Goal: Task Accomplishment & Management: Use online tool/utility

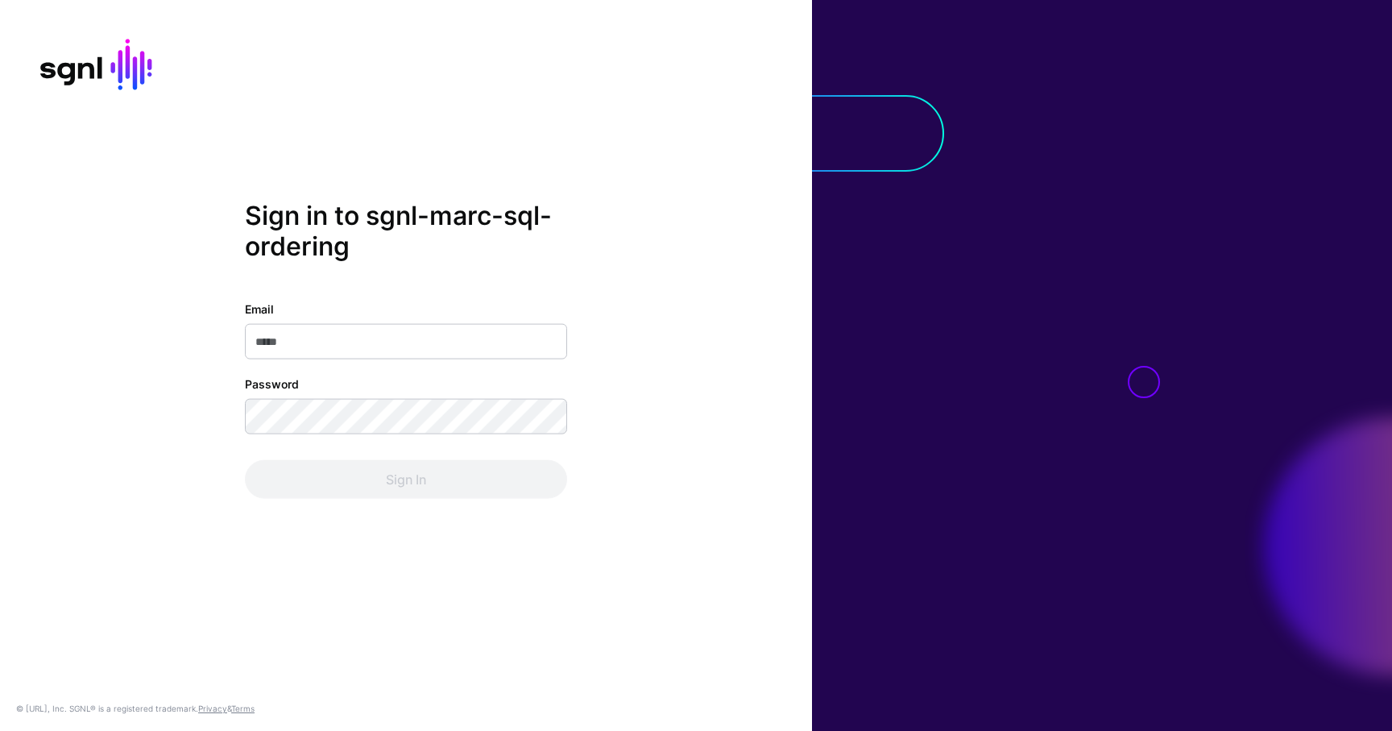
type input "**********"
click at [380, 481] on div "Sign In" at bounding box center [406, 479] width 322 height 39
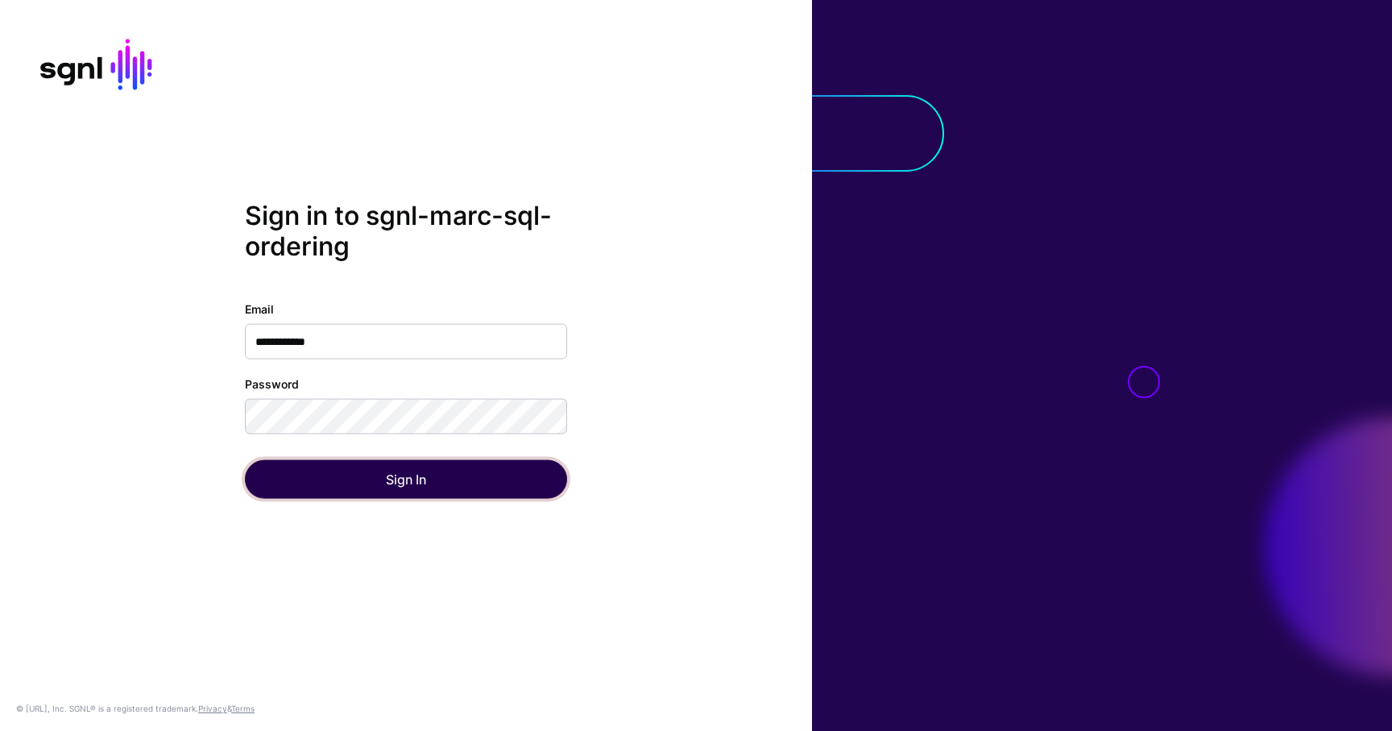
click at [383, 484] on button "Sign In" at bounding box center [406, 479] width 322 height 39
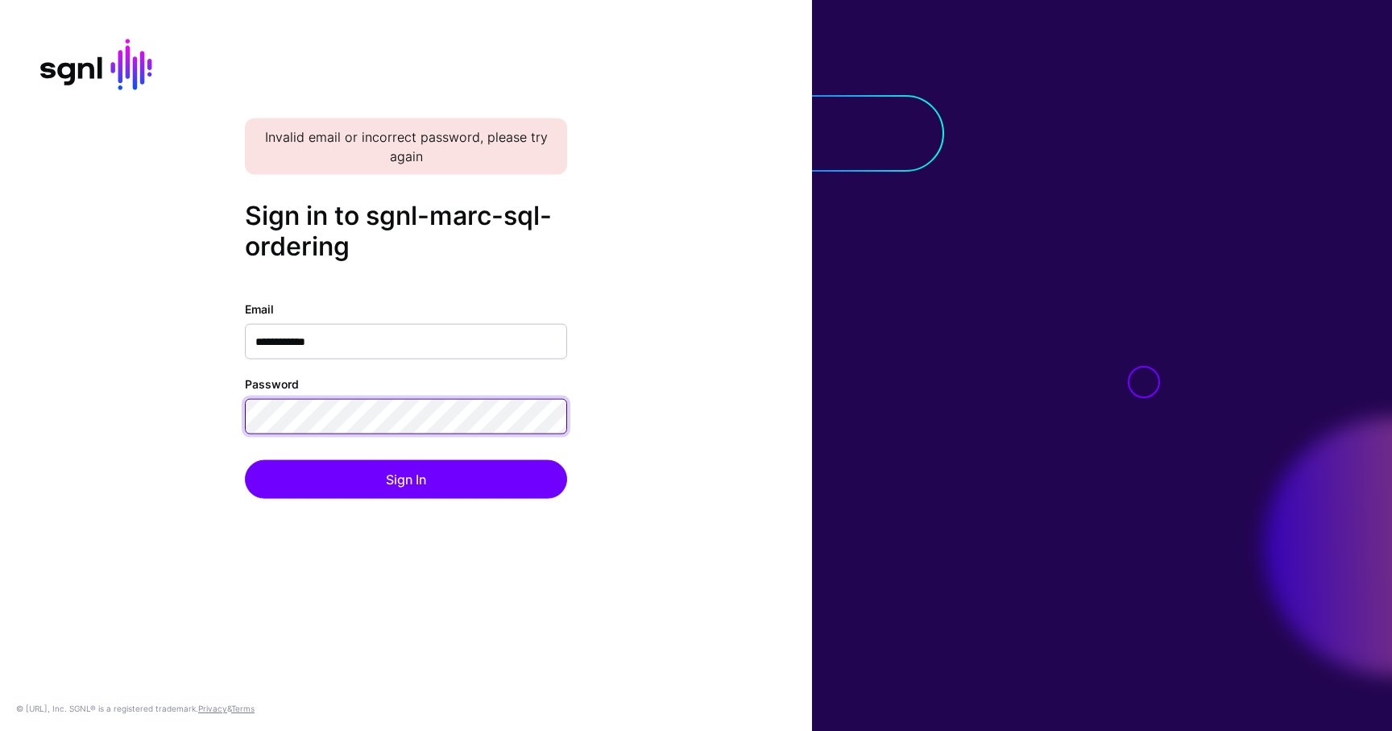
click at [245, 460] on button "Sign In" at bounding box center [406, 479] width 322 height 39
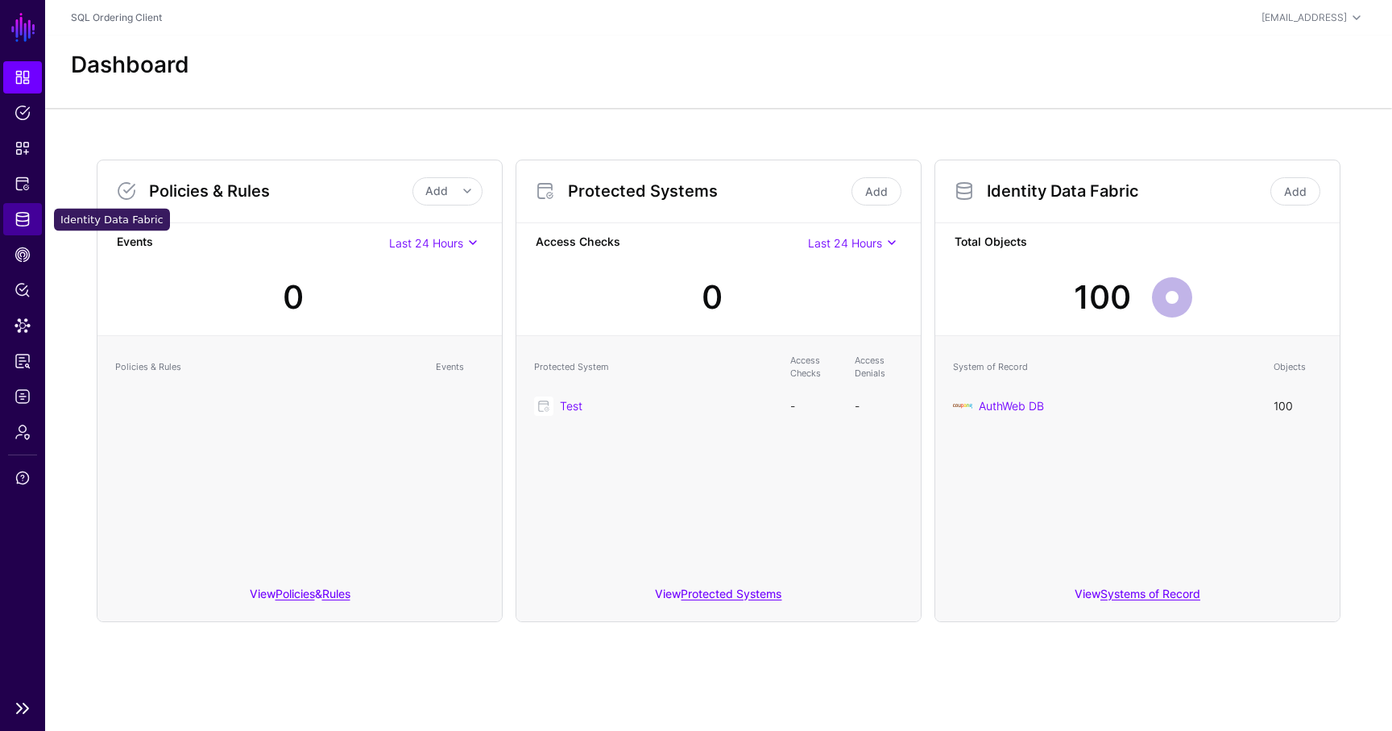
click at [18, 228] on link "Identity Data Fabric" at bounding box center [22, 219] width 39 height 32
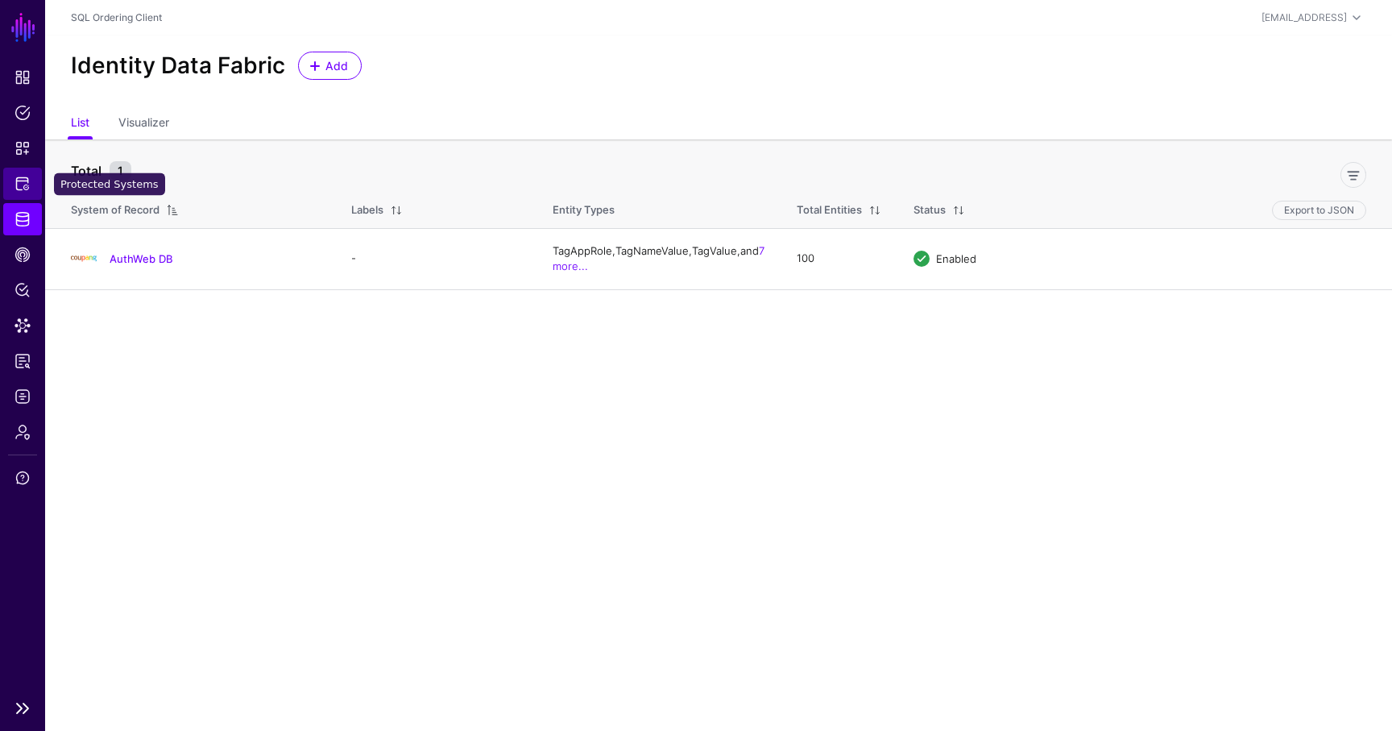
click at [11, 176] on link "Protected Systems" at bounding box center [22, 184] width 39 height 32
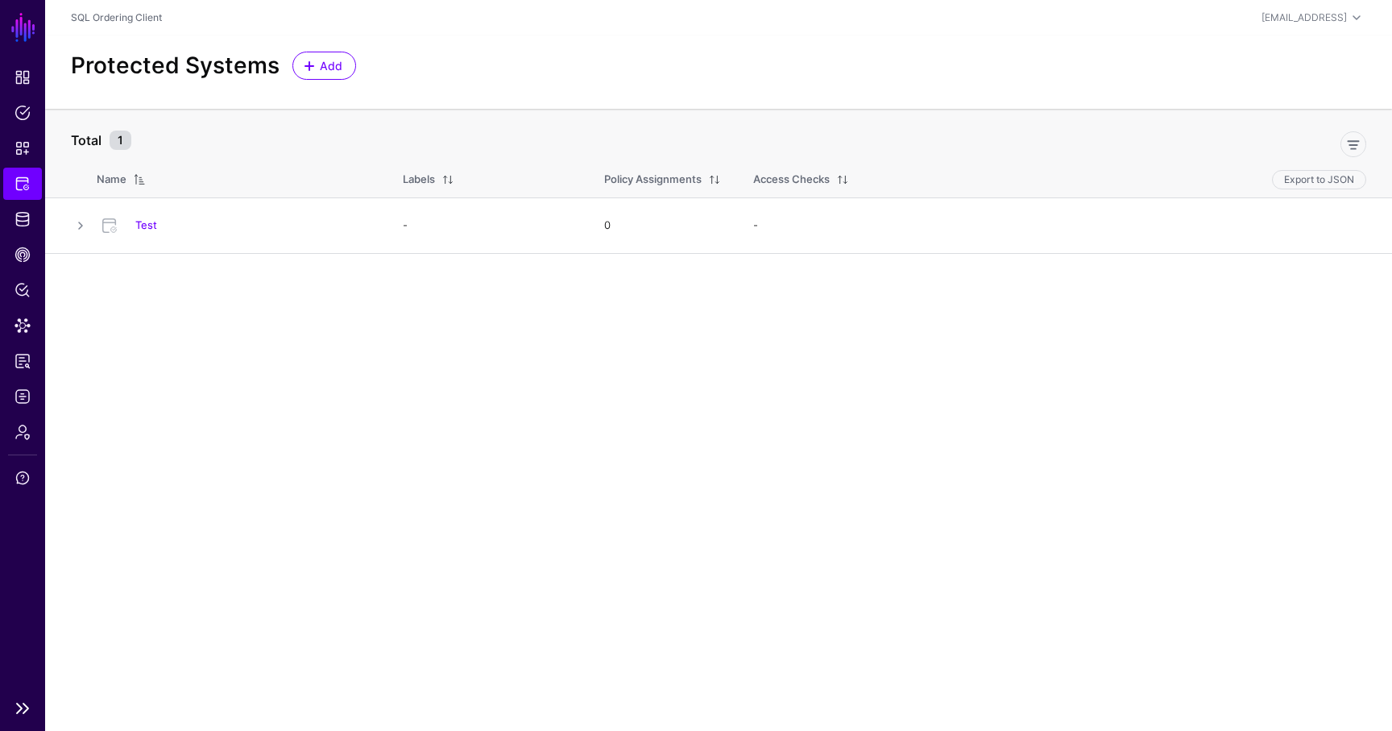
click at [24, 164] on ul "Dashboard Policies Snippets Protected Systems Identity Data Fabric CAEP Hub Pol…" at bounding box center [22, 375] width 45 height 629
click at [26, 143] on span "Snippets" at bounding box center [23, 148] width 16 height 16
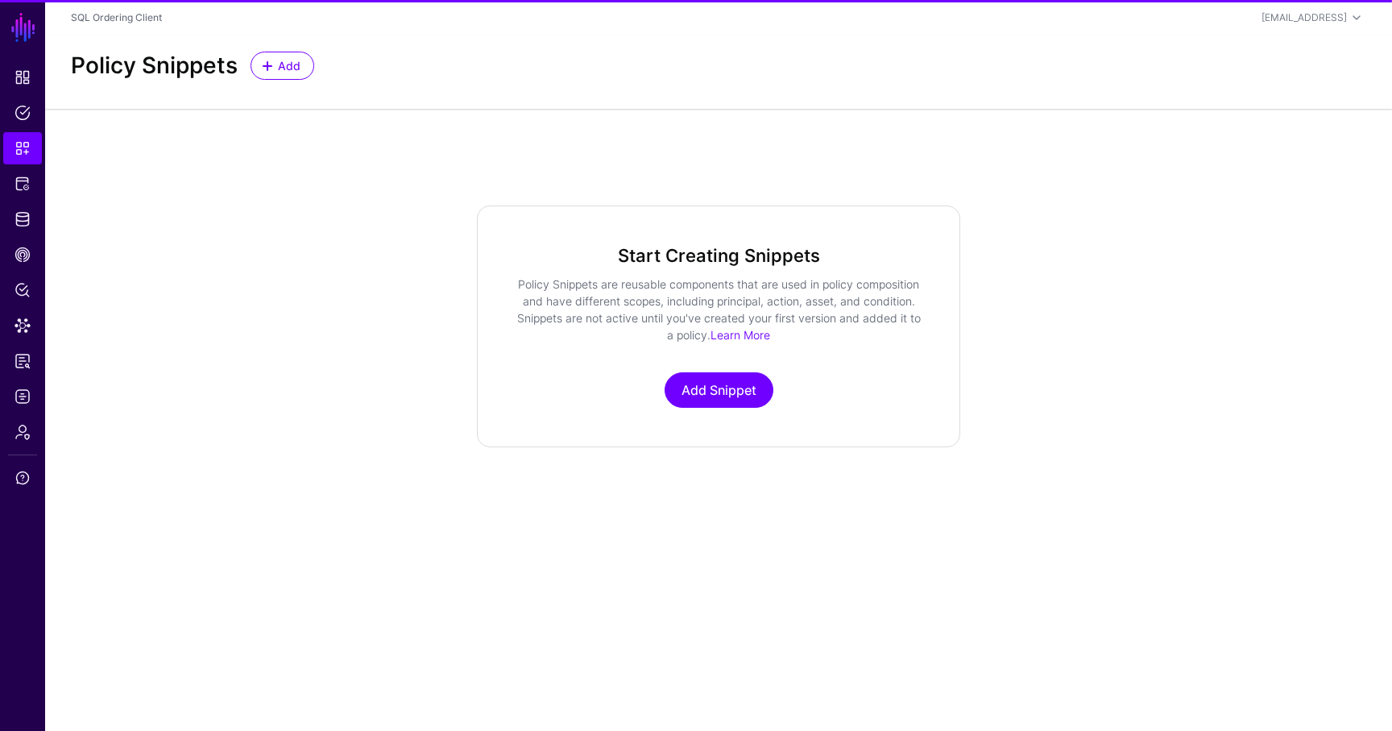
click at [286, 48] on div "Policy Snippets Add" at bounding box center [718, 71] width 1347 height 73
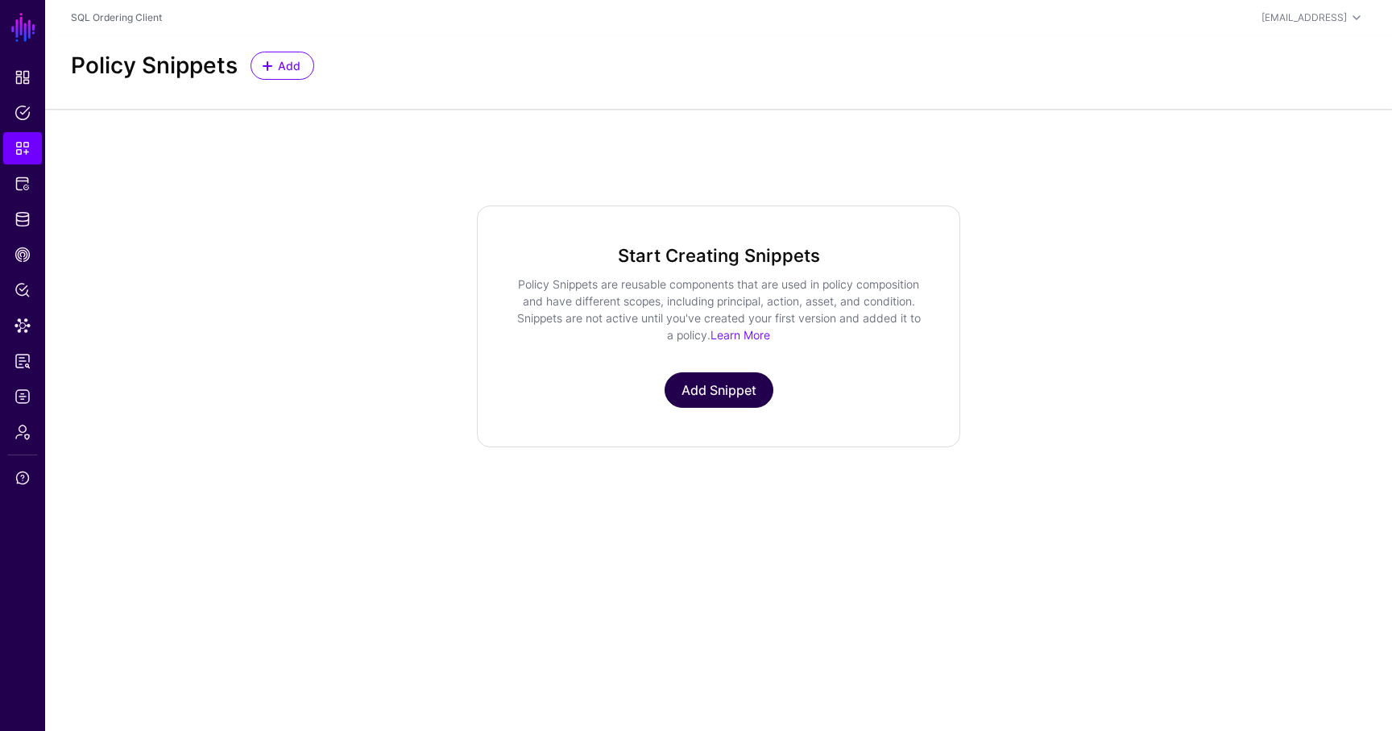
click at [723, 388] on link "Add Snippet" at bounding box center [719, 389] width 109 height 35
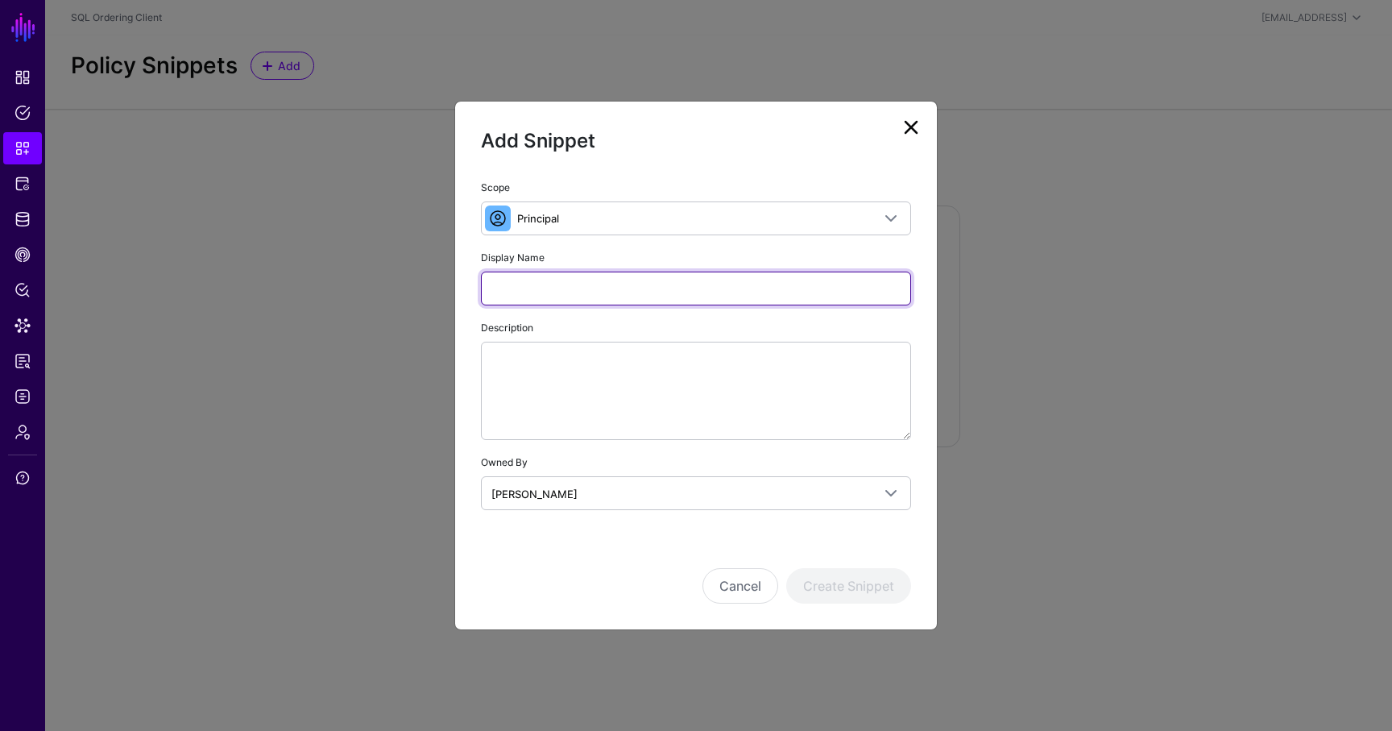
click at [587, 288] on input "Display Name" at bounding box center [696, 289] width 430 height 34
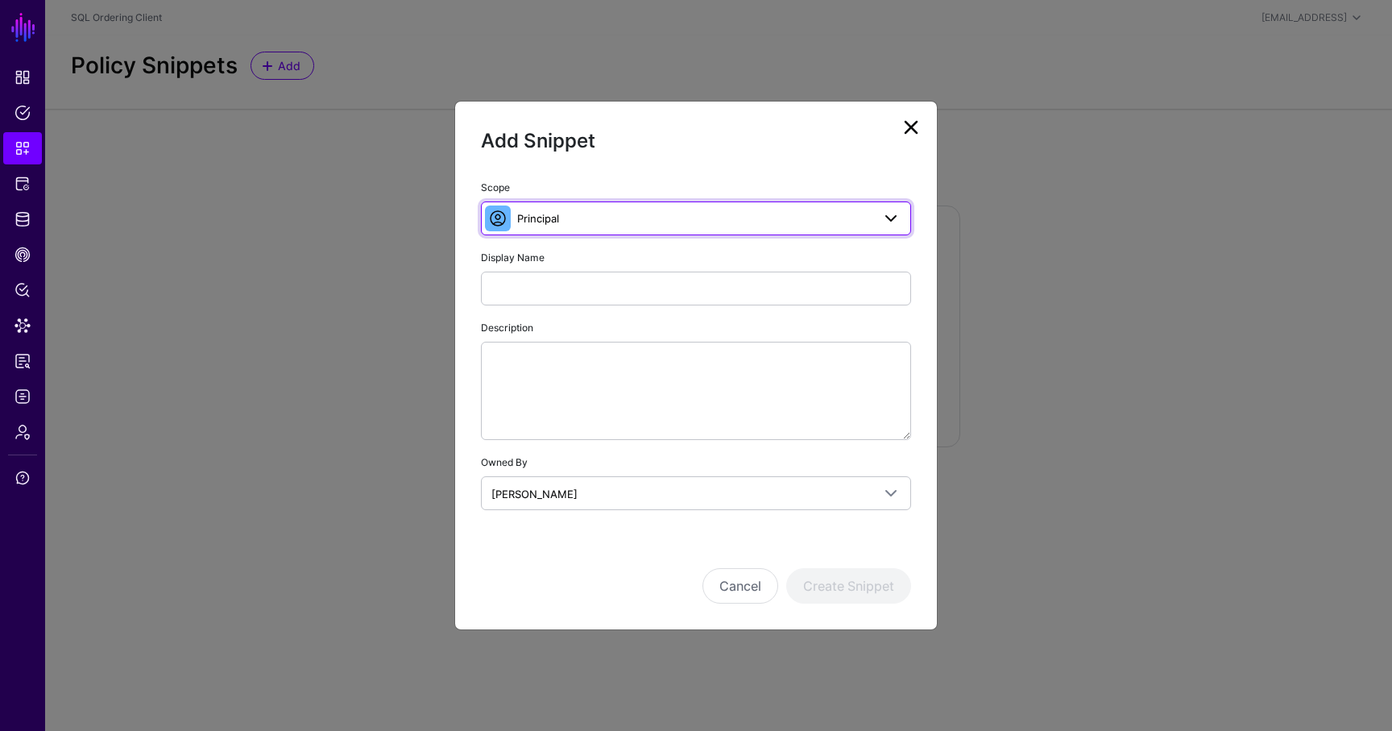
click at [566, 232] on link "Principal" at bounding box center [696, 218] width 430 height 34
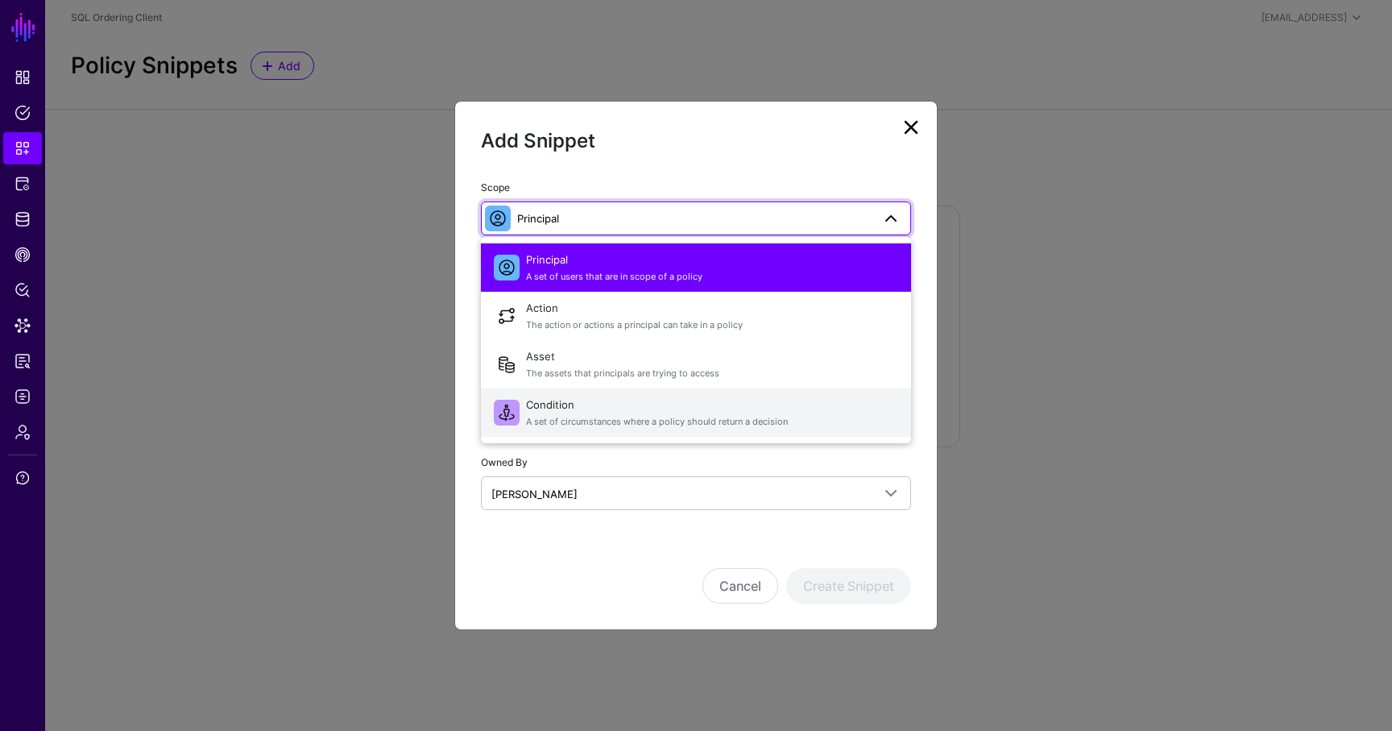
click at [578, 402] on span "Condition A set of circumstances where a policy should return a decision" at bounding box center [712, 412] width 372 height 39
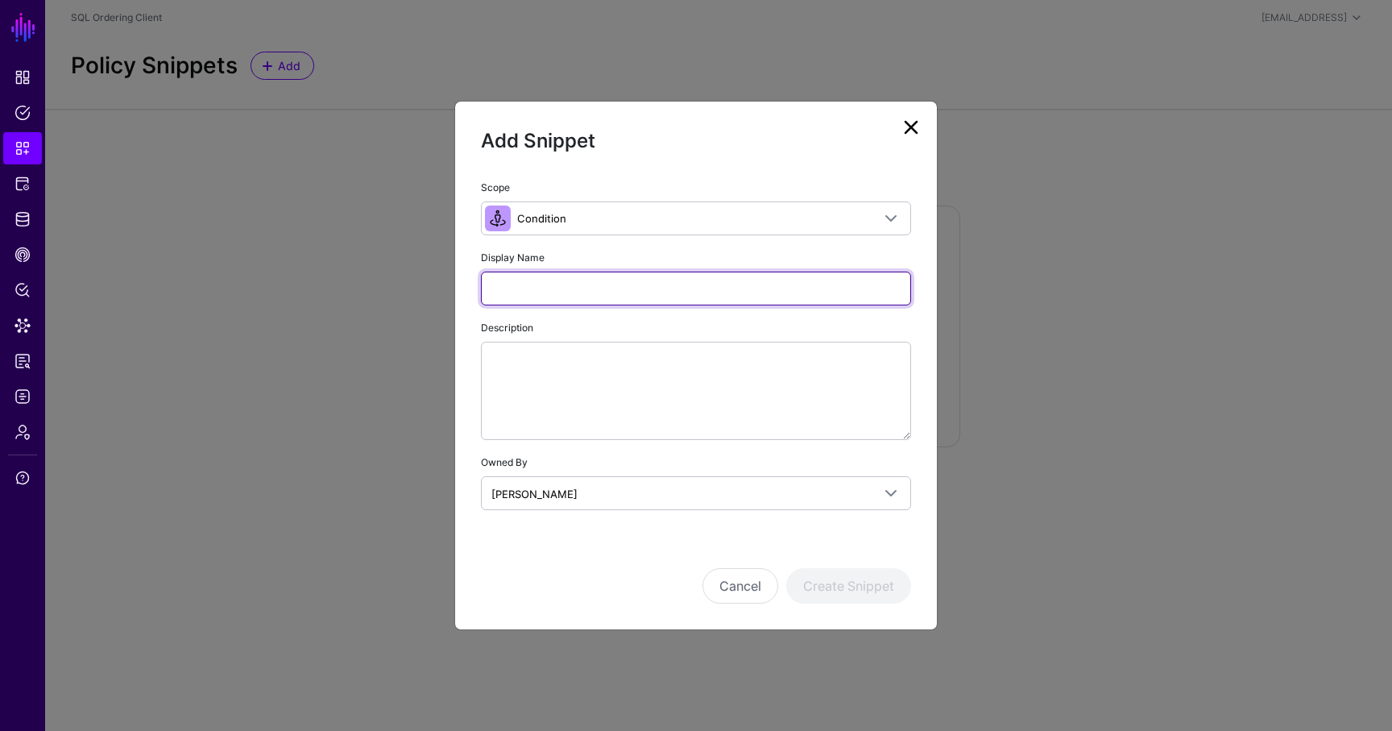
click at [546, 285] on input "Display Name" at bounding box center [696, 289] width 430 height 34
type input "****"
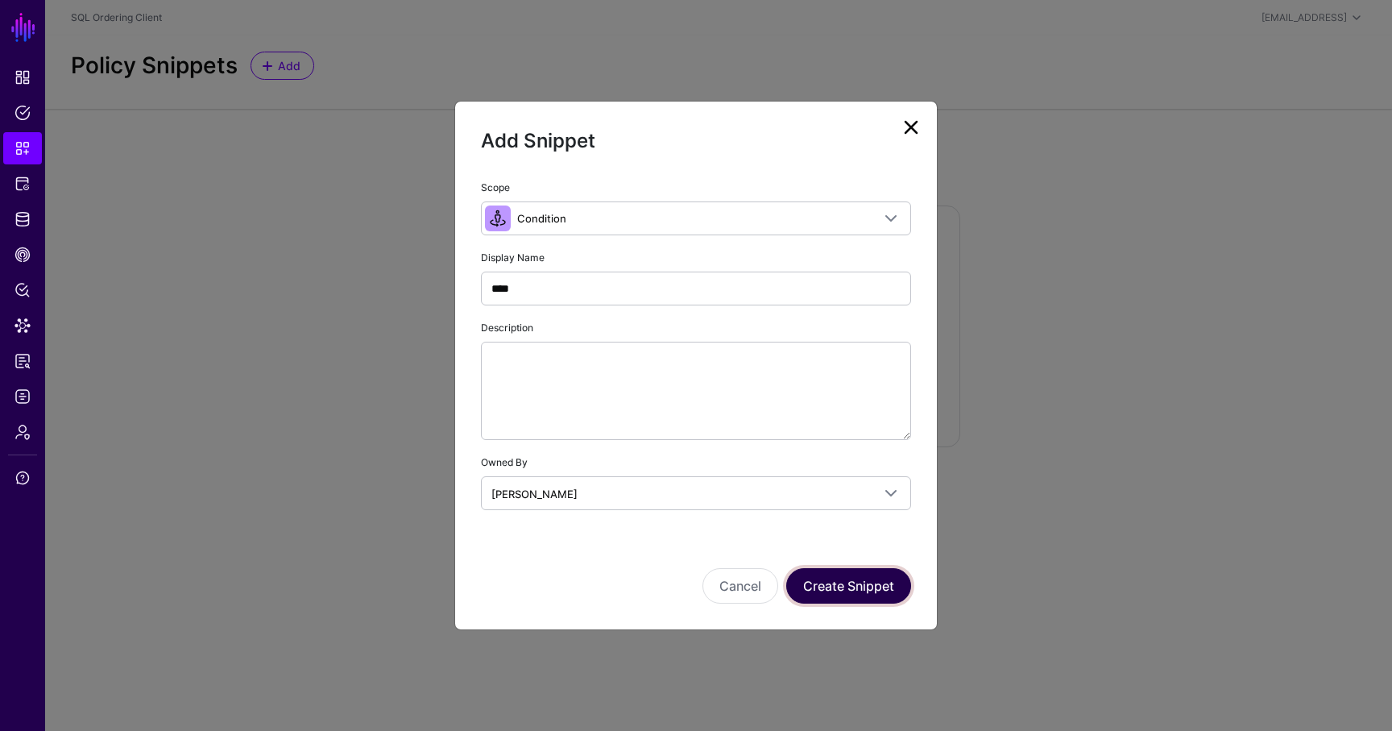
click at [827, 584] on button "Create Snippet" at bounding box center [849, 585] width 125 height 35
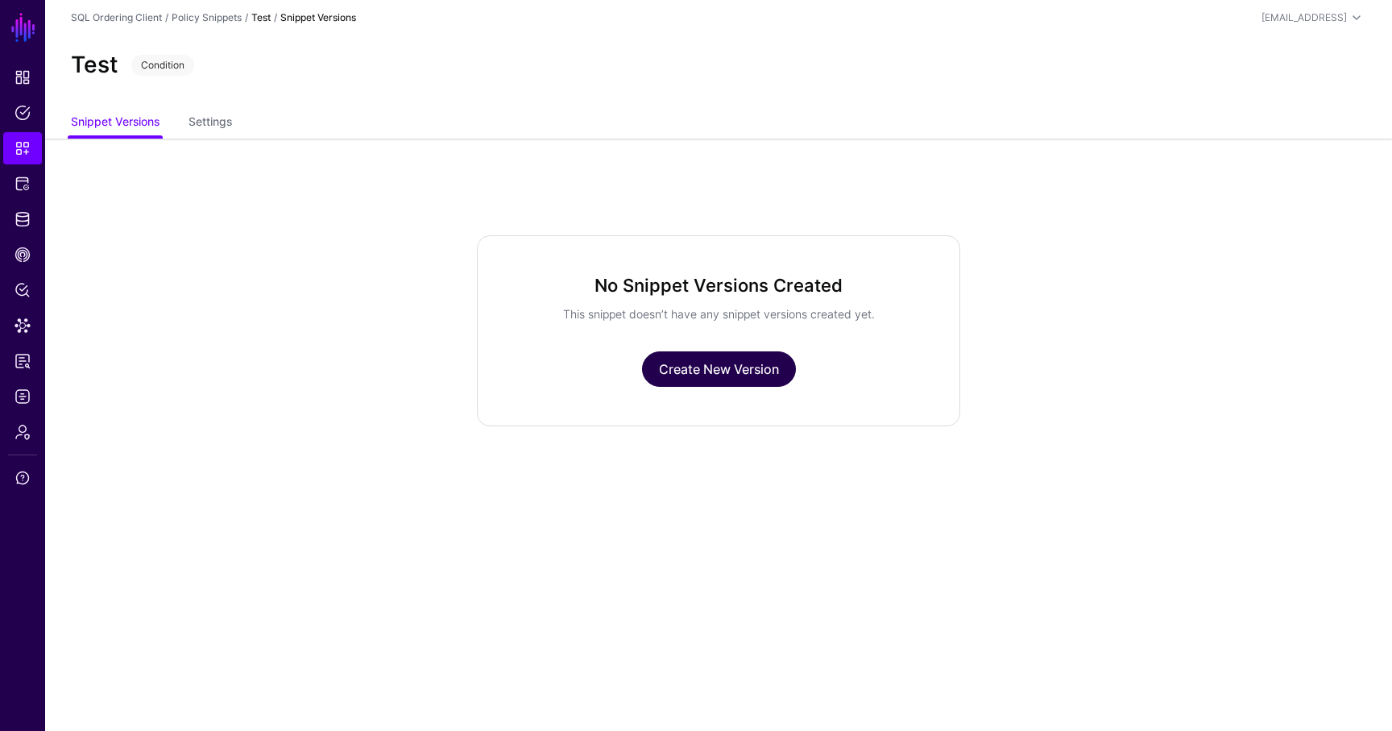
click at [673, 354] on link "Create New Version" at bounding box center [719, 368] width 154 height 35
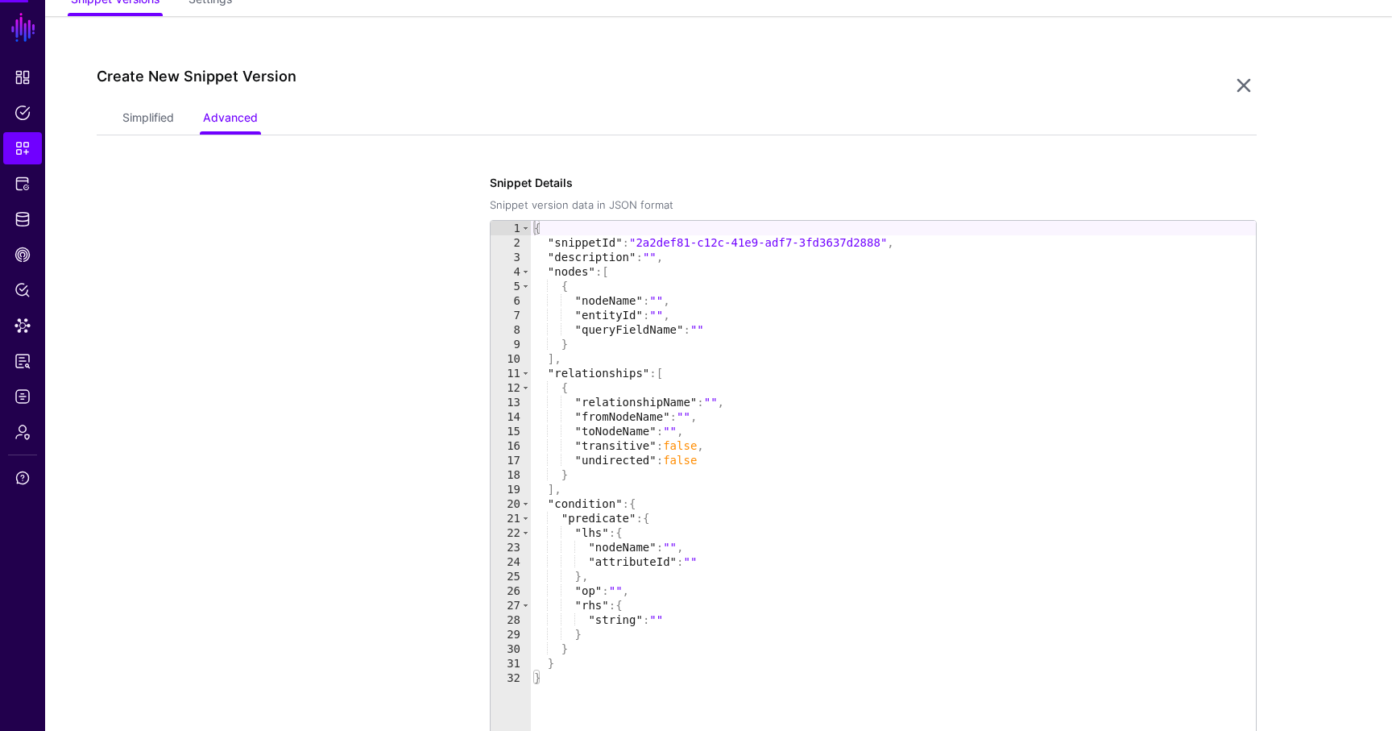
scroll to position [138, 0]
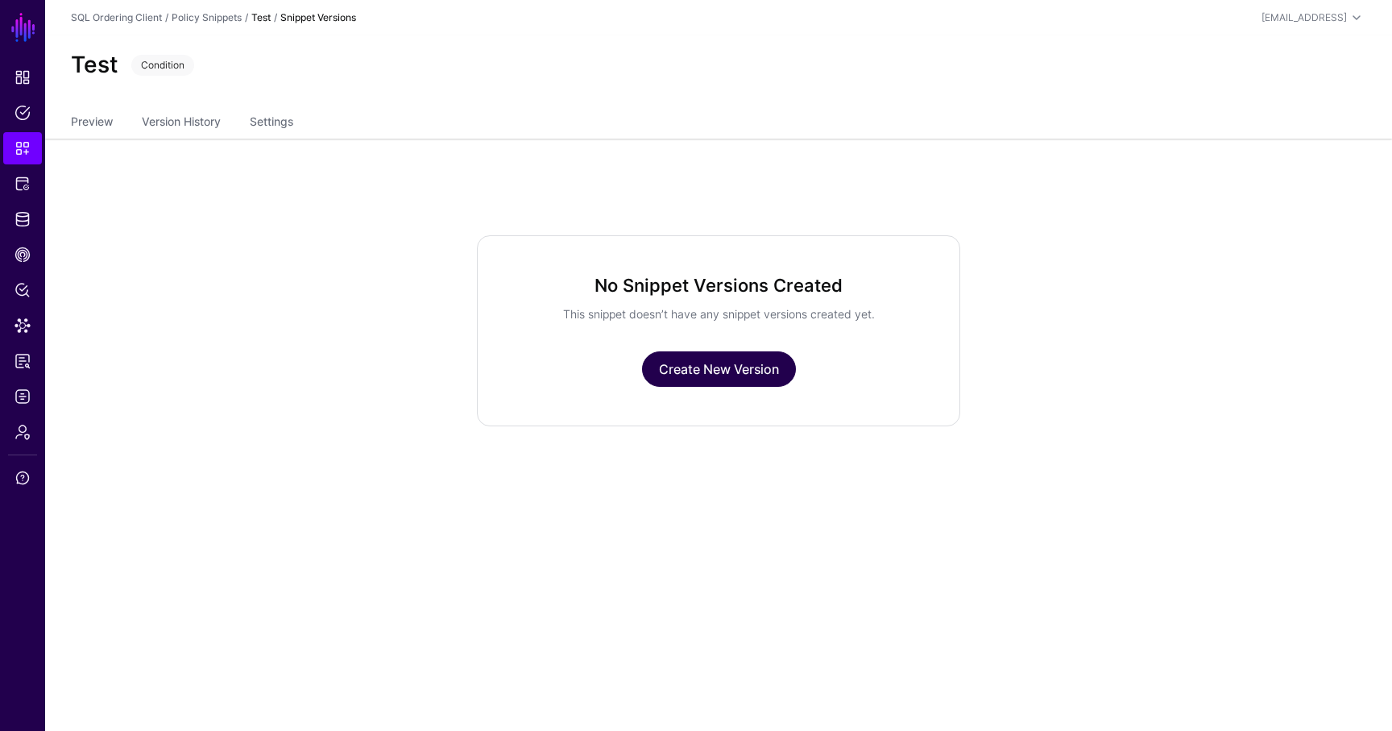
click at [725, 364] on link "Create New Version" at bounding box center [719, 368] width 154 height 35
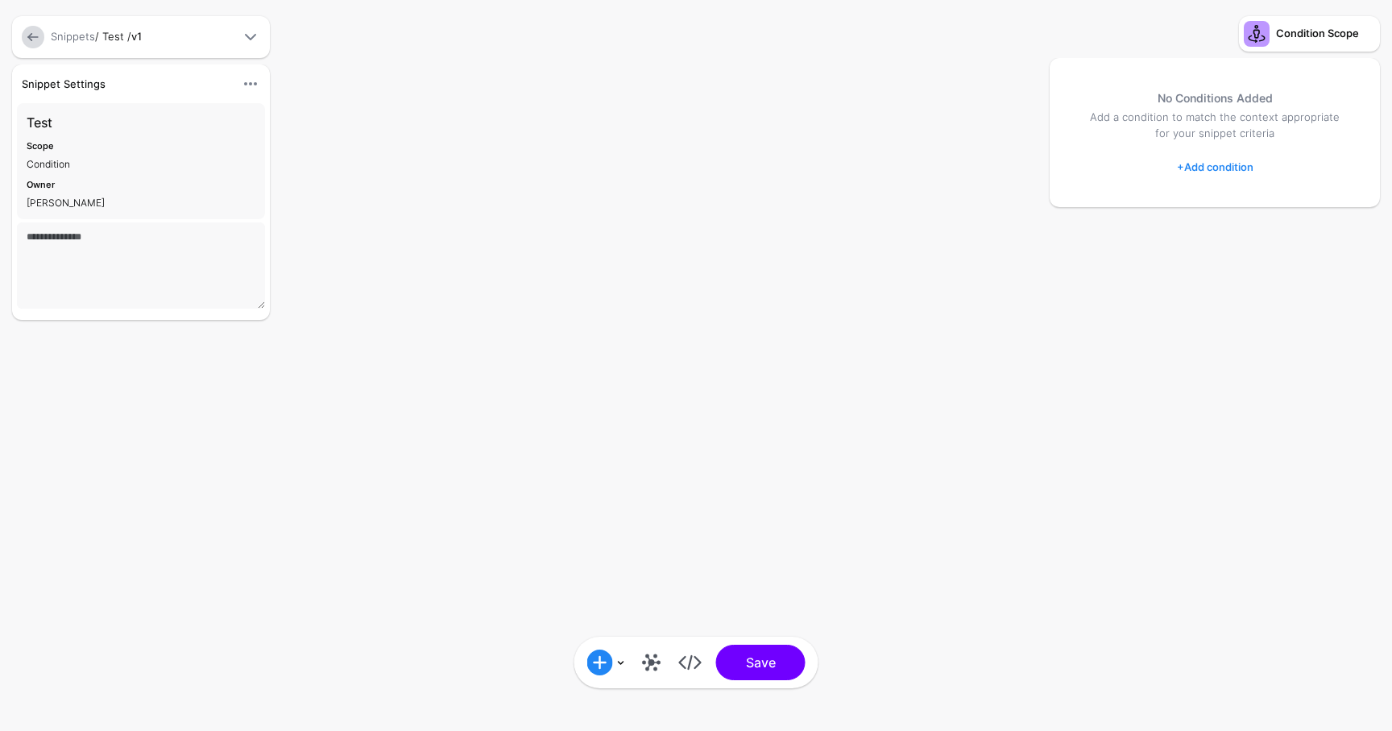
click at [1227, 176] on link "+ Add condition" at bounding box center [1215, 167] width 77 height 26
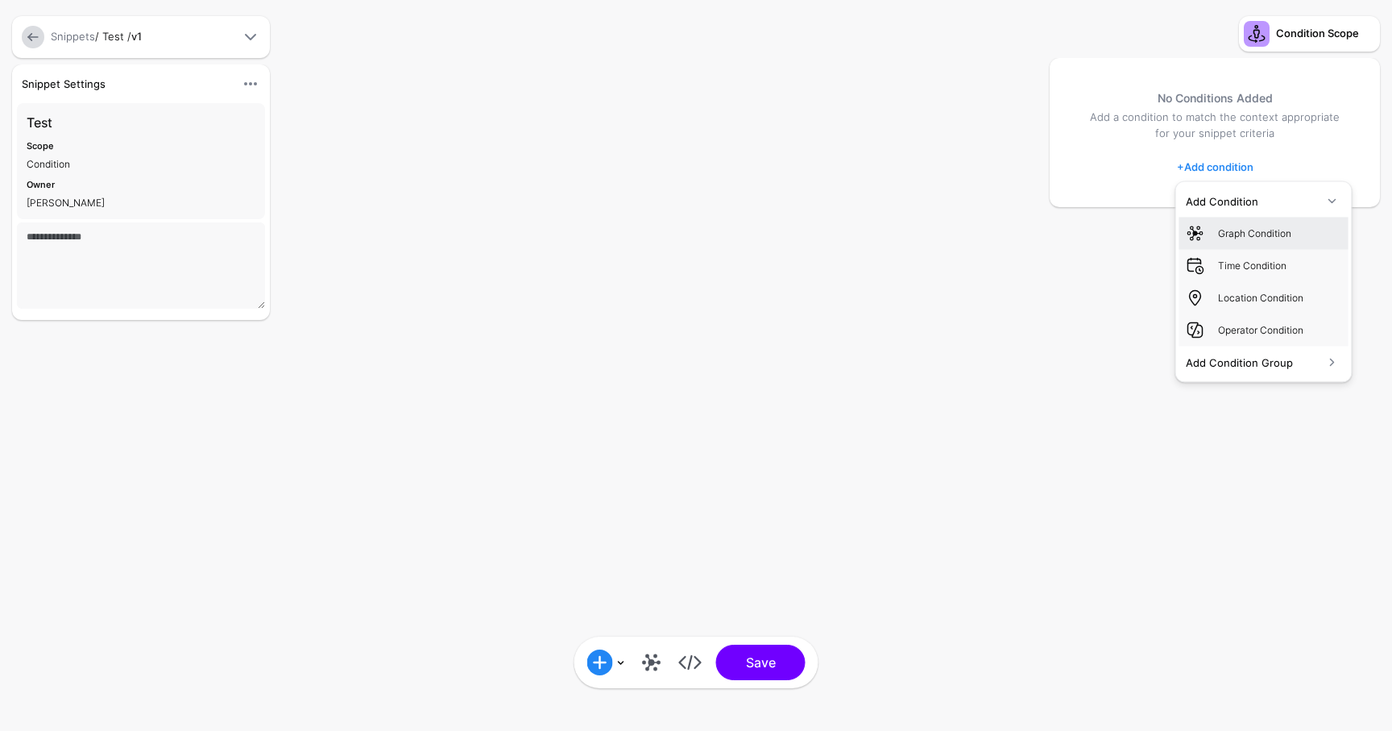
click at [1231, 240] on div "Graph Condition" at bounding box center [1264, 232] width 156 height 19
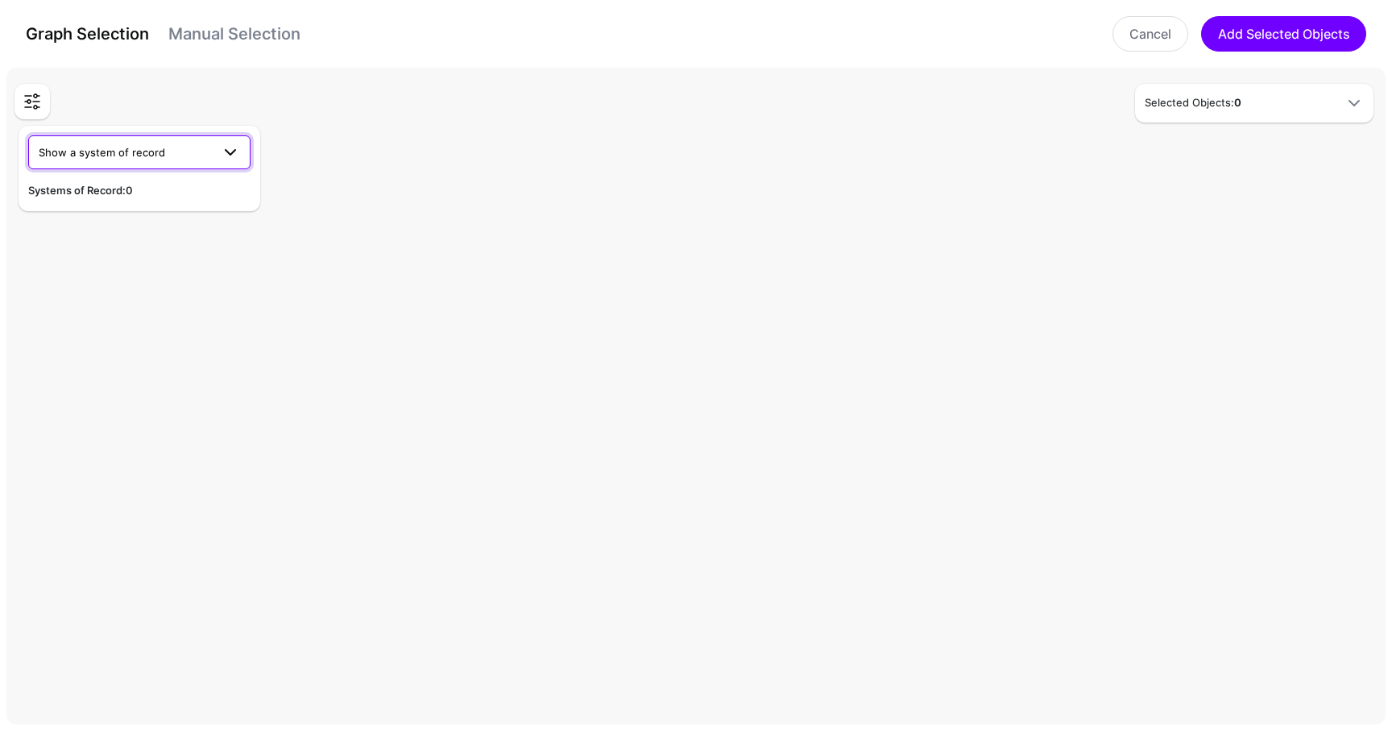
click at [98, 139] on link "Show a system of record" at bounding box center [139, 152] width 222 height 34
click at [114, 192] on div "AuthWeb DB" at bounding box center [139, 190] width 197 height 16
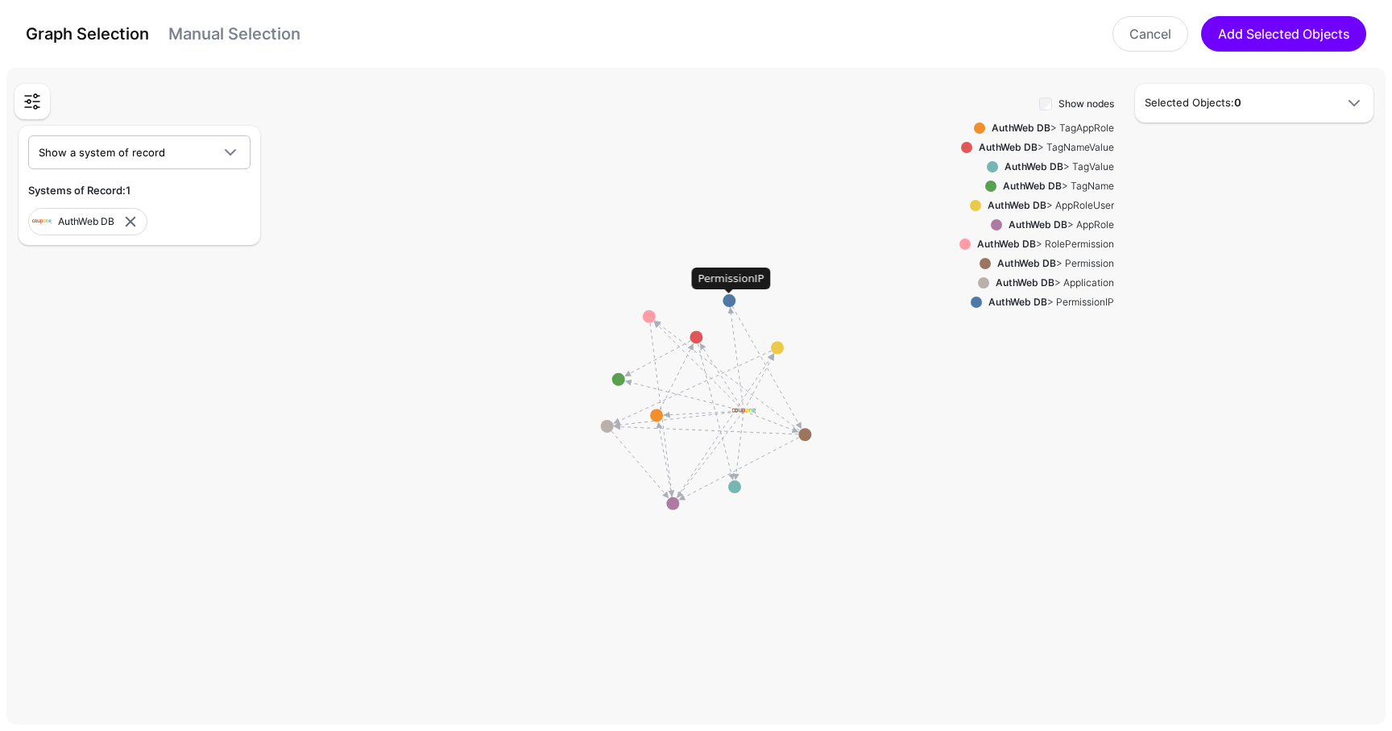
click at [733, 302] on circle at bounding box center [729, 300] width 13 height 13
click at [729, 288] on circle at bounding box center [729, 289] width 13 height 13
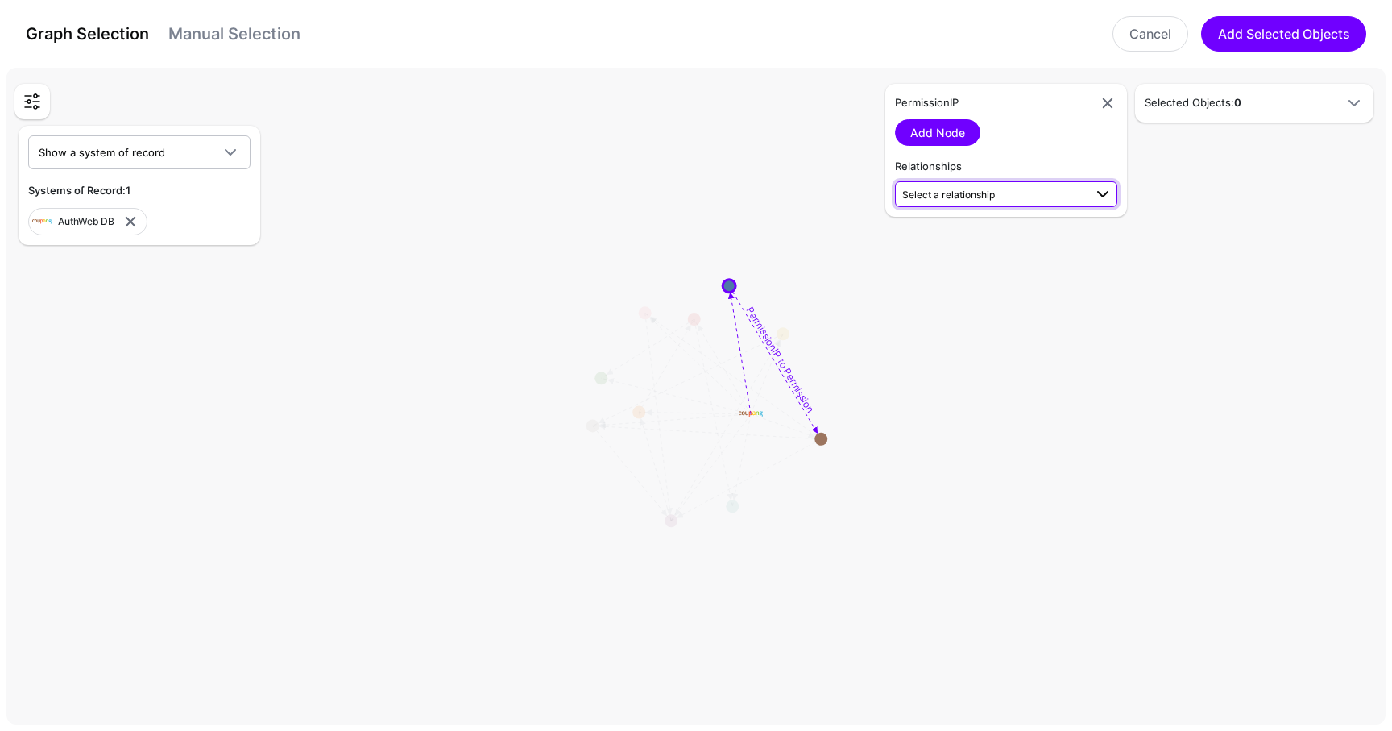
click at [937, 186] on span "Select a relationship" at bounding box center [993, 193] width 181 height 17
click at [945, 230] on span "PermissionIP to Permission PermissionIP (AuthWeb DB) - Permission (AuthWeb DB)" at bounding box center [1006, 245] width 197 height 51
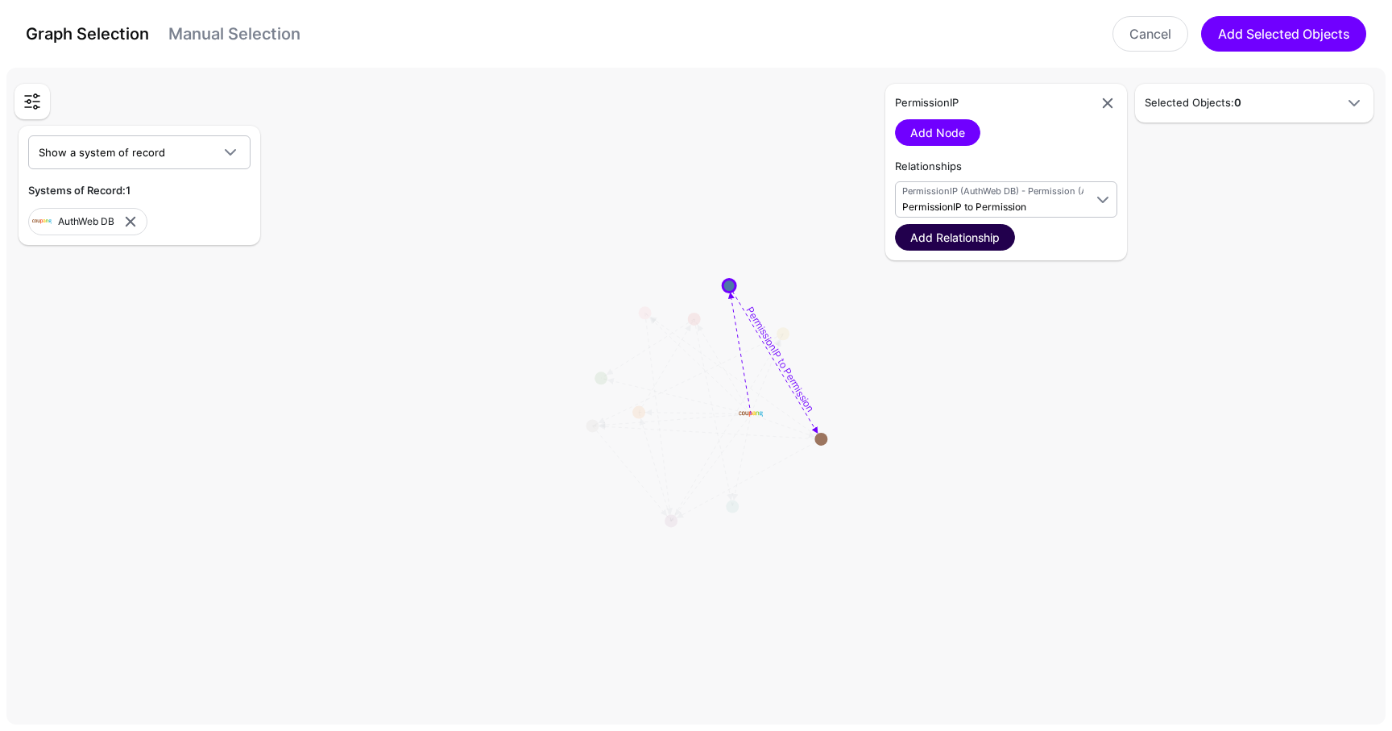
click at [979, 239] on link "Add Relationship" at bounding box center [955, 237] width 120 height 27
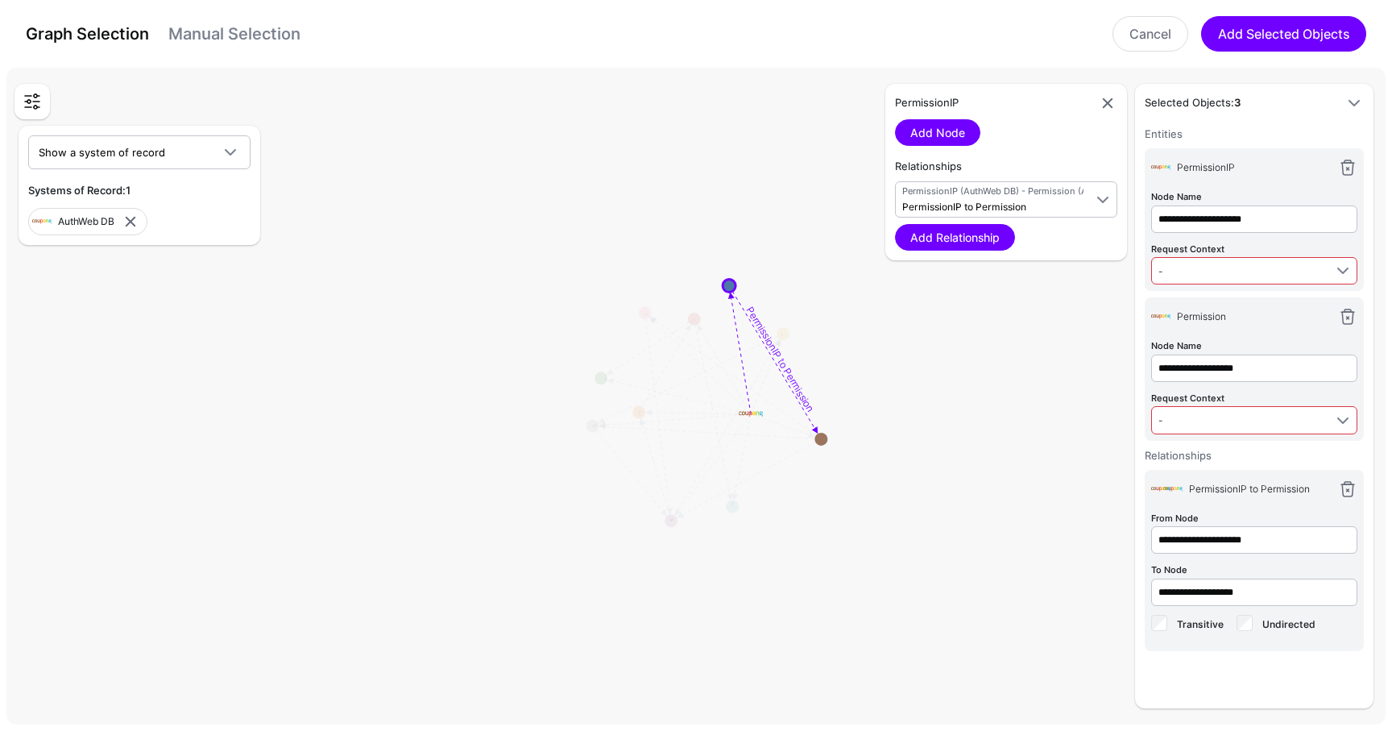
click at [1210, 284] on div "**********" at bounding box center [1254, 219] width 219 height 143
click at [1204, 268] on span "-" at bounding box center [1241, 271] width 165 height 18
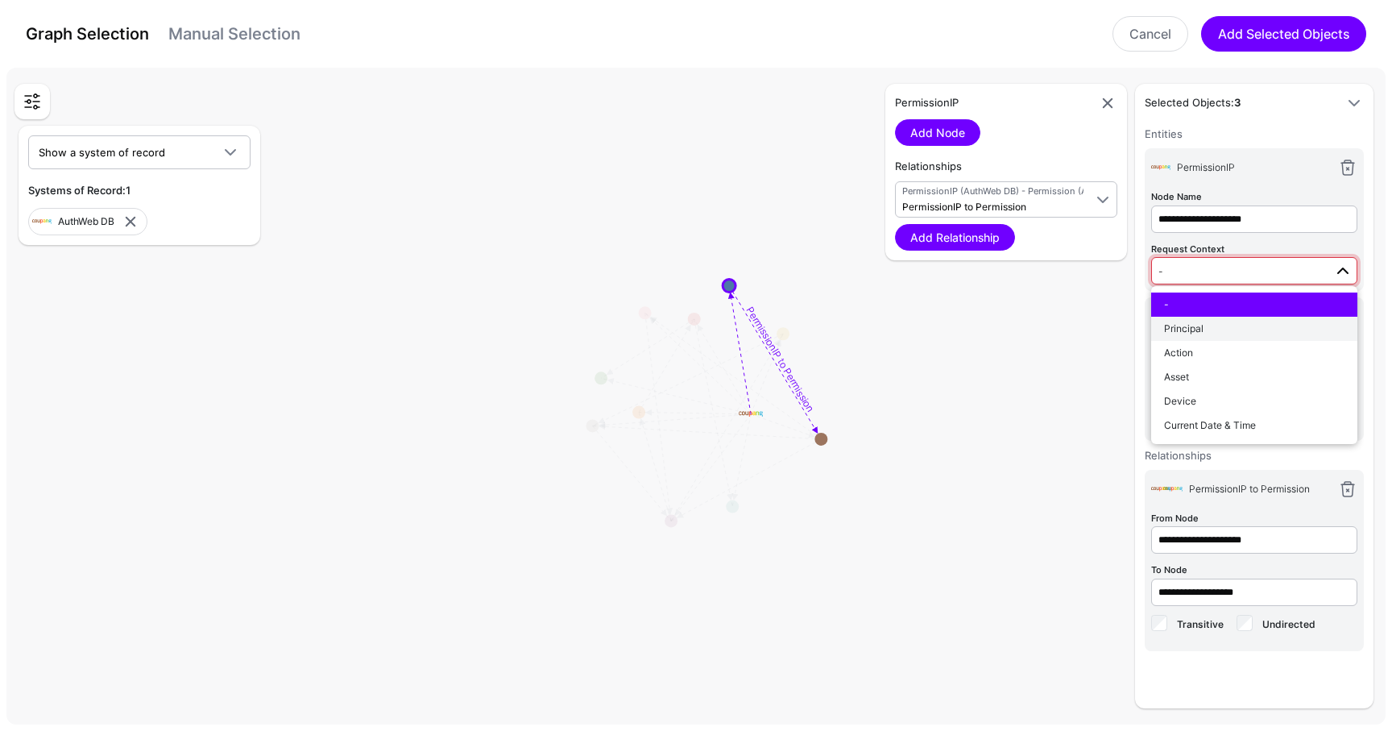
click at [1204, 323] on div "Principal" at bounding box center [1254, 329] width 181 height 15
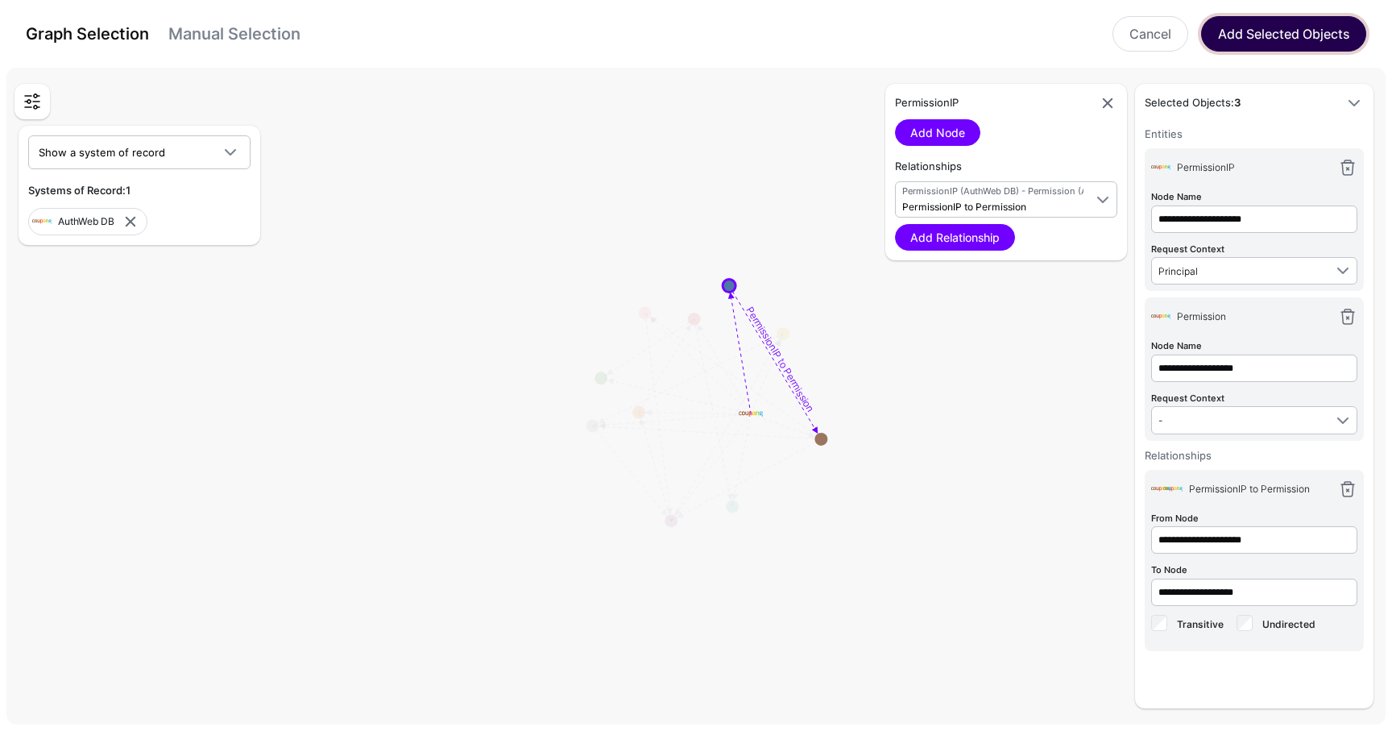
click at [1281, 35] on button "Add Selected Objects" at bounding box center [1284, 33] width 165 height 35
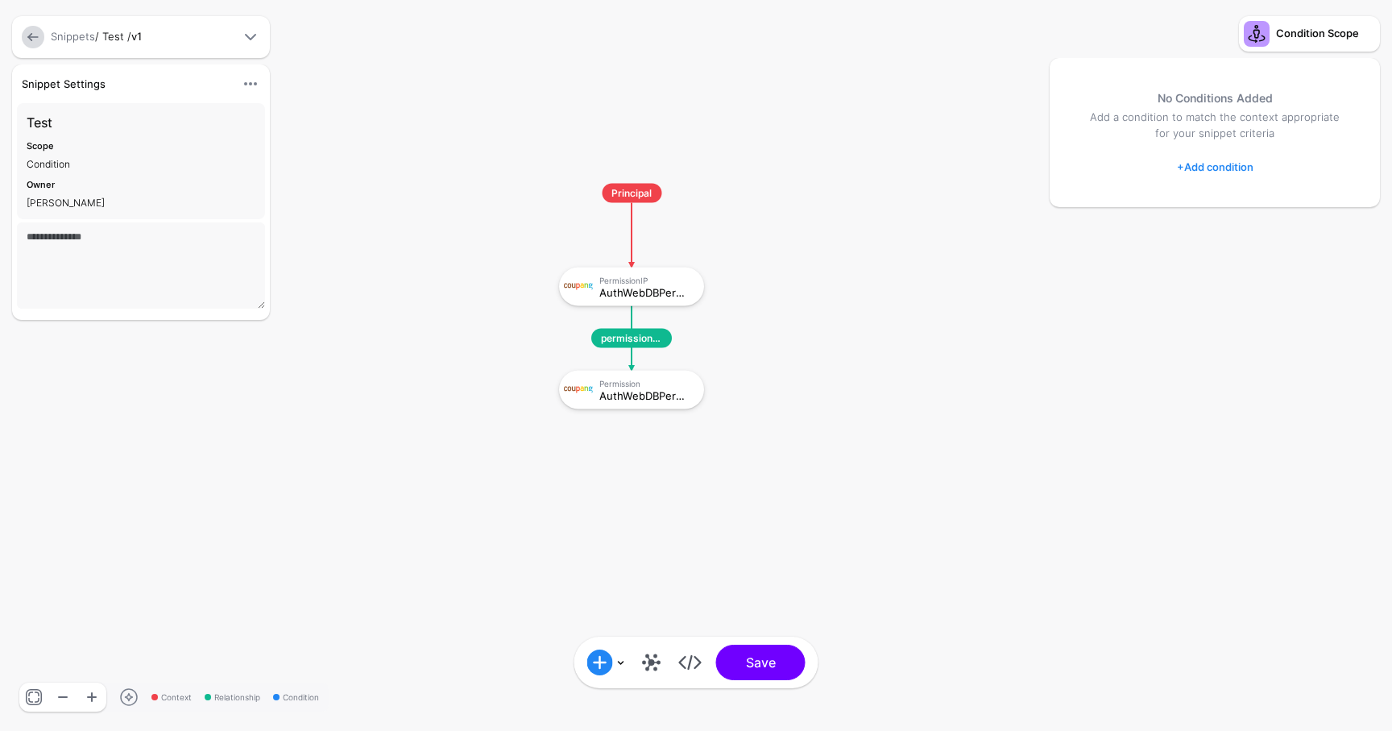
click at [1189, 172] on link "+ Add condition" at bounding box center [1215, 167] width 77 height 26
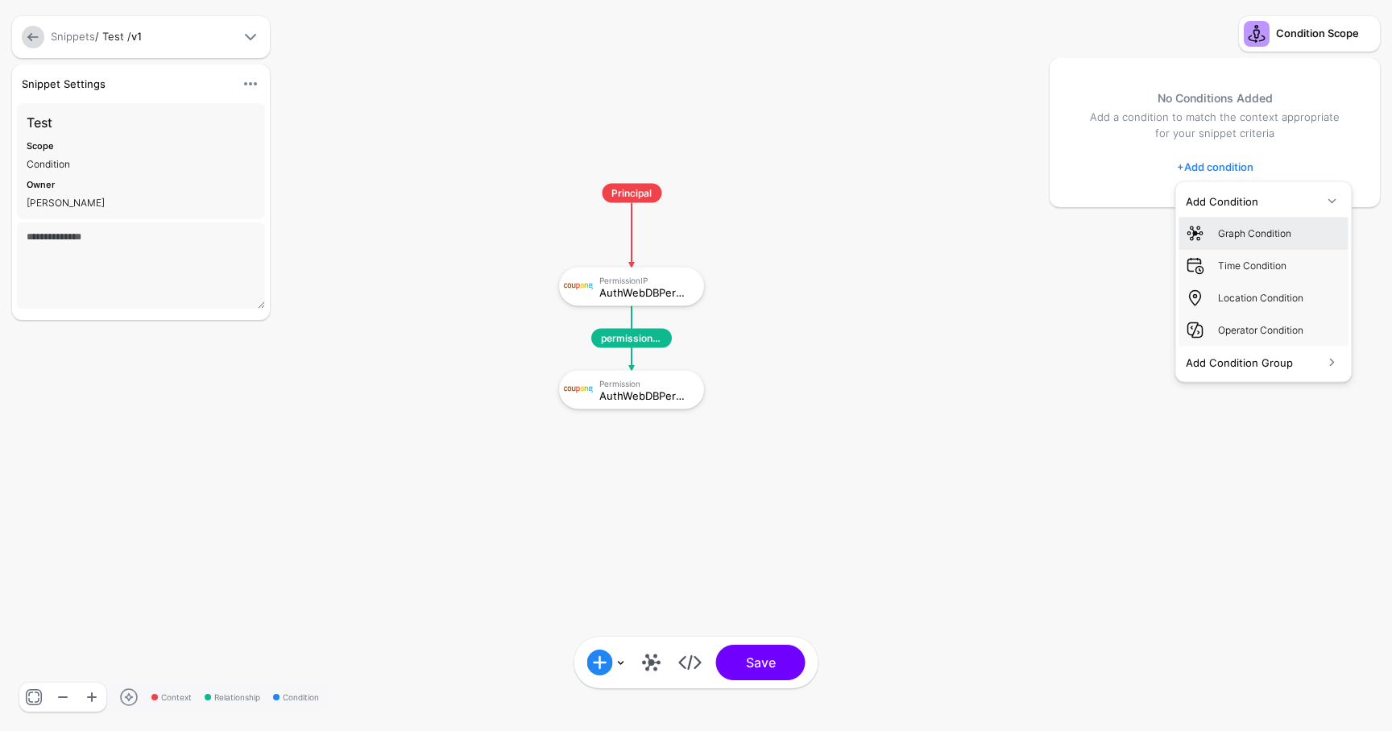
click at [1246, 239] on div "Graph Condition" at bounding box center [1280, 233] width 124 height 15
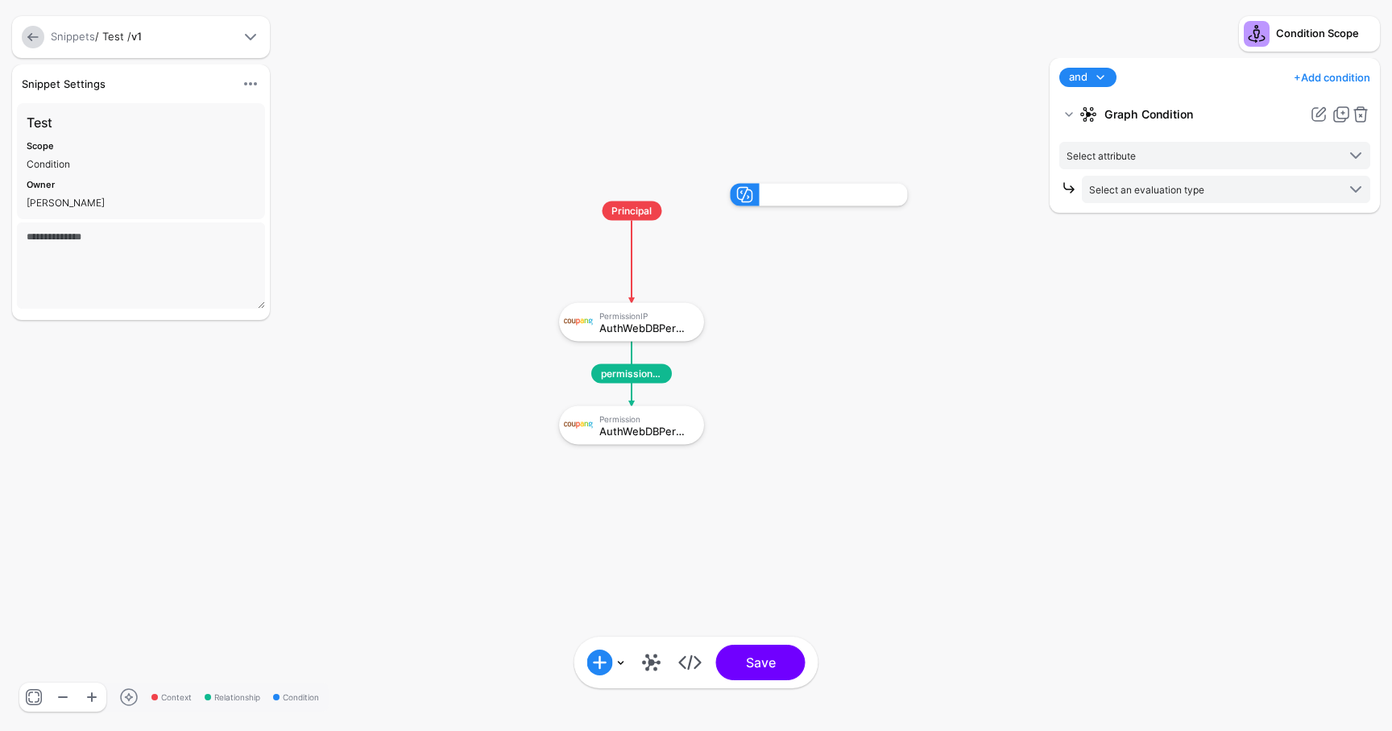
click at [1137, 220] on div "and and not or + Add condition Add Condition Graph Condition Time Condition Loc…" at bounding box center [1215, 386] width 338 height 657
click at [1122, 150] on span "Select attribute" at bounding box center [1101, 156] width 69 height 12
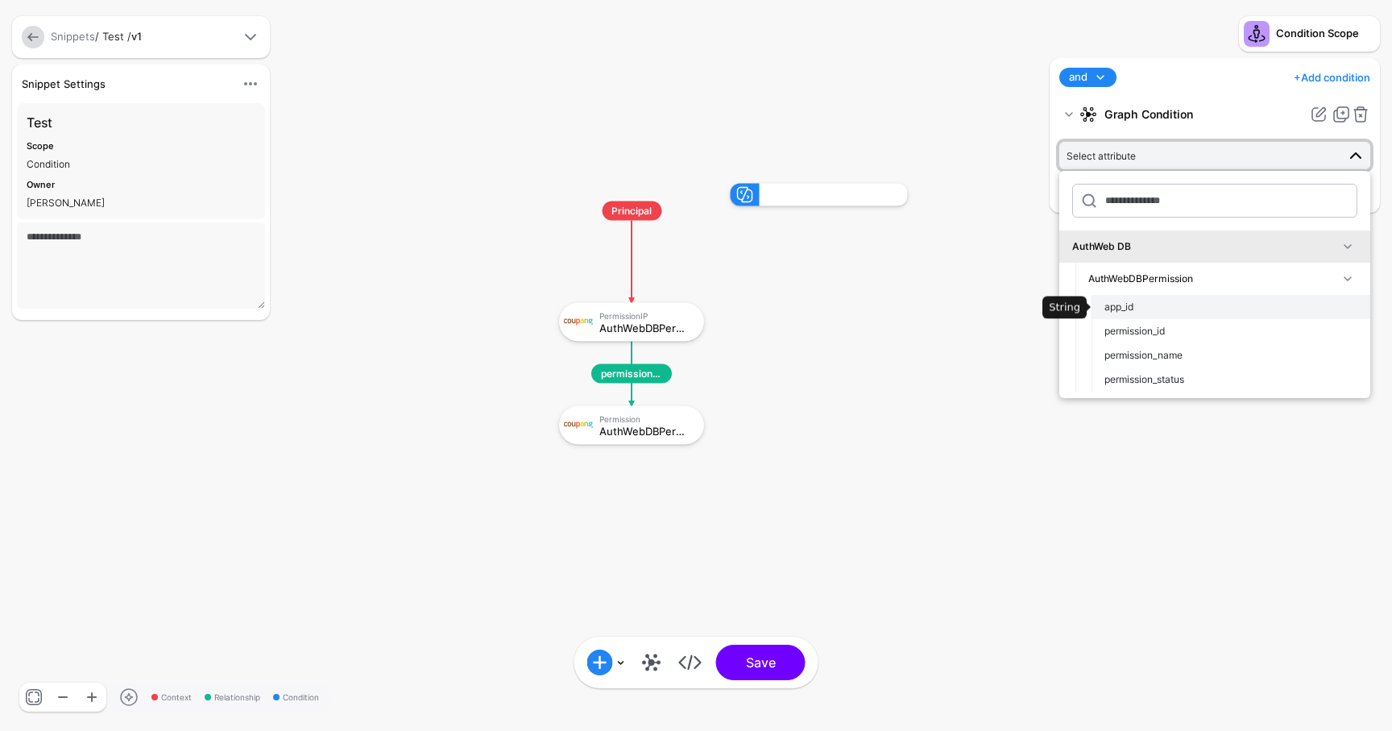
click at [1142, 295] on button "app_id" at bounding box center [1231, 307] width 279 height 24
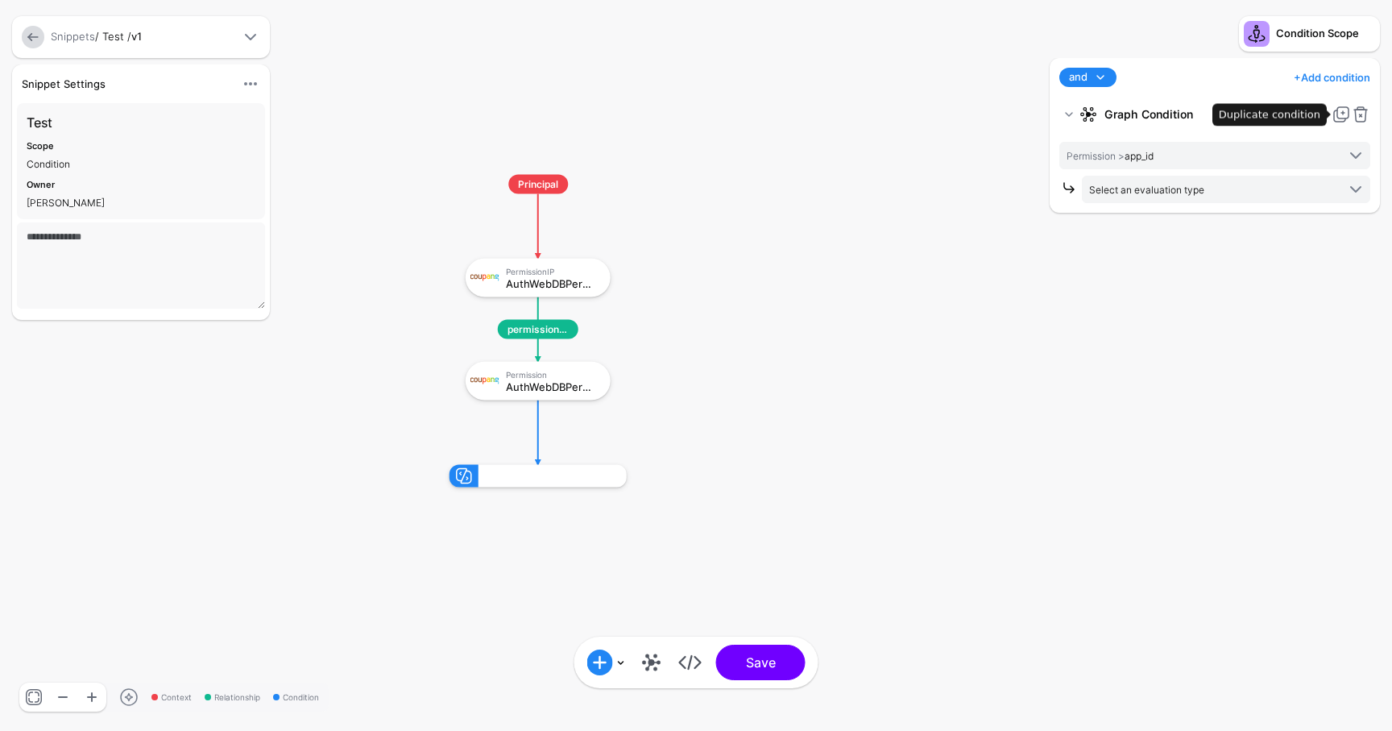
click at [1347, 120] on link at bounding box center [1341, 114] width 19 height 19
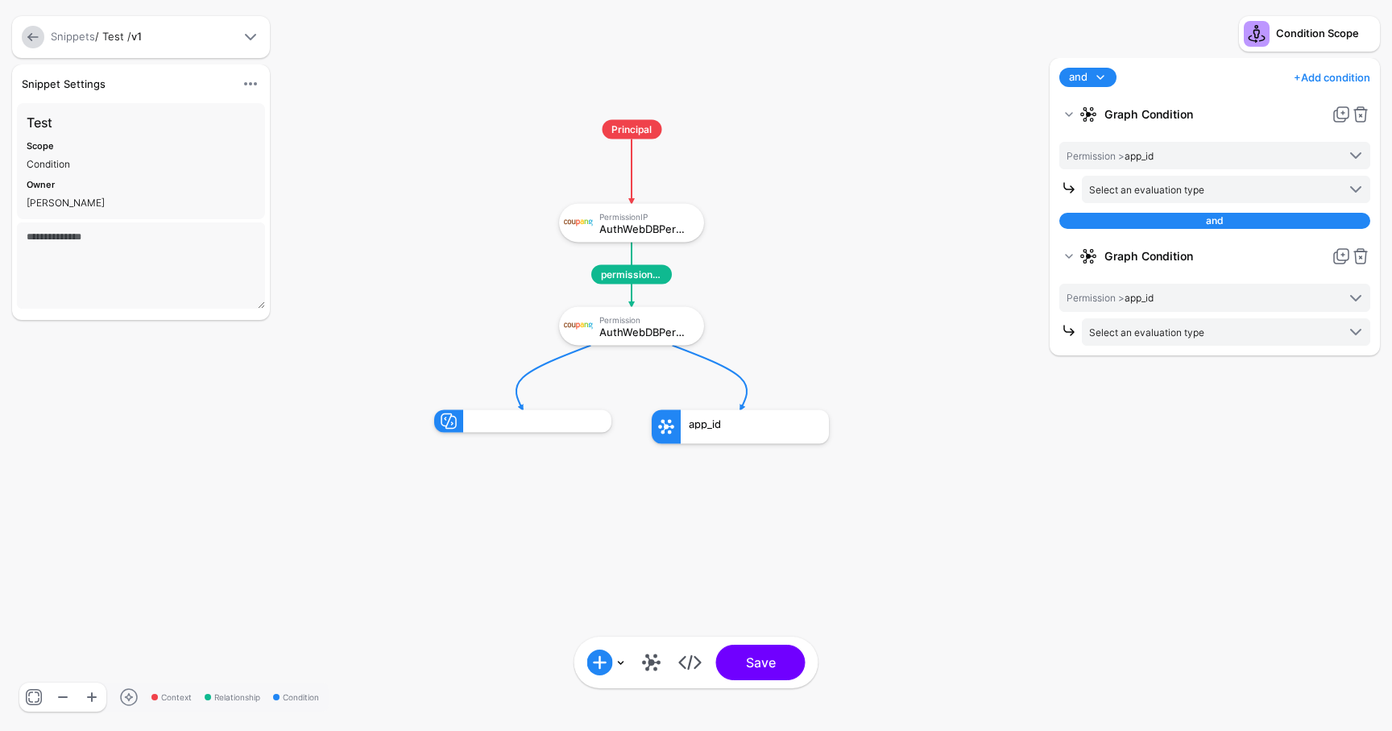
click at [1343, 78] on link "+ Add condition" at bounding box center [1332, 77] width 77 height 26
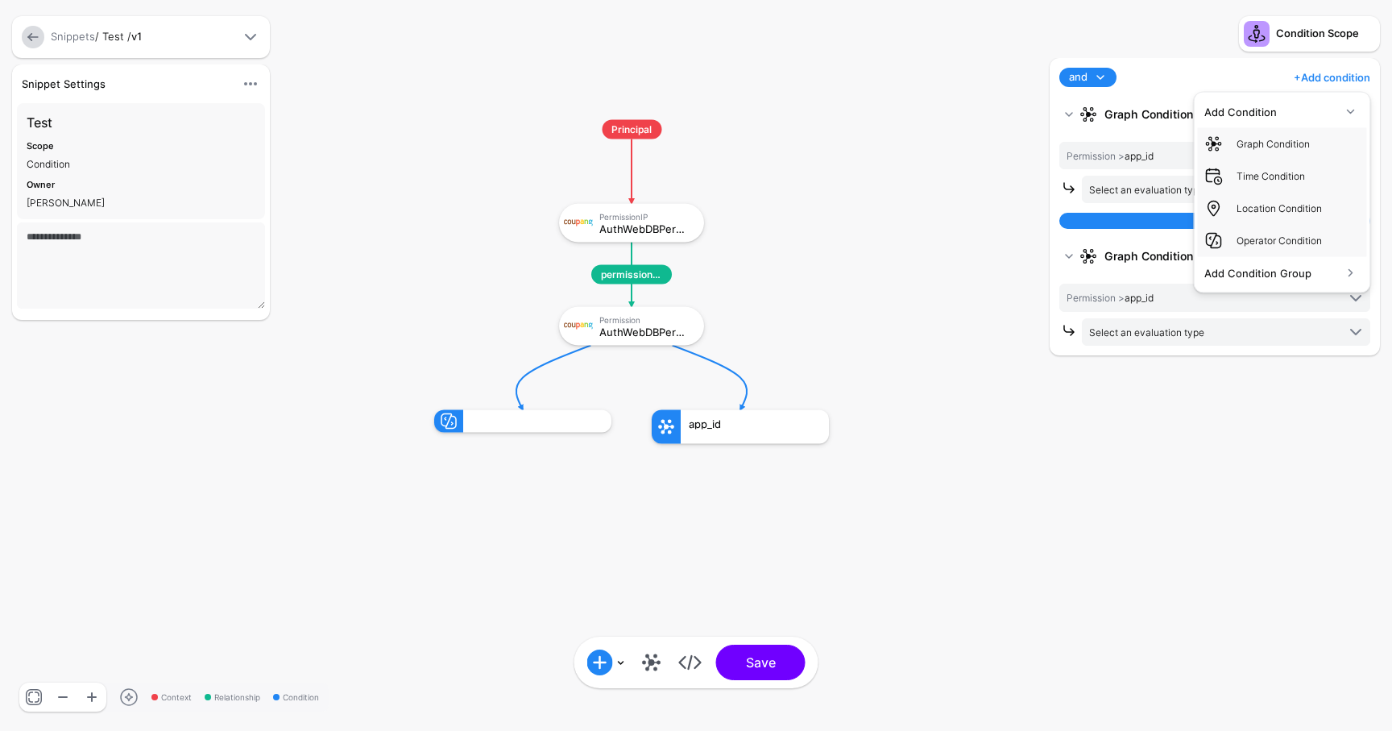
click at [1284, 272] on div "Add Condition Group" at bounding box center [1273, 273] width 137 height 16
click at [1291, 176] on div "Graph Condition" at bounding box center [1299, 176] width 124 height 15
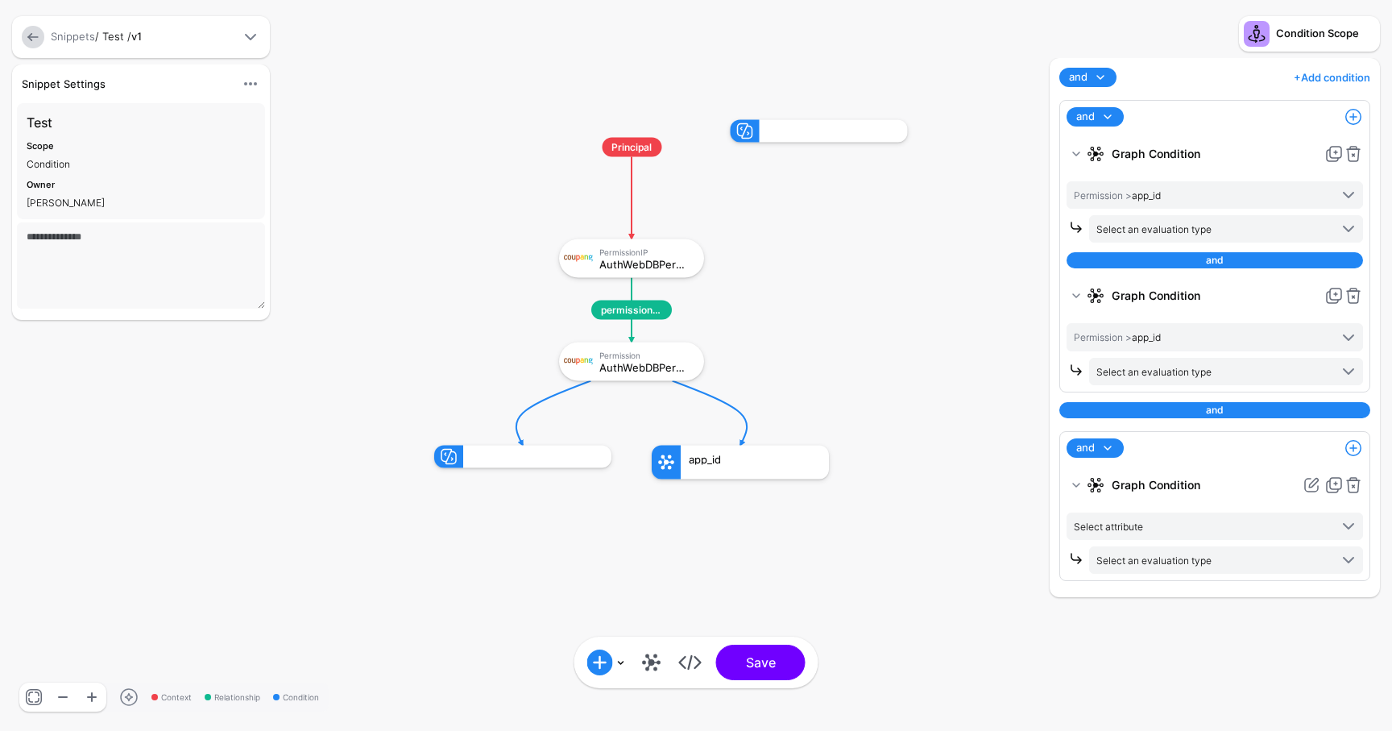
click at [1347, 84] on link "+ Add condition" at bounding box center [1332, 77] width 77 height 26
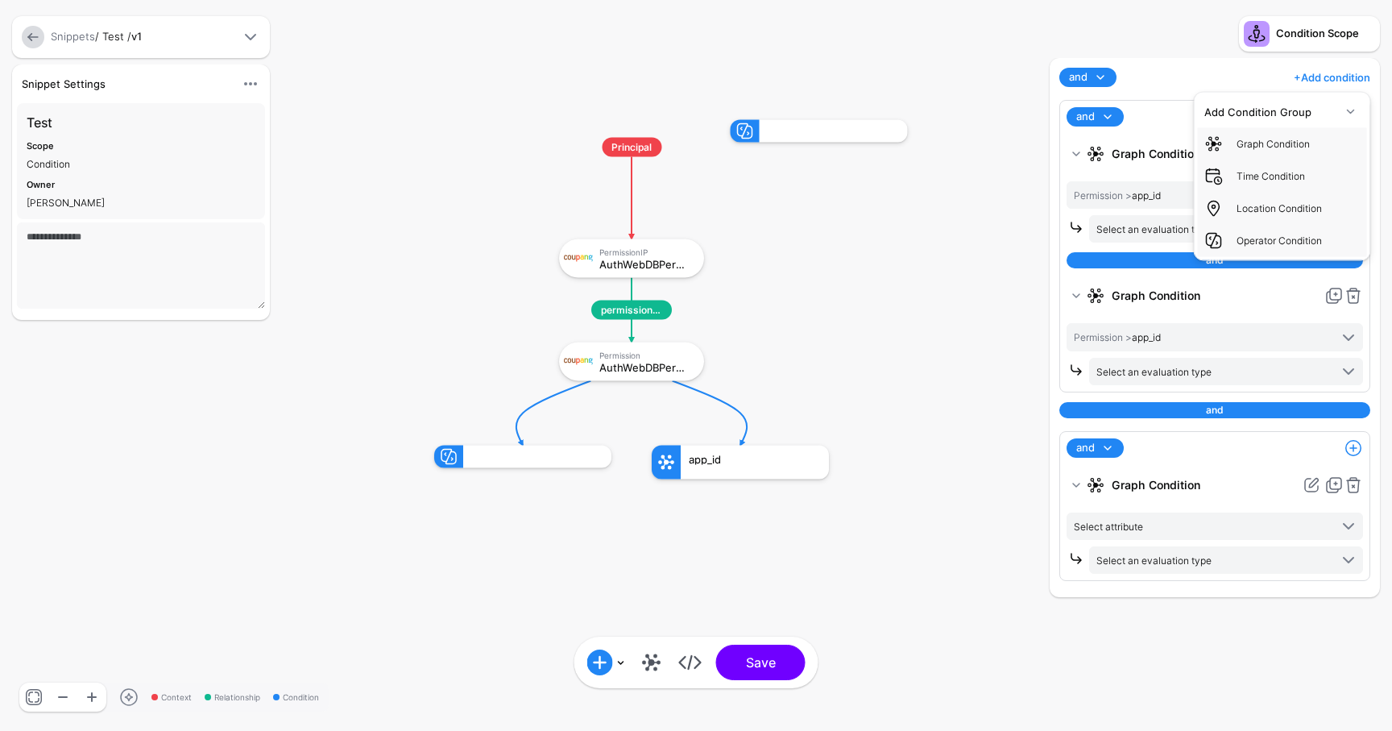
click at [1247, 61] on div "and and or + Add condition Add Condition Group Graph Condition Time Condition L…" at bounding box center [1215, 327] width 330 height 539
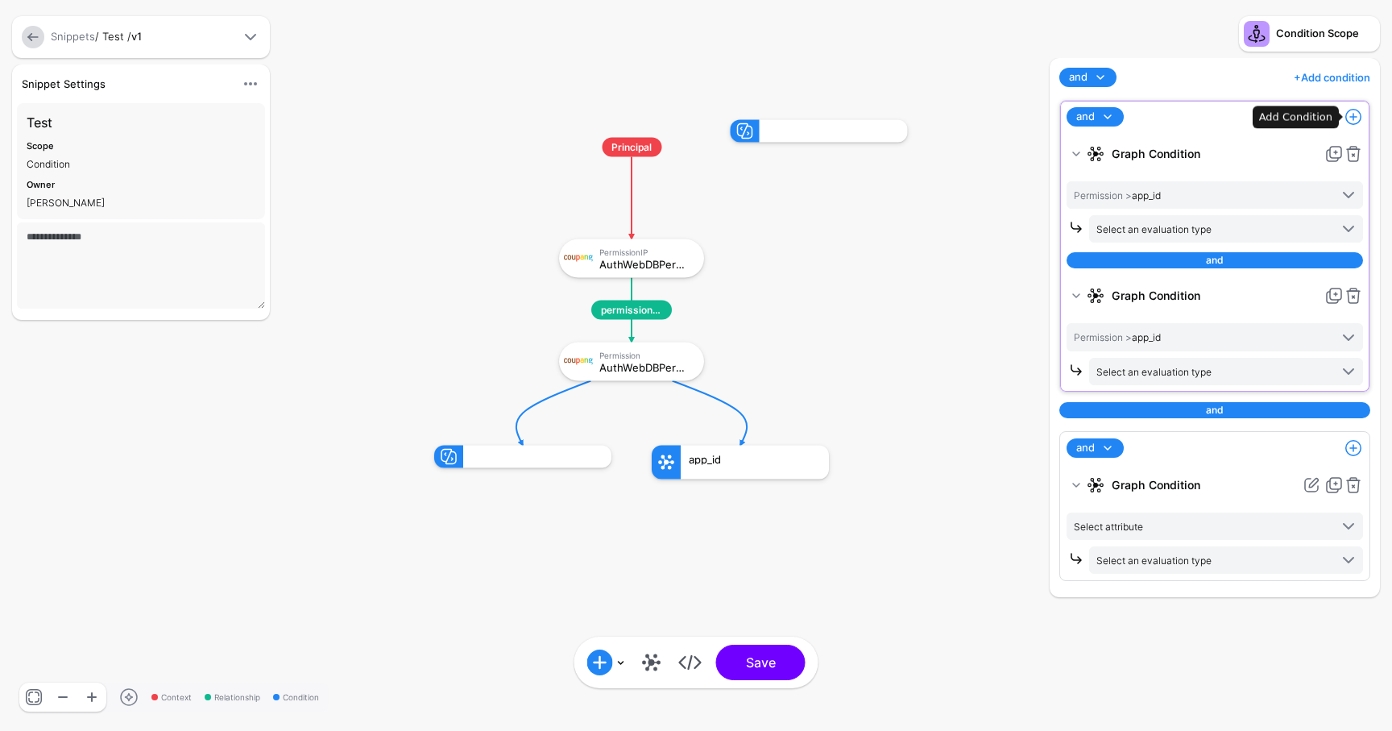
click at [1356, 119] on span at bounding box center [1353, 116] width 19 height 19
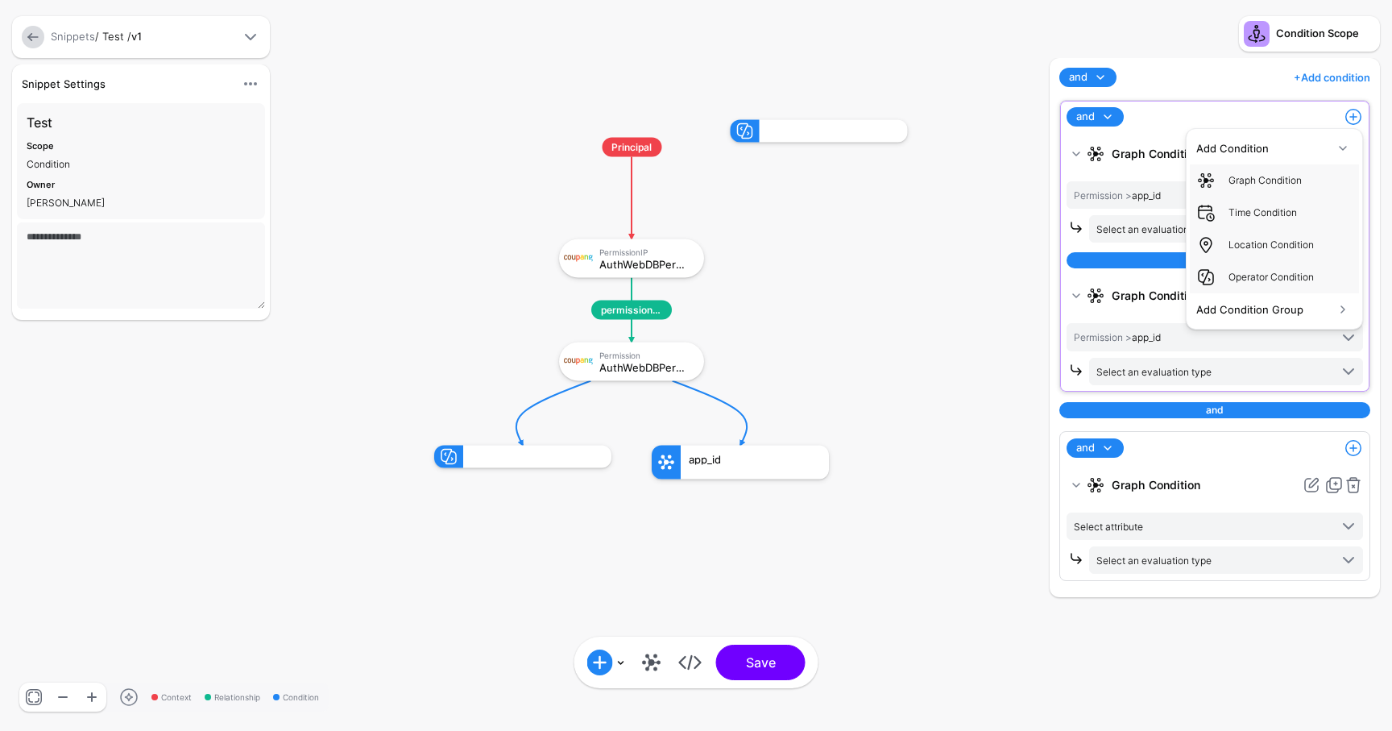
click at [1281, 316] on div "Add Condition Group" at bounding box center [1265, 309] width 137 height 16
click at [1293, 205] on div "Graph Condition" at bounding box center [1291, 212] width 124 height 15
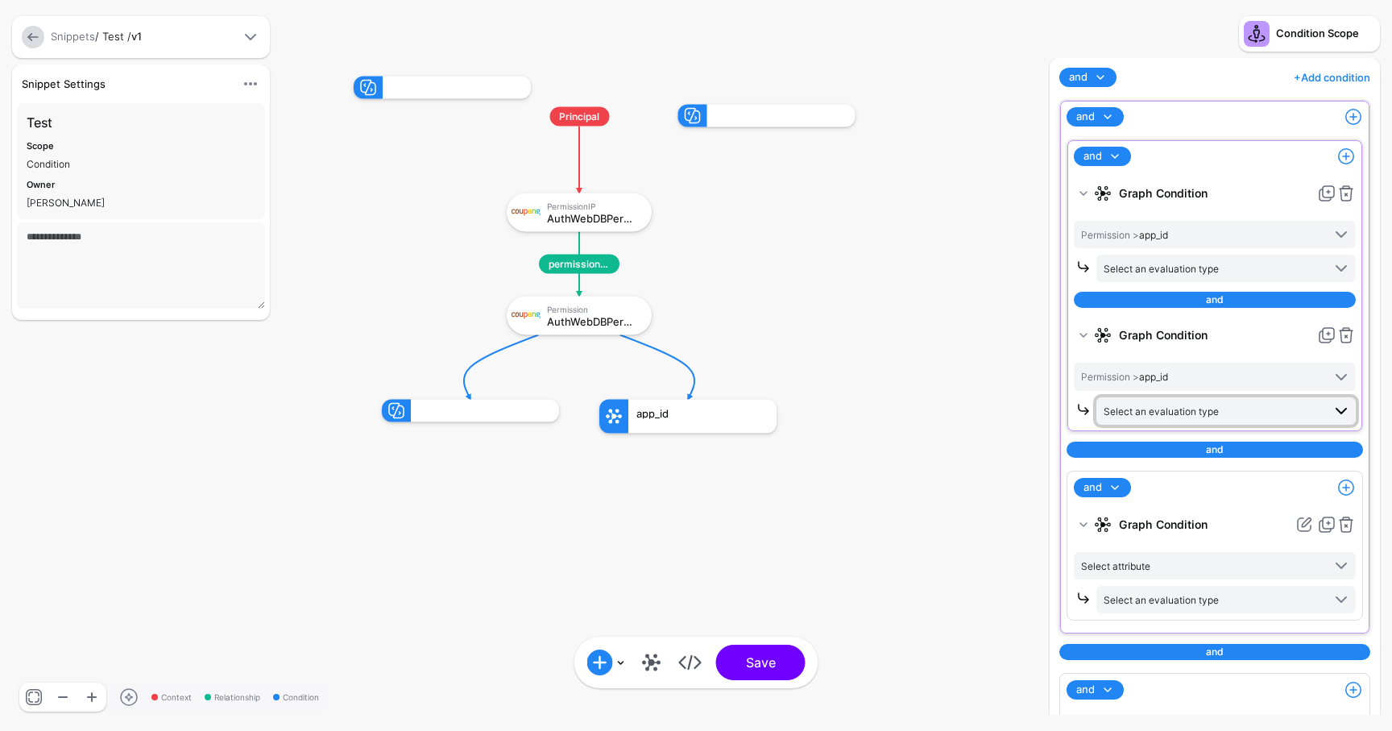
click at [1177, 402] on span "Select an evaluation type" at bounding box center [1213, 411] width 218 height 18
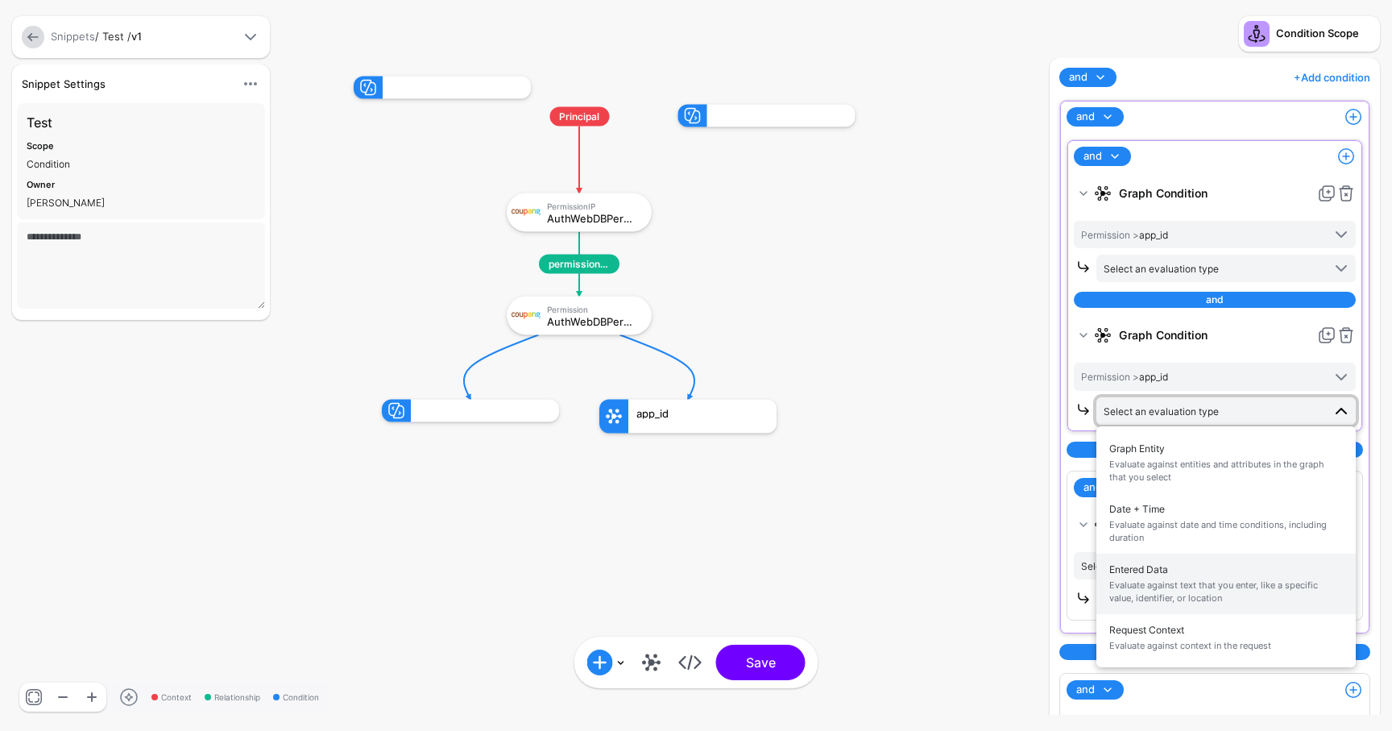
click at [1218, 592] on span "Evaluate against text that you enter, like a specific value, identifier, or loc…" at bounding box center [1227, 592] width 234 height 27
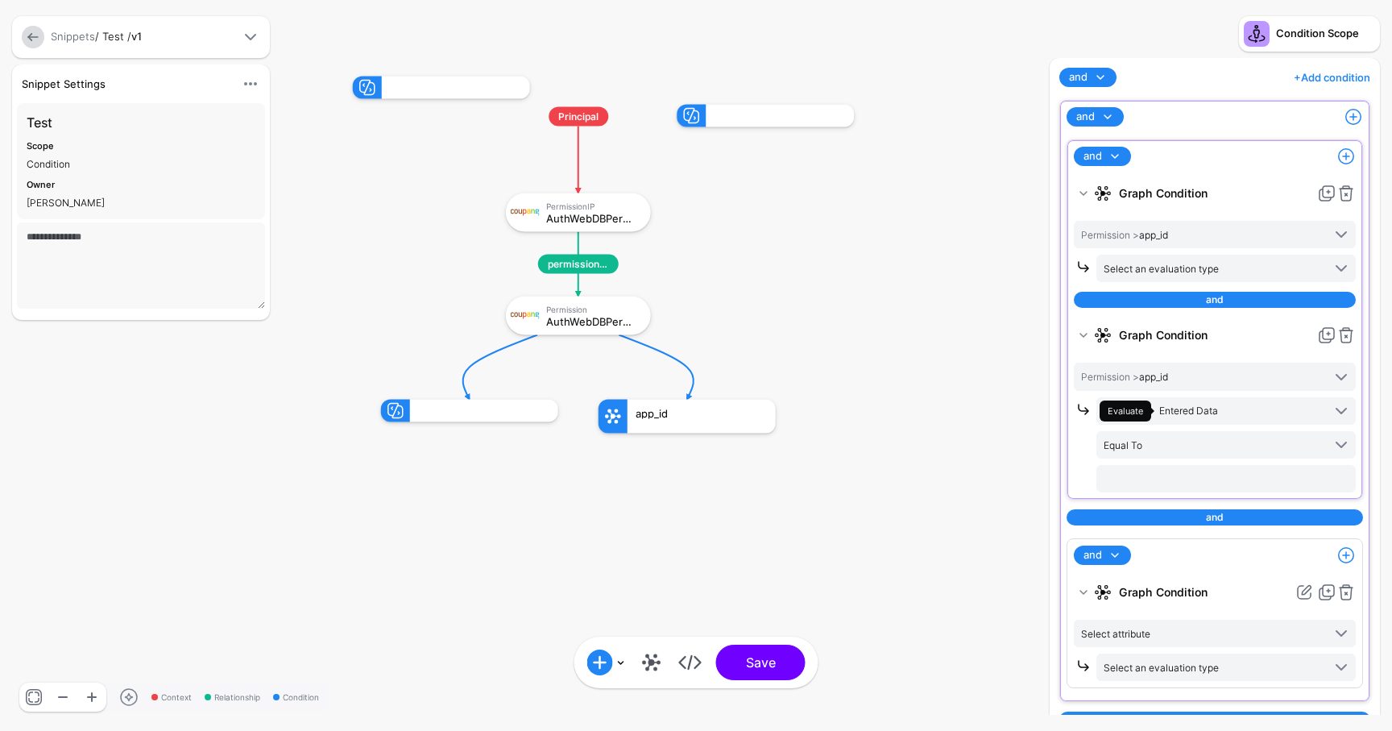
click at [1170, 462] on div "Evaluate Entered Data Graph Entity Evaluate against entities and attributes in …" at bounding box center [1226, 444] width 259 height 95
click at [1169, 465] on input "text" at bounding box center [1226, 478] width 259 height 27
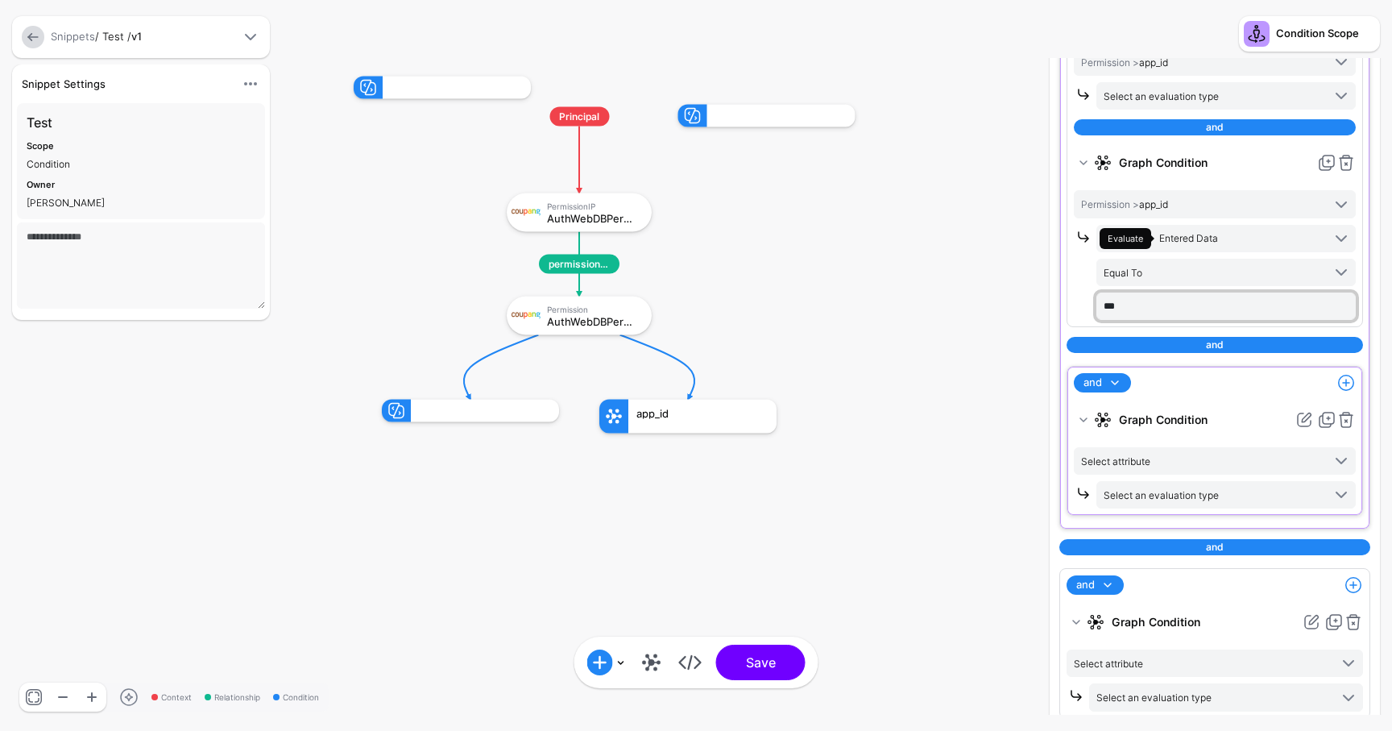
scroll to position [185, 0]
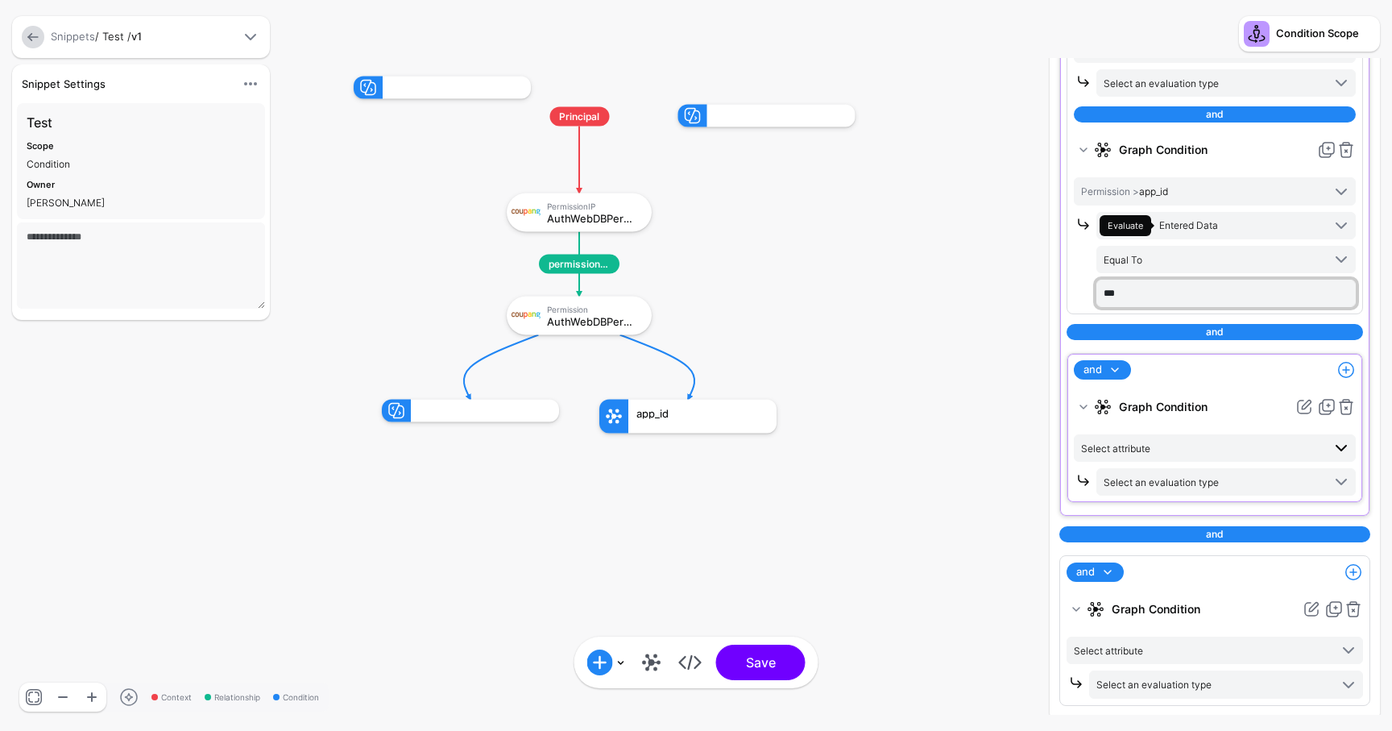
type input "***"
click at [1173, 453] on span "Select attribute" at bounding box center [1201, 448] width 241 height 18
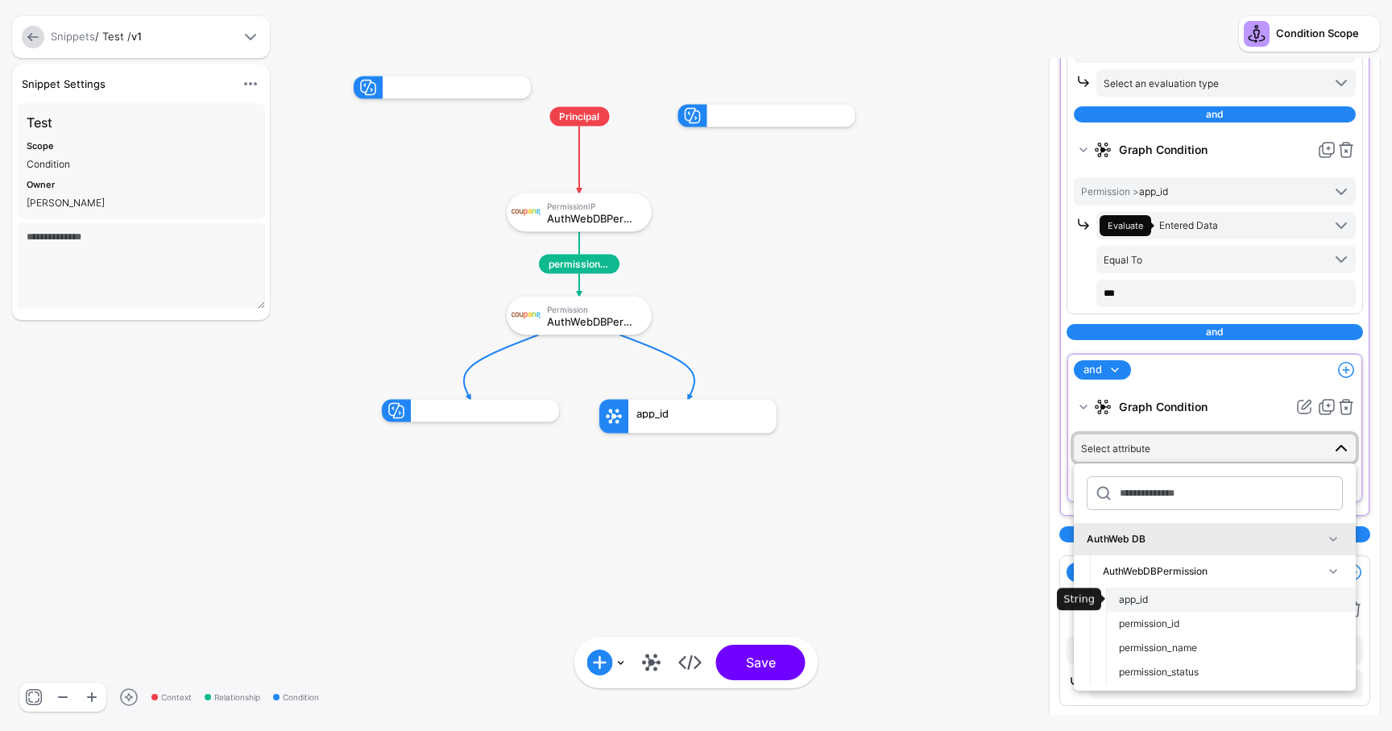
click at [1164, 596] on div "app_id" at bounding box center [1231, 599] width 224 height 15
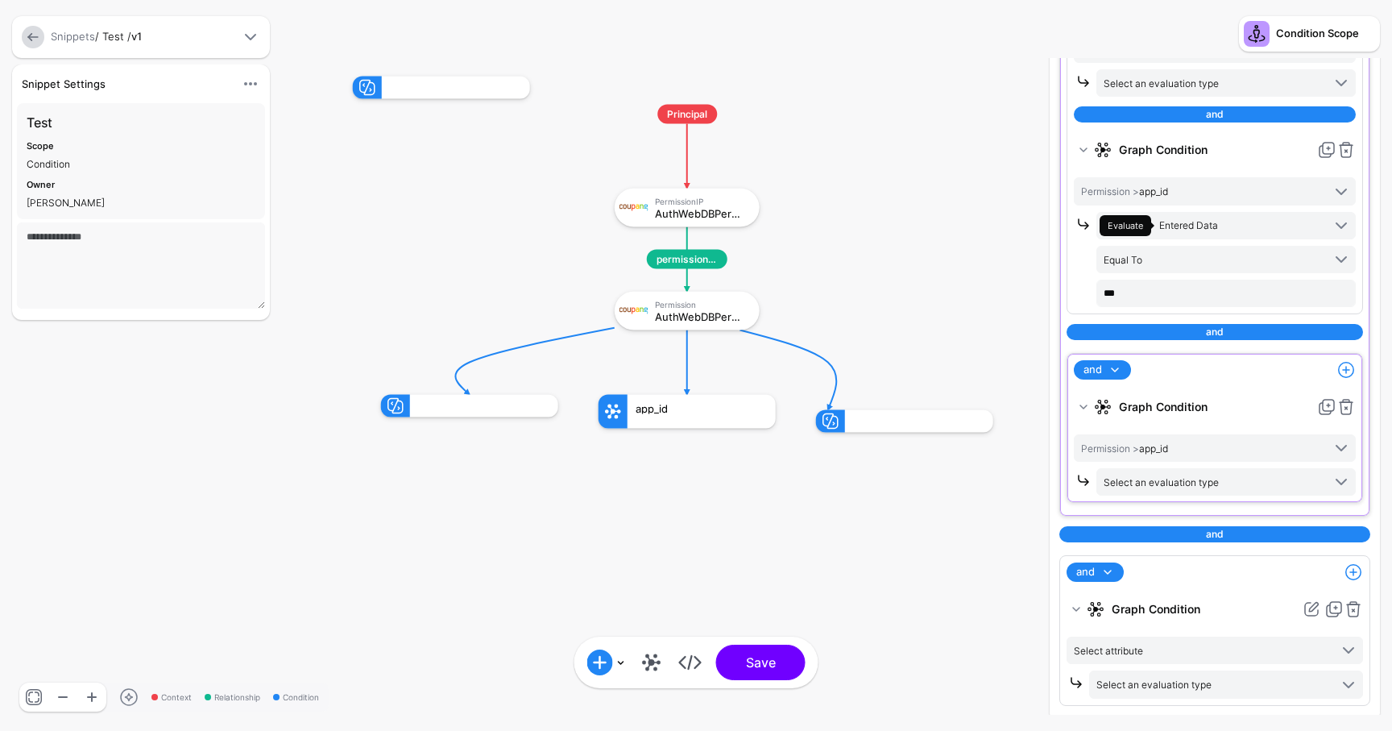
click at [1162, 495] on div "and and not or Add Condition Graph Condition Time Condition Location Condition …" at bounding box center [1215, 428] width 297 height 150
click at [1173, 484] on span "Select an evaluation type" at bounding box center [1161, 482] width 115 height 12
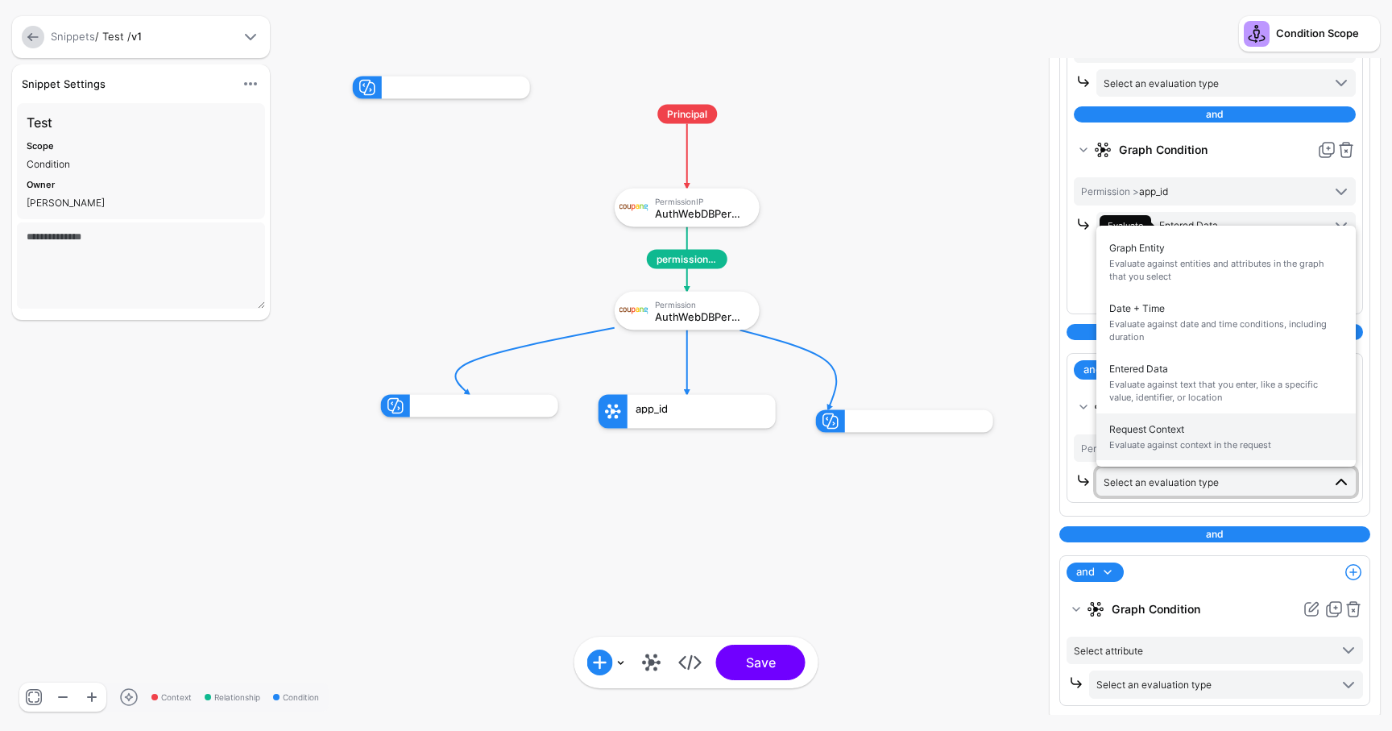
click at [1206, 445] on span "Evaluate against context in the request" at bounding box center [1227, 445] width 234 height 14
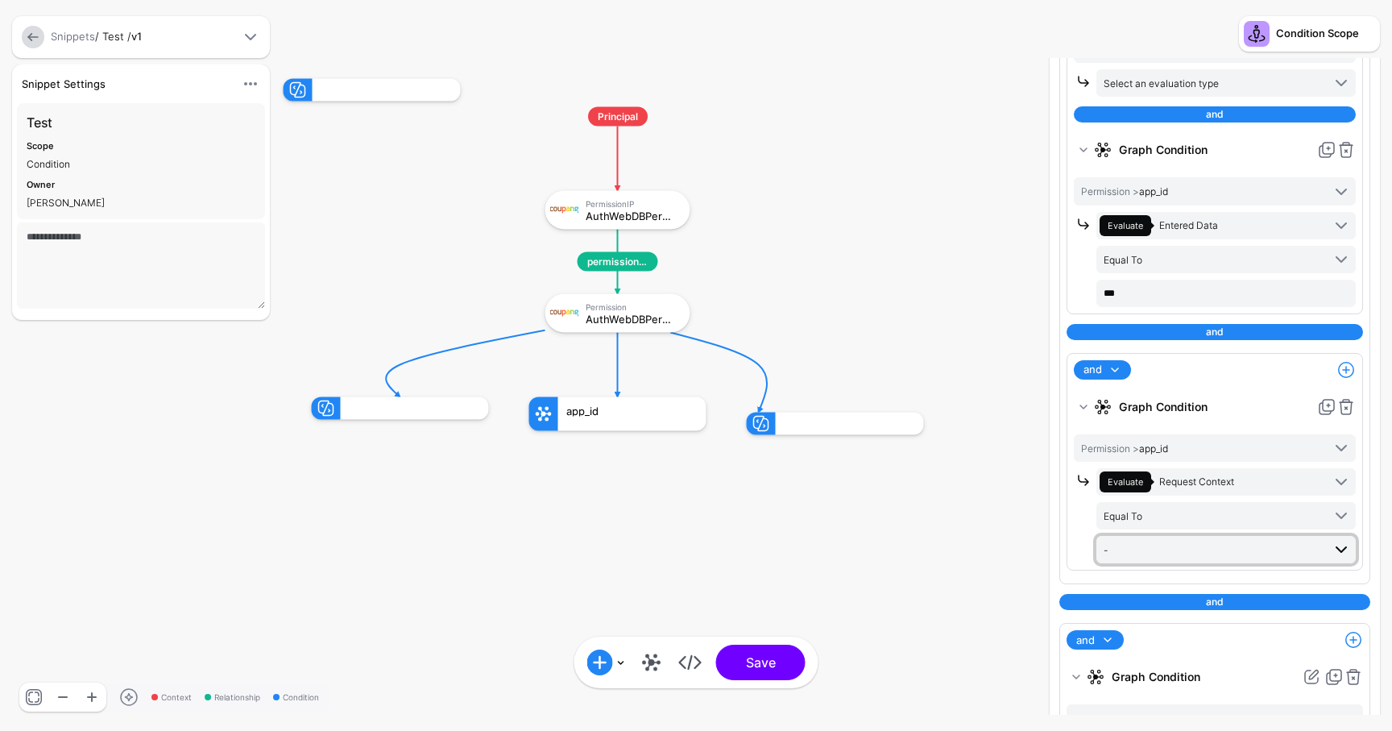
click at [1156, 547] on span "-" at bounding box center [1213, 550] width 218 height 18
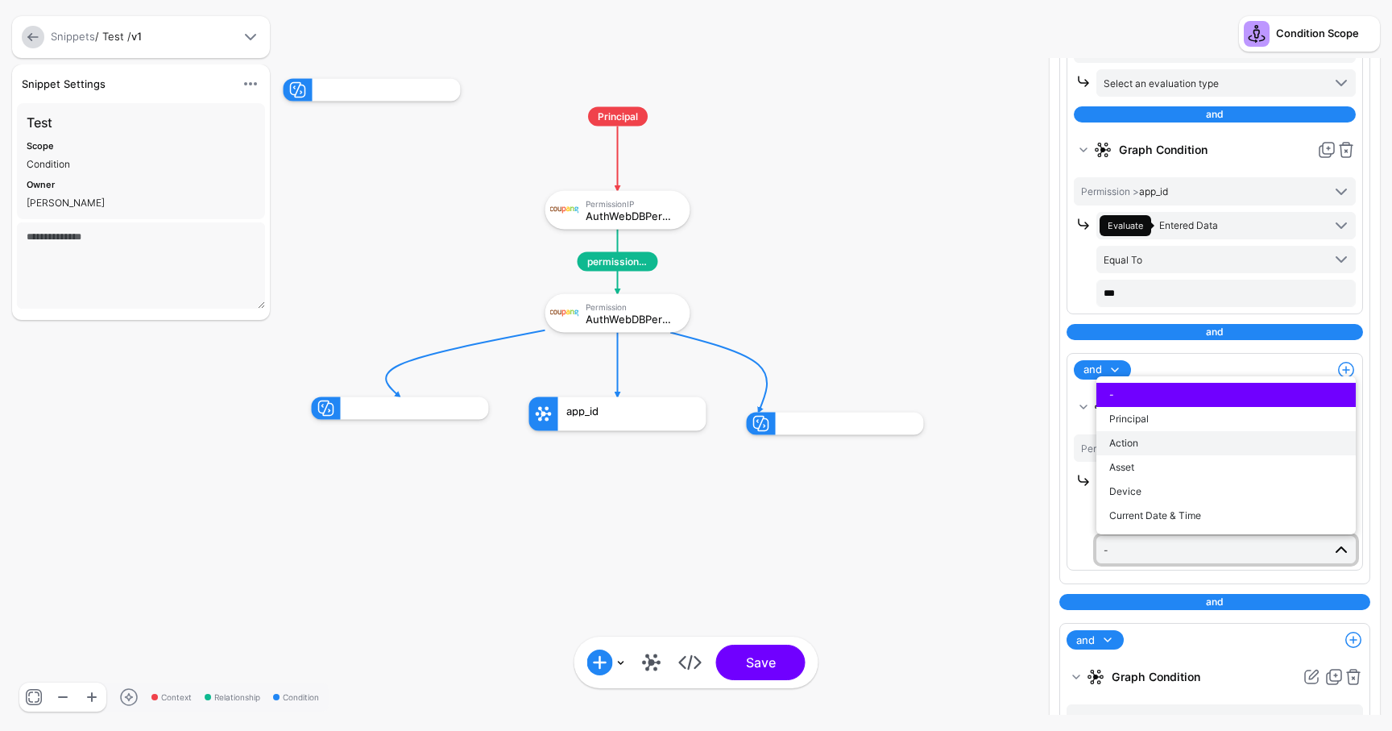
click at [1152, 440] on div "Action" at bounding box center [1227, 443] width 234 height 15
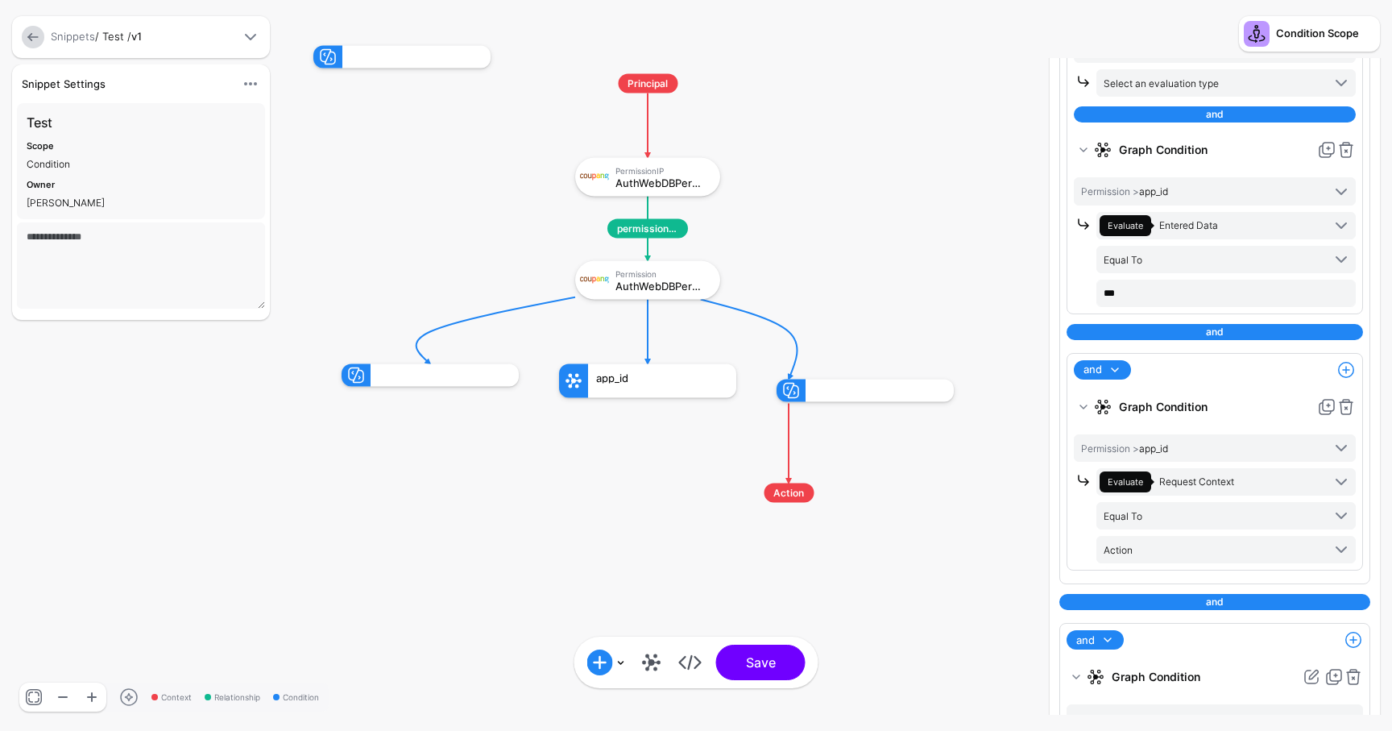
scroll to position [265, 0]
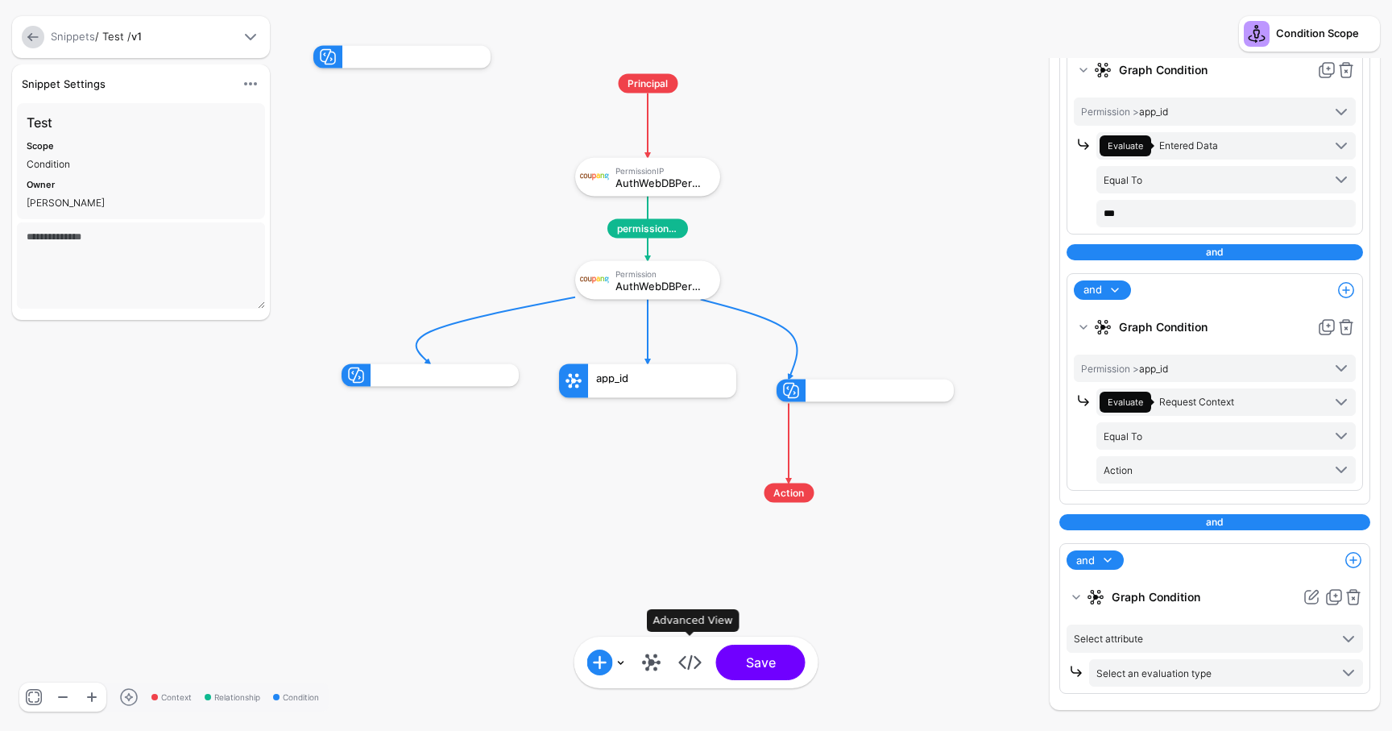
click at [684, 667] on link at bounding box center [691, 663] width 26 height 26
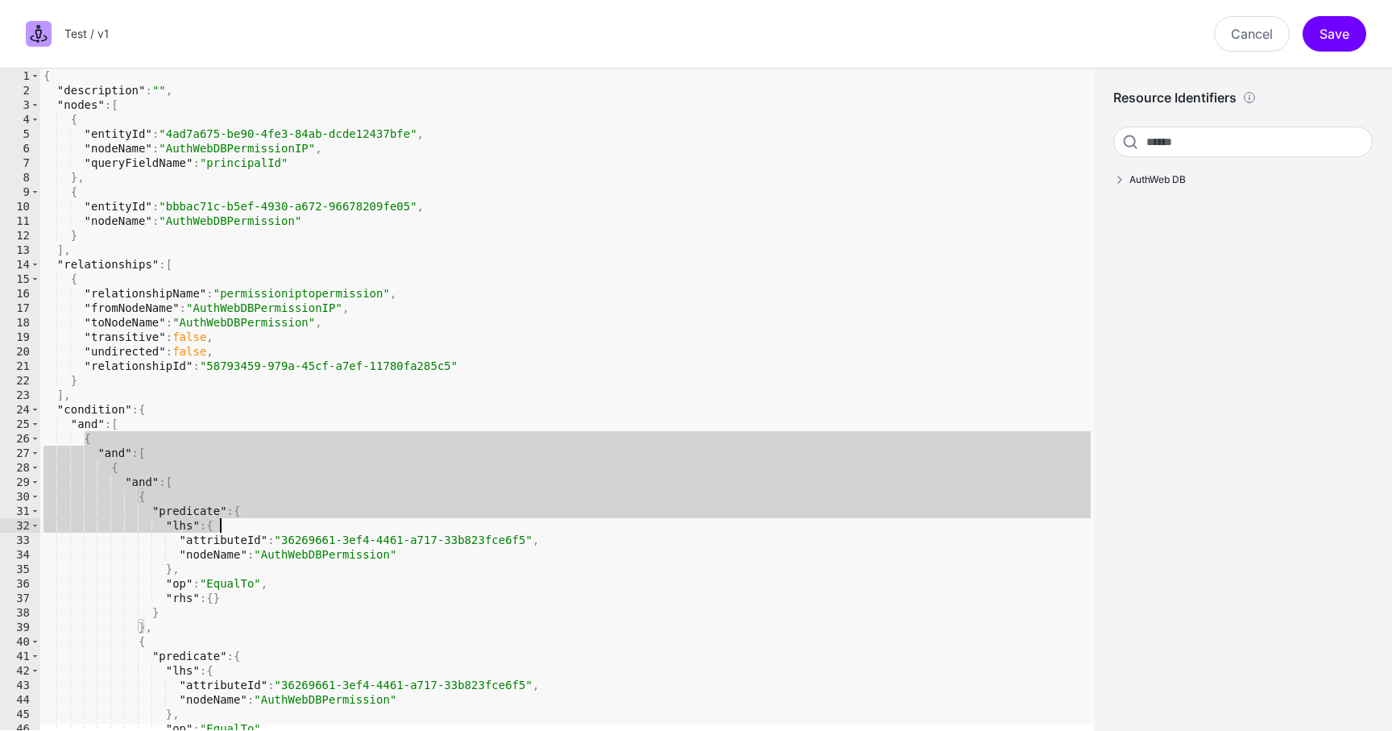
drag, startPoint x: 86, startPoint y: 438, endPoint x: 273, endPoint y: 576, distance: 232.3
click at [273, 574] on div "{ "description" : "" , "nodes" : [ { "entityId" : "4ad7a675-be90-4fe3-84ab-dcde…" at bounding box center [567, 413] width 1054 height 691
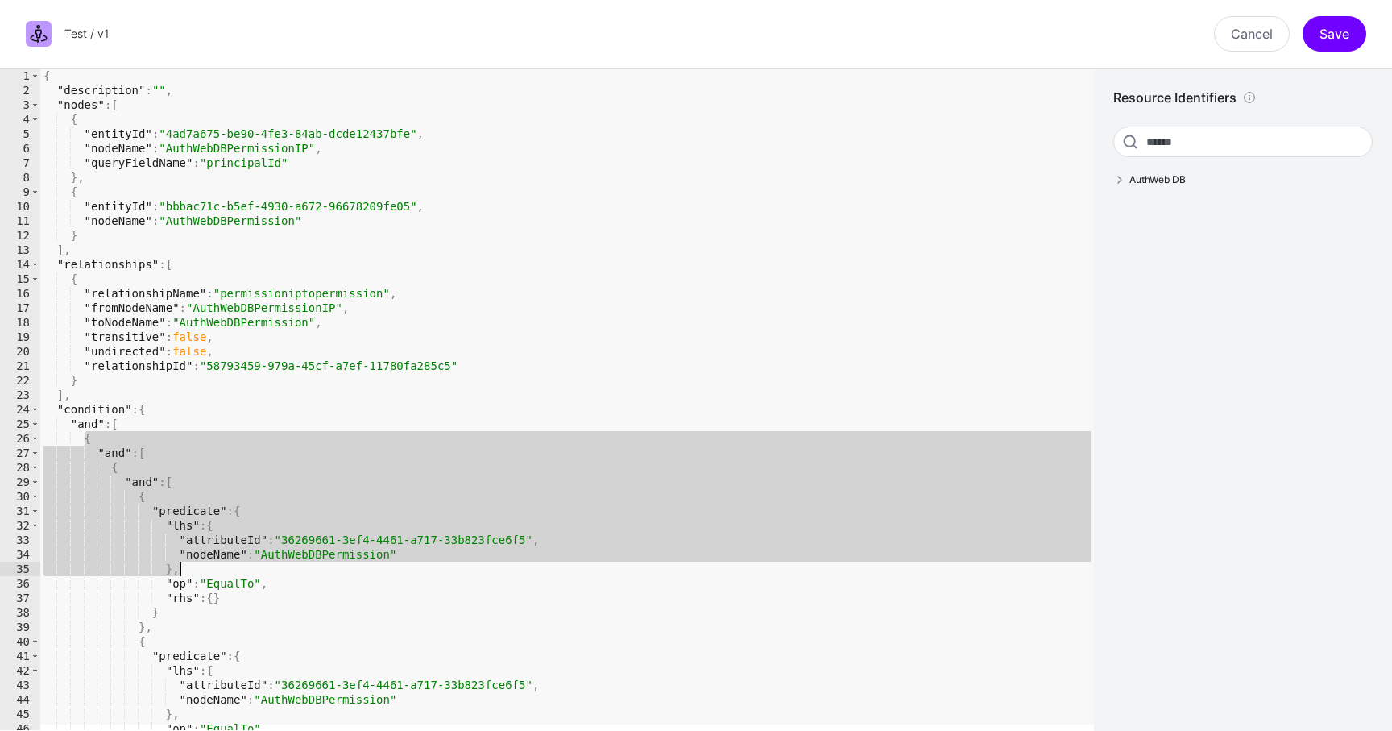
click at [256, 499] on div "{ "description" : "" , "nodes" : [ { "entityId" : "4ad7a675-be90-4fe3-84ab-dcde…" at bounding box center [567, 413] width 1054 height 691
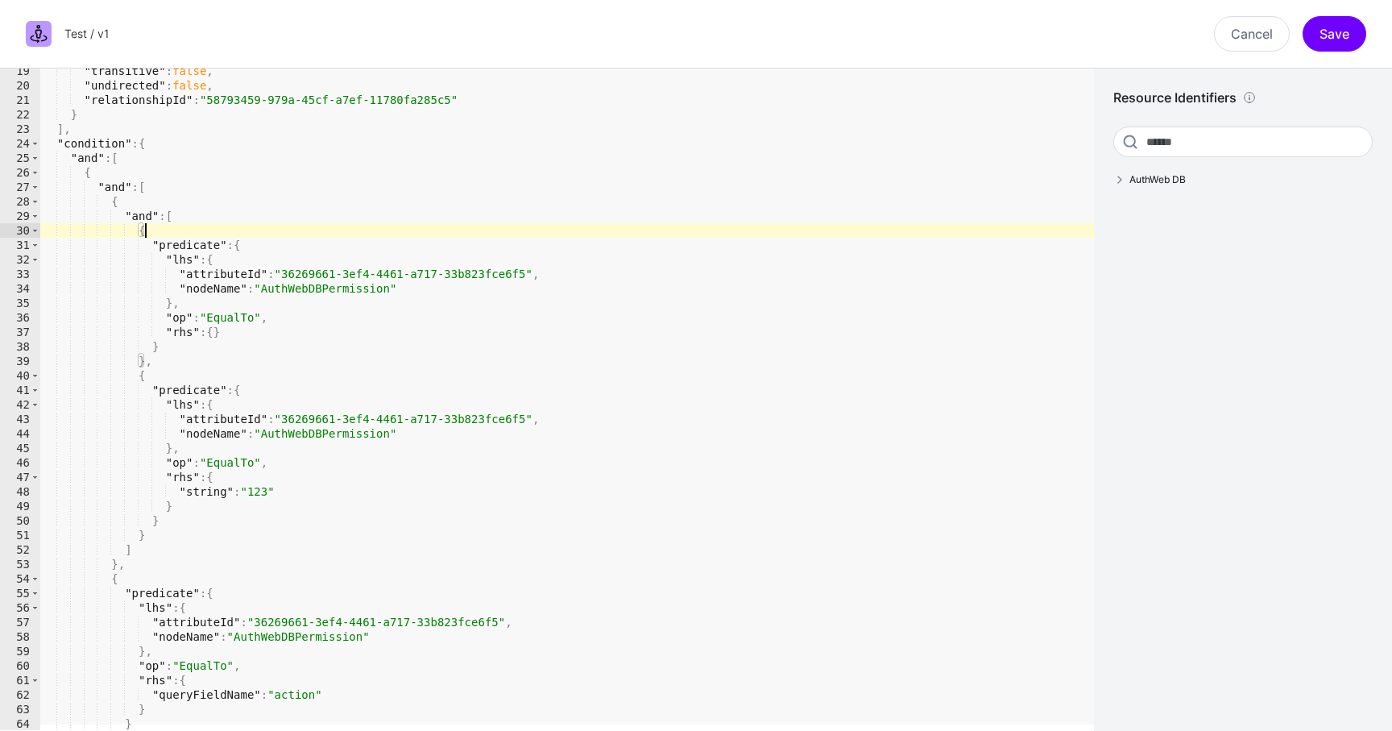
scroll to position [268, 0]
click at [225, 333] on div ""transitive" : false , "undirected" : false , "relationshipId" : "58793459-979a…" at bounding box center [567, 407] width 1054 height 691
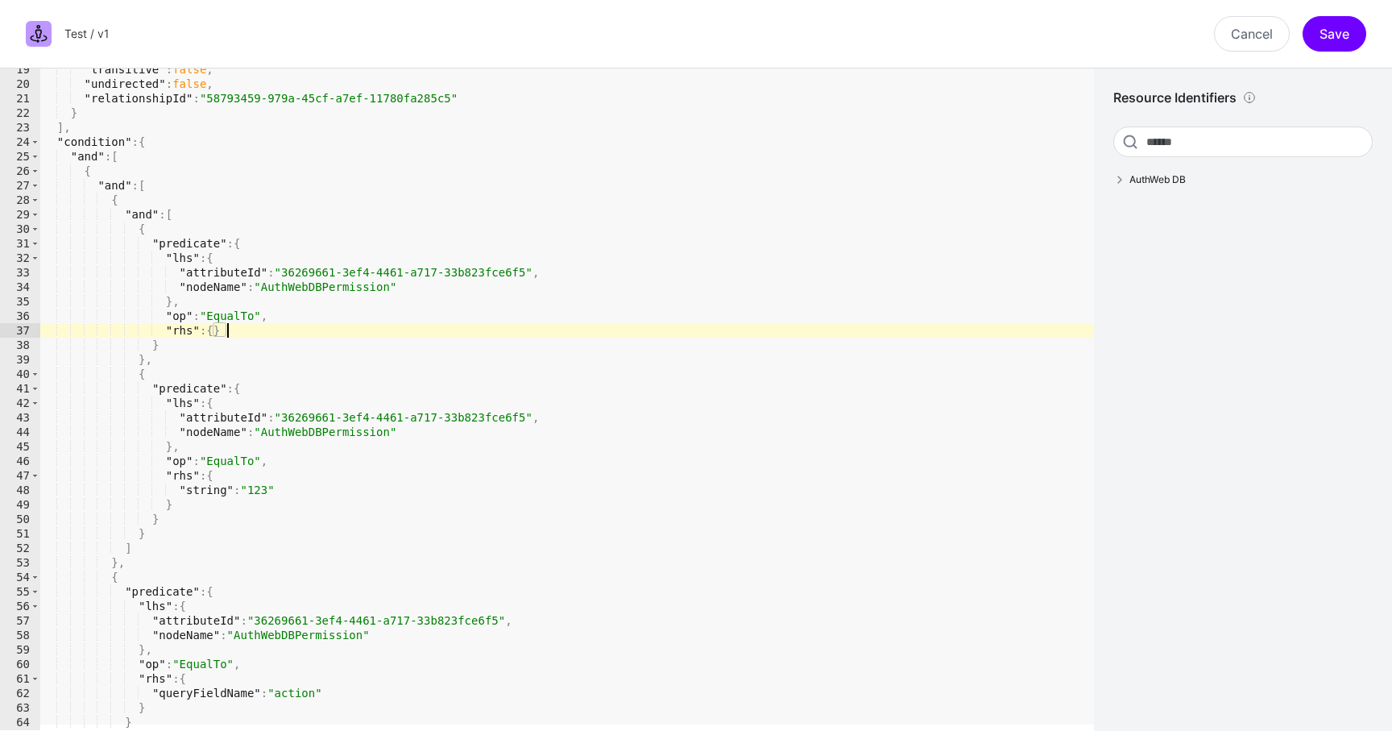
click at [217, 331] on div ""transitive" : false , "undirected" : false , "relationshipId" : "58793459-979a…" at bounding box center [567, 407] width 1054 height 691
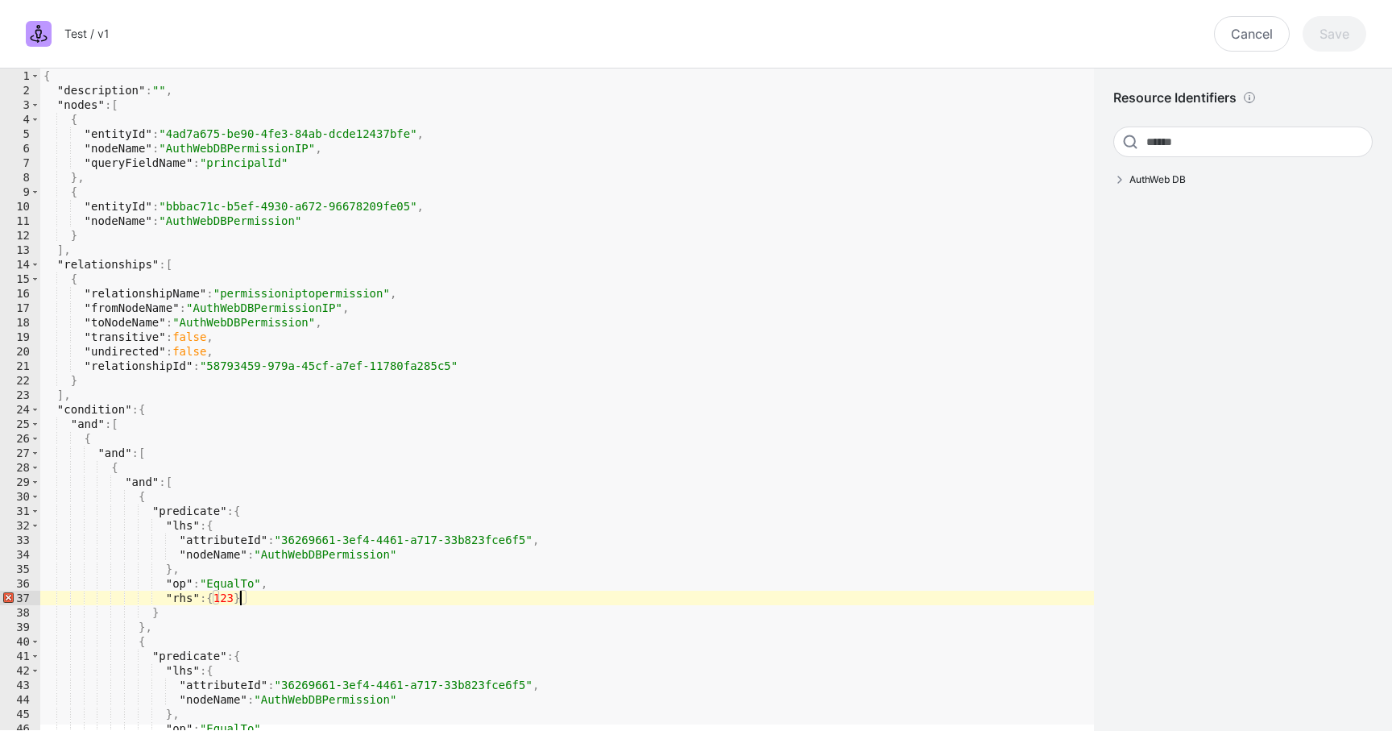
scroll to position [0, 0]
type textarea "**********"
click at [1312, 28] on div "Cancel Save" at bounding box center [747, 33] width 1258 height 35
click at [1268, 30] on link "Cancel" at bounding box center [1252, 33] width 76 height 35
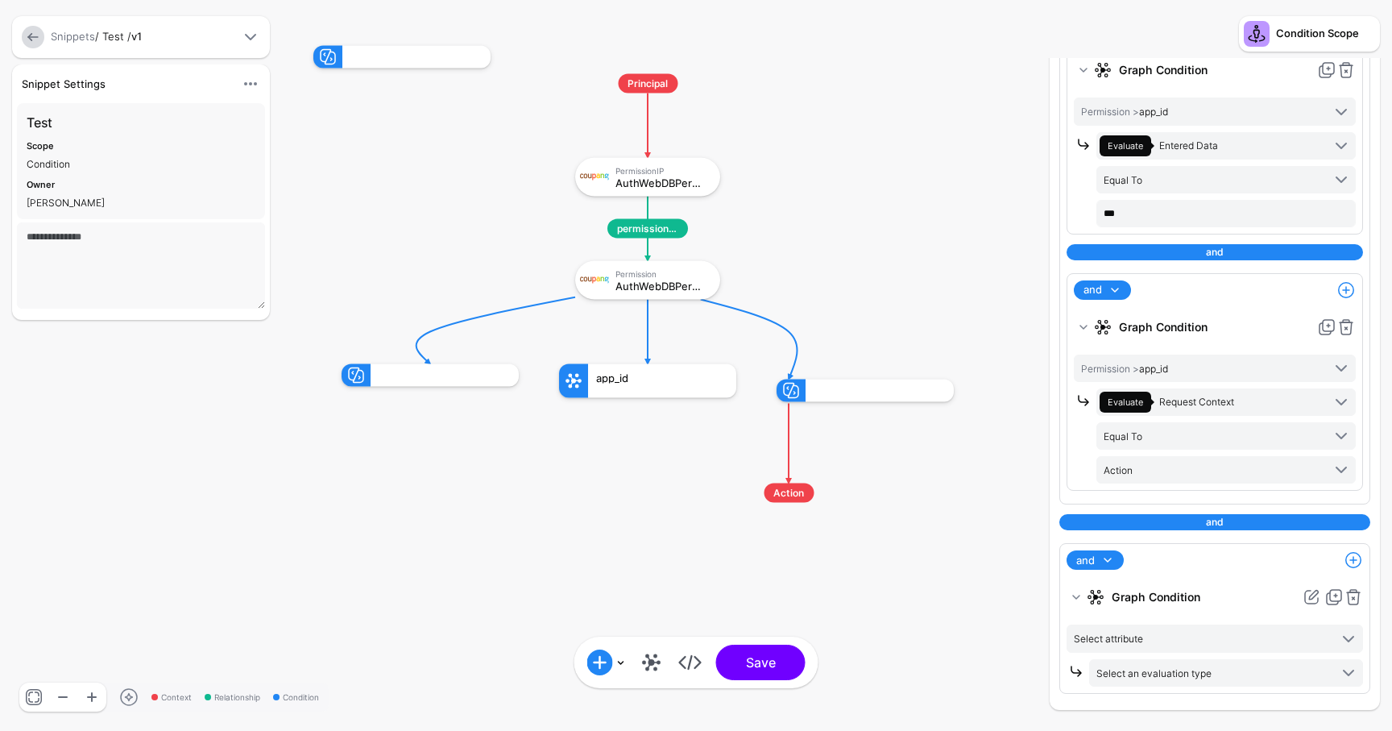
click at [31, 49] on div "Snippets / Test / v1" at bounding box center [141, 37] width 258 height 42
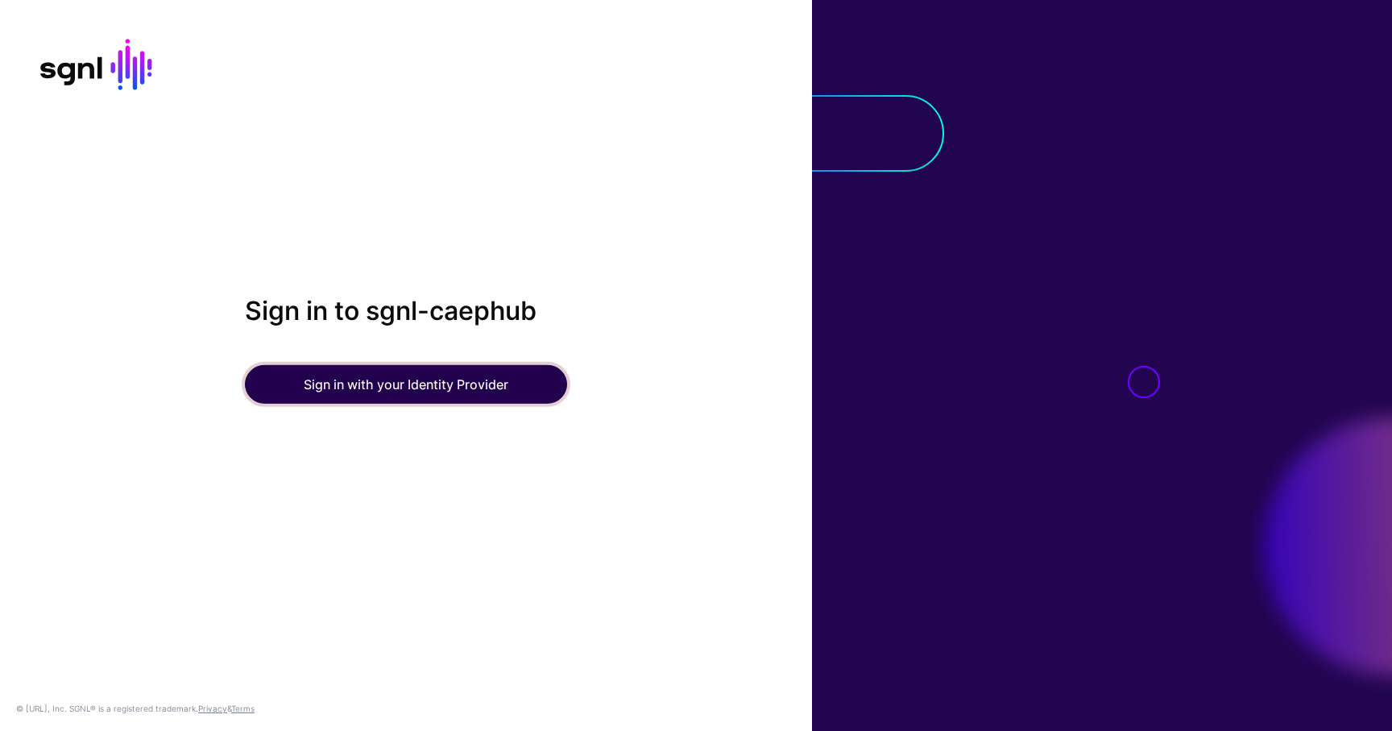
click at [488, 400] on button "Sign in with your Identity Provider" at bounding box center [406, 384] width 322 height 39
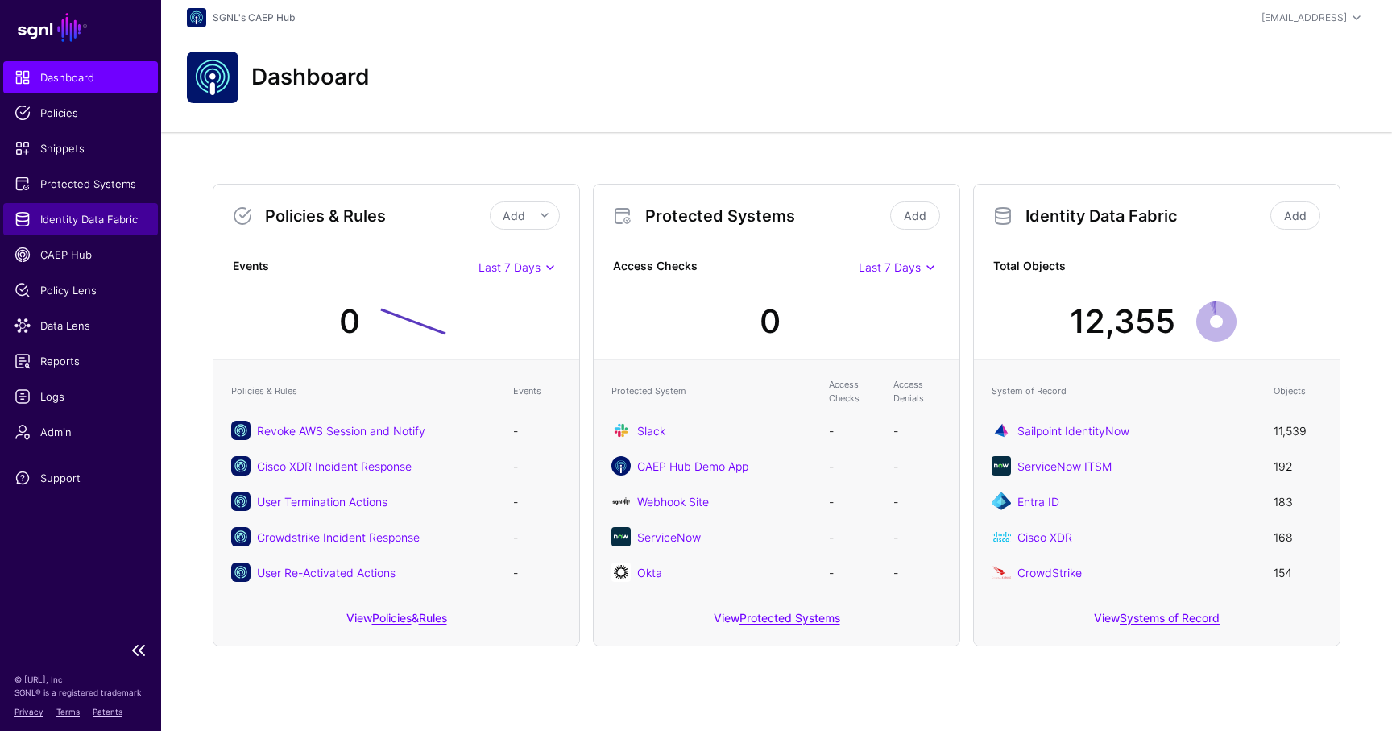
click at [91, 214] on span "Identity Data Fabric" at bounding box center [81, 219] width 132 height 16
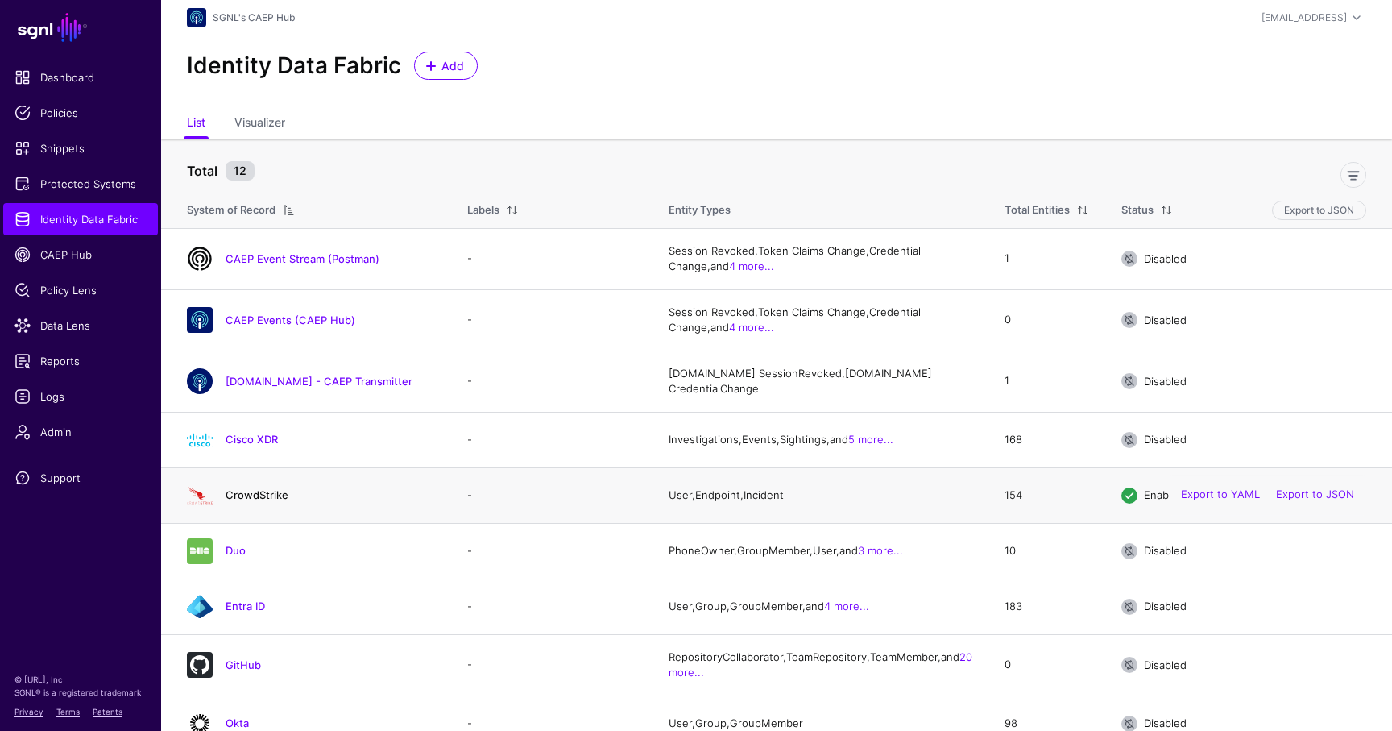
click at [255, 500] on link "CrowdStrike" at bounding box center [257, 494] width 63 height 13
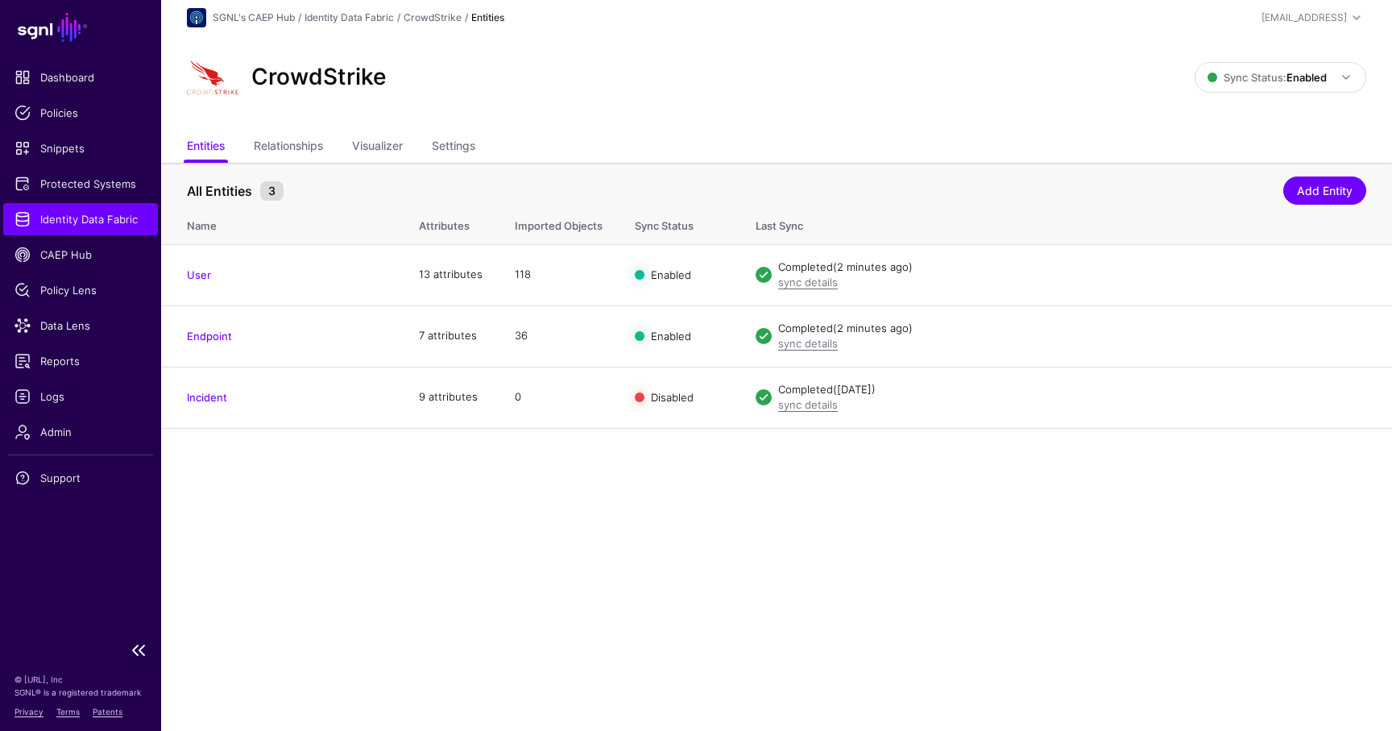
click at [112, 222] on span "Identity Data Fabric" at bounding box center [81, 219] width 132 height 16
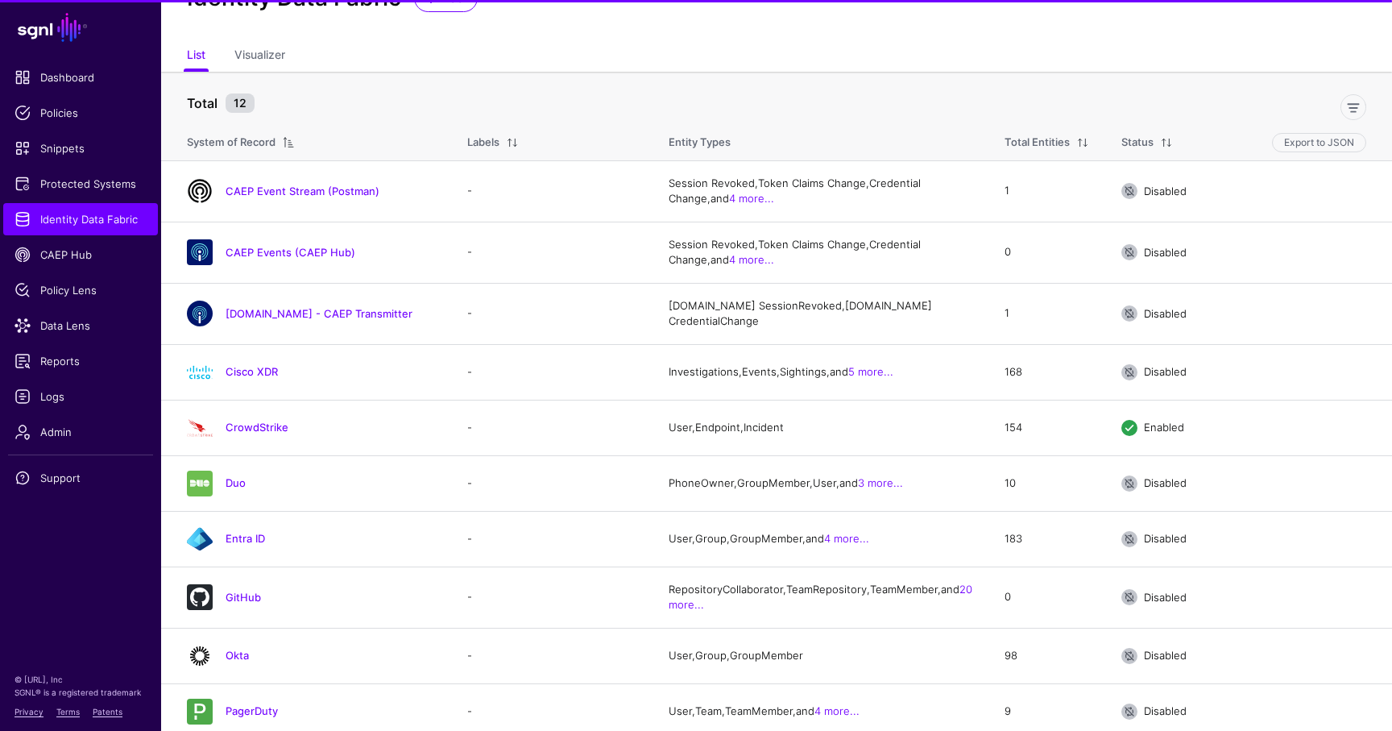
scroll to position [210, 0]
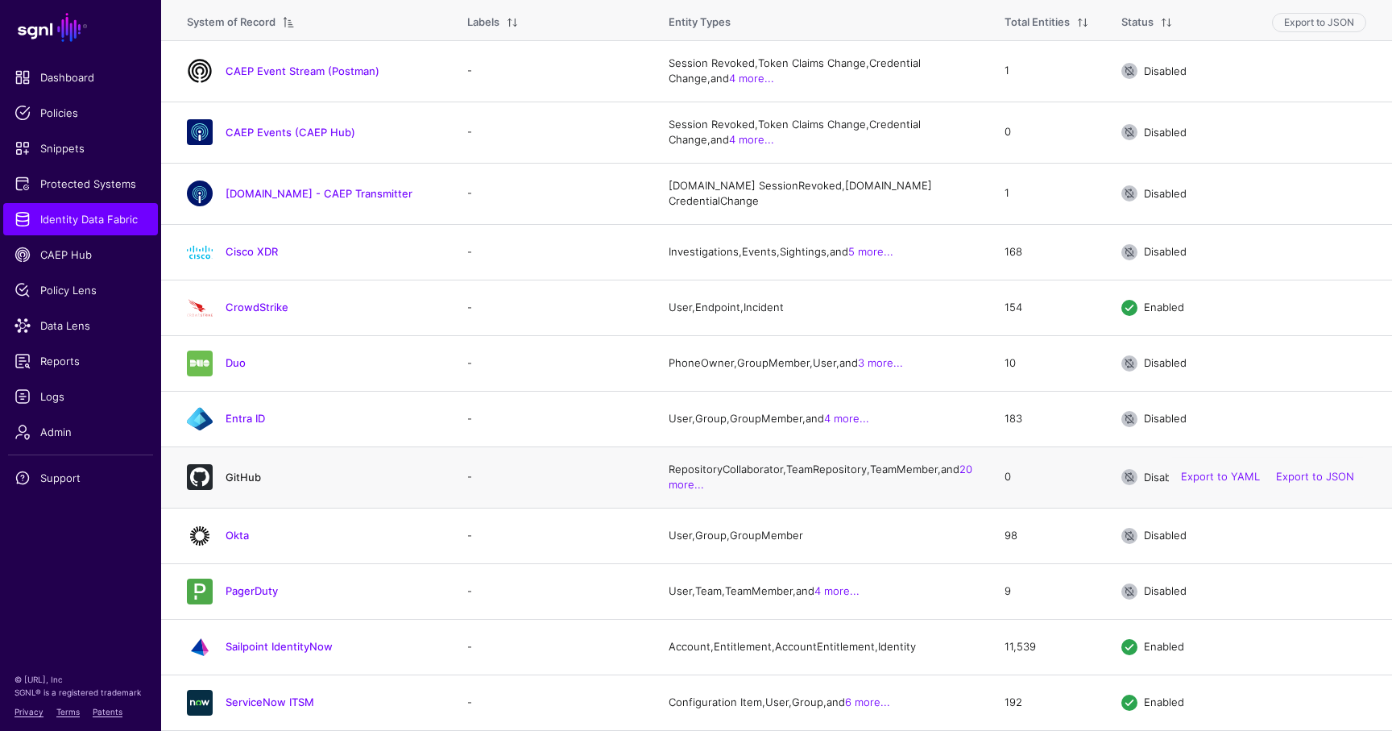
click at [230, 471] on link "GitHub" at bounding box center [243, 477] width 35 height 13
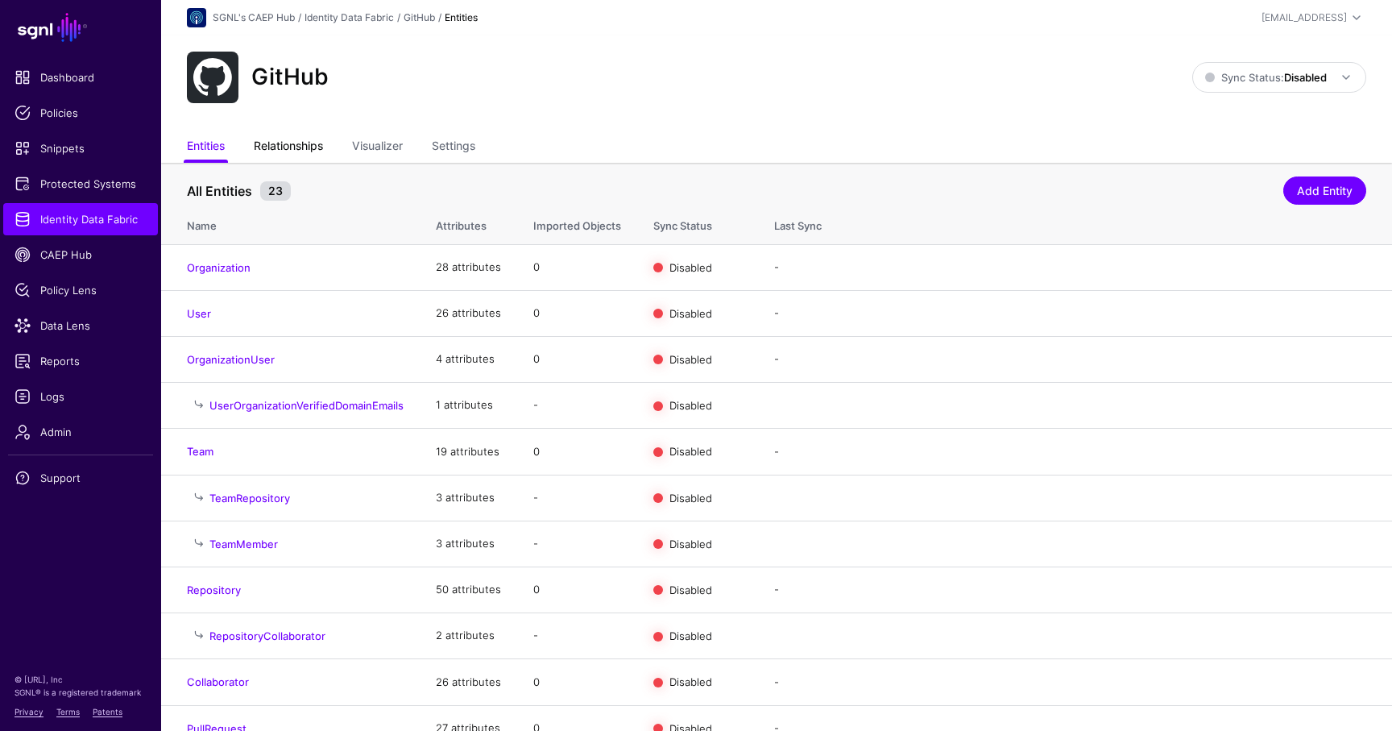
click at [295, 145] on link "Relationships" at bounding box center [288, 147] width 69 height 31
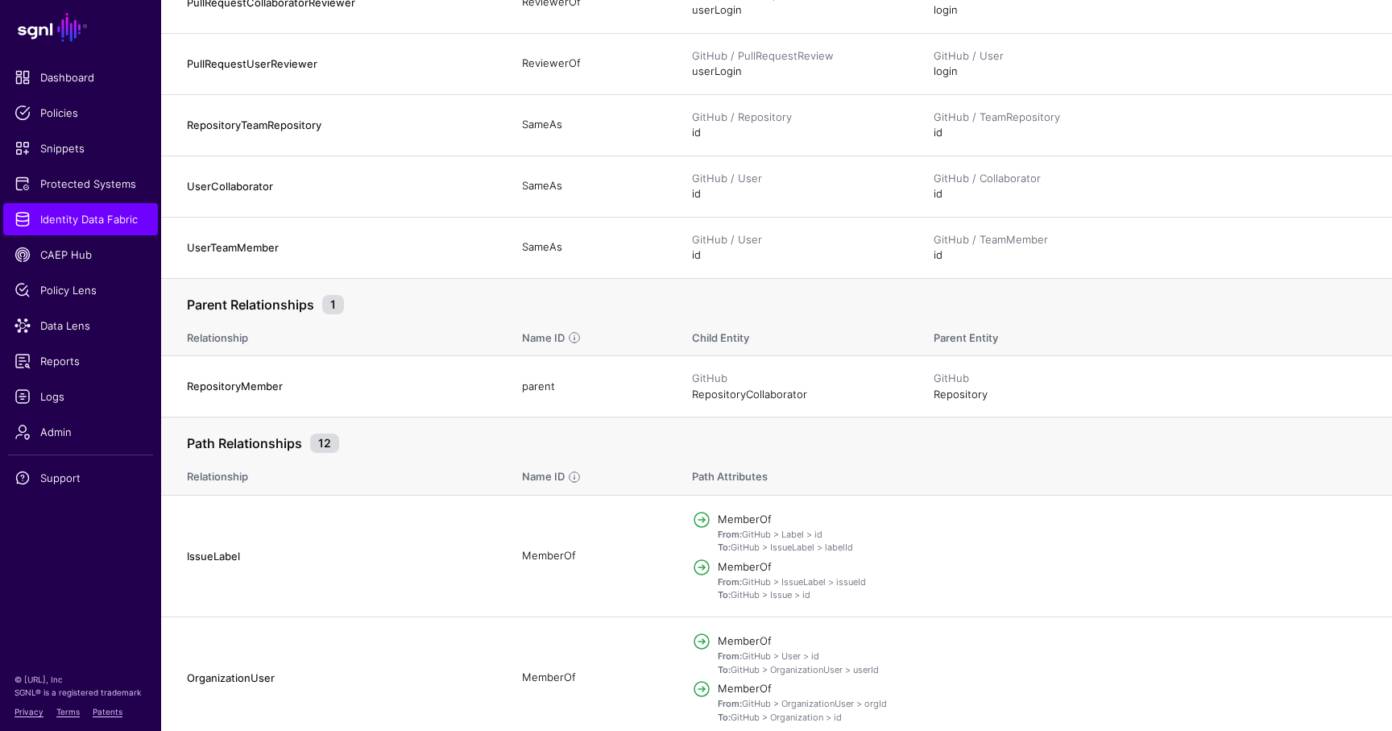
scroll to position [2737, 0]
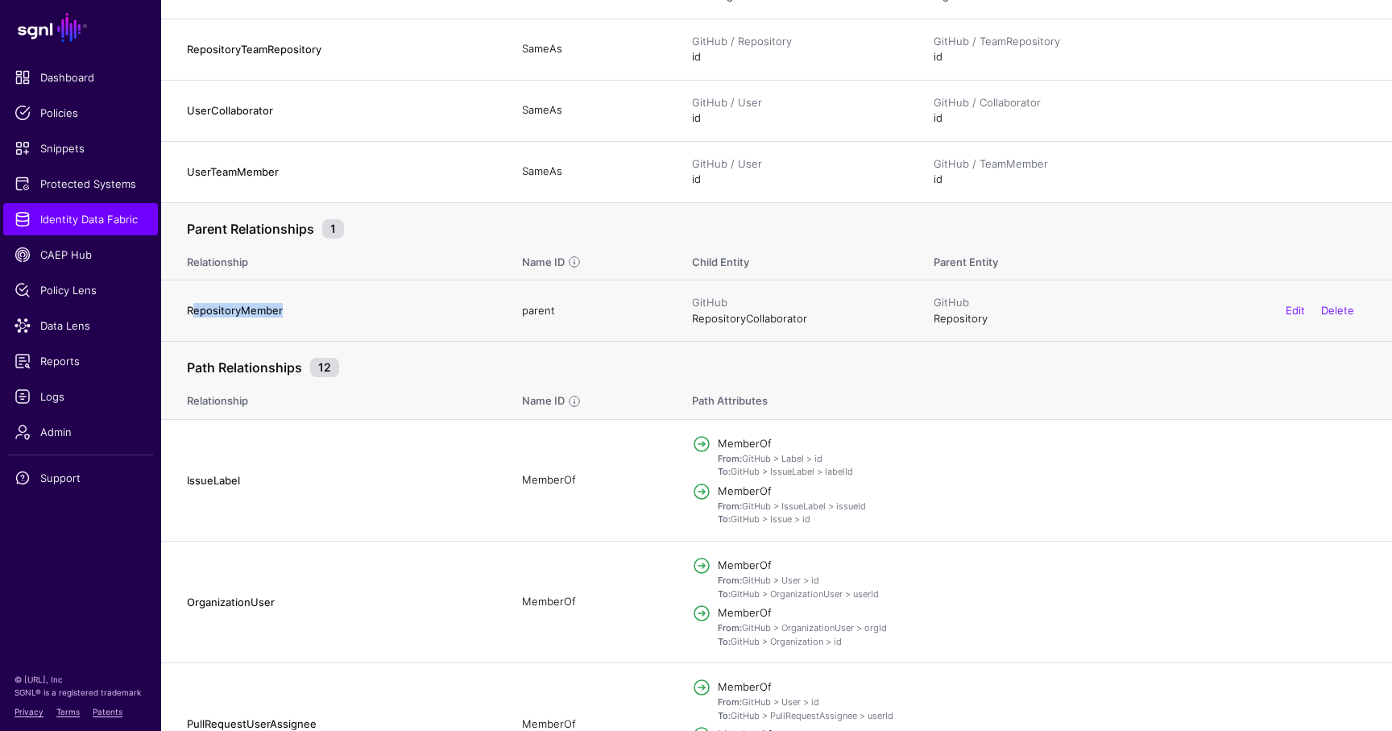
drag, startPoint x: 193, startPoint y: 312, endPoint x: 298, endPoint y: 311, distance: 104.8
click at [298, 311] on h4 "RepositoryMember" at bounding box center [338, 310] width 303 height 15
drag, startPoint x: 511, startPoint y: 315, endPoint x: 565, endPoint y: 311, distance: 54.1
click at [565, 311] on td "parent" at bounding box center [591, 310] width 170 height 61
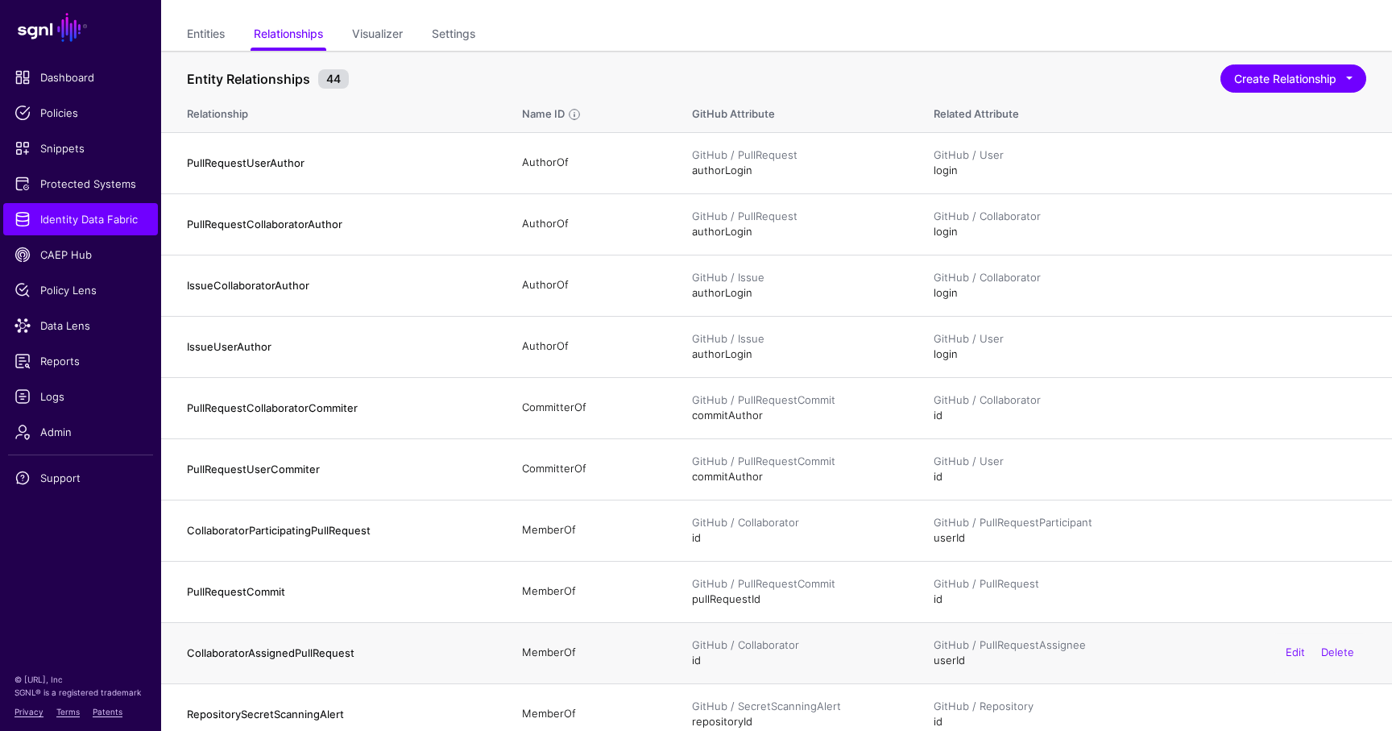
scroll to position [0, 0]
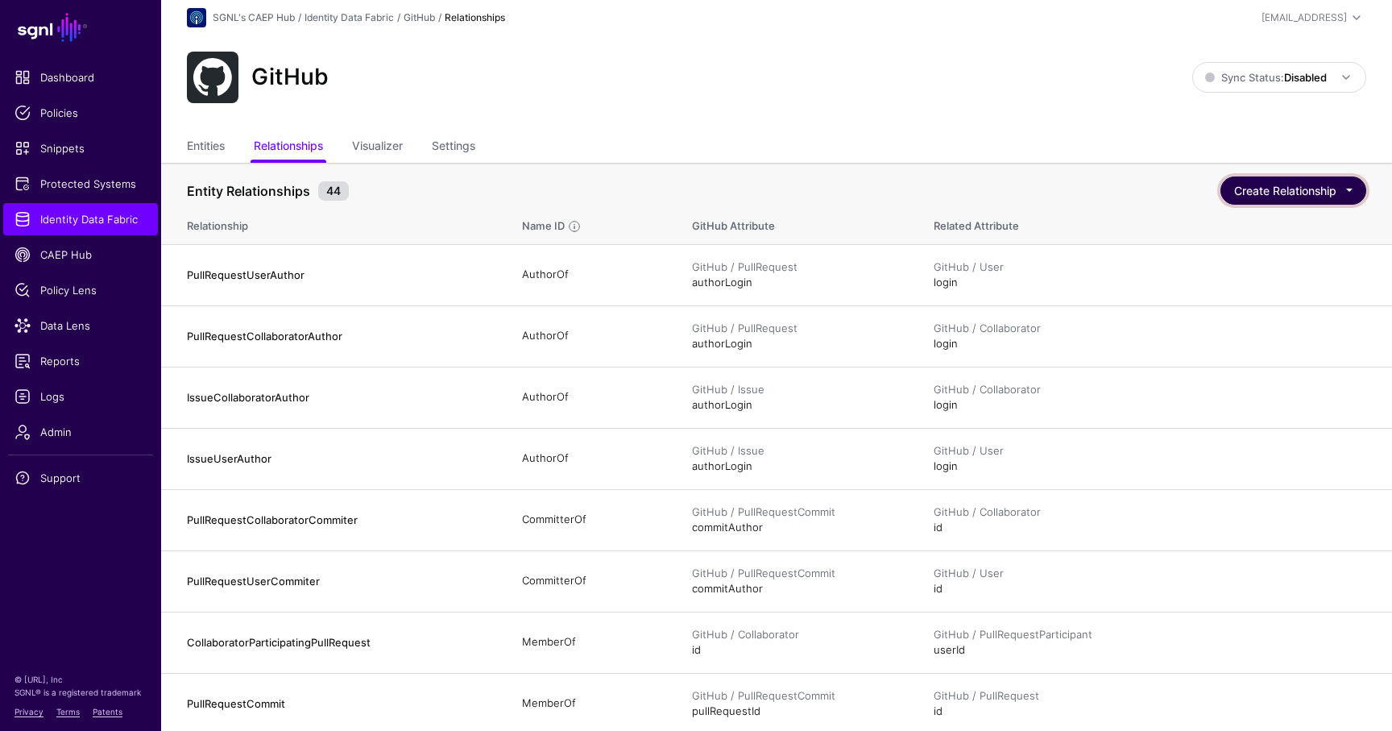
click at [1351, 191] on button "Create Relationship" at bounding box center [1294, 190] width 146 height 28
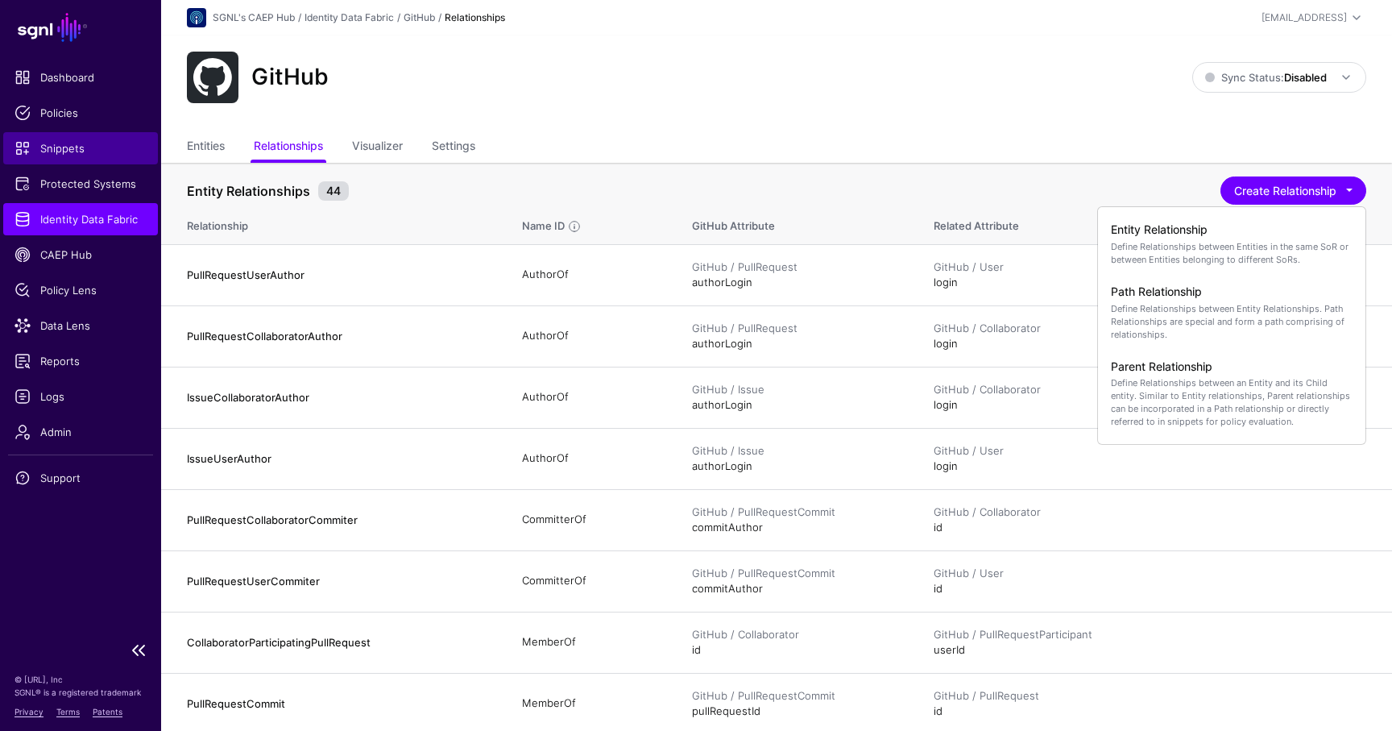
click at [71, 151] on span "Snippets" at bounding box center [81, 148] width 132 height 16
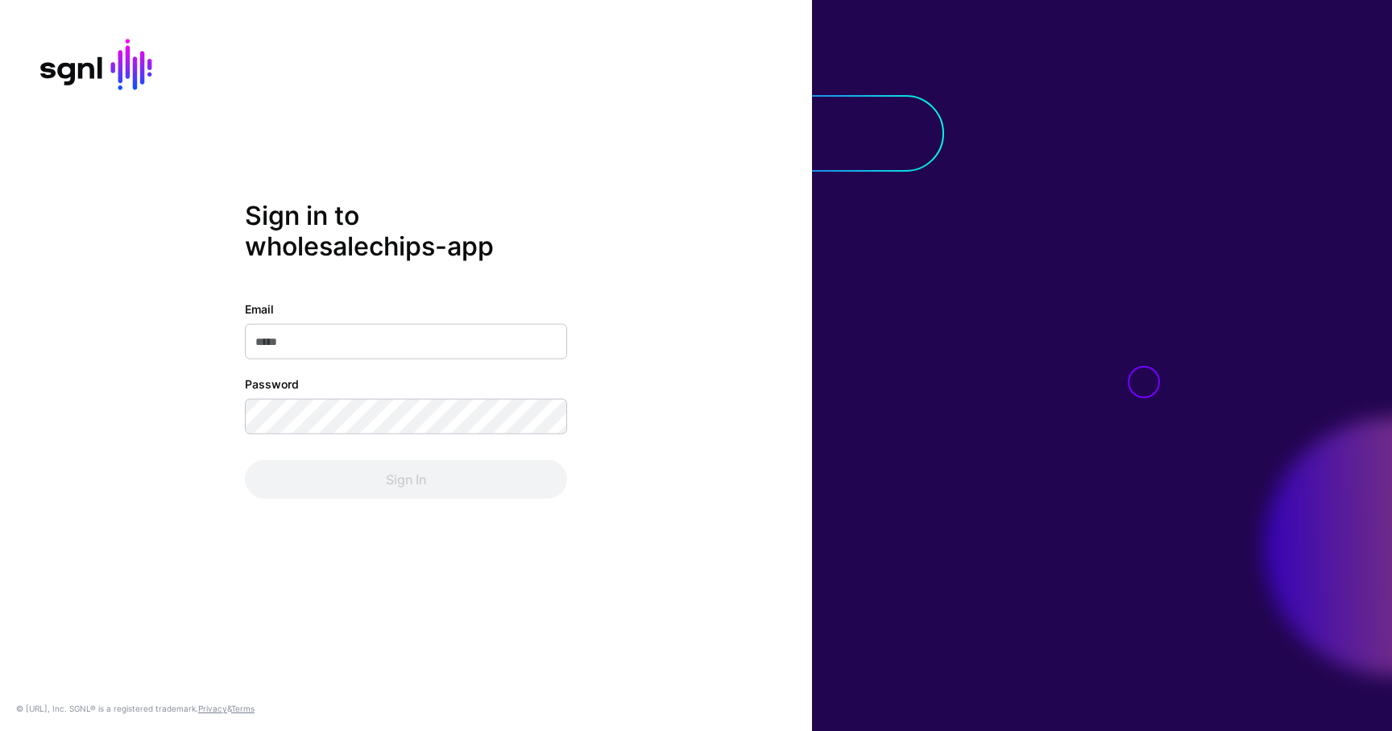
type input "**********"
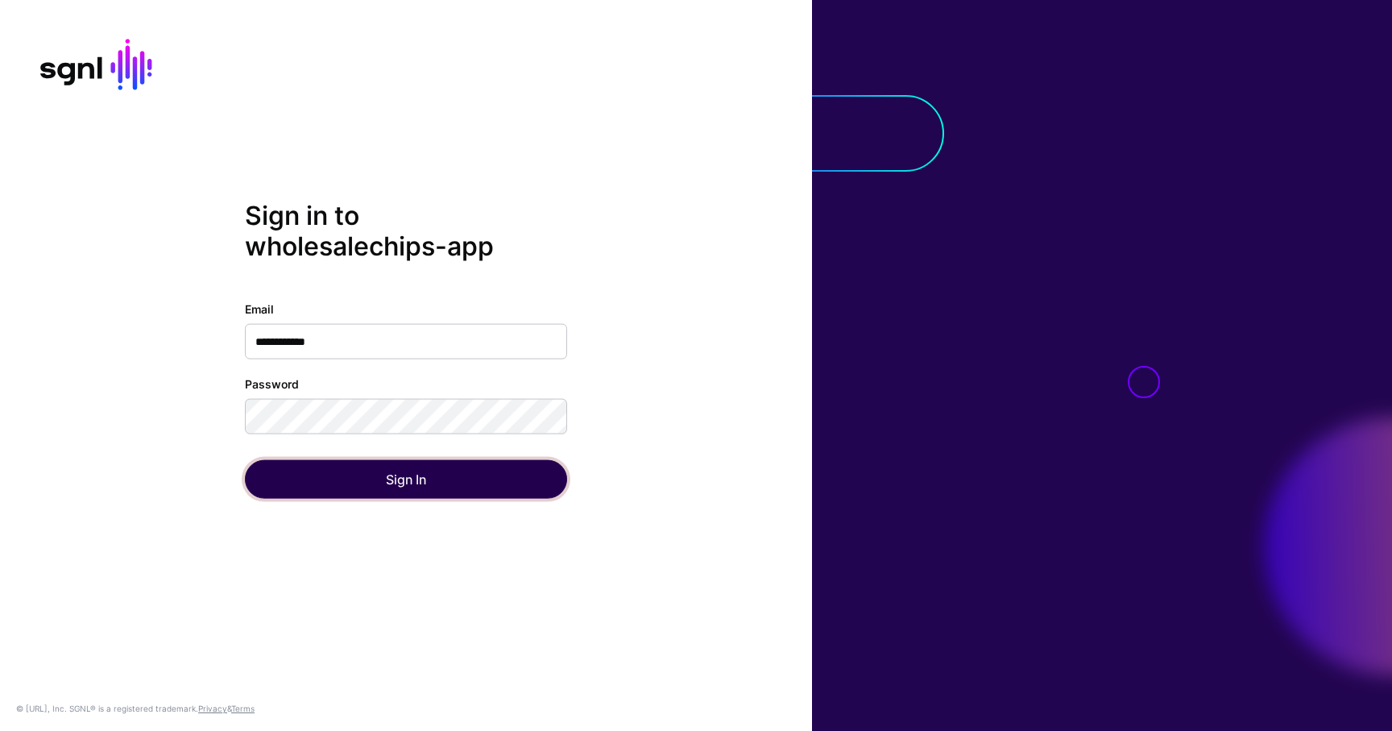
click at [393, 492] on button "Sign In" at bounding box center [406, 479] width 322 height 39
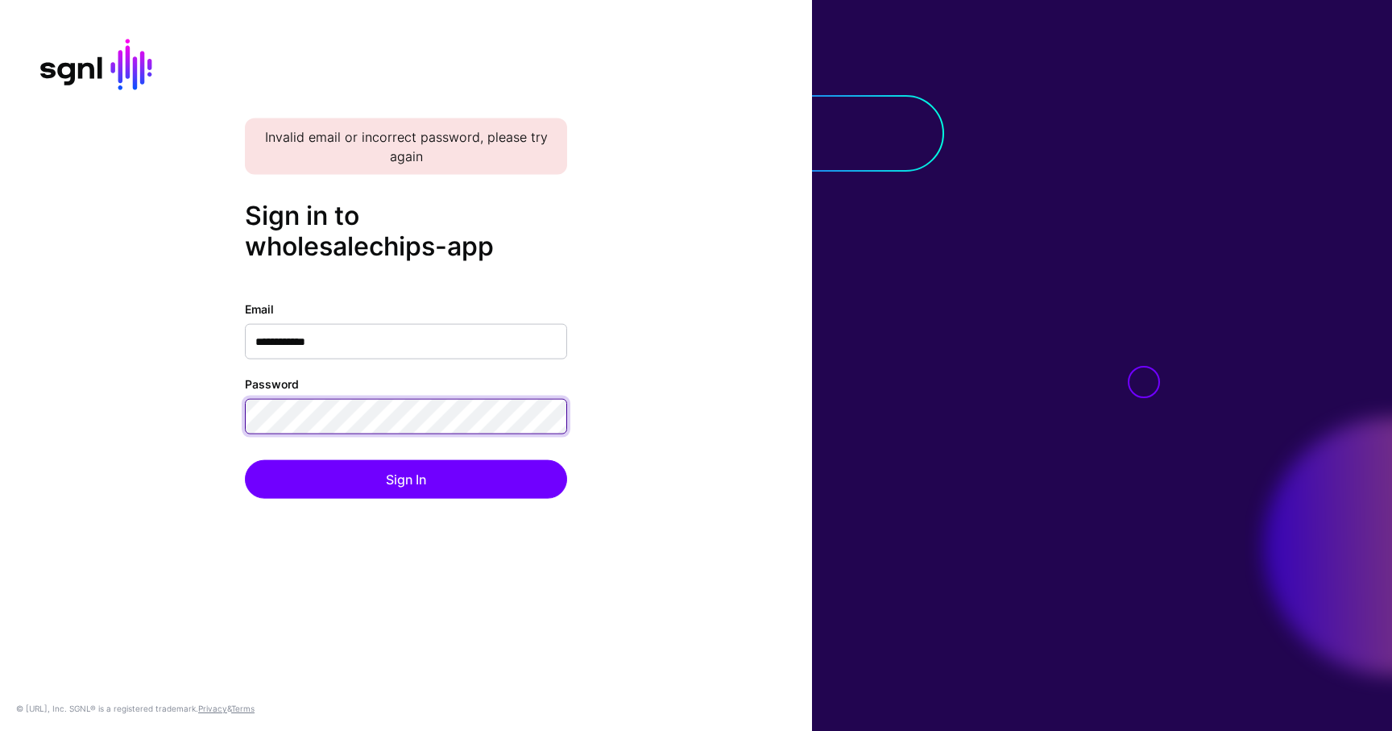
click at [245, 460] on button "Sign In" at bounding box center [406, 479] width 322 height 39
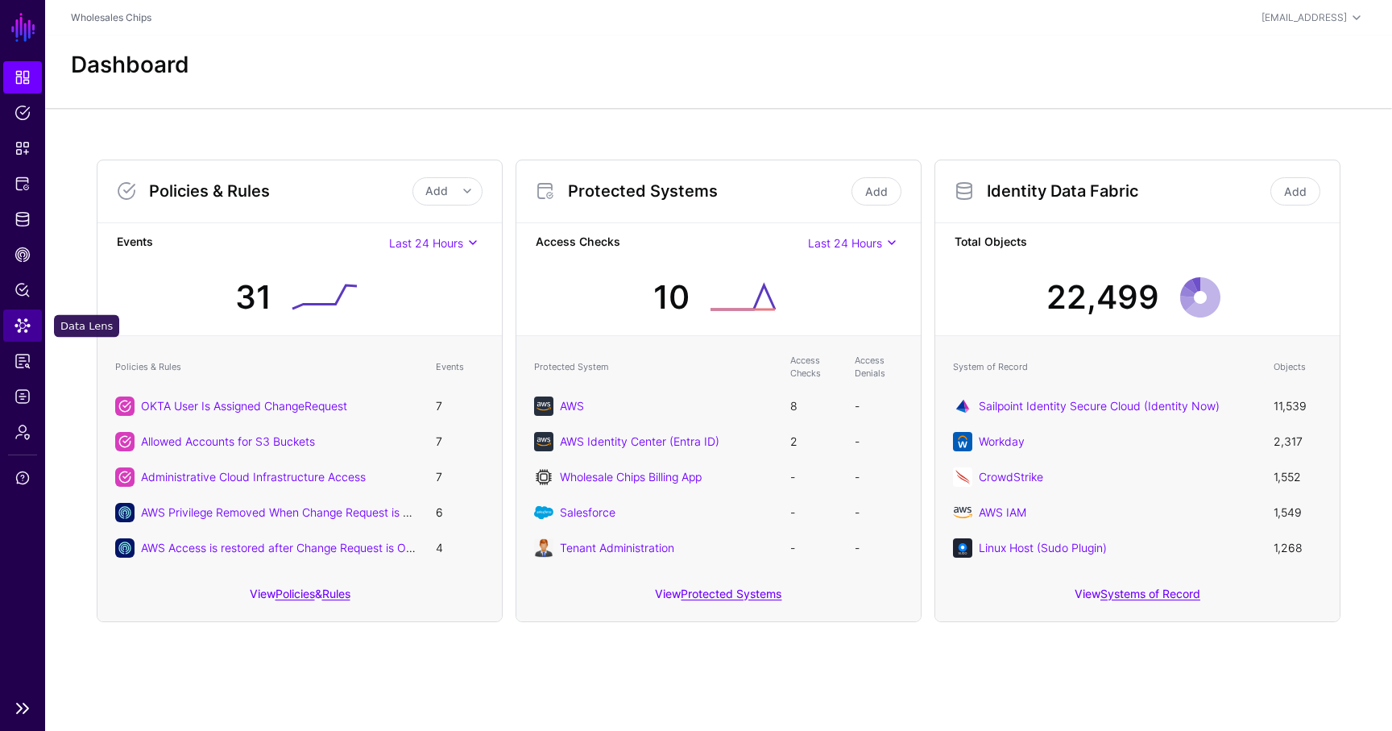
click at [29, 324] on span "Data Lens" at bounding box center [23, 326] width 16 height 16
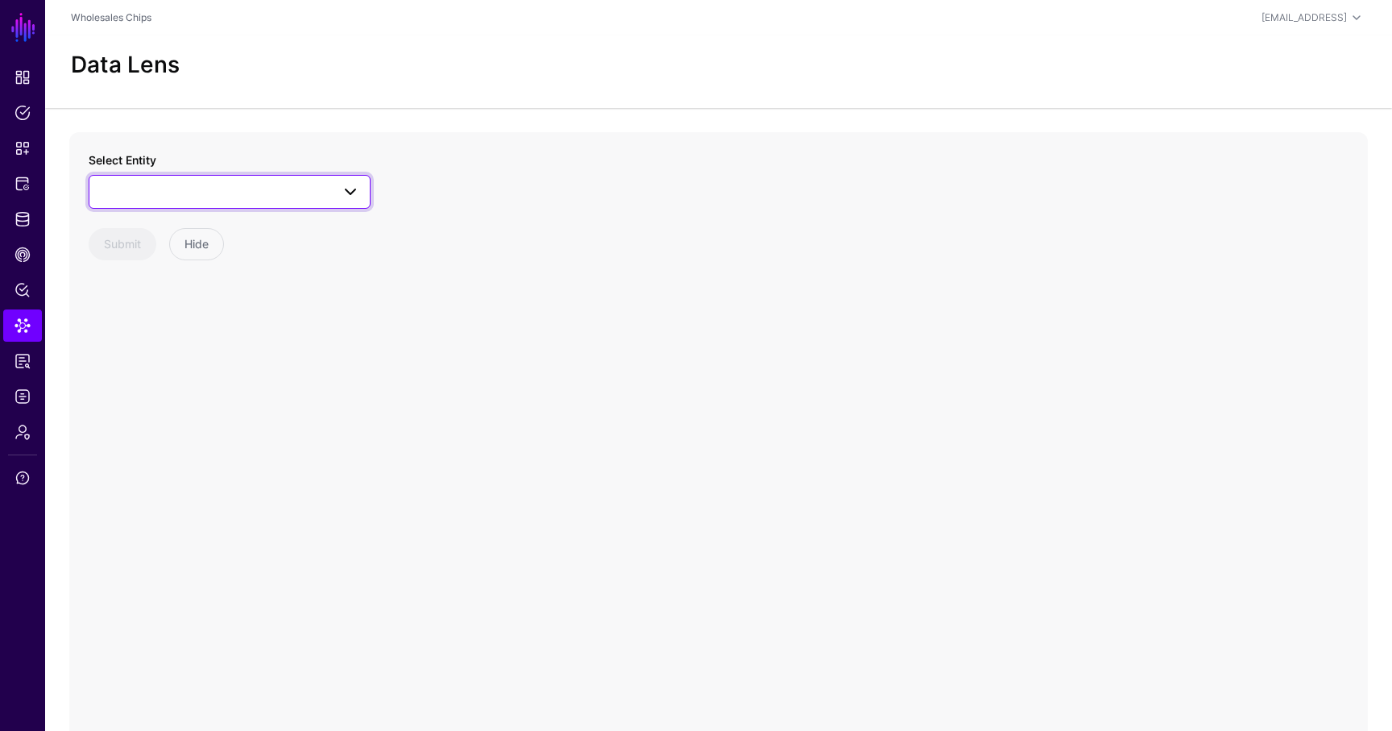
click at [185, 202] on link at bounding box center [230, 192] width 282 height 34
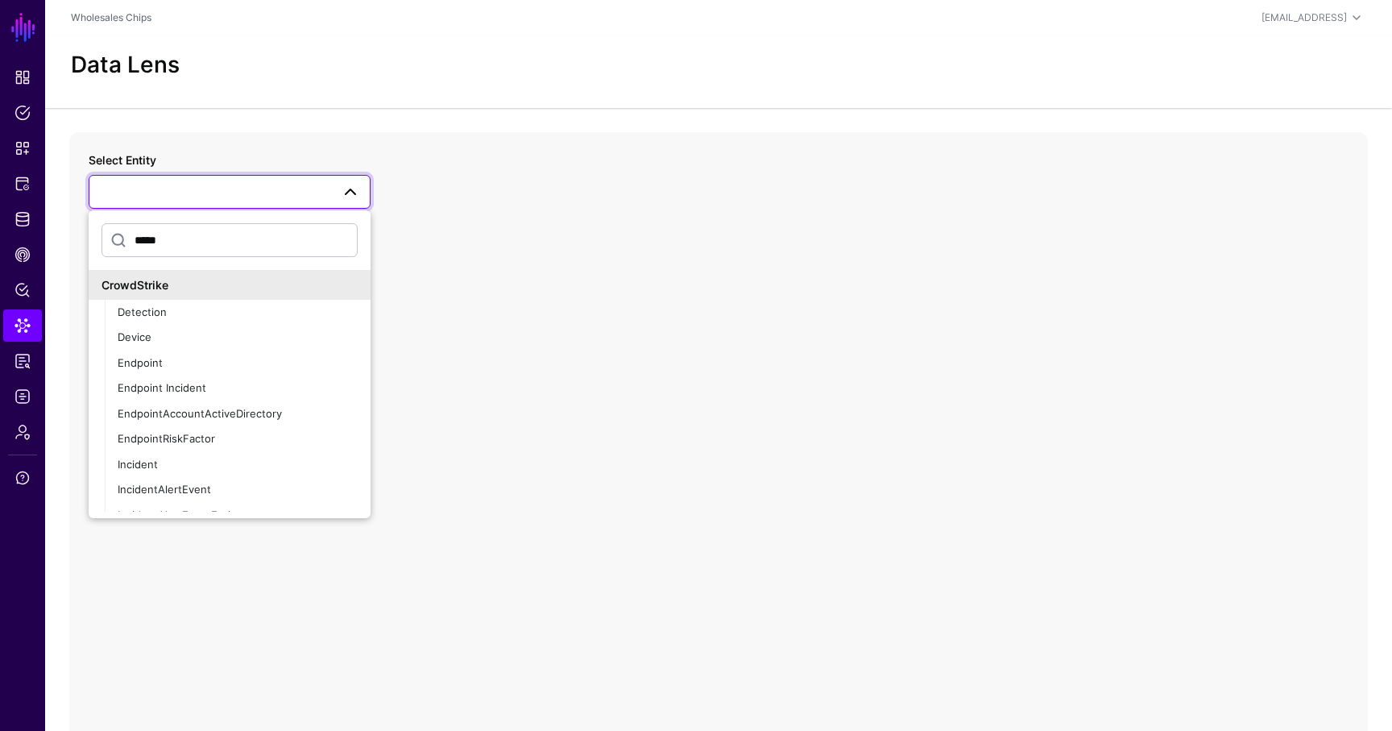
type input "*****"
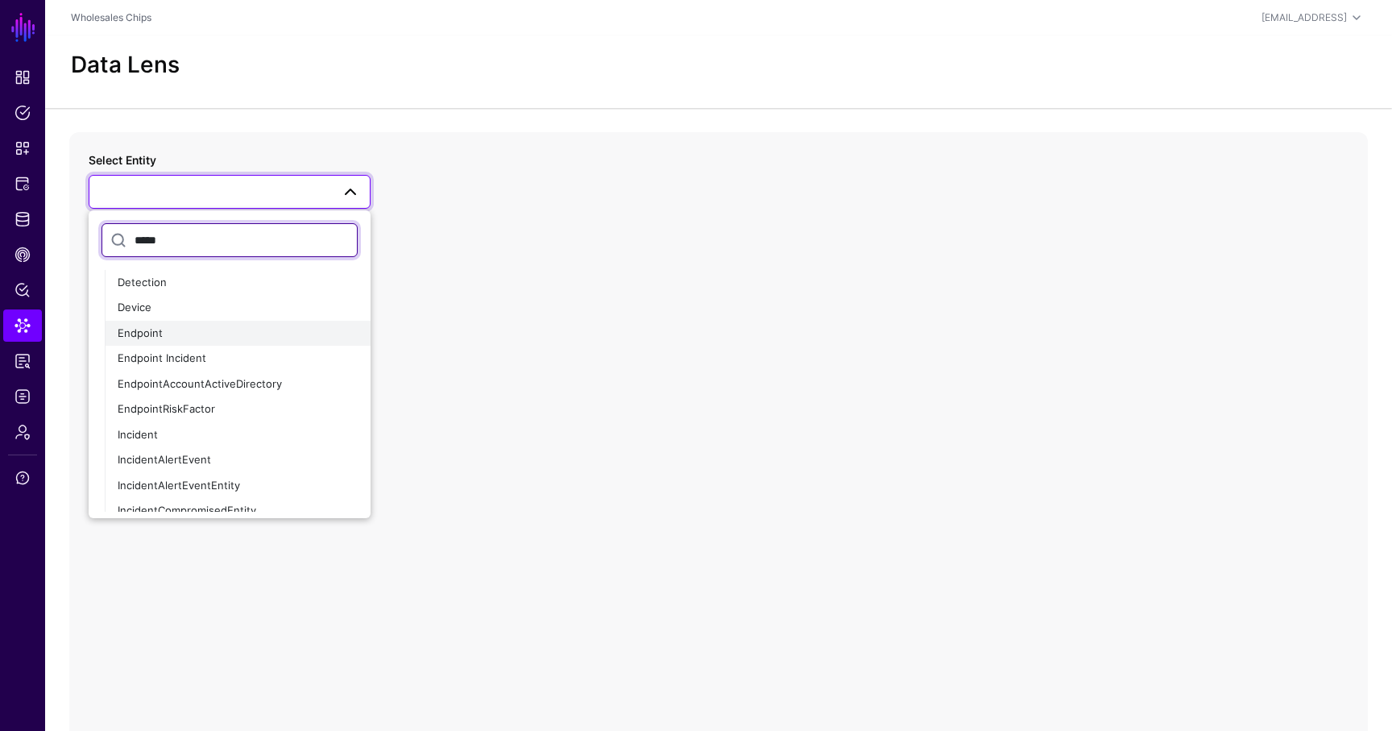
scroll to position [39, 0]
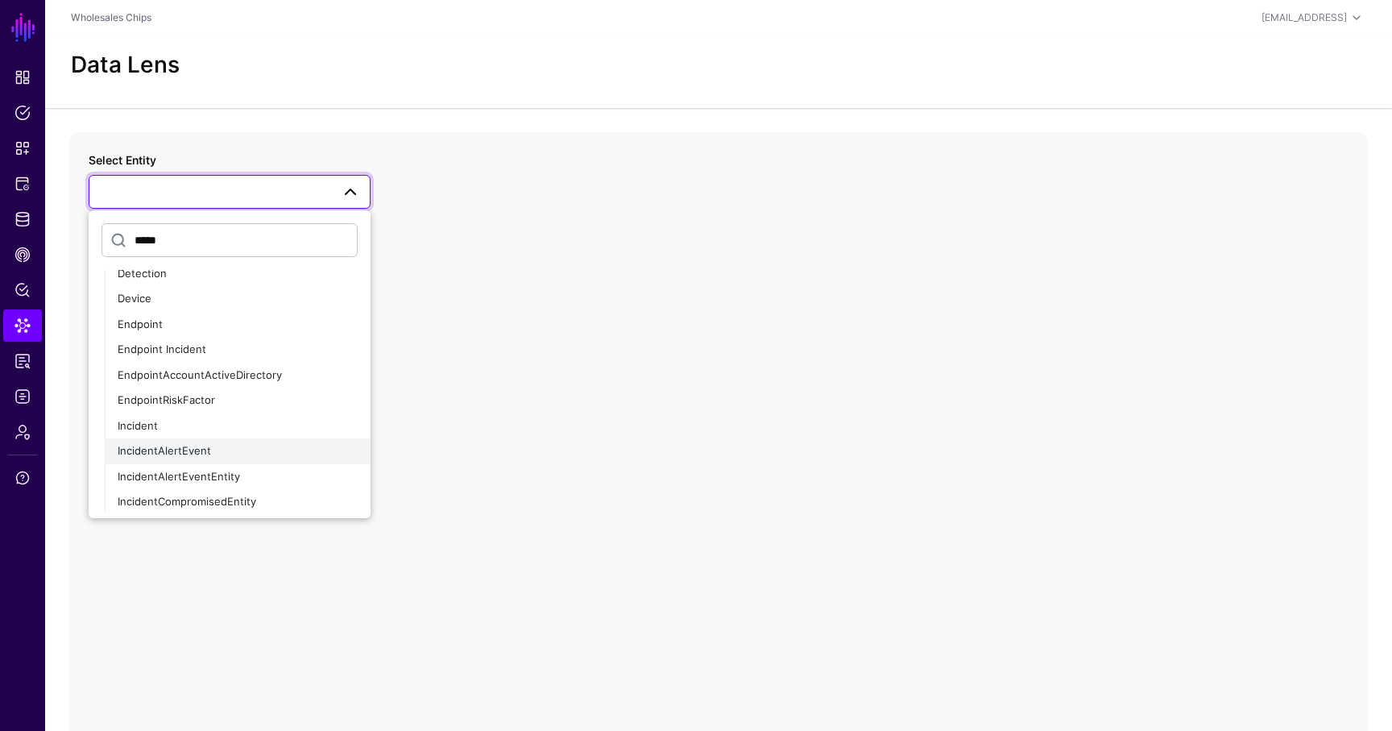
click at [188, 442] on button "IncidentAlertEvent" at bounding box center [238, 451] width 266 height 26
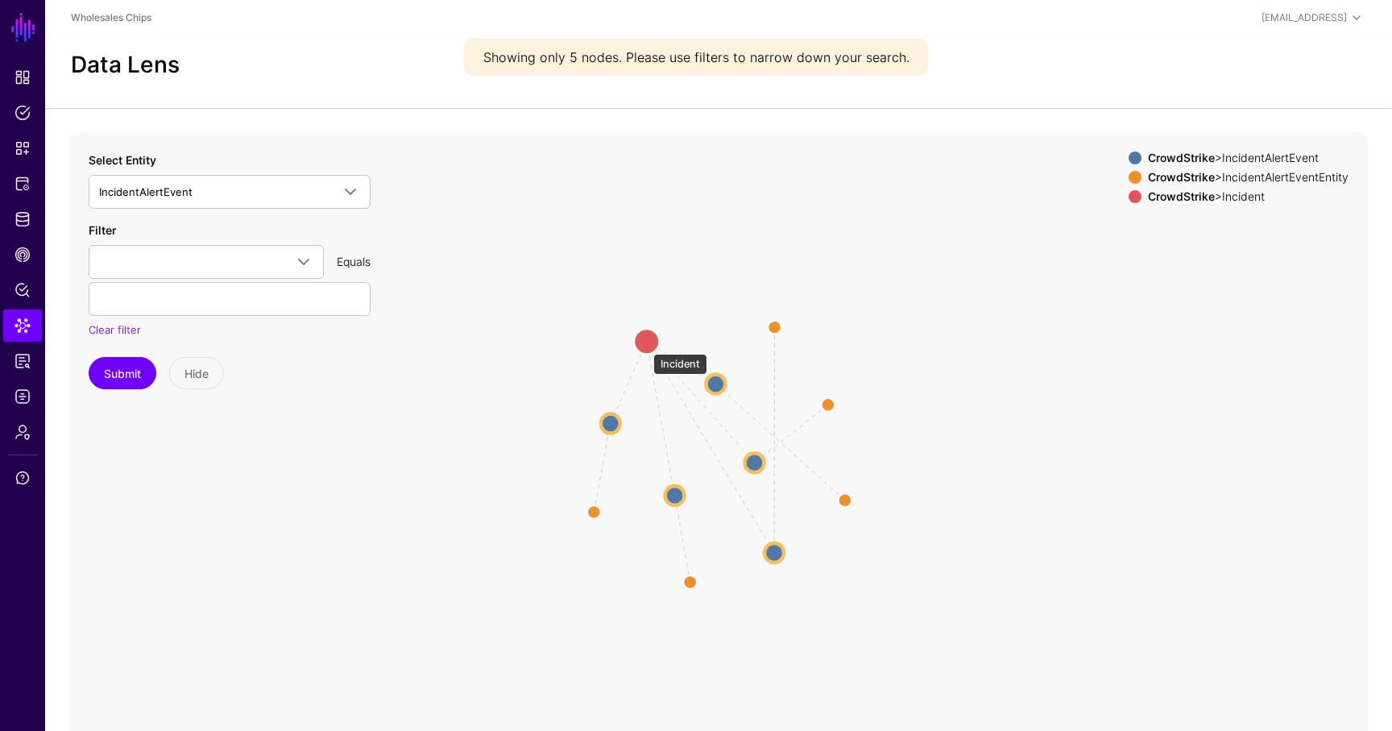
click at [645, 346] on circle at bounding box center [647, 341] width 26 height 26
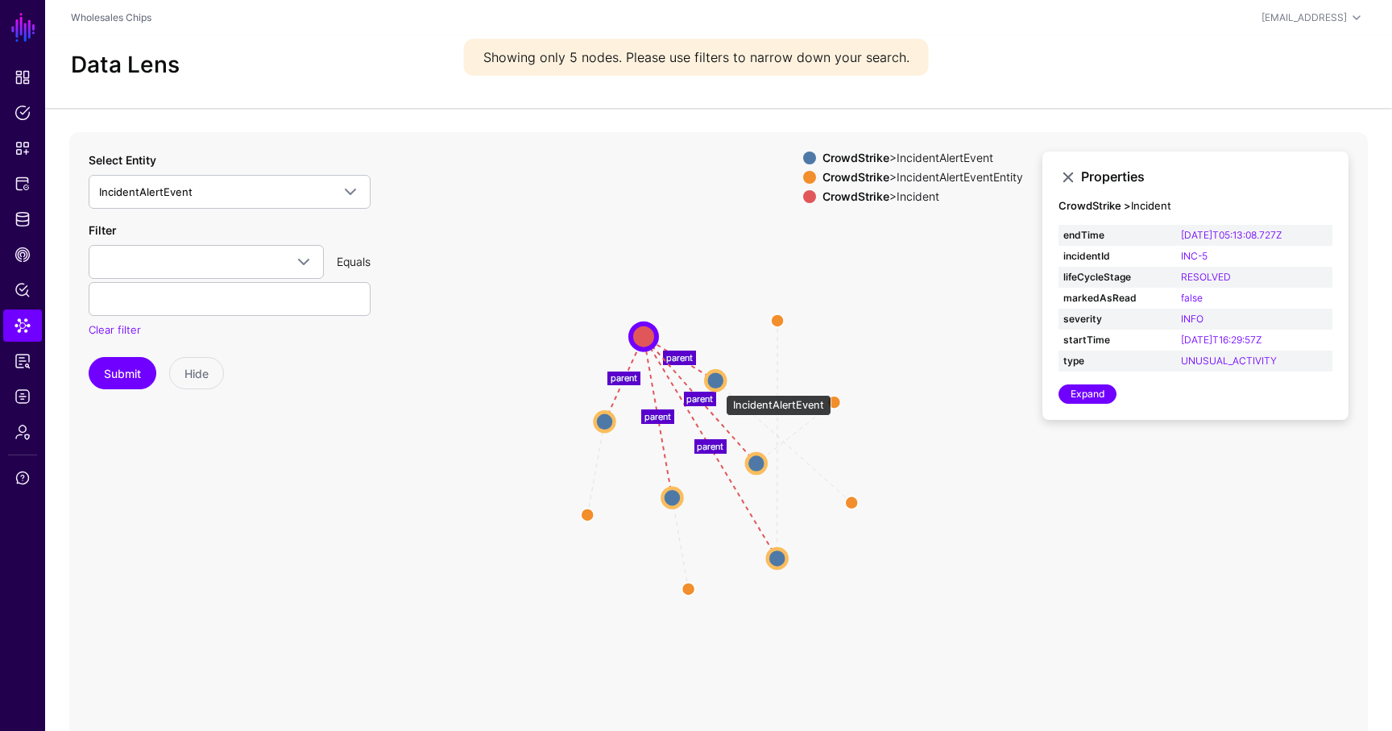
click at [717, 384] on circle at bounding box center [715, 380] width 19 height 19
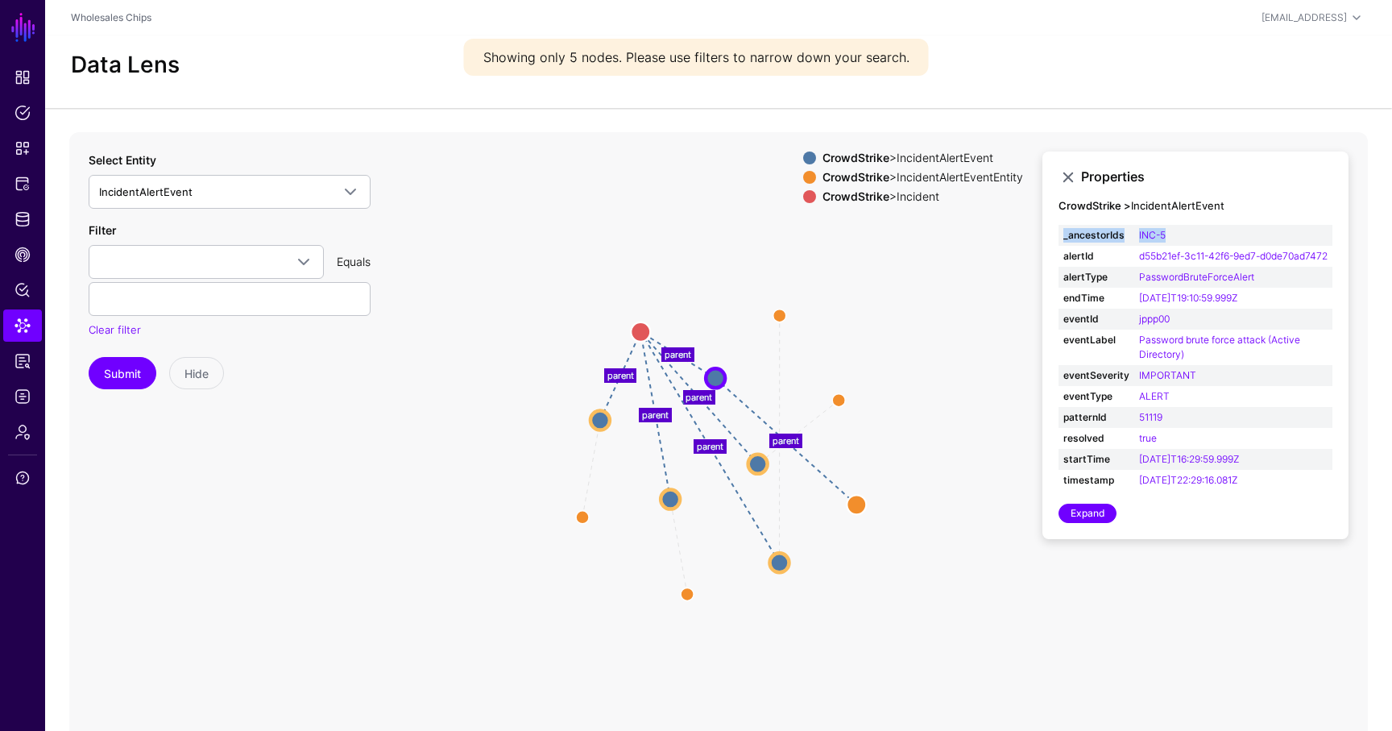
drag, startPoint x: 1185, startPoint y: 235, endPoint x: 1056, endPoint y: 230, distance: 129.0
click at [1056, 230] on div "Properties CrowdStrike > IncidentAlertEvent _ancestorIds INC-5 alertId d55b21ef…" at bounding box center [1196, 345] width 306 height 388
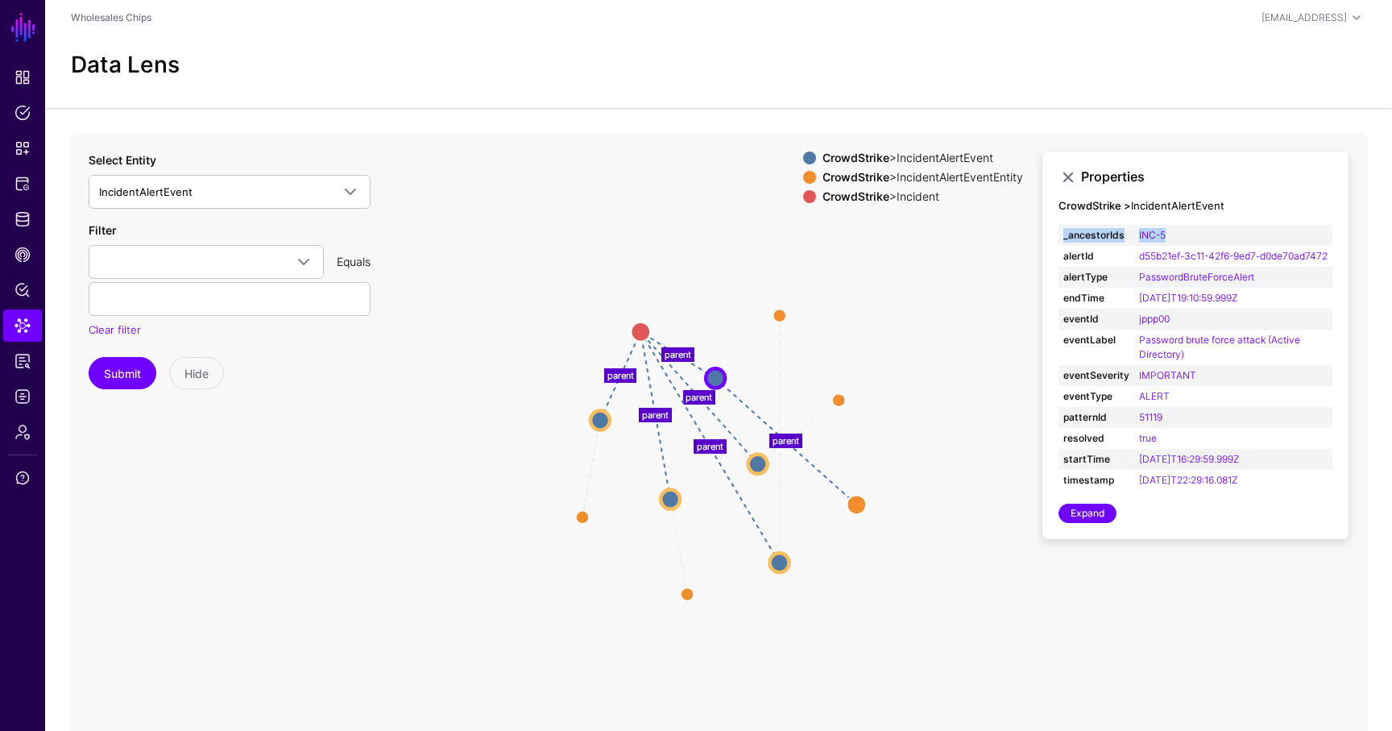
click at [702, 376] on icon "parent parent parent parent parent parent parent parent parent parent IncidentA…" at bounding box center [718, 454] width 1299 height 645
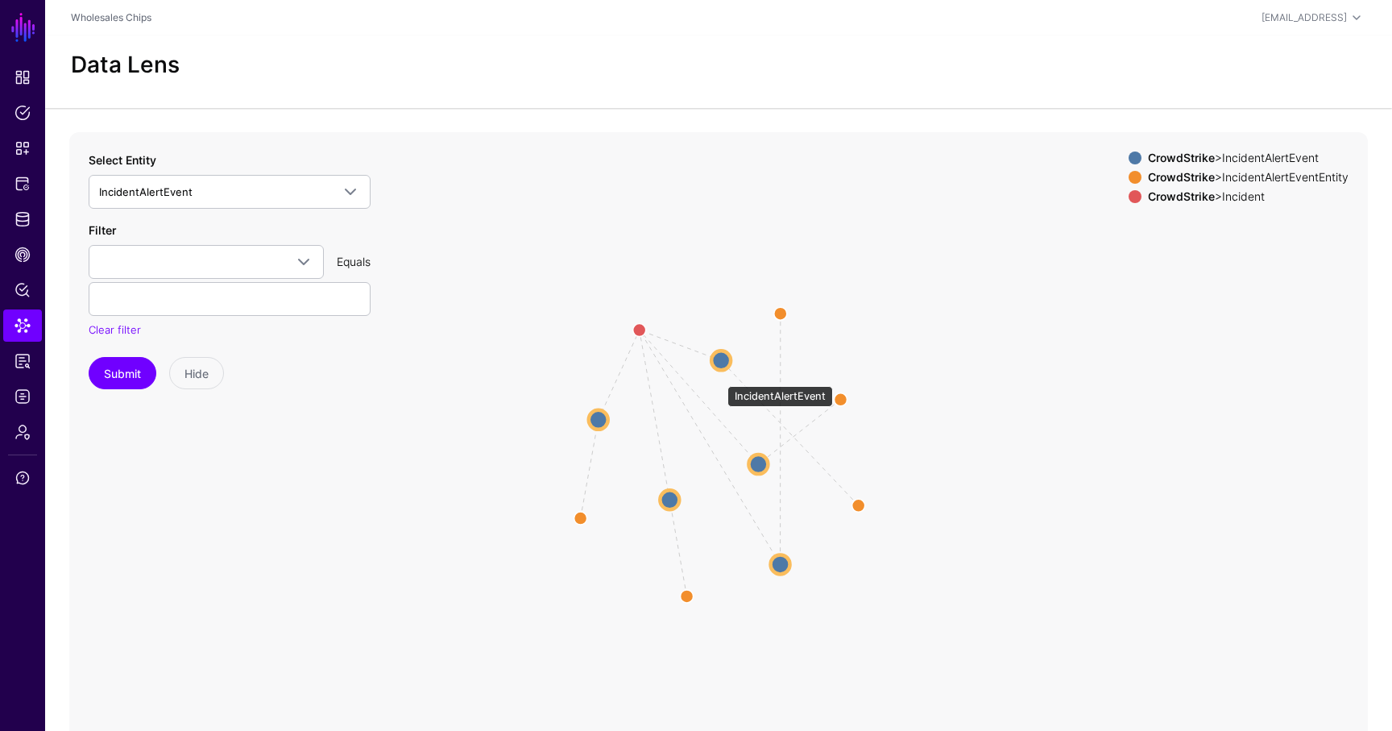
drag, startPoint x: 720, startPoint y: 378, endPoint x: 727, endPoint y: 338, distance: 40.1
click at [727, 351] on circle at bounding box center [721, 360] width 19 height 19
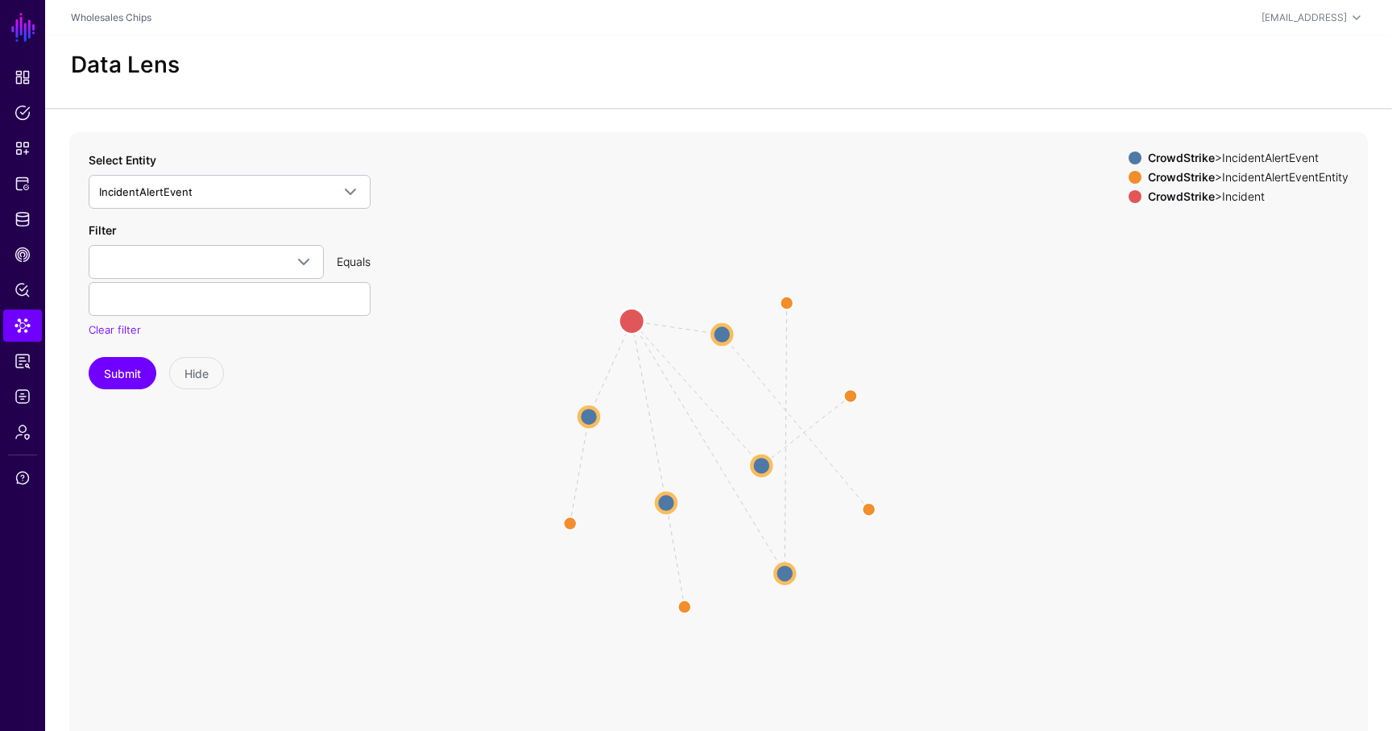
click at [638, 321] on circle at bounding box center [632, 321] width 26 height 26
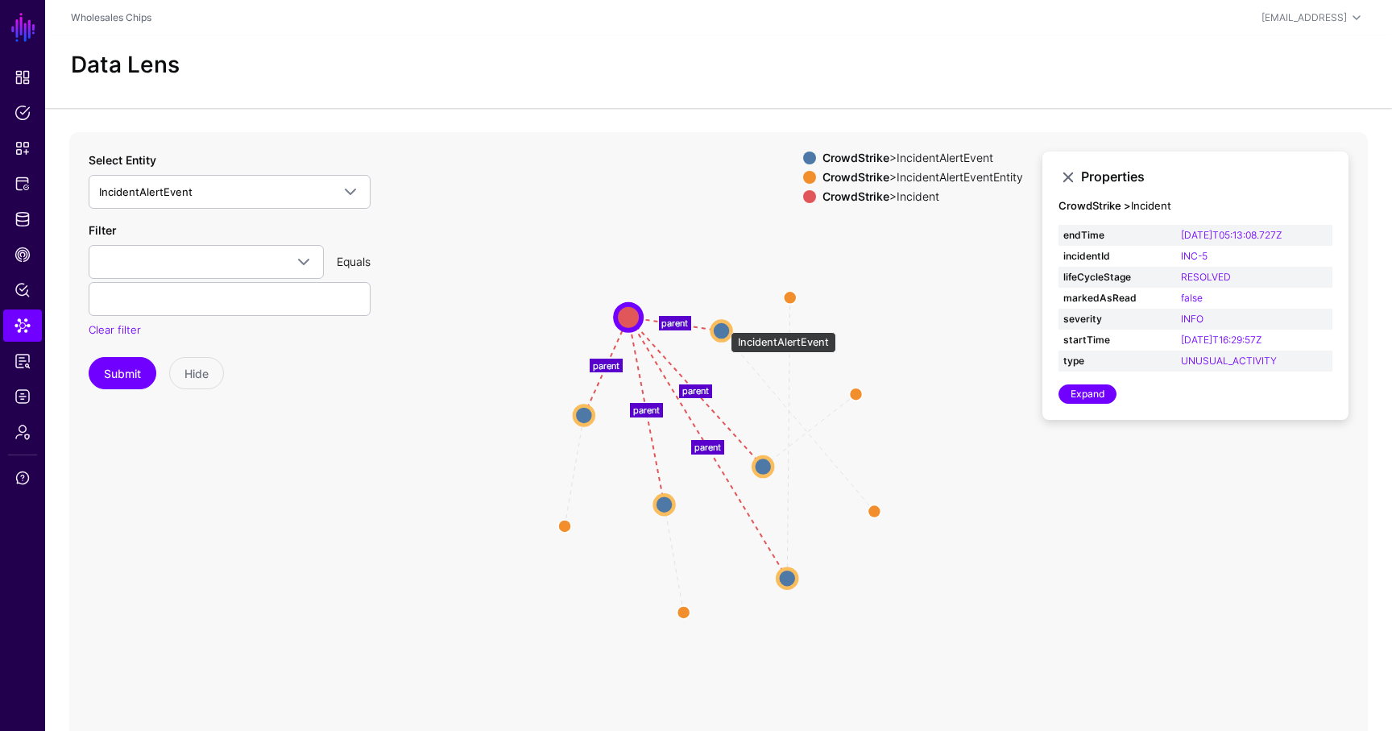
click at [721, 326] on circle at bounding box center [721, 330] width 19 height 19
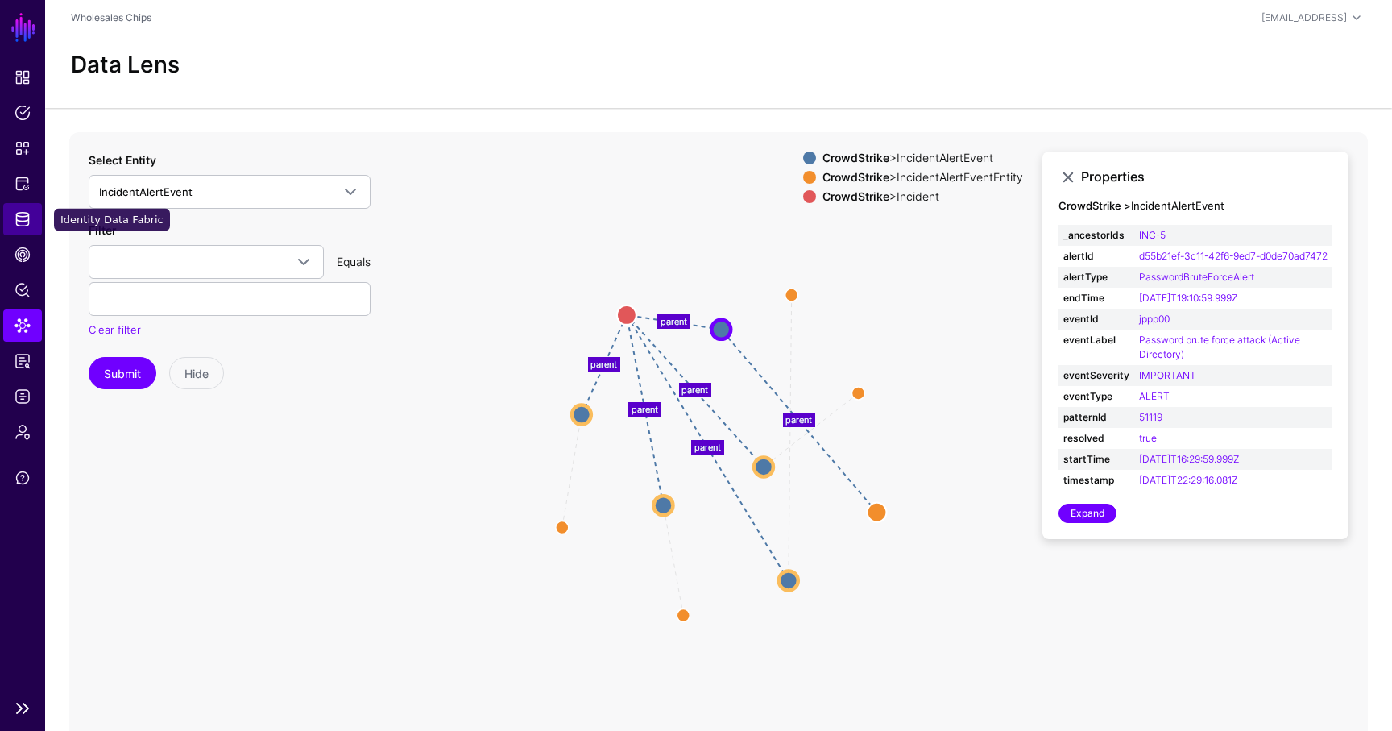
click at [22, 212] on span "Identity Data Fabric" at bounding box center [23, 219] width 16 height 16
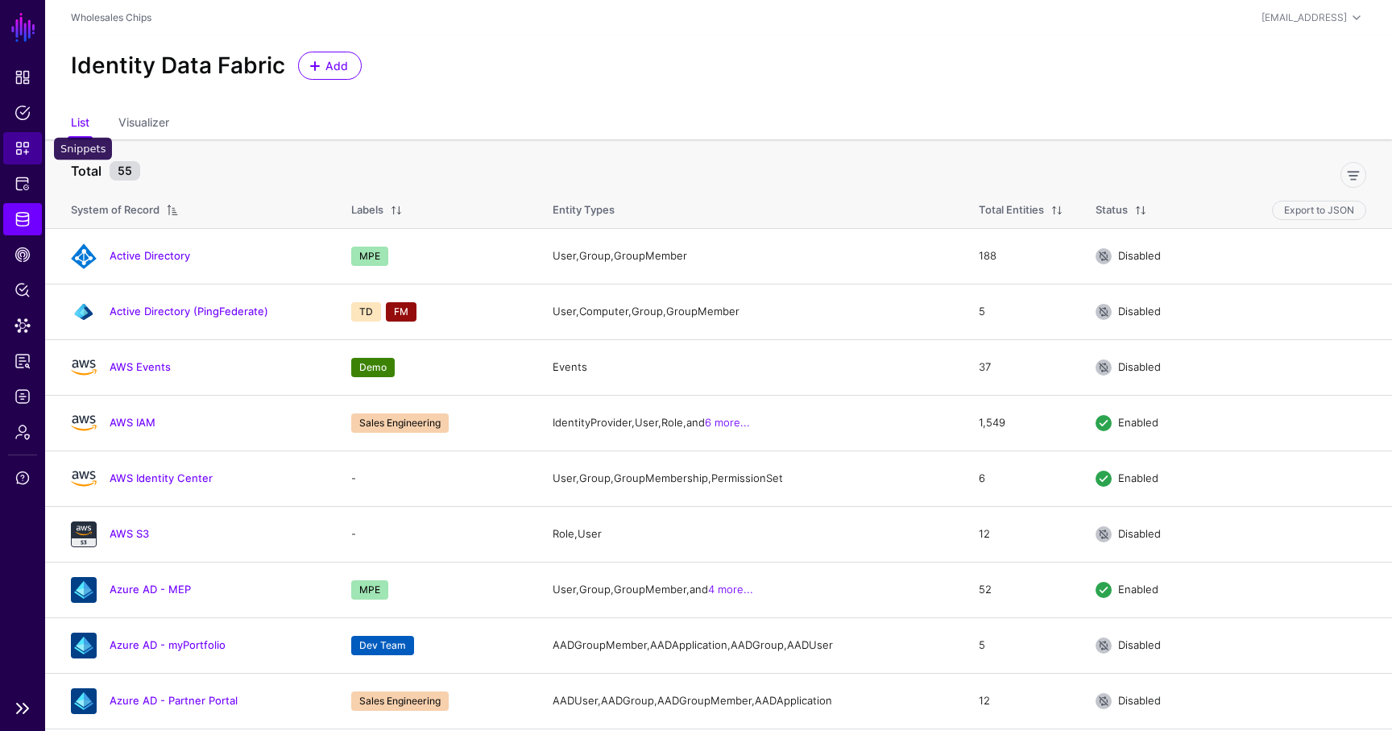
click at [17, 133] on link "Snippets" at bounding box center [22, 148] width 39 height 32
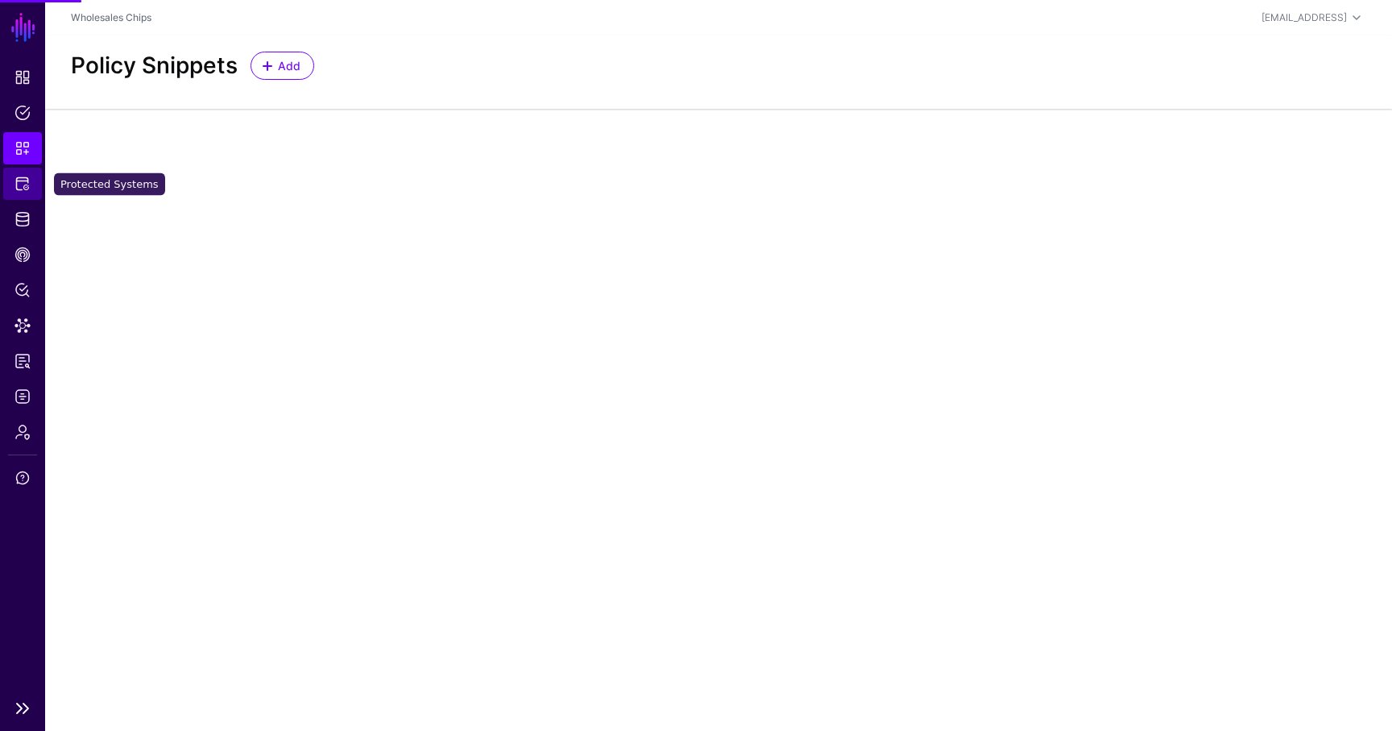
click at [23, 197] on link "Protected Systems" at bounding box center [22, 184] width 39 height 32
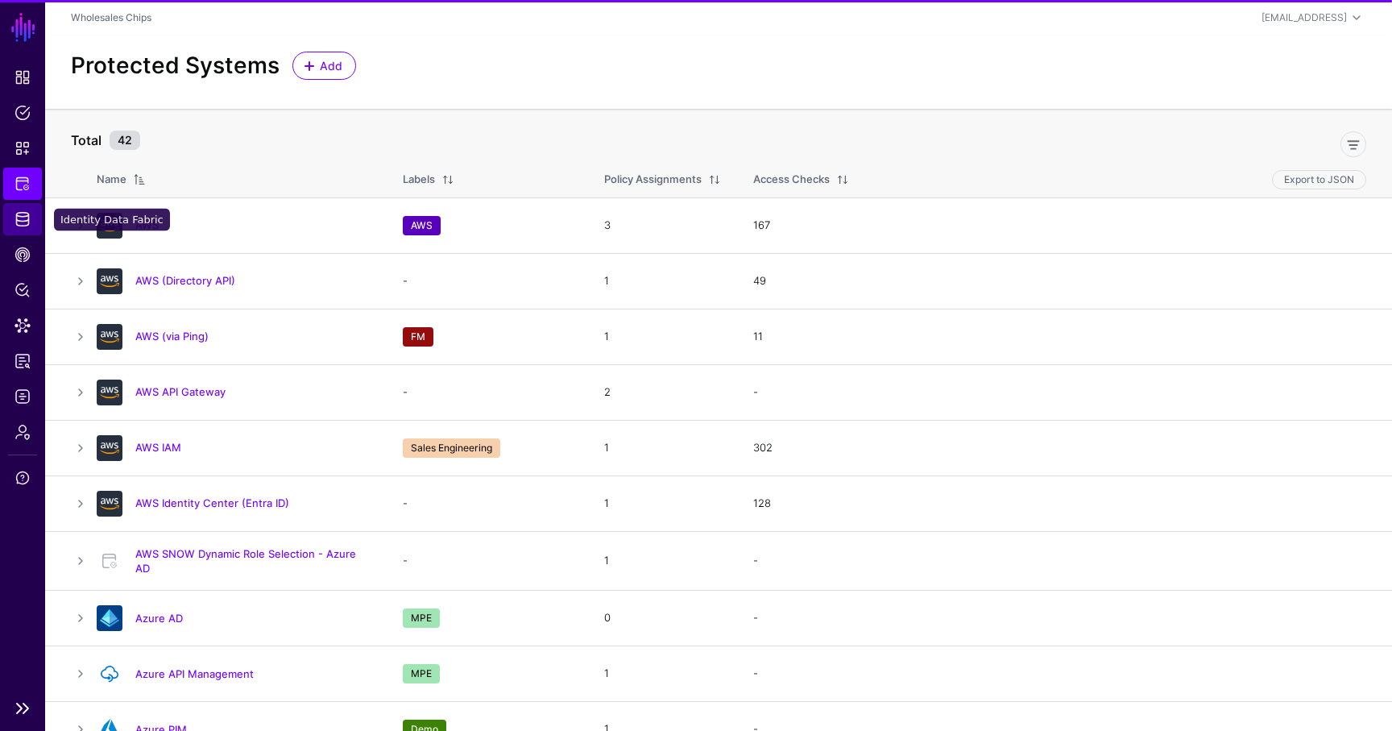
click at [31, 224] on link "Identity Data Fabric" at bounding box center [22, 219] width 39 height 32
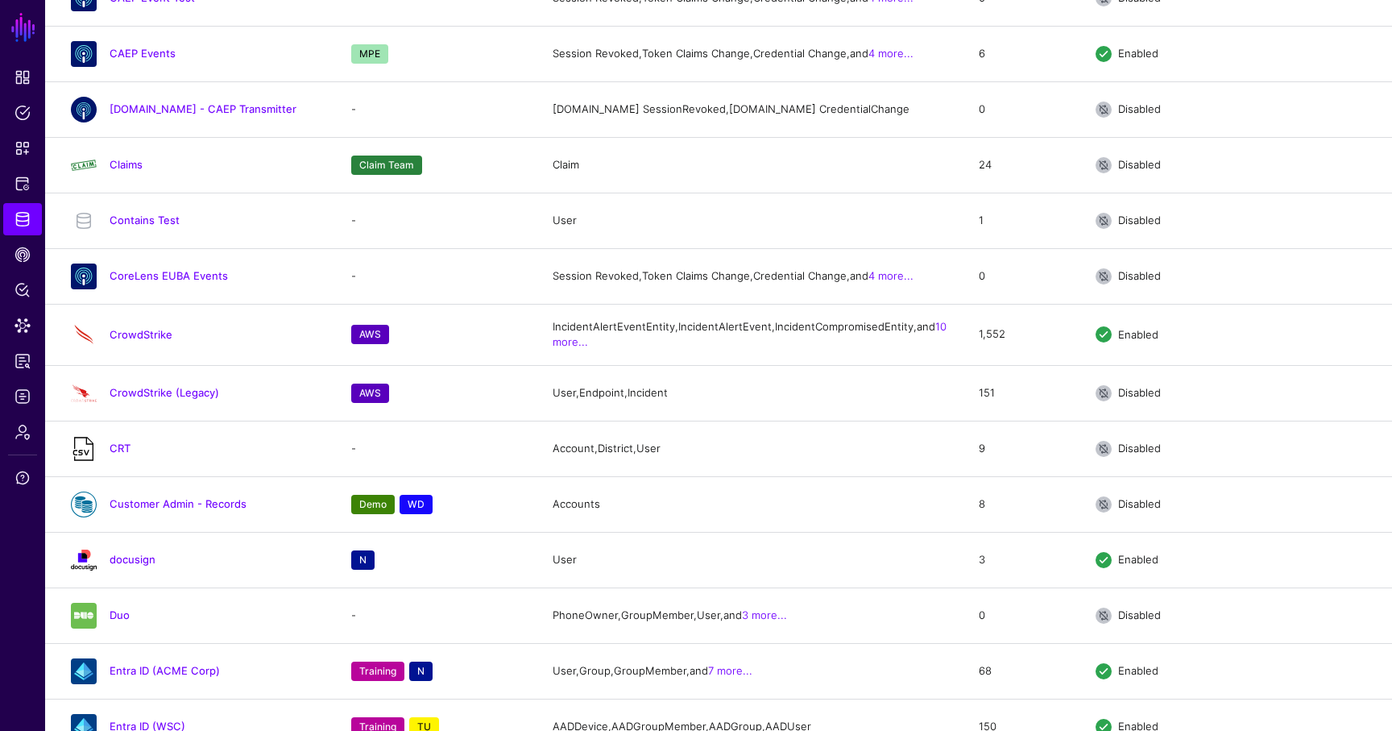
scroll to position [991, 0]
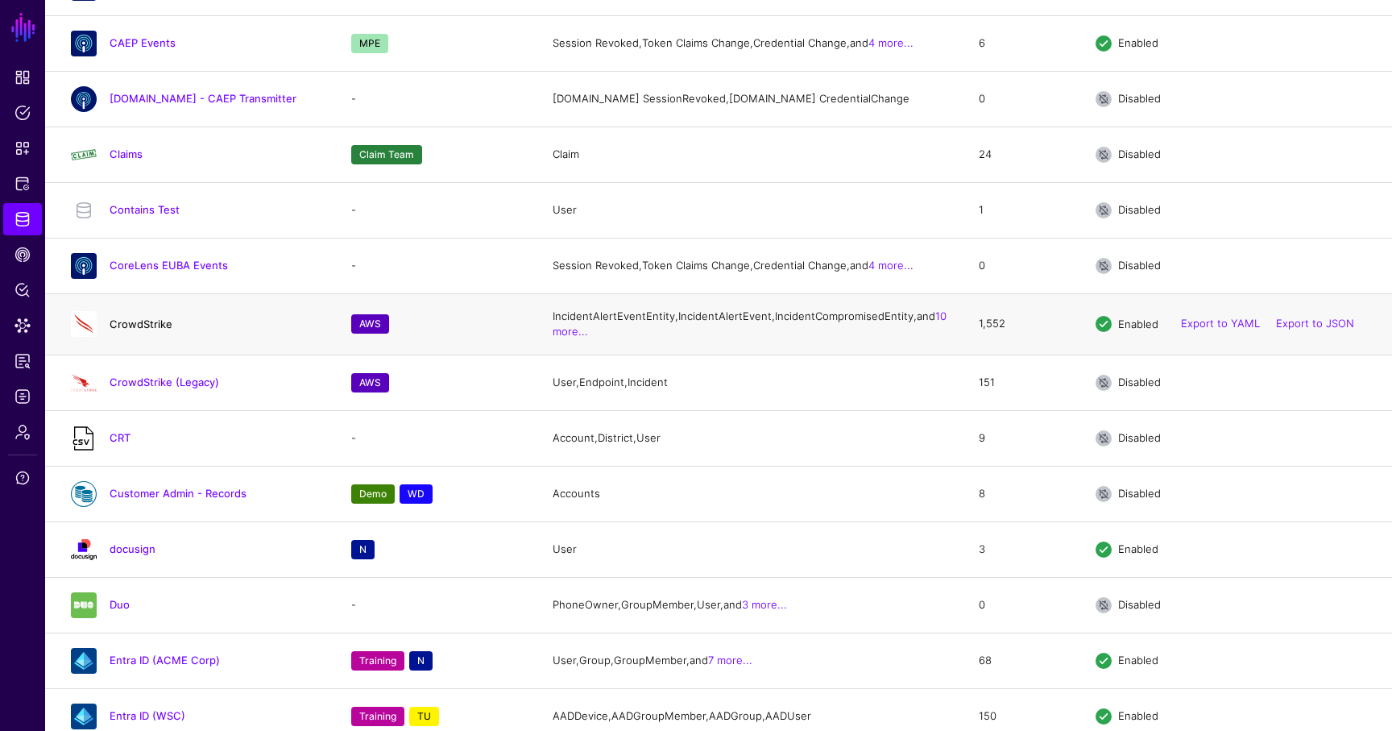
click at [139, 330] on link "CrowdStrike" at bounding box center [141, 324] width 63 height 13
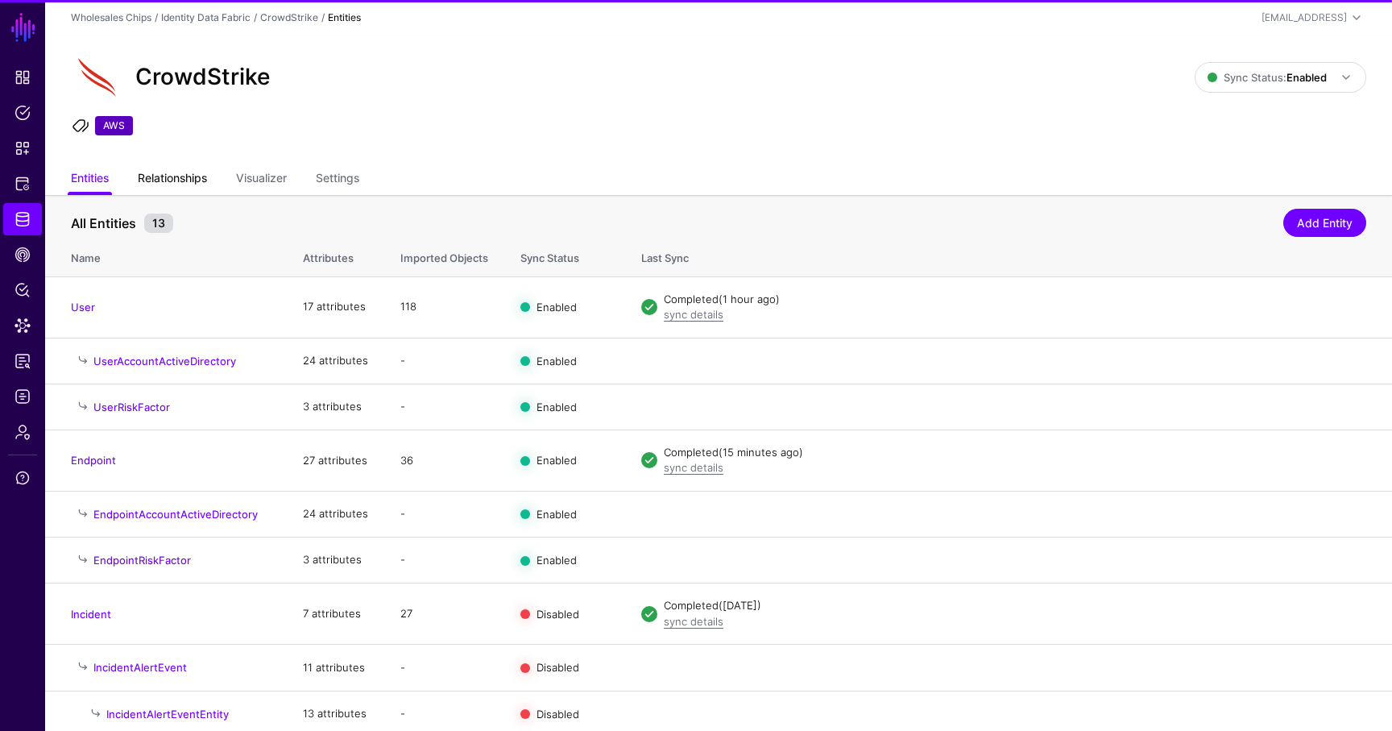
click at [202, 180] on link "Relationships" at bounding box center [172, 179] width 69 height 31
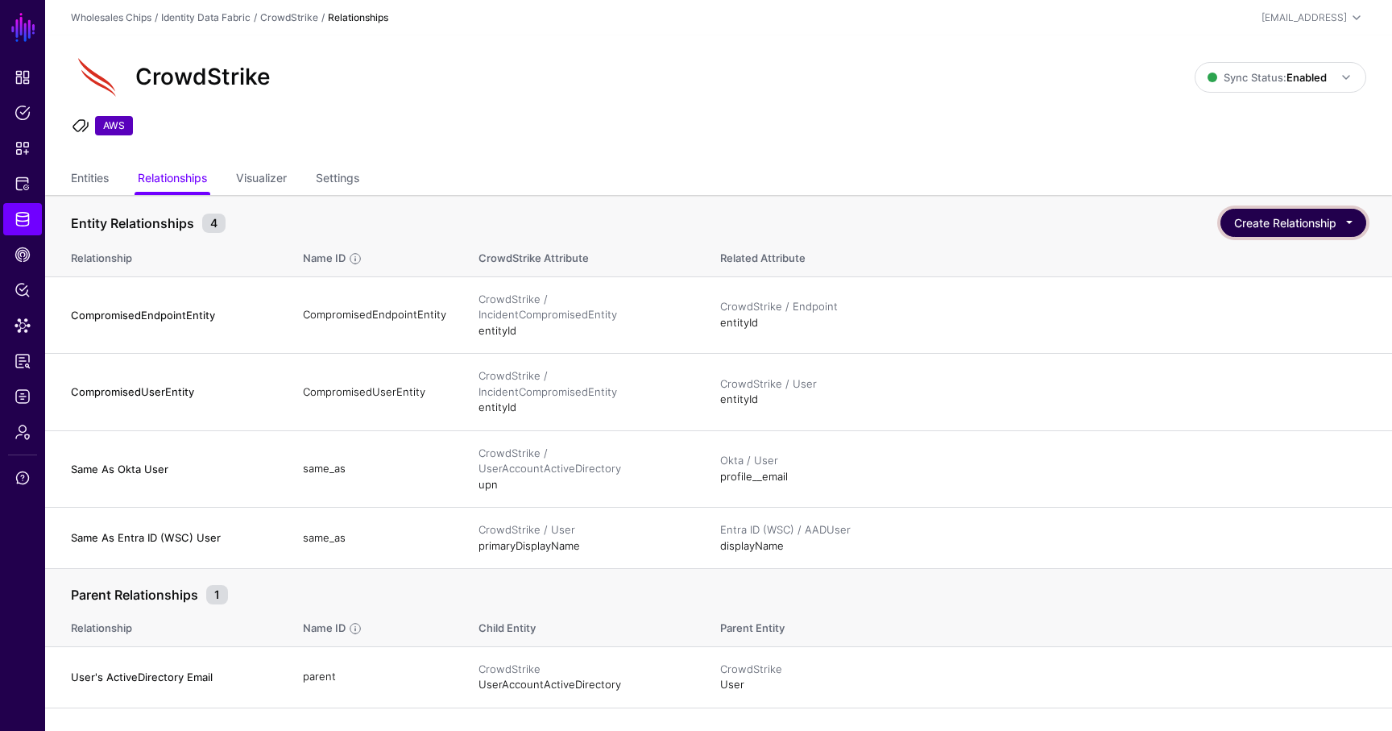
click at [1363, 224] on button "Create Relationship" at bounding box center [1294, 223] width 146 height 28
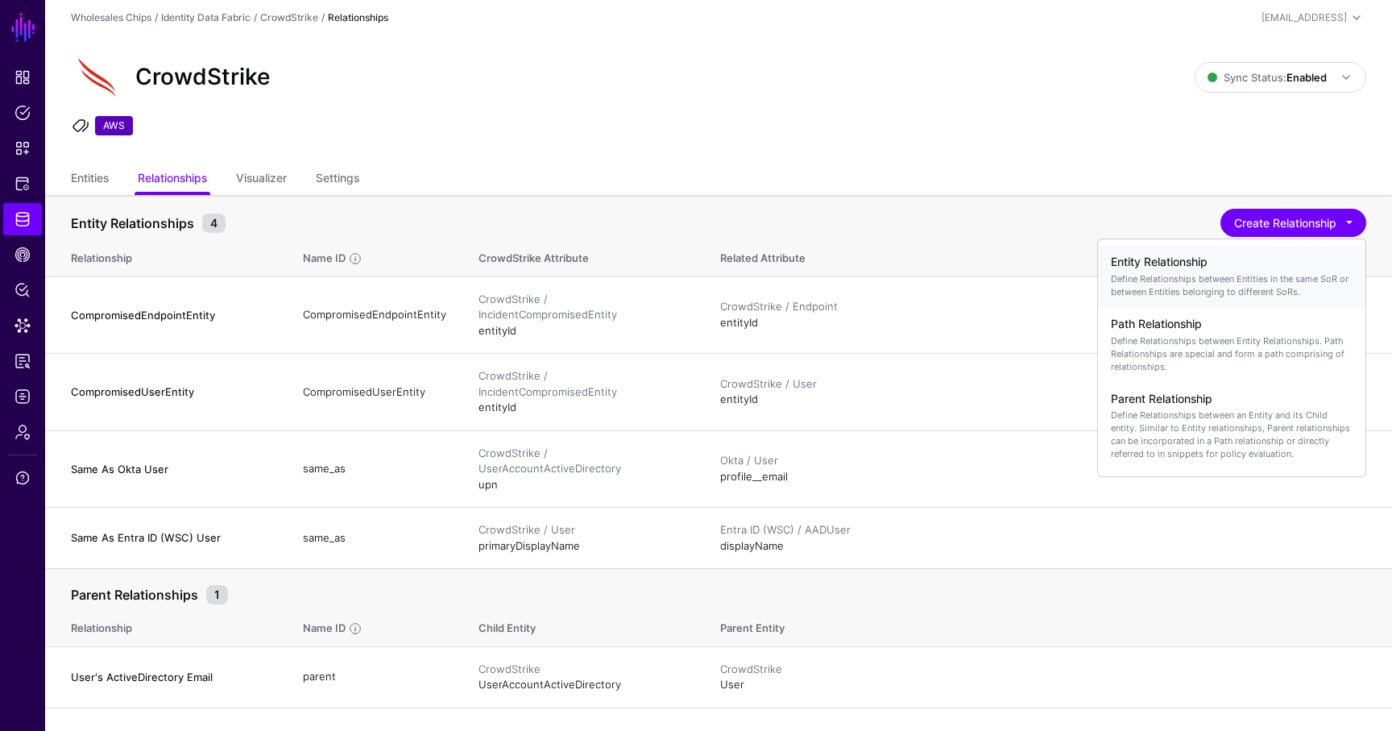
click at [1285, 281] on p "Define Relationships between Entities in the same SoR or between Entities belon…" at bounding box center [1232, 285] width 242 height 26
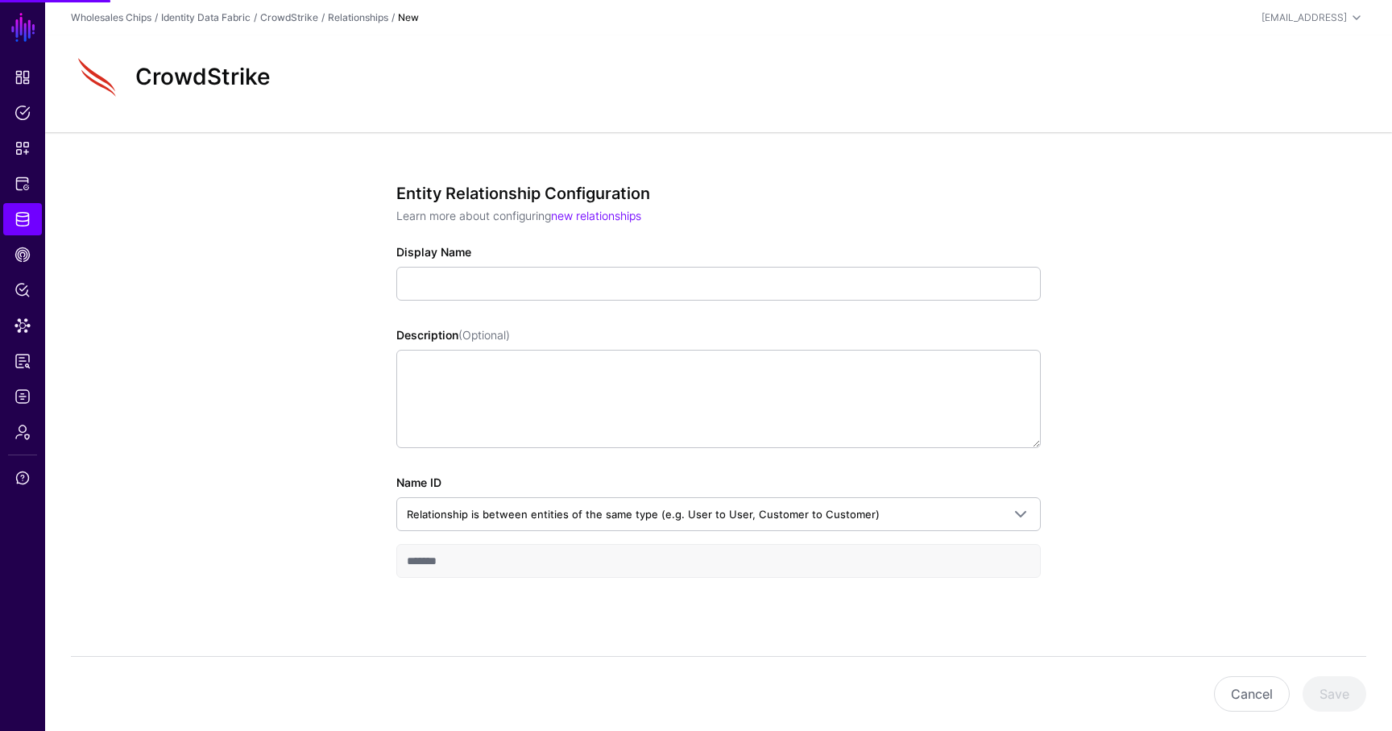
scroll to position [15, 0]
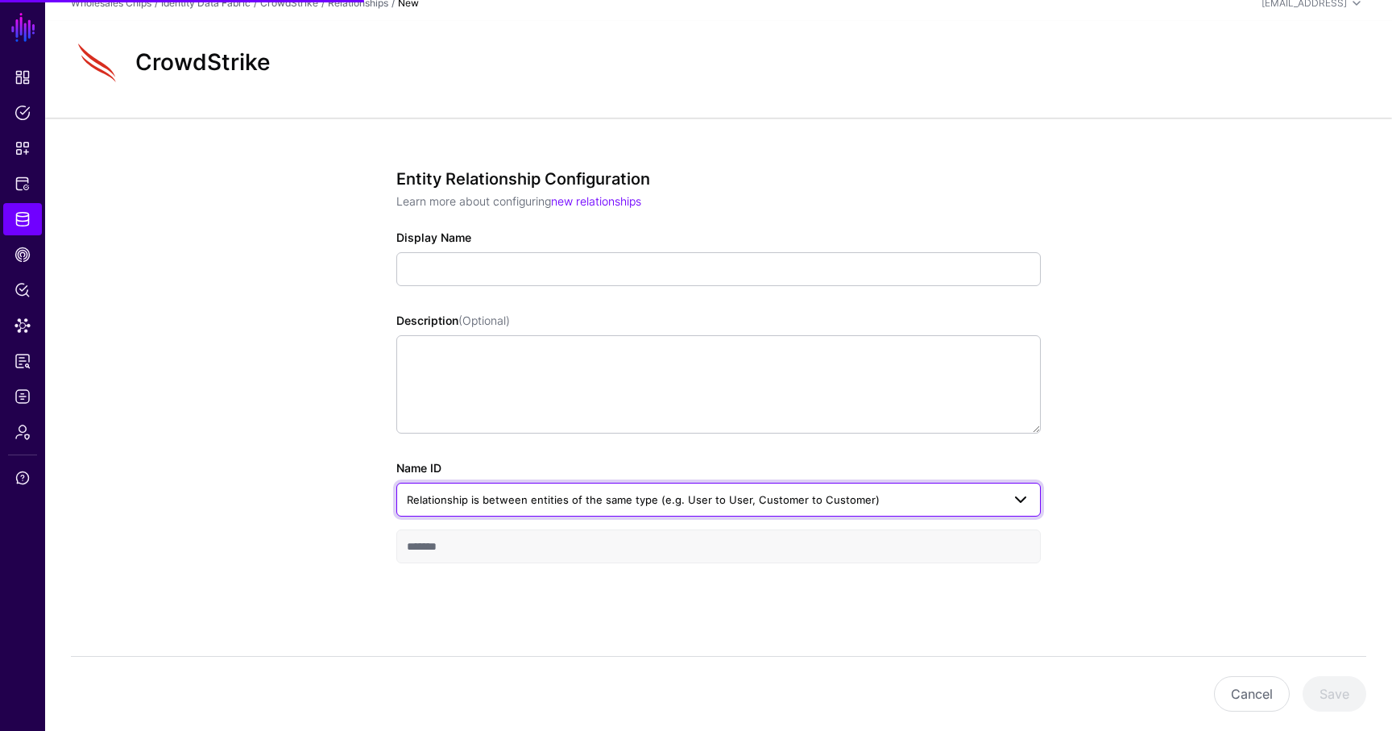
click at [478, 503] on span "Relationship is between entities of the same type (e.g. User to User, Customer …" at bounding box center [643, 499] width 473 height 13
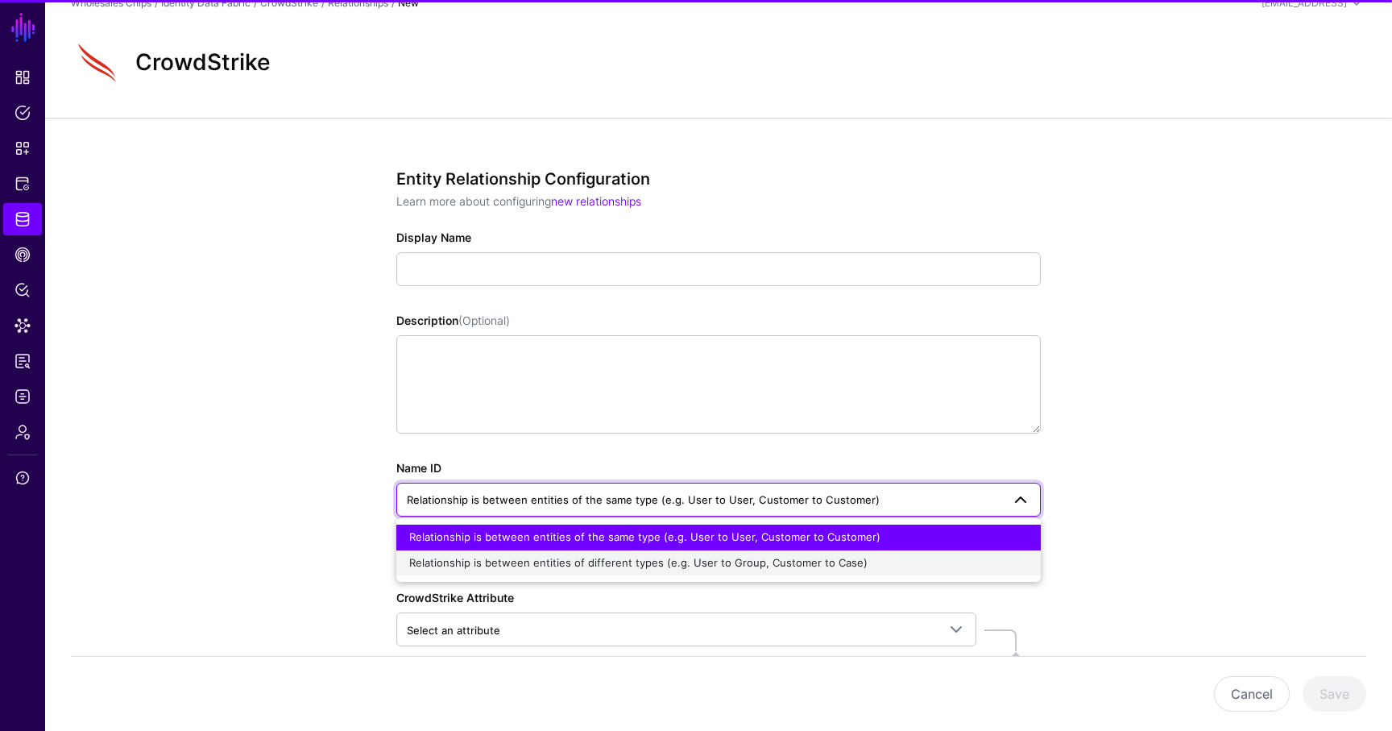
click at [491, 558] on span "Relationship is between entities of different types (e.g. User to Group, Custom…" at bounding box center [638, 562] width 459 height 13
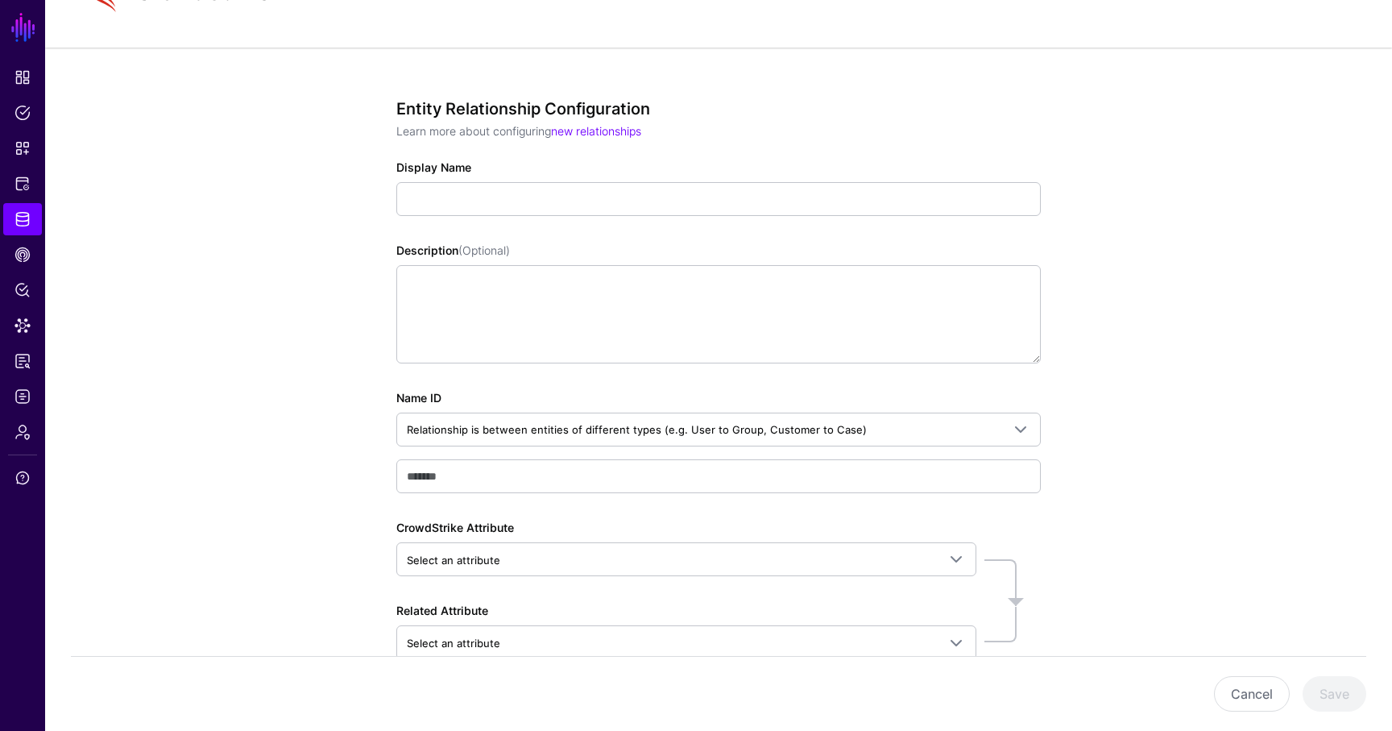
scroll to position [181, 0]
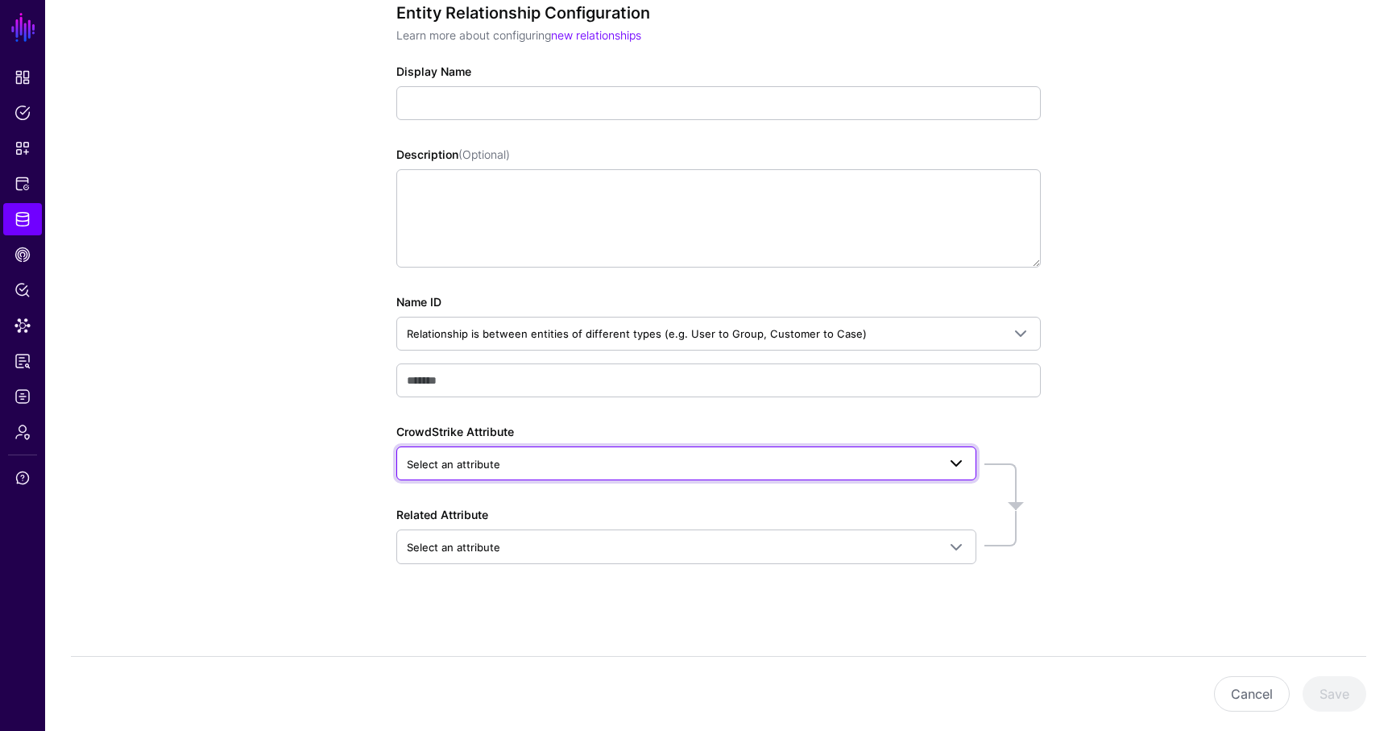
click at [471, 479] on link "Select an attribute" at bounding box center [686, 463] width 580 height 34
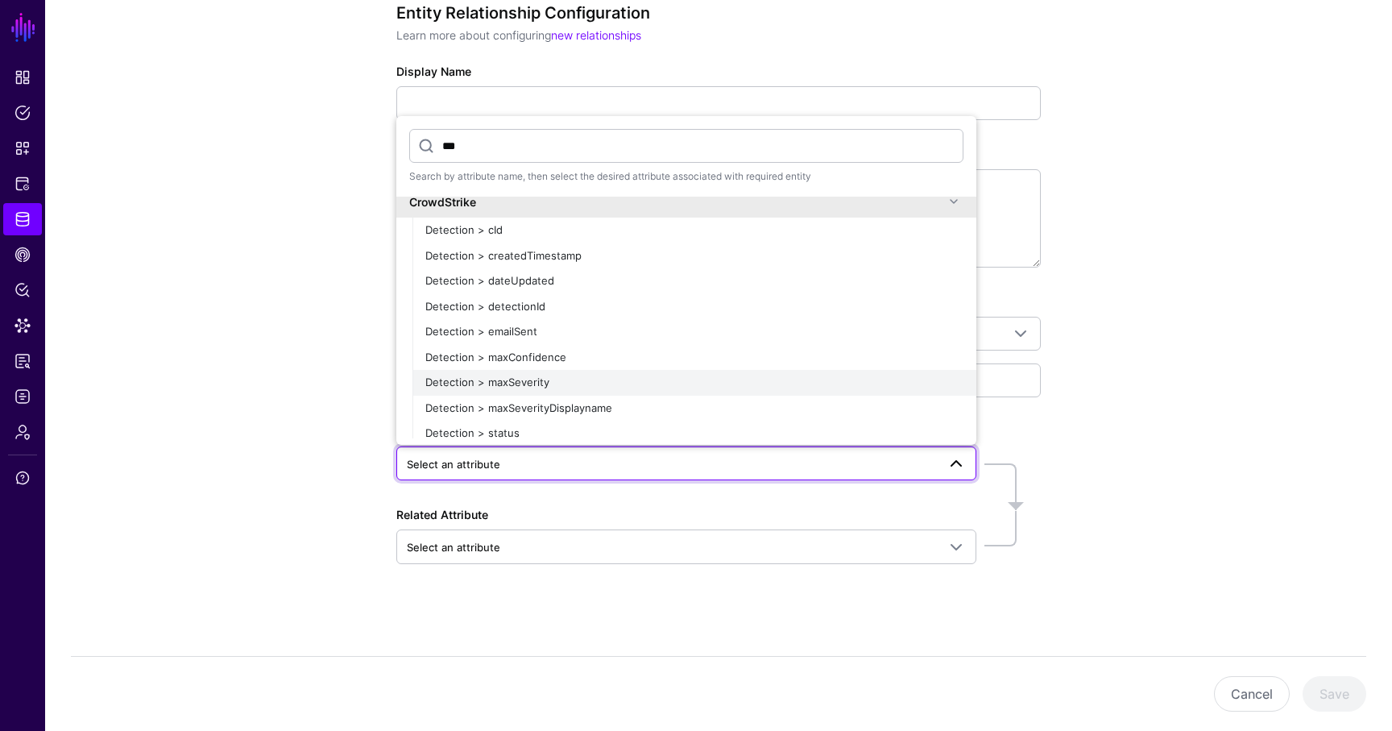
scroll to position [0, 0]
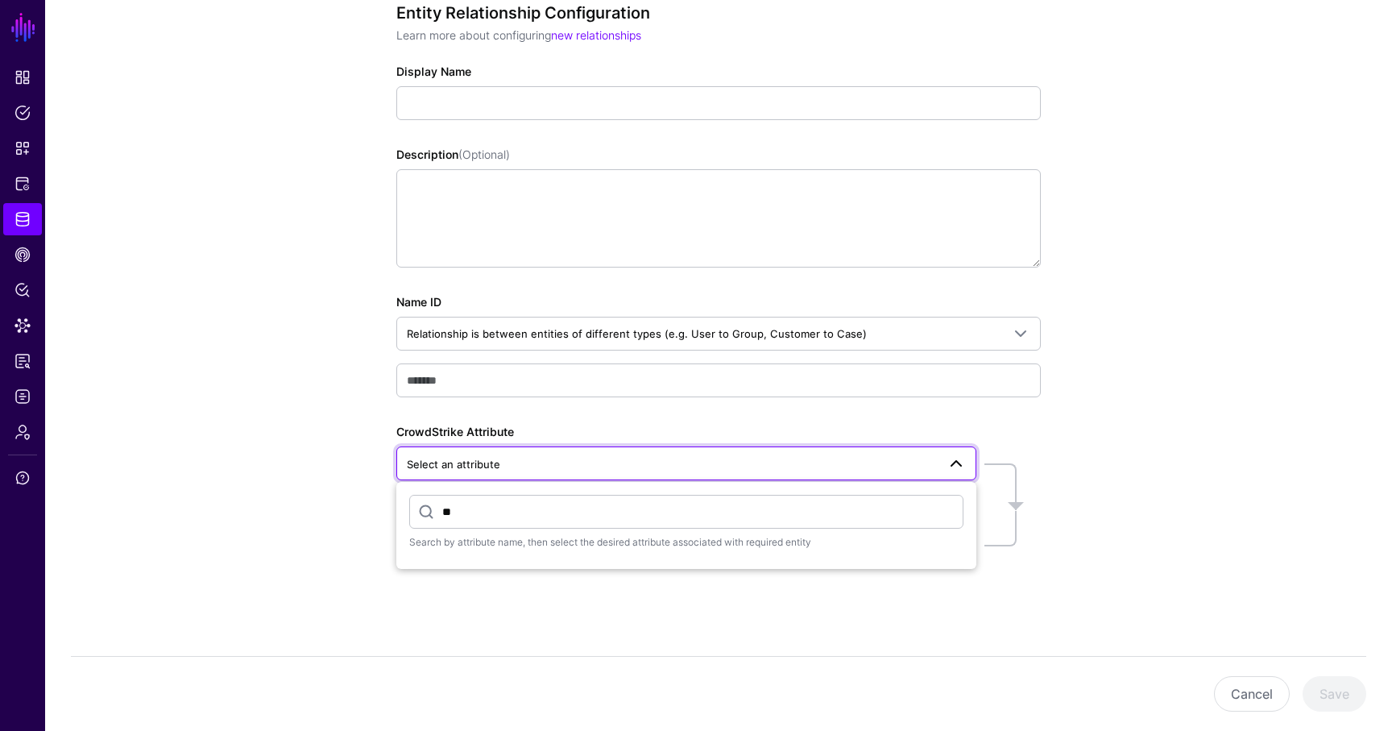
type input "*"
type input "******"
click at [1246, 699] on button "Cancel" at bounding box center [1252, 693] width 76 height 35
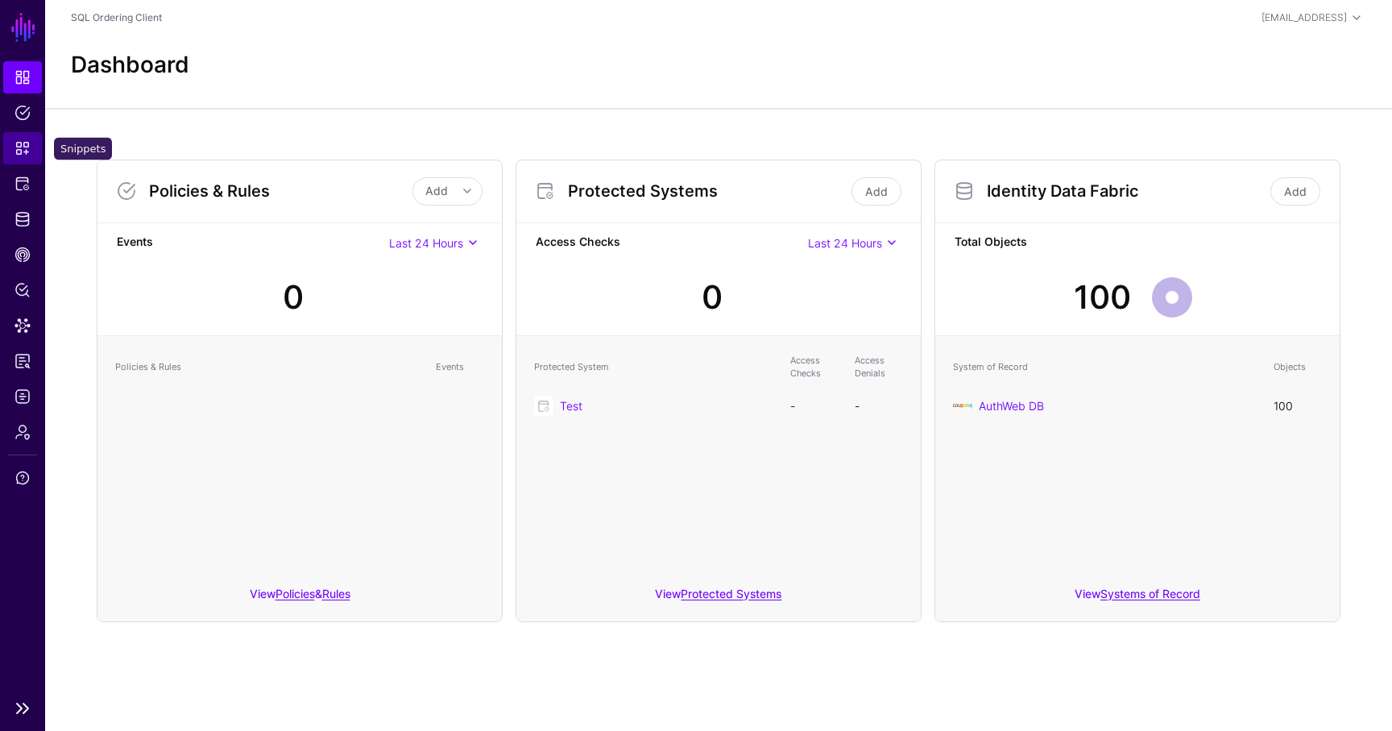
click at [23, 143] on span "Snippets" at bounding box center [23, 148] width 16 height 16
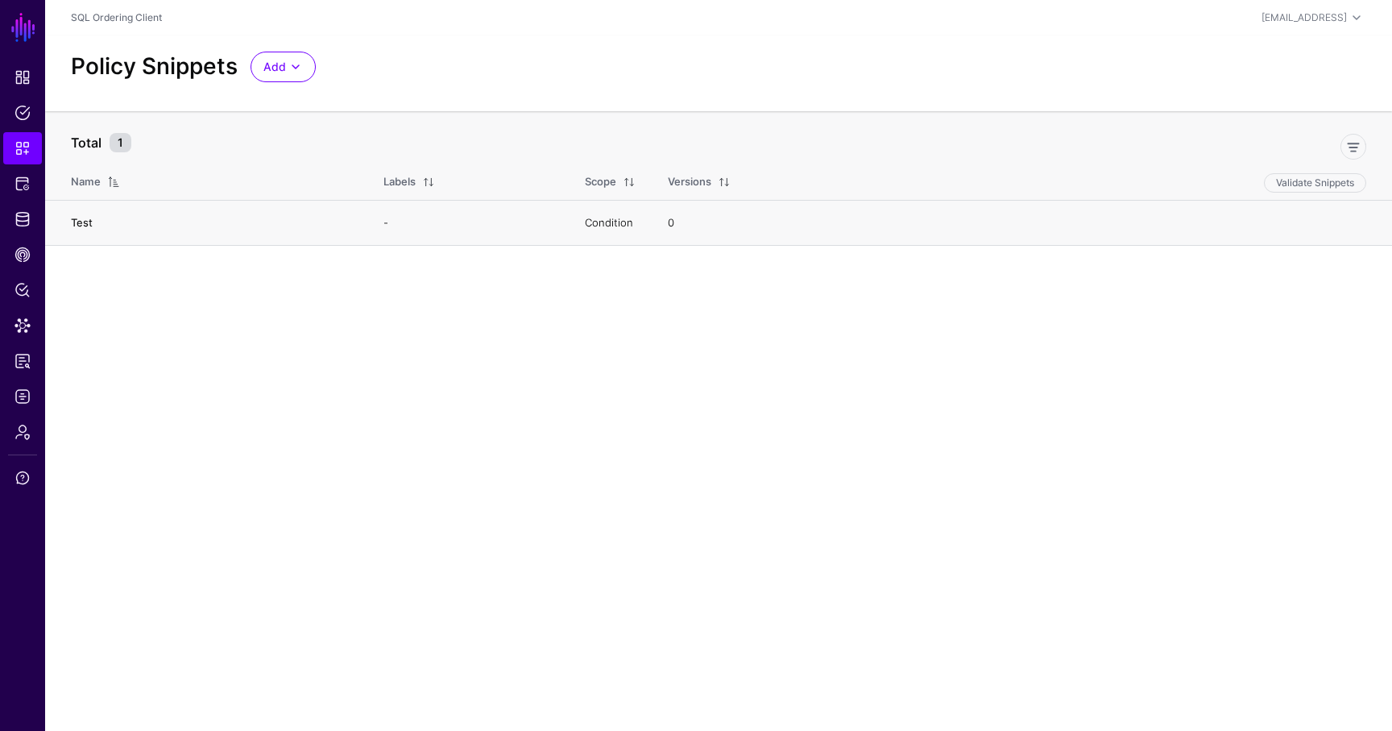
click at [71, 218] on link "Test" at bounding box center [82, 222] width 22 height 13
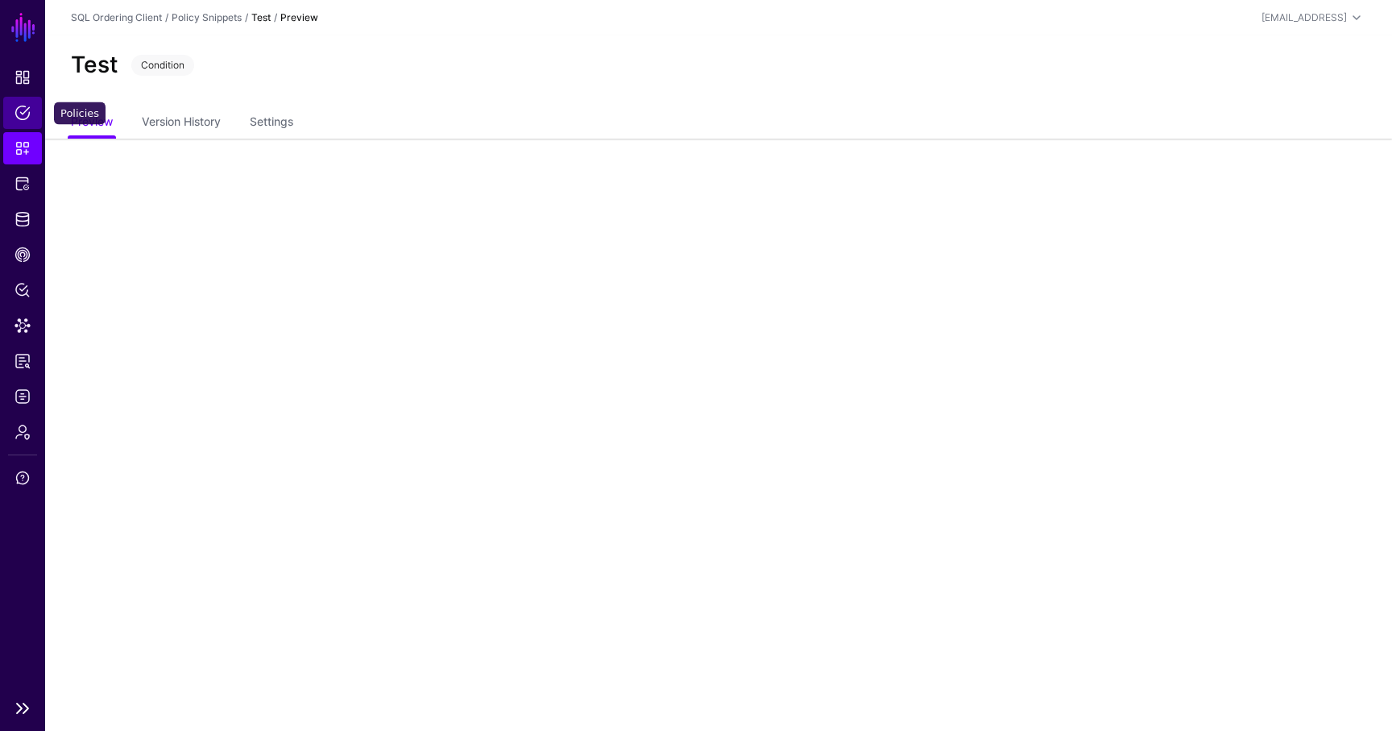
click at [28, 100] on link "Policies" at bounding box center [22, 113] width 39 height 32
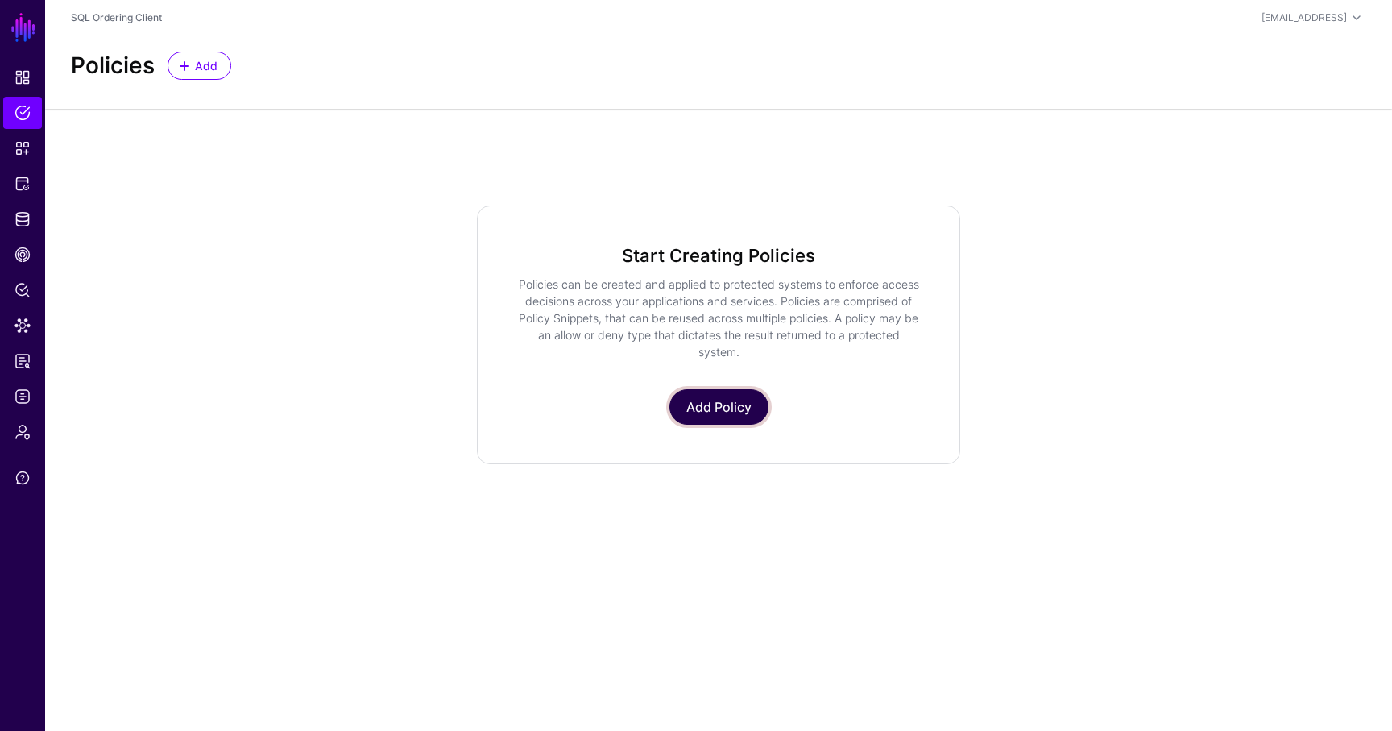
click at [715, 409] on link "Add Policy" at bounding box center [719, 406] width 99 height 35
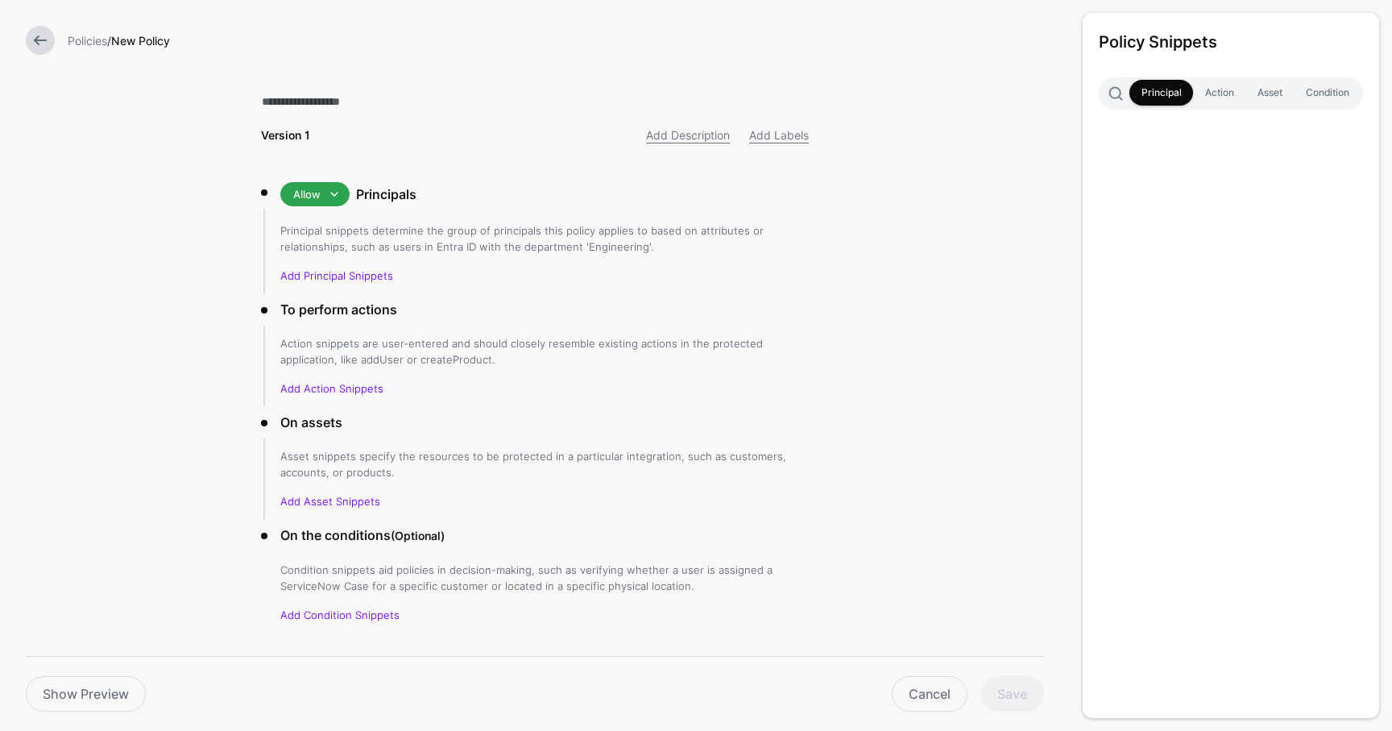
click at [34, 38] on link at bounding box center [40, 40] width 29 height 29
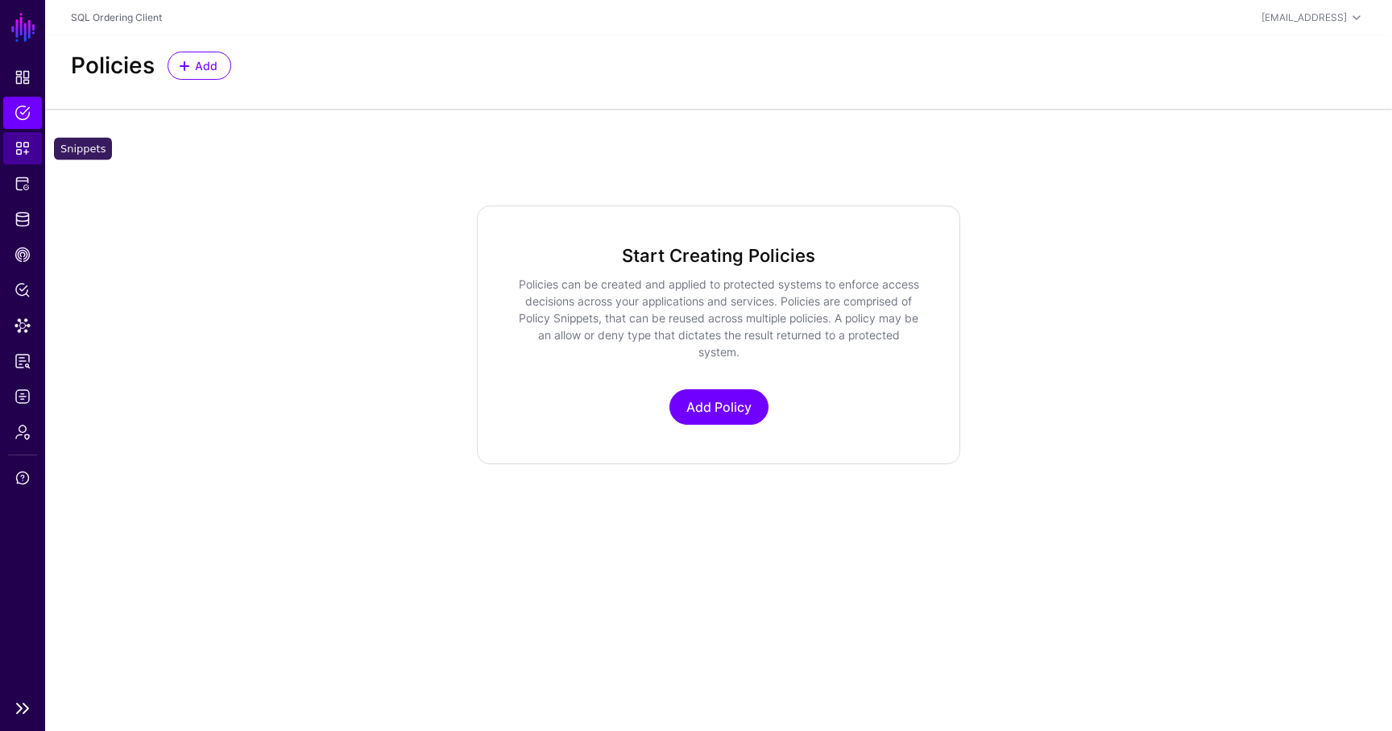
click at [32, 151] on link "Snippets" at bounding box center [22, 148] width 39 height 32
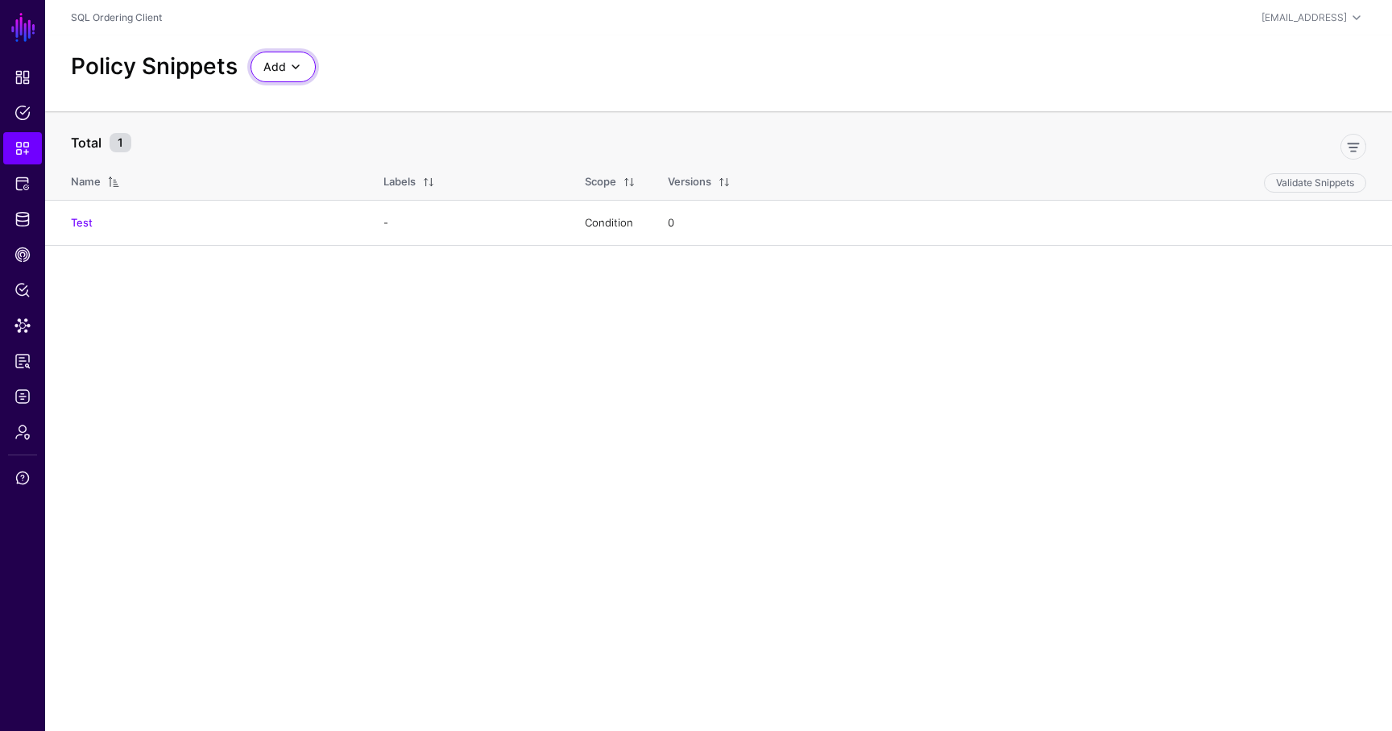
click at [292, 74] on span at bounding box center [295, 66] width 19 height 19
click at [401, 128] on div "Start from a Blank Snippet" at bounding box center [352, 129] width 176 height 16
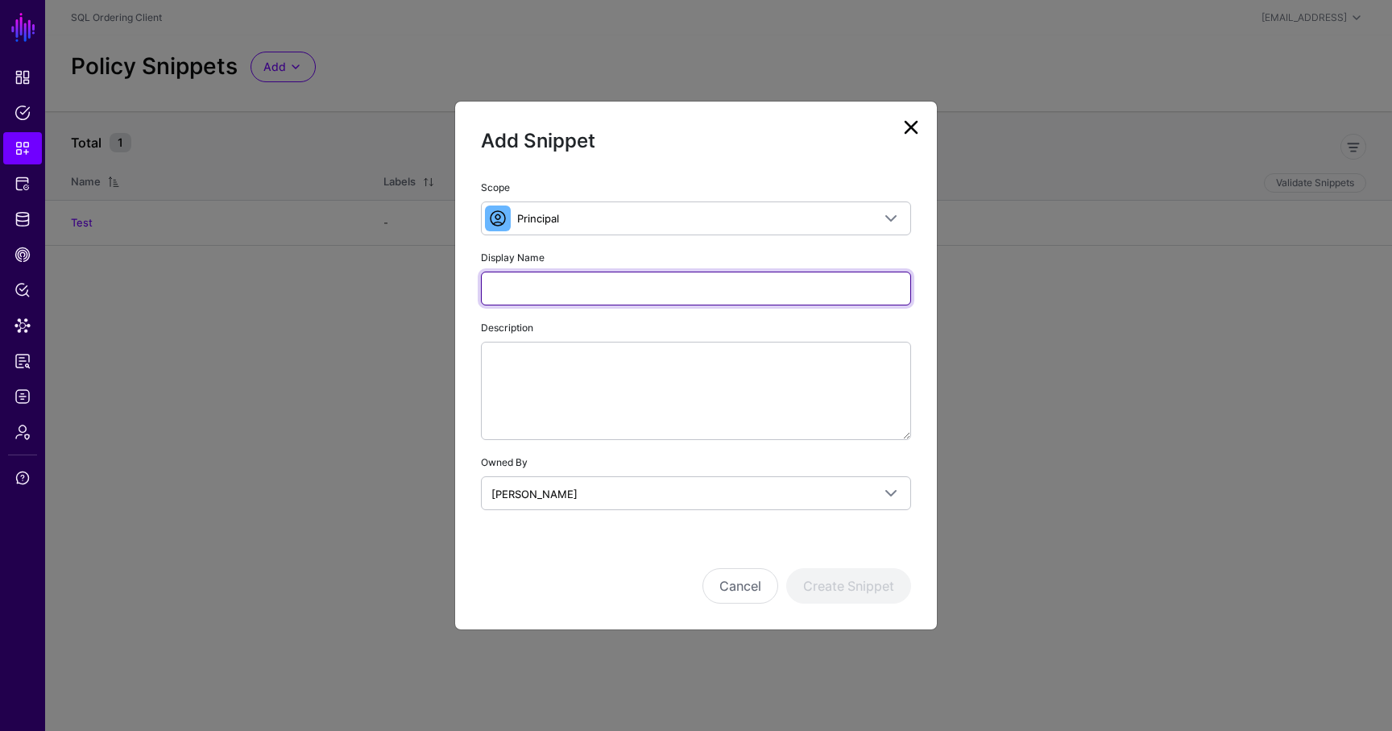
click at [517, 298] on input "Display Name" at bounding box center [696, 289] width 430 height 34
type input "*****"
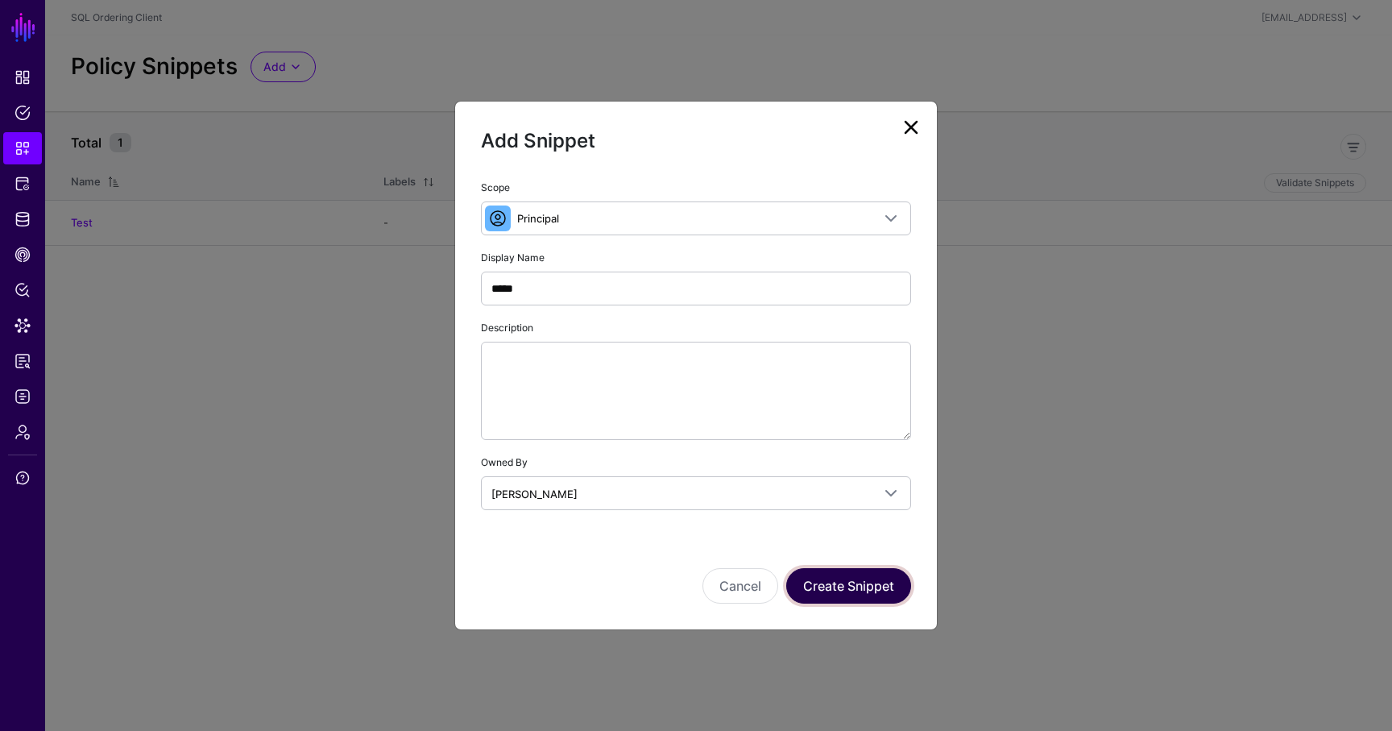
click at [872, 588] on button "Create Snippet" at bounding box center [849, 585] width 125 height 35
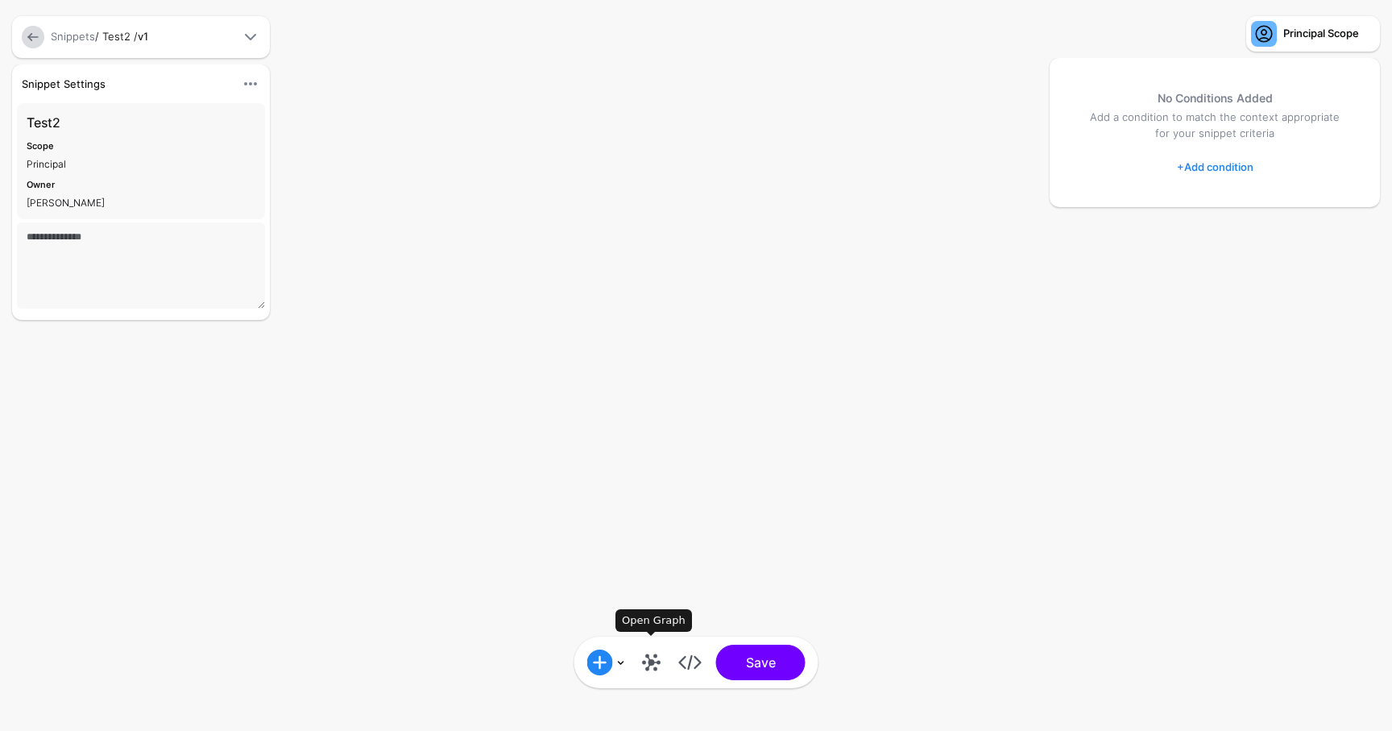
click at [658, 669] on link at bounding box center [652, 663] width 26 height 26
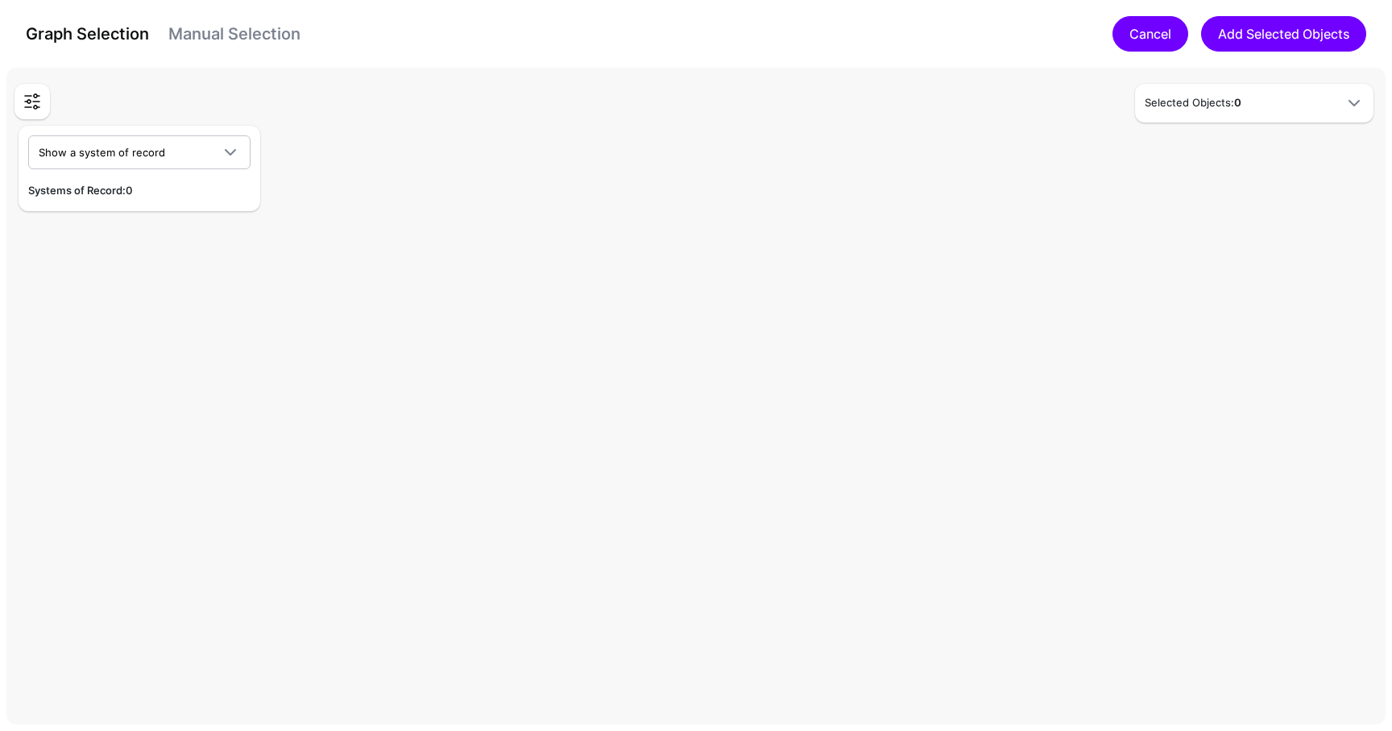
click at [1160, 33] on link "Cancel" at bounding box center [1151, 33] width 76 height 35
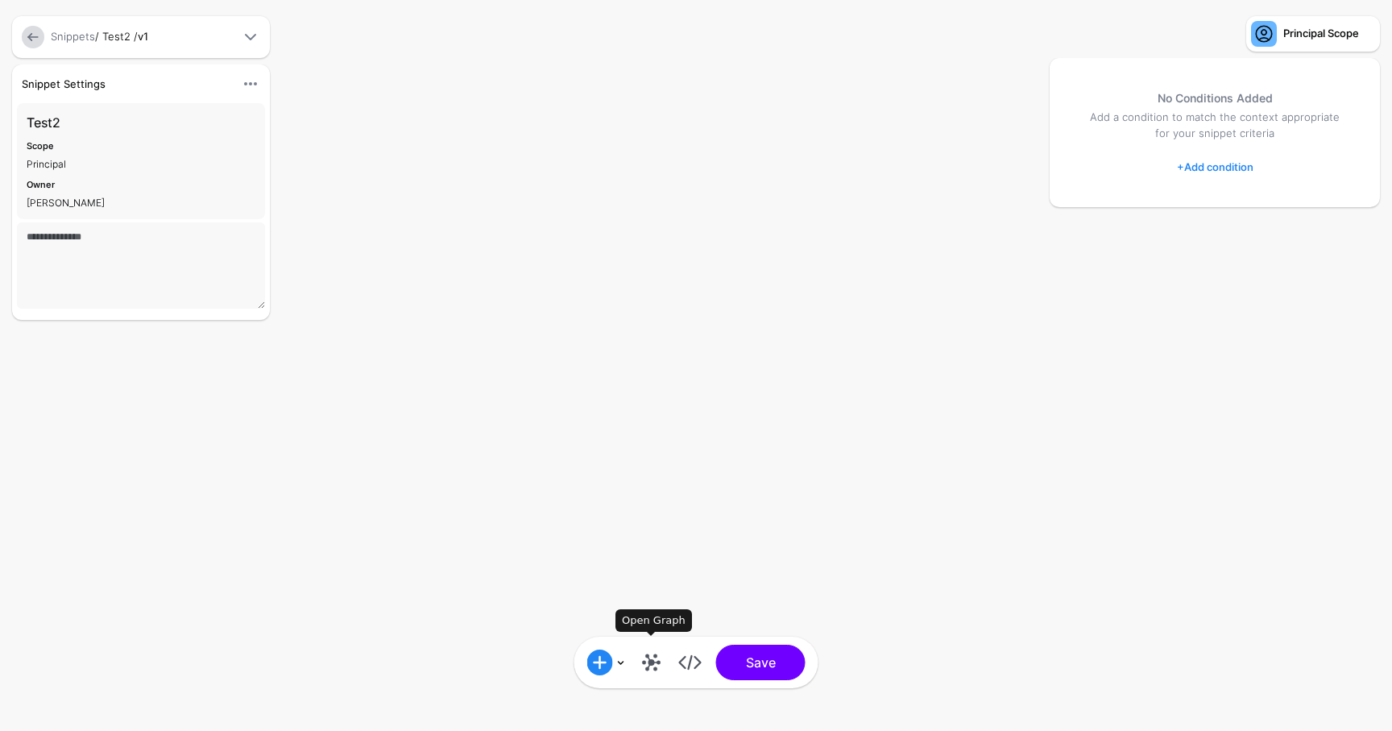
click at [647, 664] on link at bounding box center [652, 663] width 26 height 26
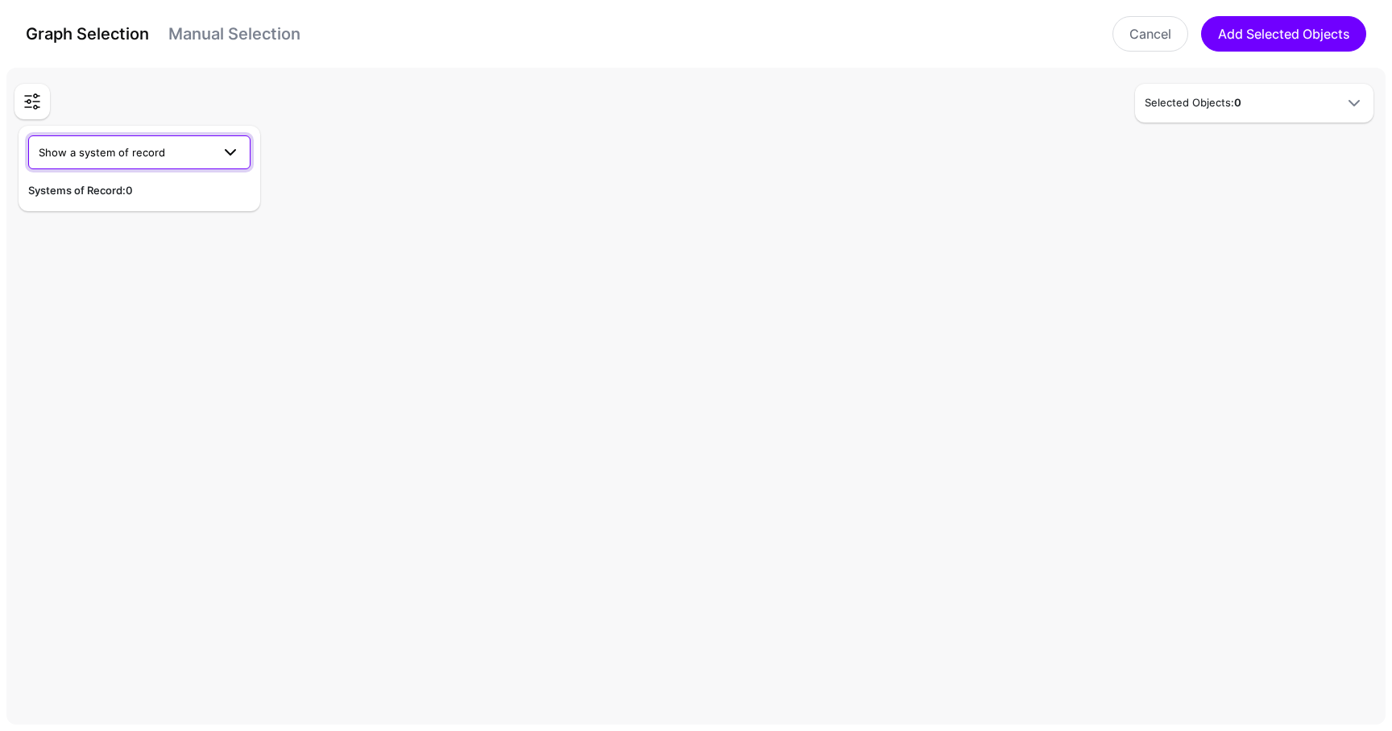
click at [144, 161] on span "Show a system of record" at bounding box center [139, 152] width 201 height 19
click at [92, 205] on div "AuthWeb DB" at bounding box center [139, 190] width 222 height 39
click at [88, 191] on span "AuthWeb DB" at bounding box center [72, 189] width 62 height 13
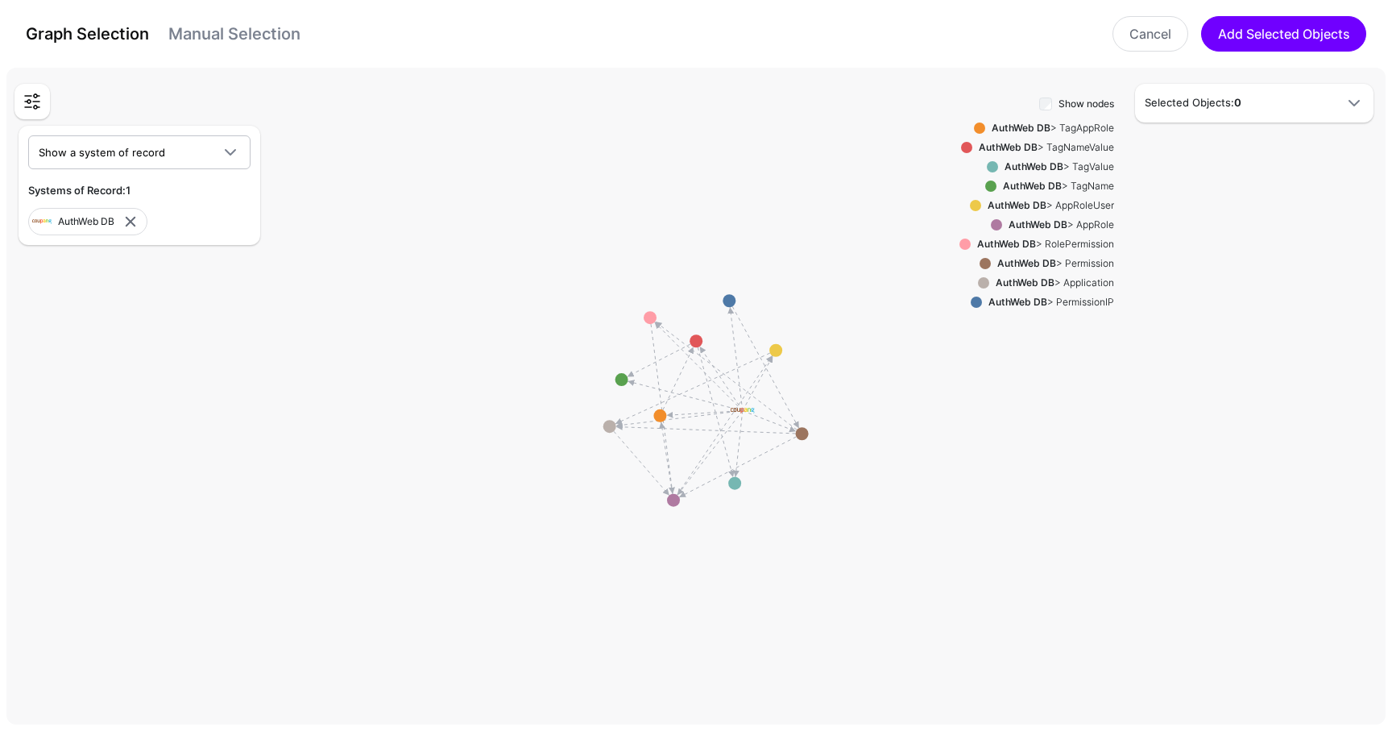
click at [694, 342] on circle at bounding box center [696, 340] width 13 height 13
click at [594, 425] on circle at bounding box center [593, 425] width 13 height 13
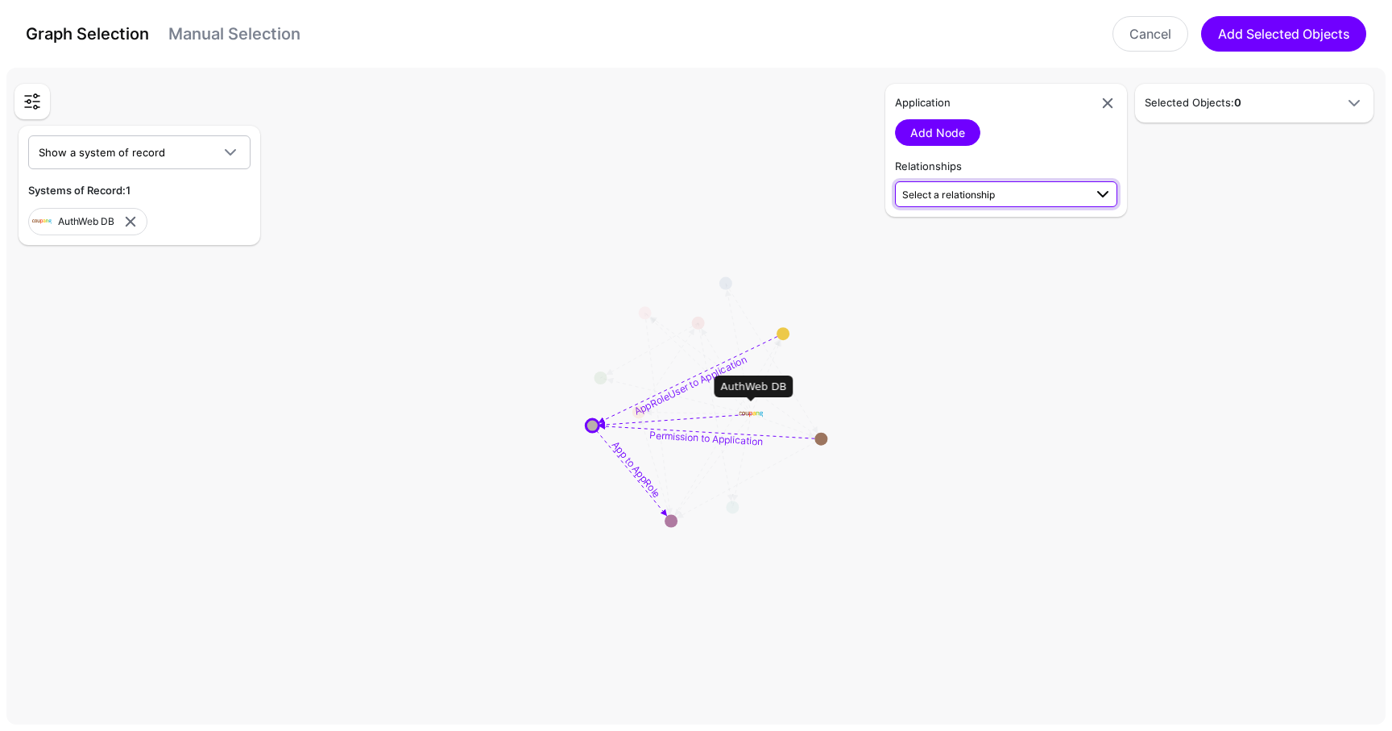
click at [949, 196] on span "Select a relationship" at bounding box center [949, 195] width 93 height 12
click at [1012, 297] on span "App to AppRole Application (AuthWeb DB) - AppRole (AuthWeb DB)" at bounding box center [1006, 305] width 197 height 51
click at [994, 230] on link "Add Relationship" at bounding box center [955, 237] width 120 height 27
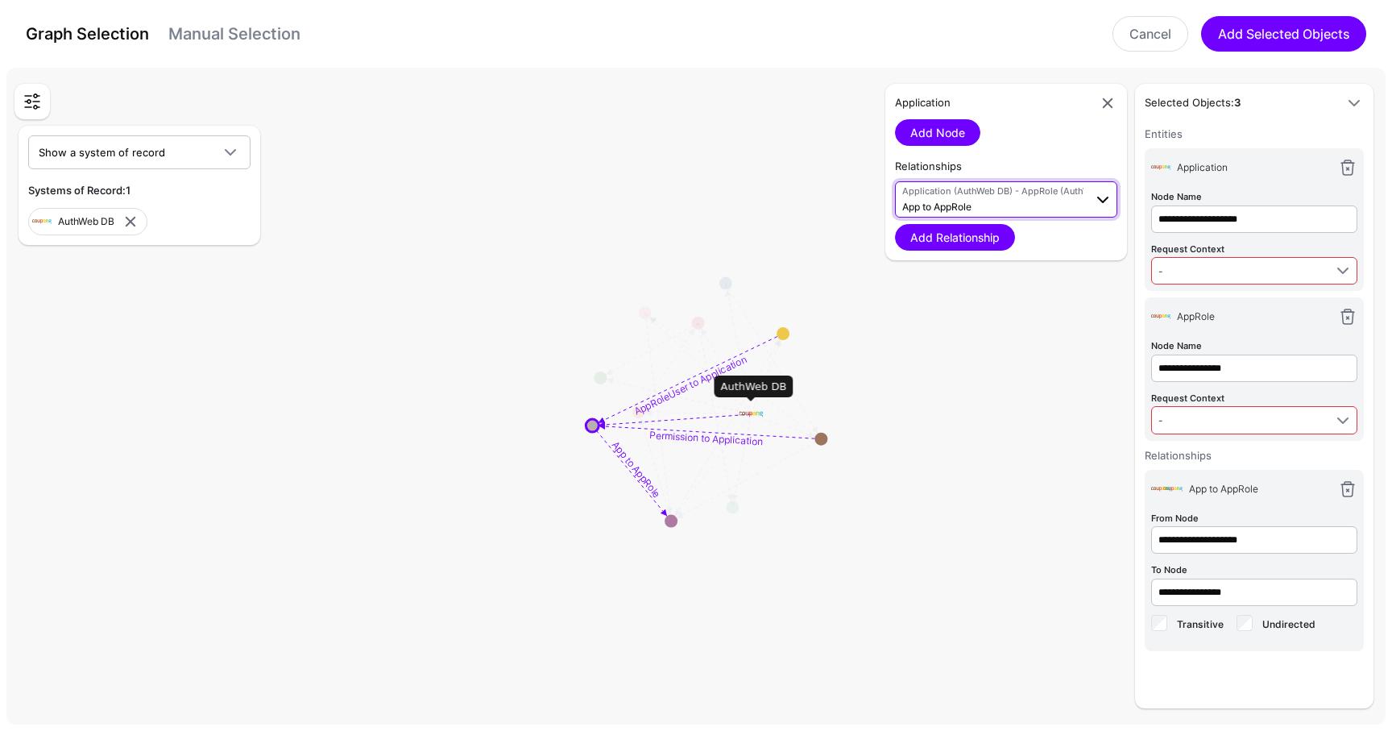
click at [1021, 202] on span "Application (AuthWeb DB) - AppRole (AuthWeb DB) App to AppRole" at bounding box center [993, 200] width 181 height 31
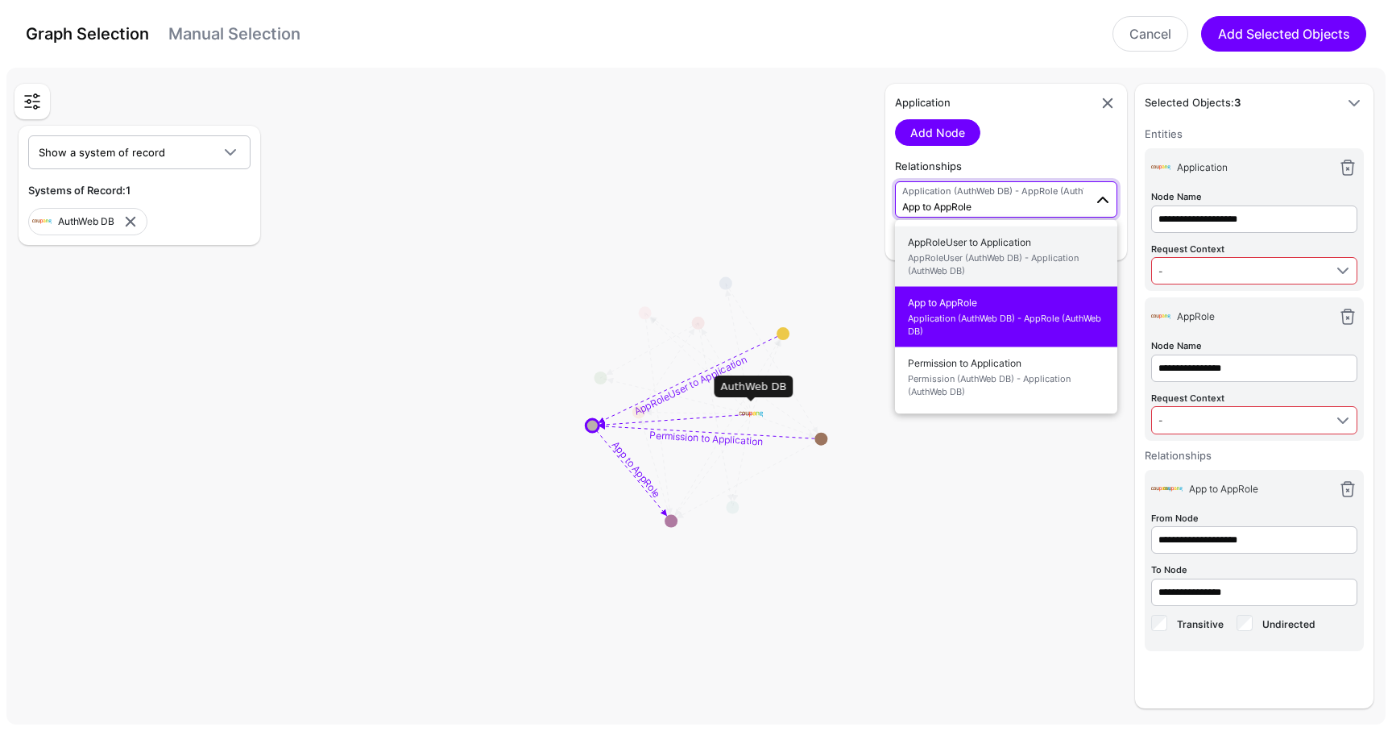
click at [1080, 256] on span "AppRoleUser (AuthWeb DB) - Application (AuthWeb DB)" at bounding box center [1006, 264] width 197 height 27
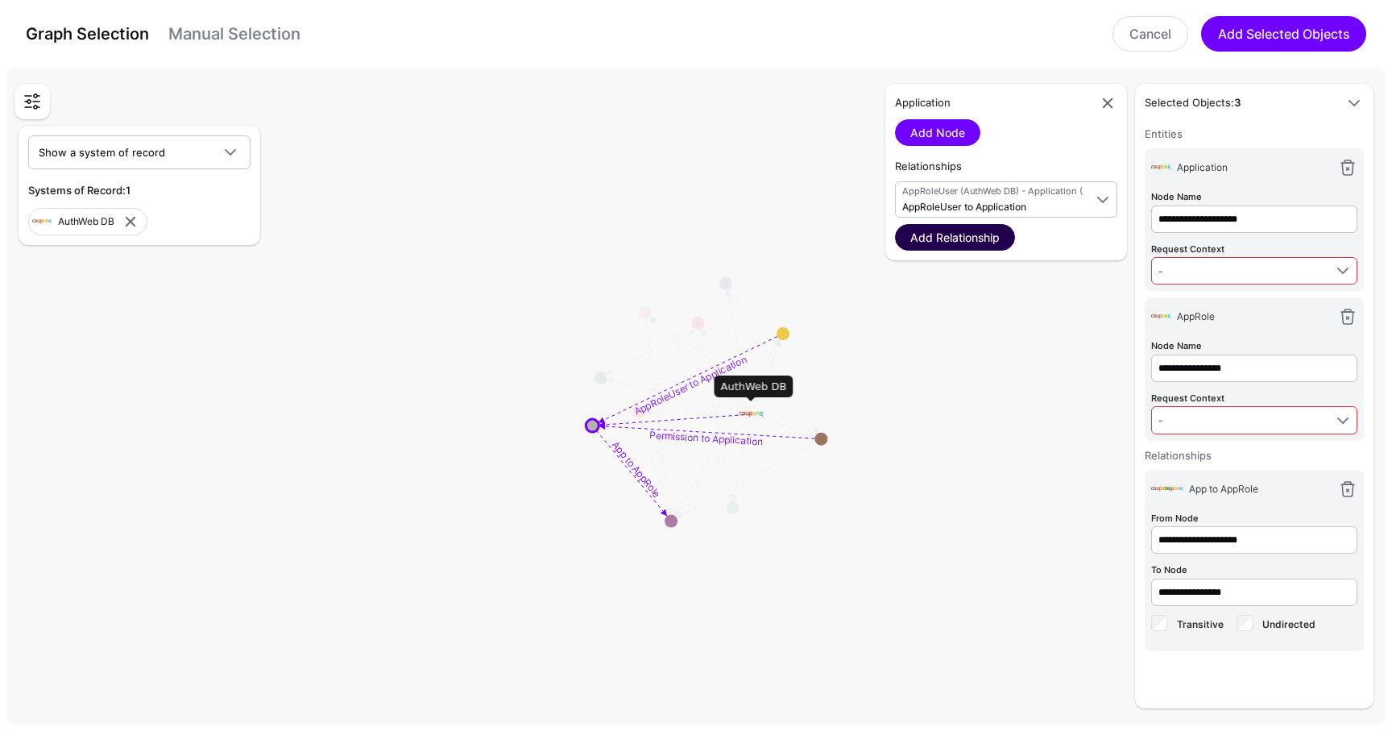
click at [970, 235] on link "Add Relationship" at bounding box center [955, 237] width 120 height 27
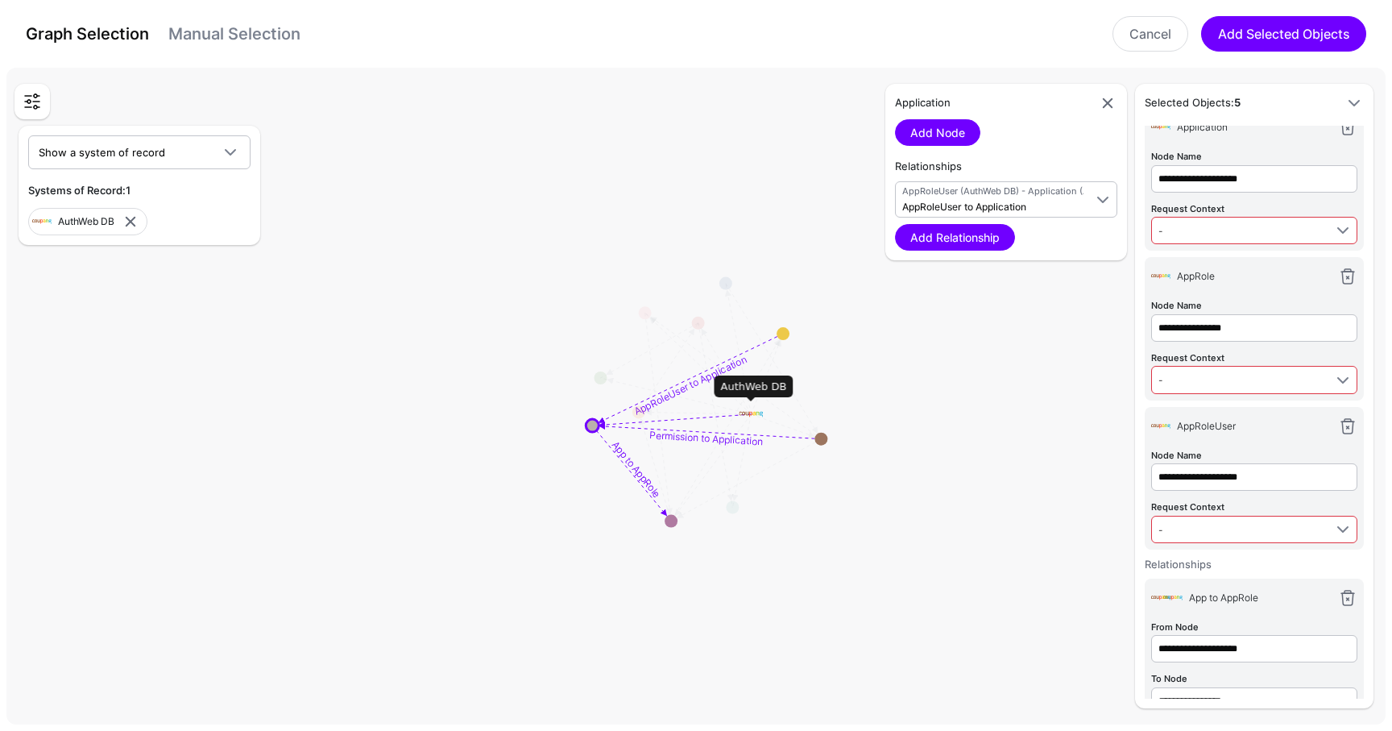
scroll to position [55, 0]
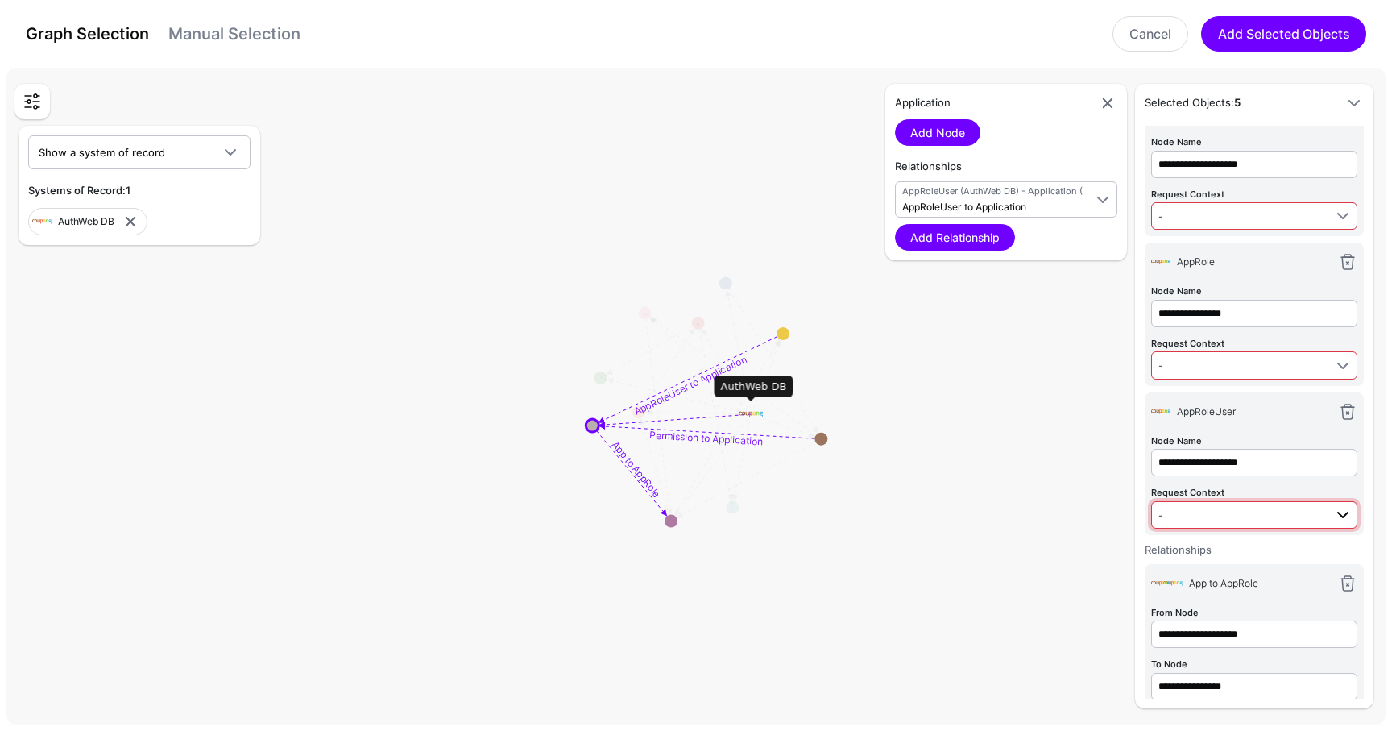
click at [1216, 525] on link "-" at bounding box center [1255, 514] width 206 height 27
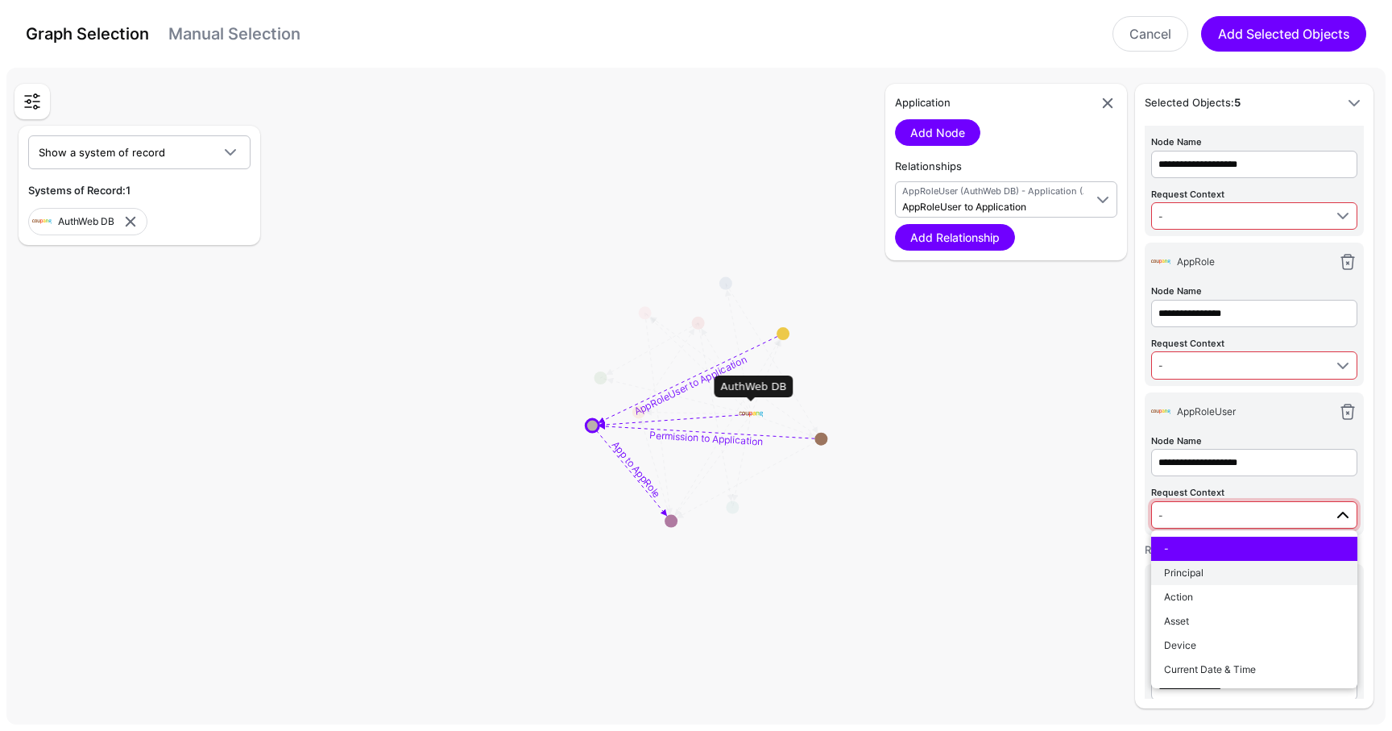
click at [1212, 572] on div "Principal" at bounding box center [1254, 573] width 181 height 15
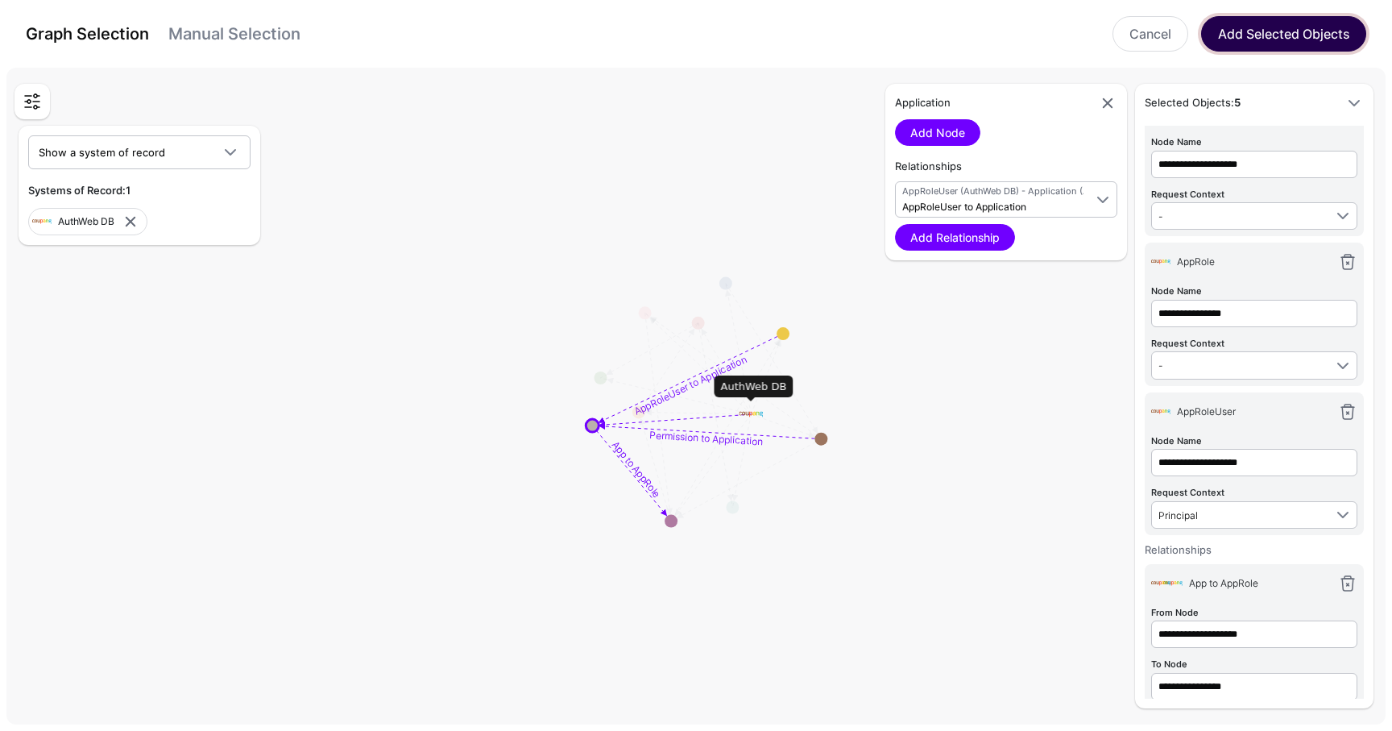
click at [1263, 26] on button "Add Selected Objects" at bounding box center [1284, 33] width 165 height 35
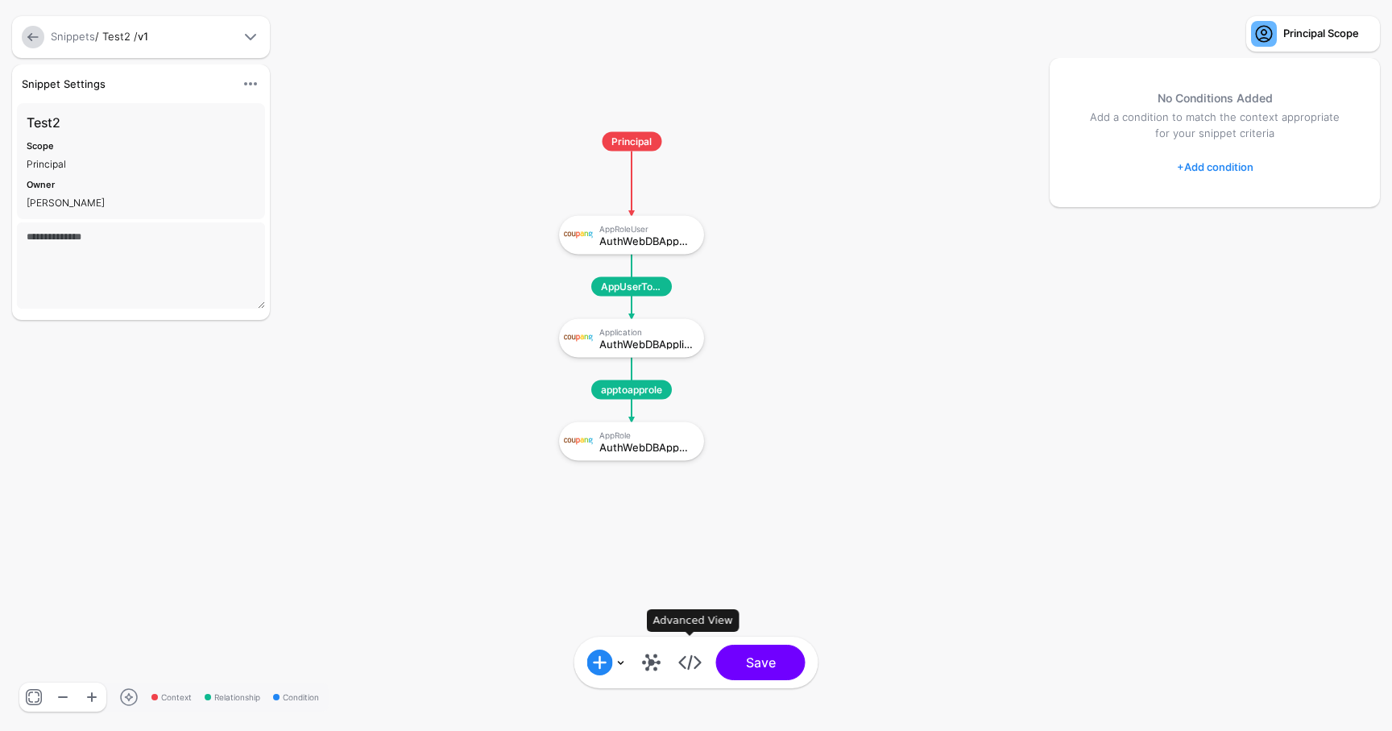
click at [693, 662] on link at bounding box center [691, 663] width 26 height 26
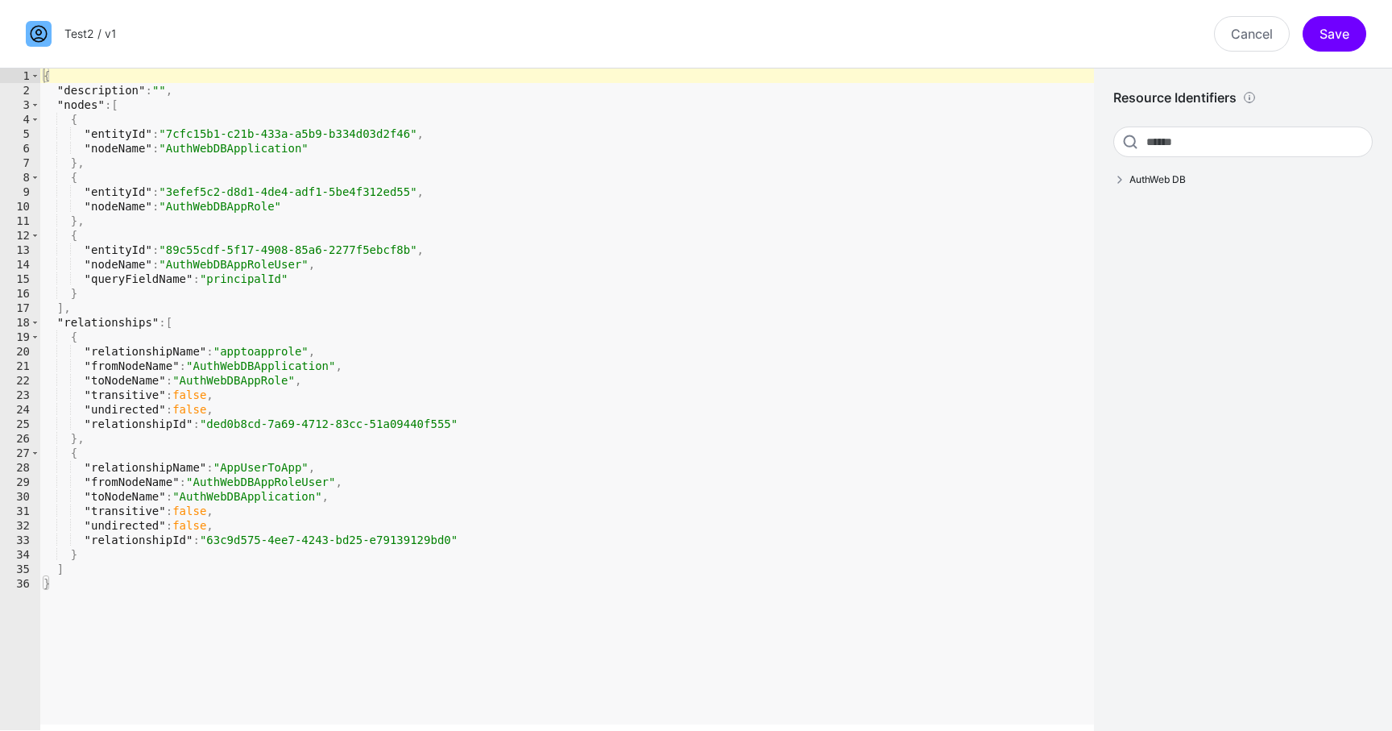
type textarea "**********"
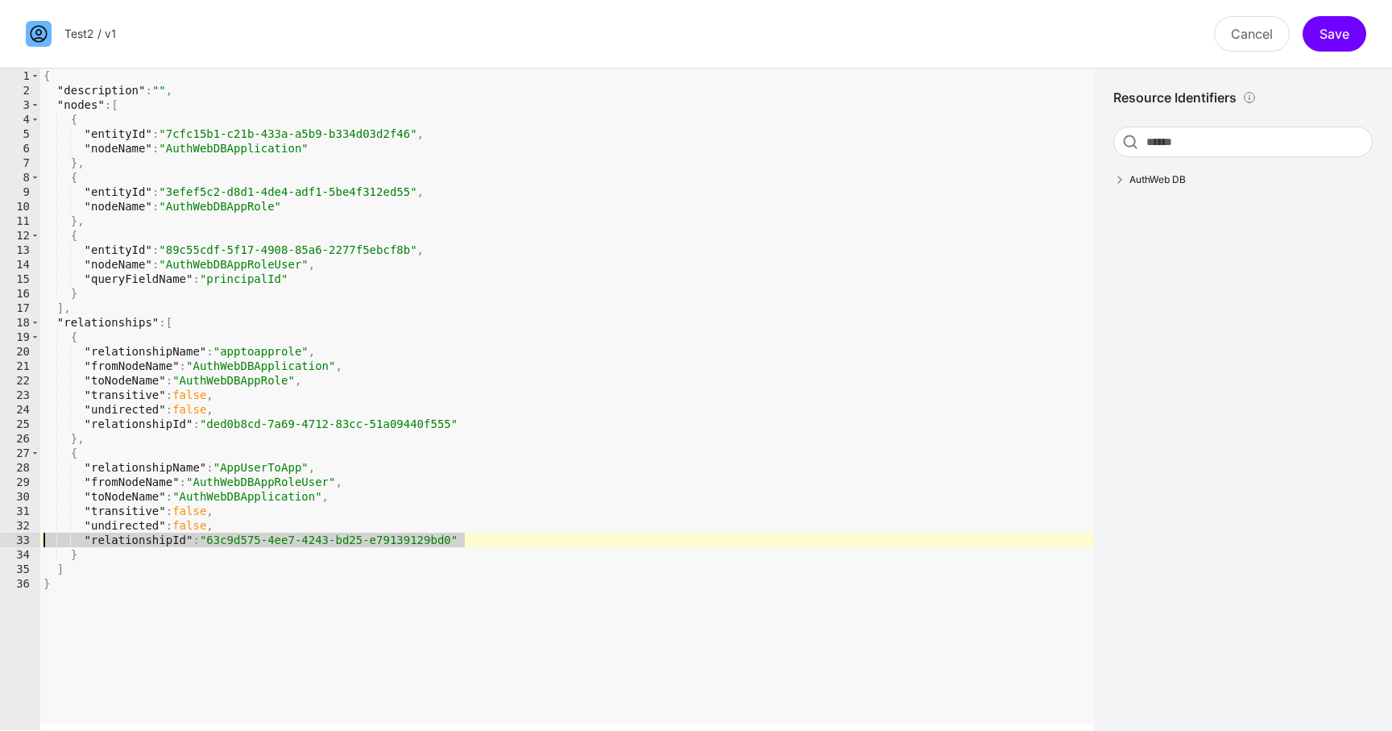
drag, startPoint x: 512, startPoint y: 537, endPoint x: 0, endPoint y: 537, distance: 511.7
click at [0, 537] on div "**********" at bounding box center [547, 399] width 1094 height 662
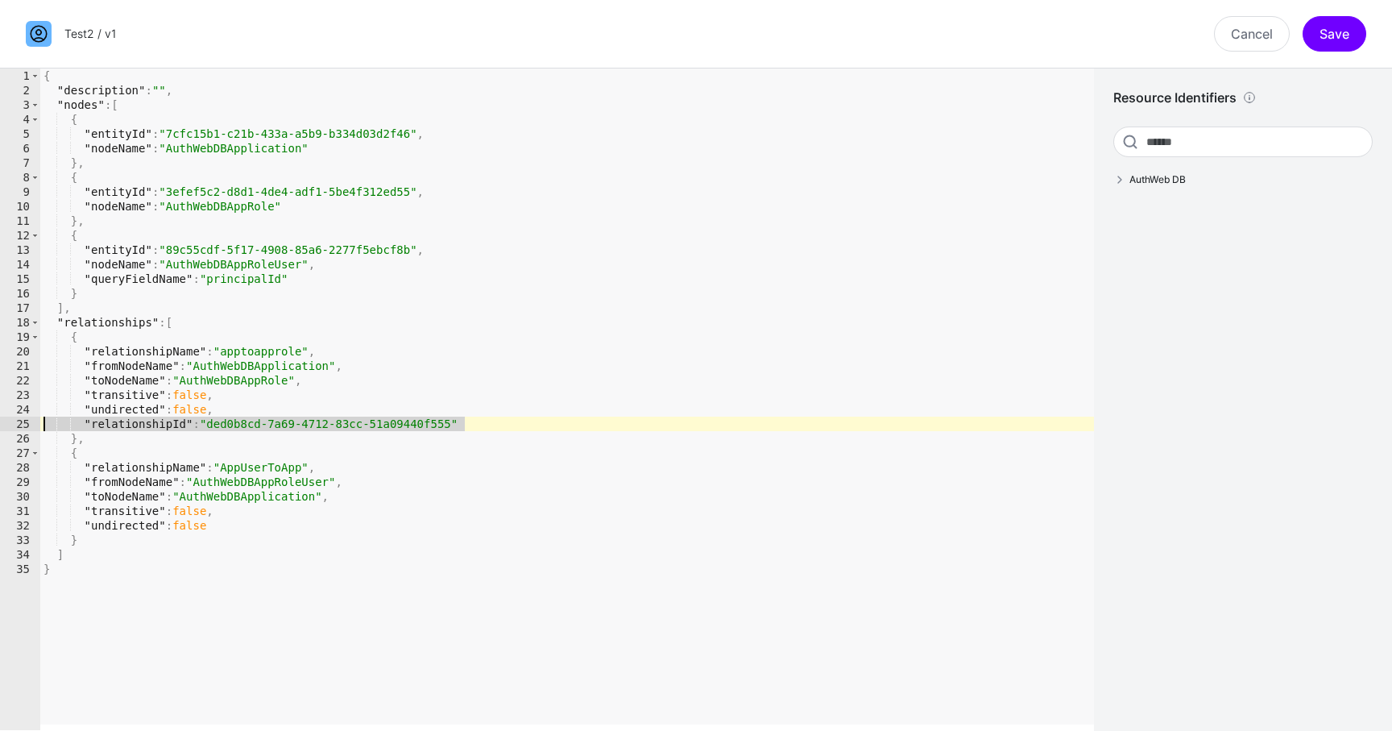
drag, startPoint x: 499, startPoint y: 429, endPoint x: 0, endPoint y: 429, distance: 498.8
click at [0, 429] on div "**********" at bounding box center [547, 399] width 1094 height 662
type textarea "**********"
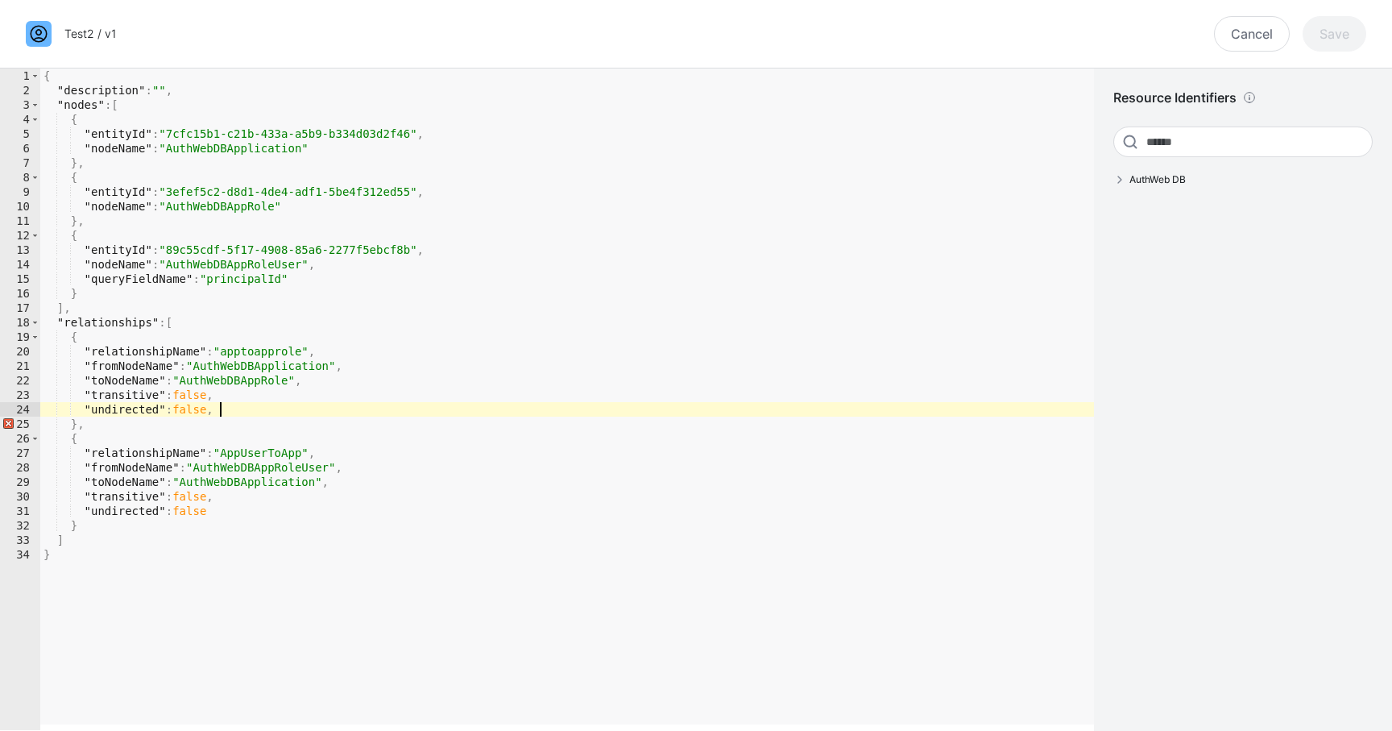
type textarea "**********"
click at [1339, 37] on button "Save" at bounding box center [1335, 33] width 64 height 35
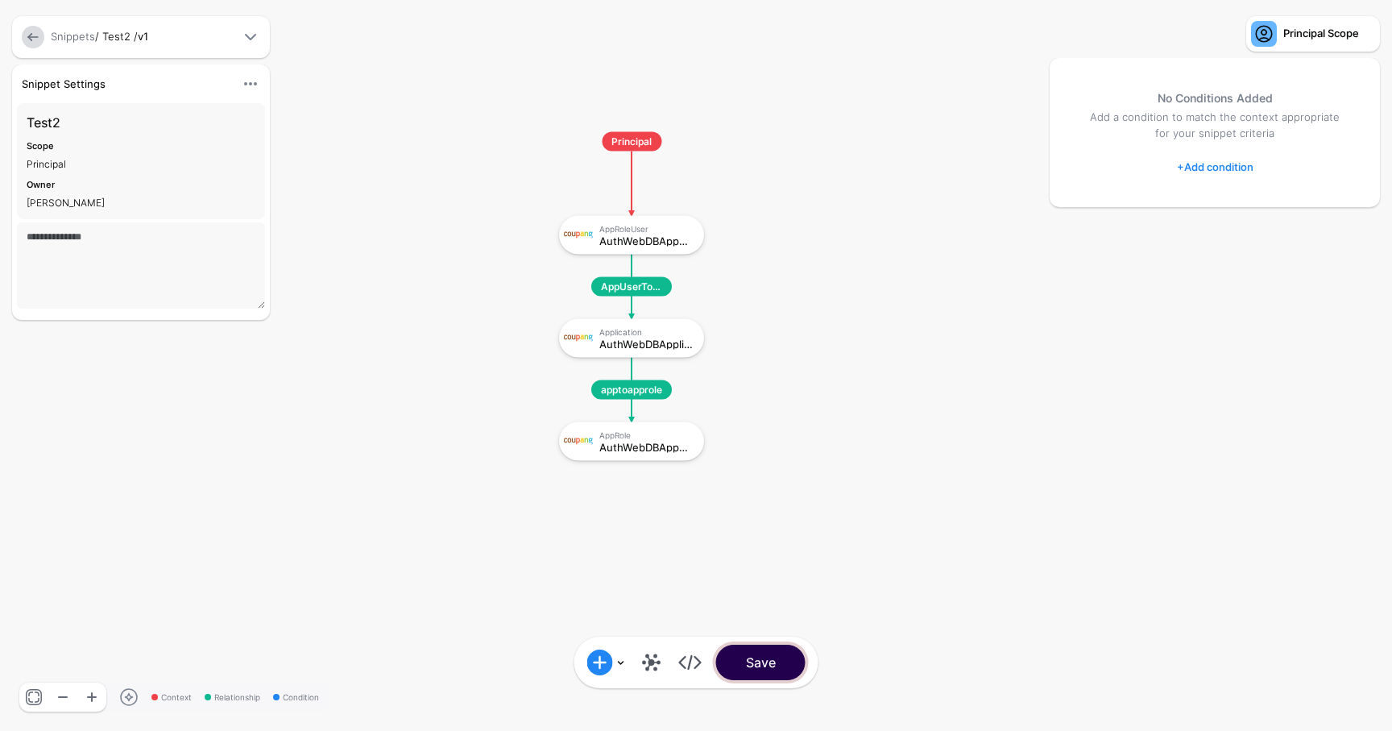
click at [760, 664] on button "Save" at bounding box center [760, 662] width 89 height 35
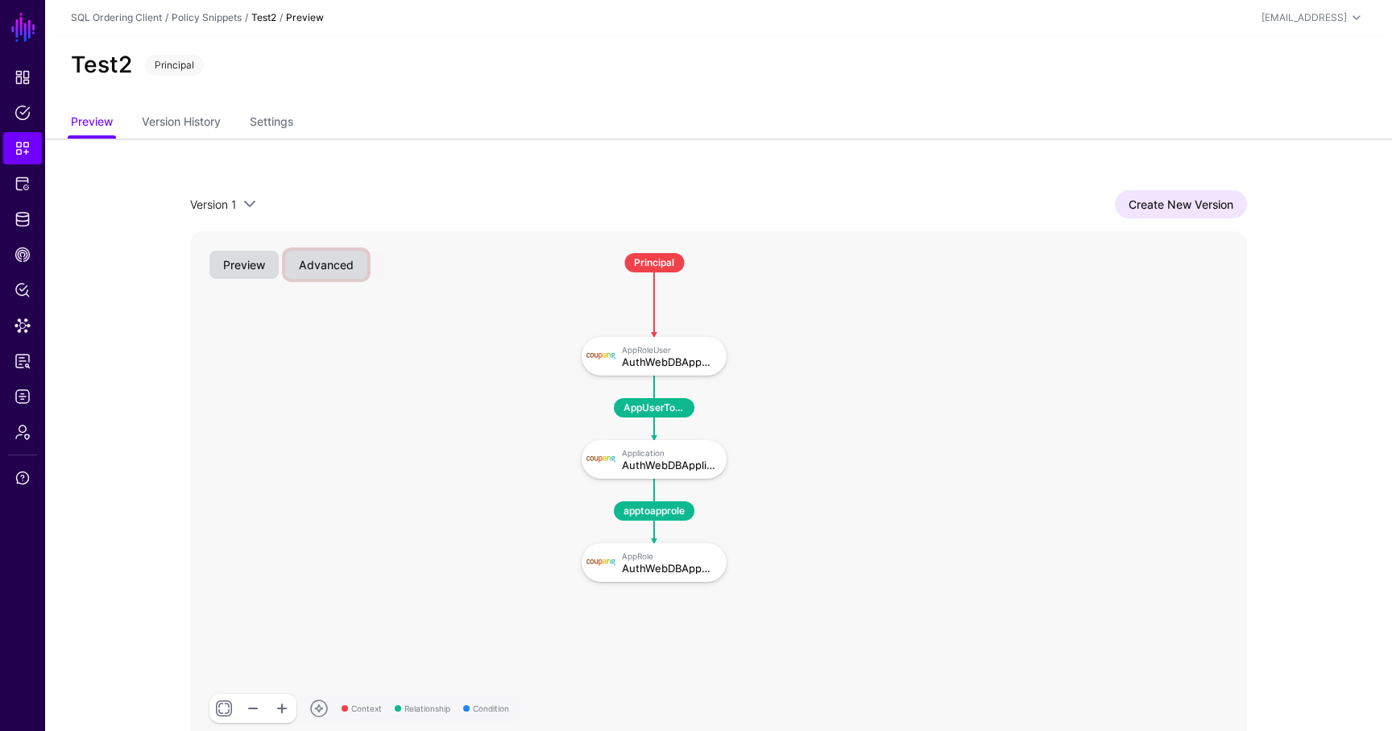
click at [330, 269] on button "Advanced" at bounding box center [326, 265] width 82 height 28
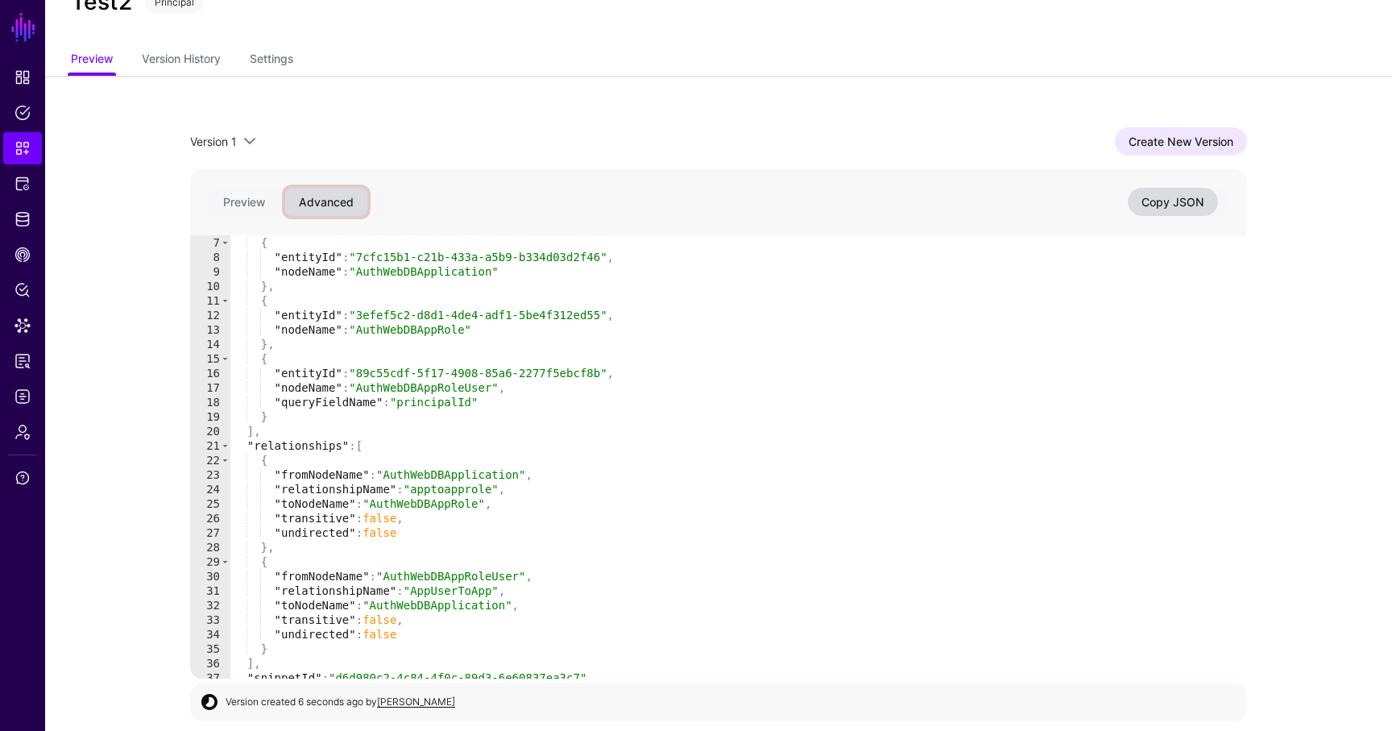
scroll to position [122, 0]
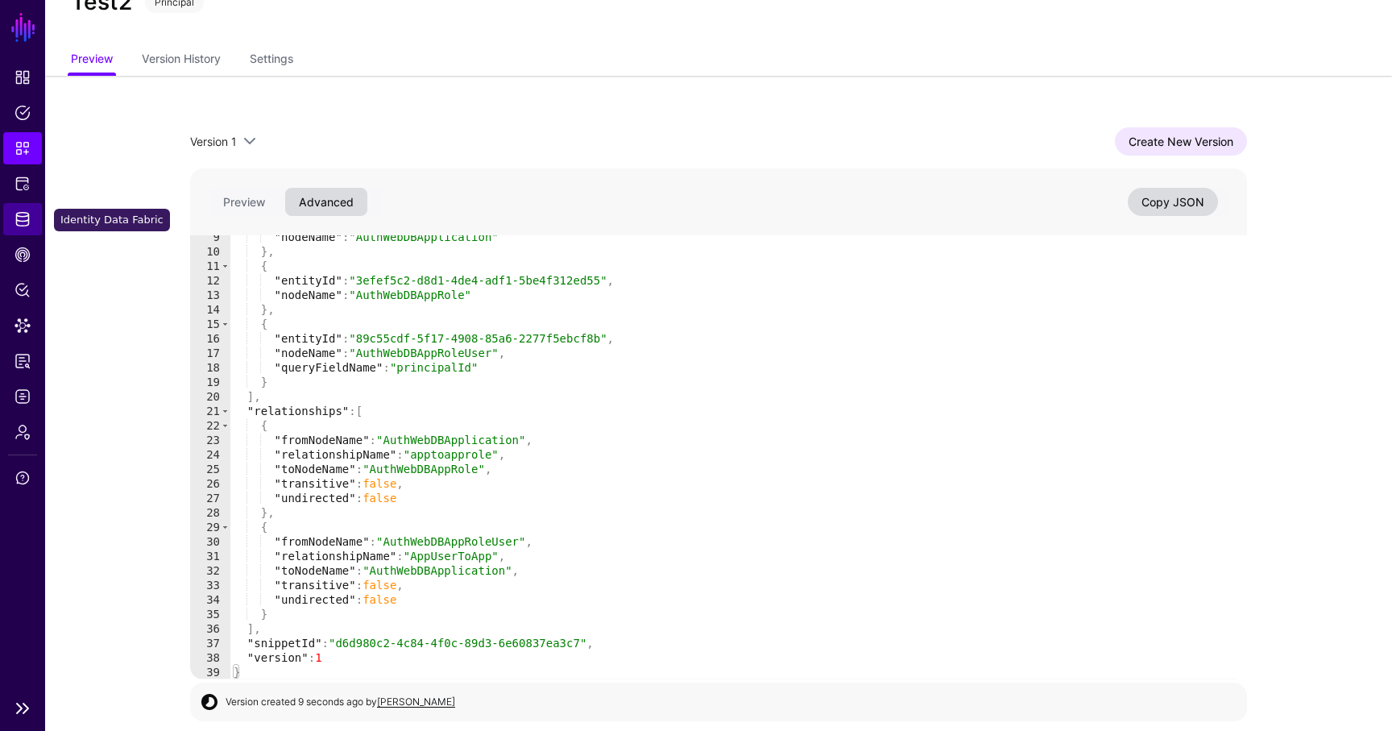
click at [28, 205] on link "Identity Data Fabric" at bounding box center [22, 219] width 39 height 32
click at [34, 223] on link "Identity Data Fabric" at bounding box center [22, 219] width 39 height 32
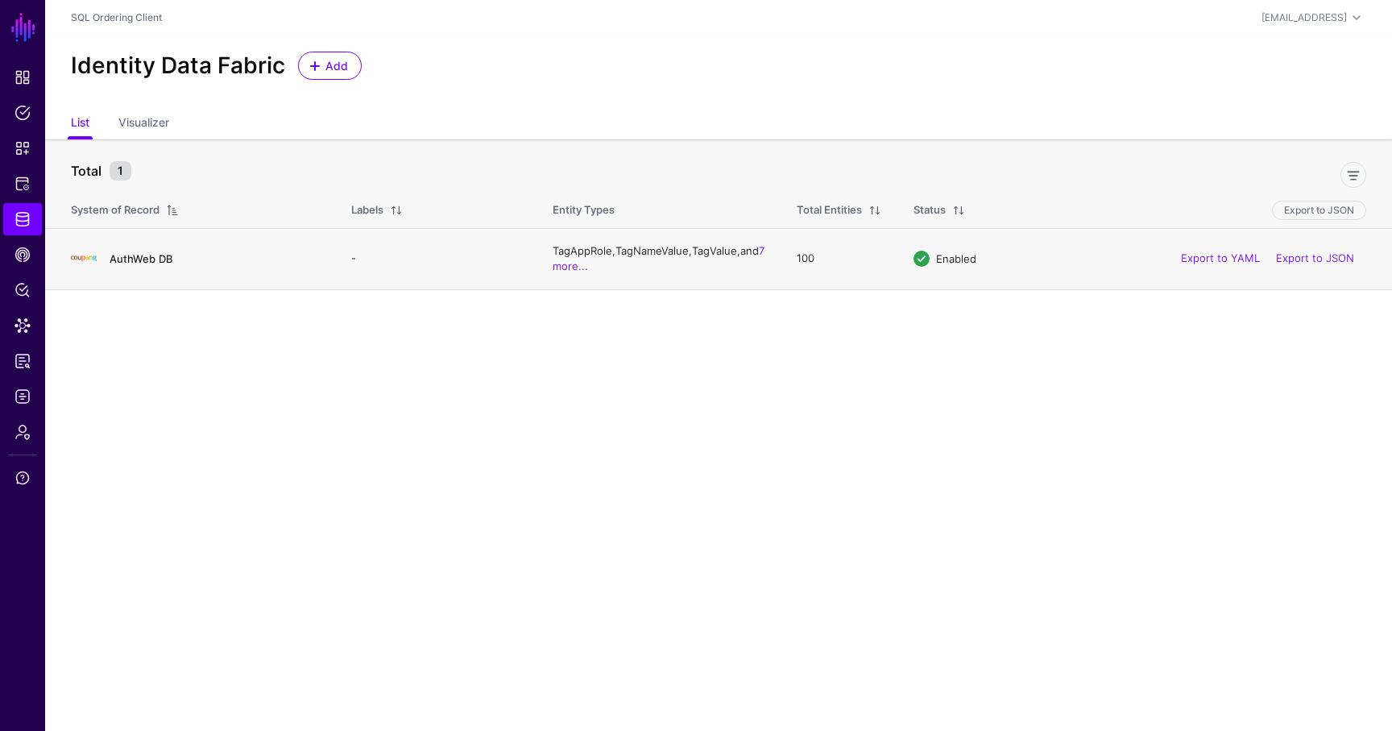
click at [147, 259] on link "AuthWeb DB" at bounding box center [141, 258] width 63 height 13
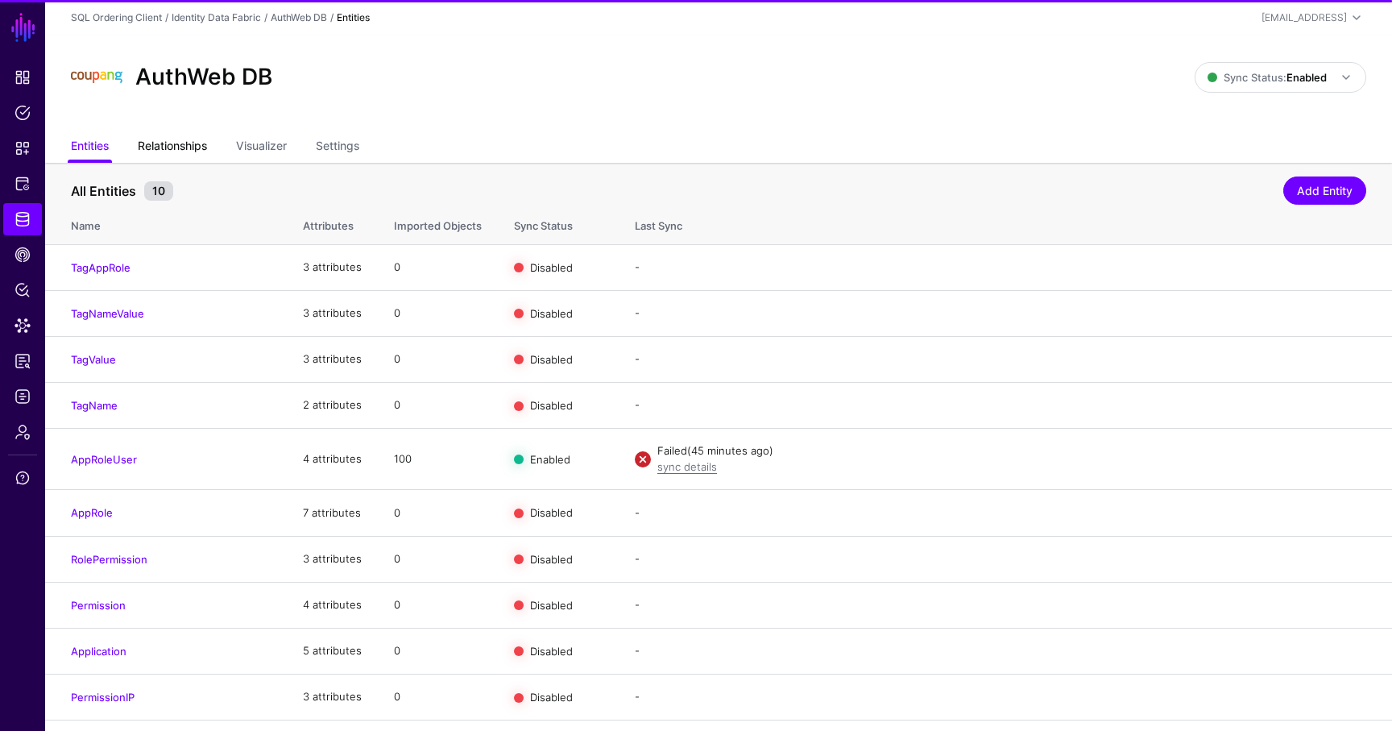
click at [196, 147] on link "Relationships" at bounding box center [172, 147] width 69 height 31
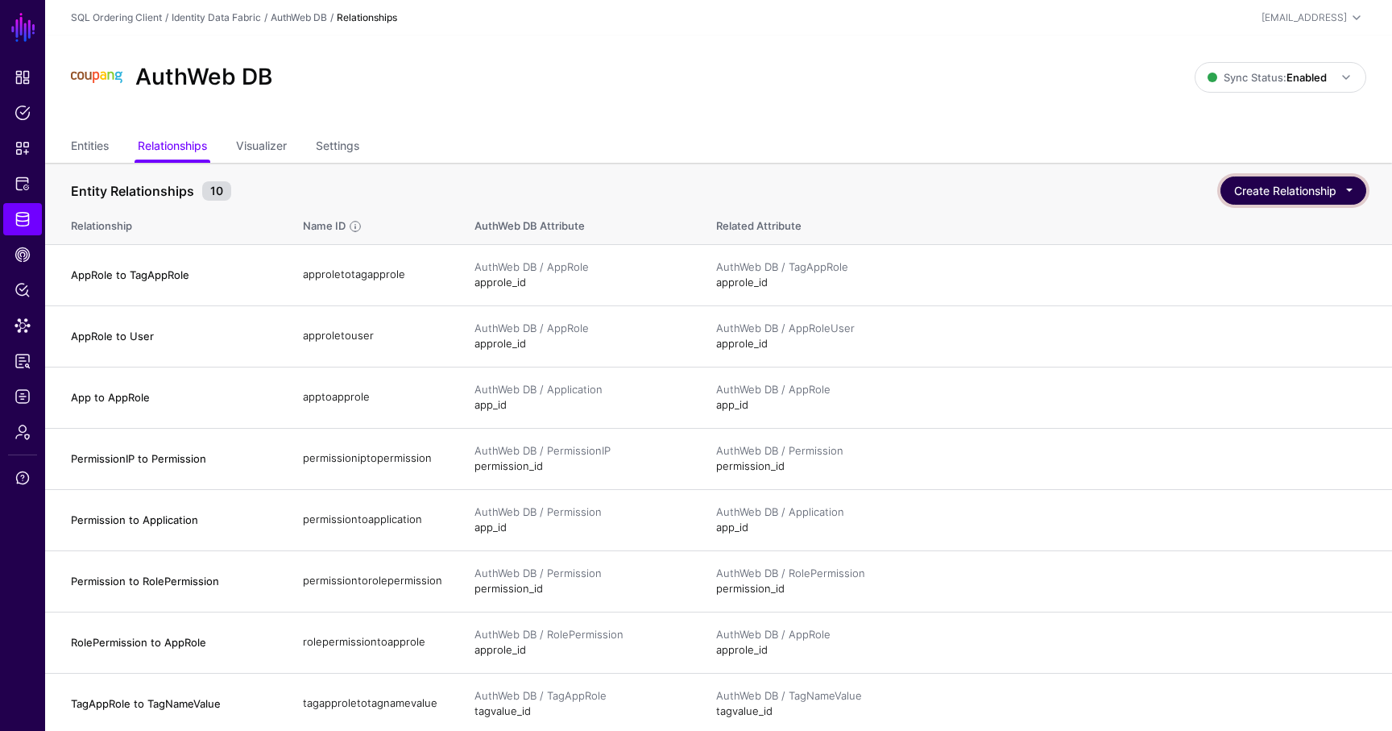
click at [1349, 185] on button "Create Relationship" at bounding box center [1294, 190] width 146 height 28
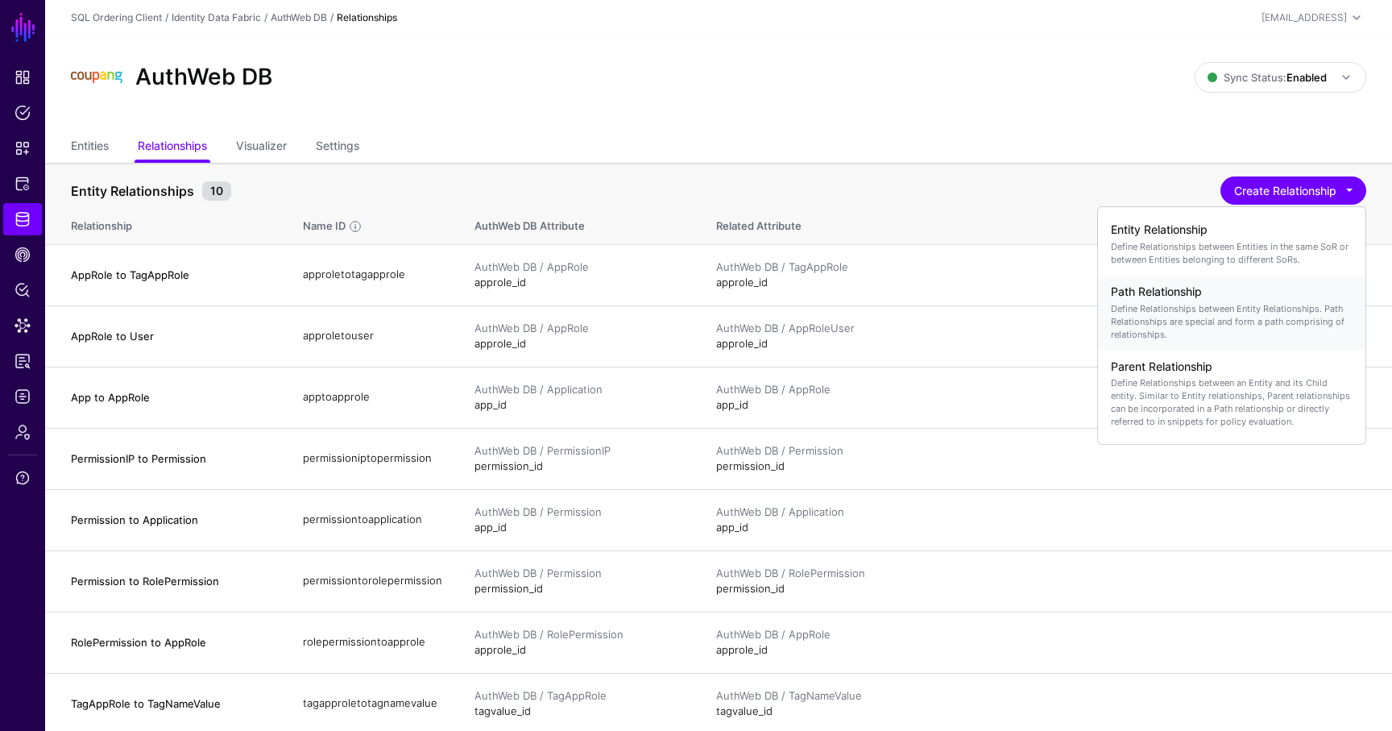
click at [1193, 297] on h4 "Path Relationship" at bounding box center [1232, 292] width 242 height 14
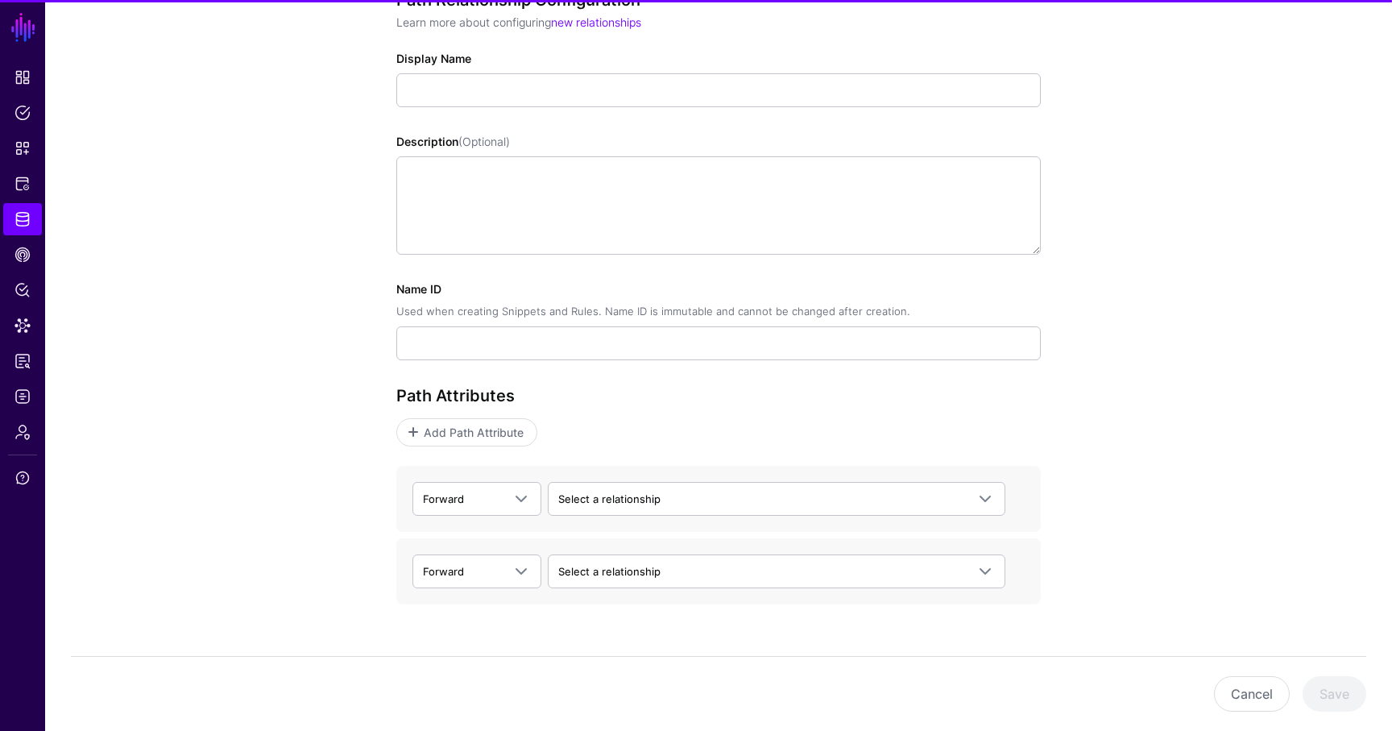
scroll to position [234, 0]
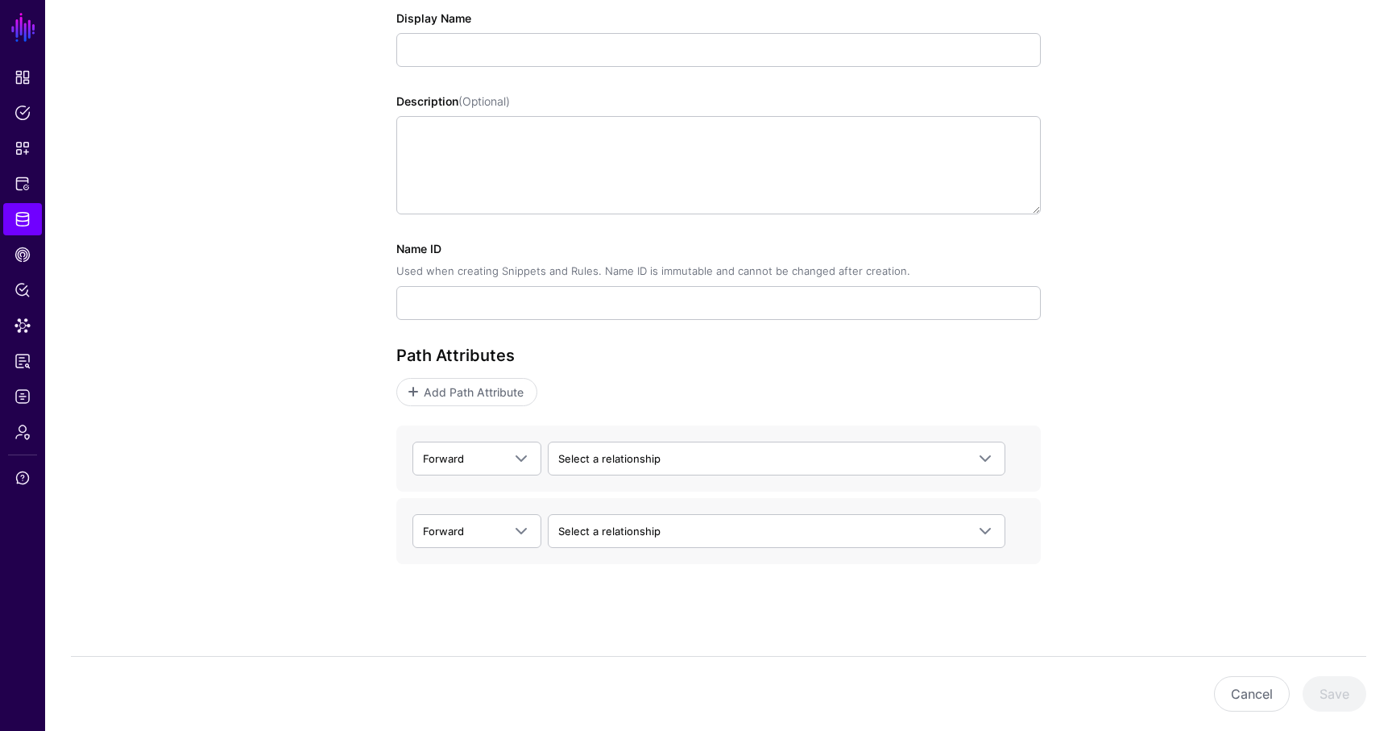
click at [473, 371] on div "Path Attributes Add Path Attribute" at bounding box center [718, 376] width 645 height 60
click at [456, 387] on span "Add Path Attribute" at bounding box center [474, 392] width 104 height 17
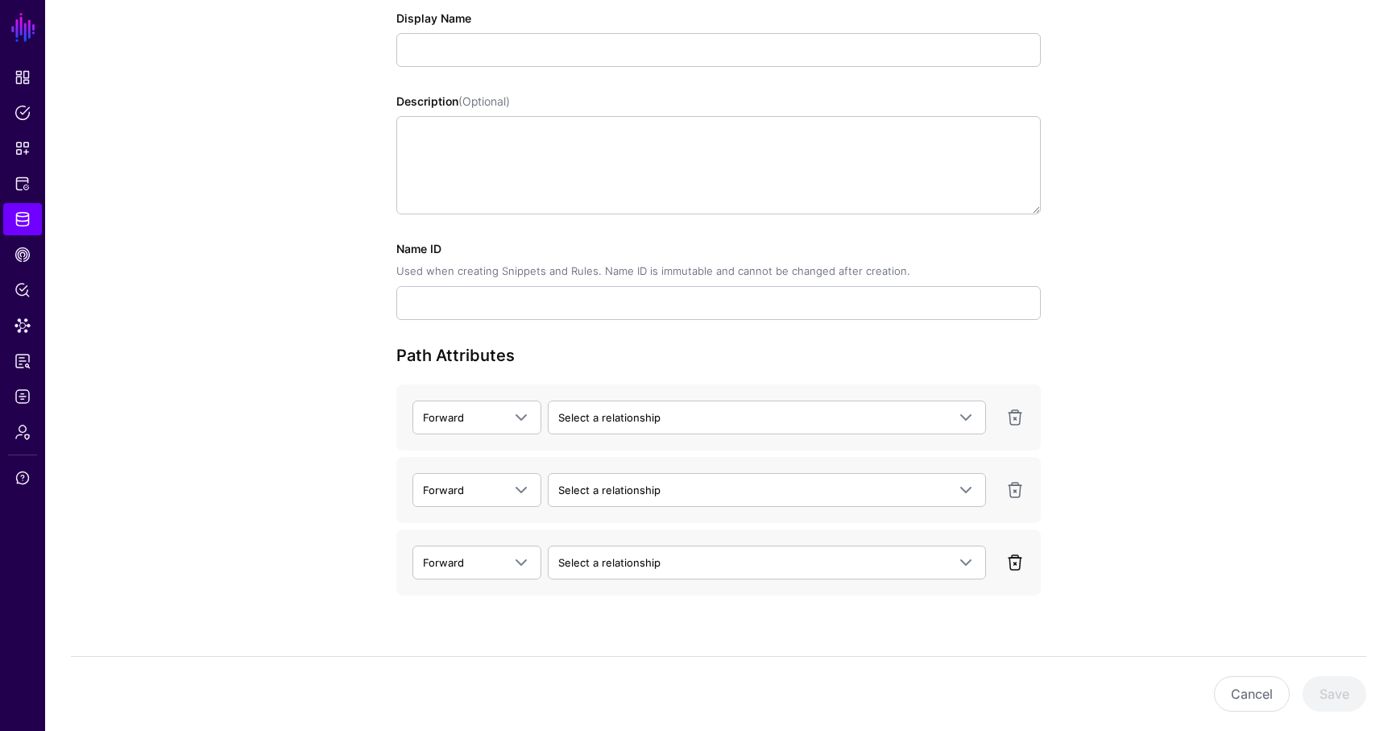
click at [1010, 563] on link at bounding box center [1015, 562] width 19 height 19
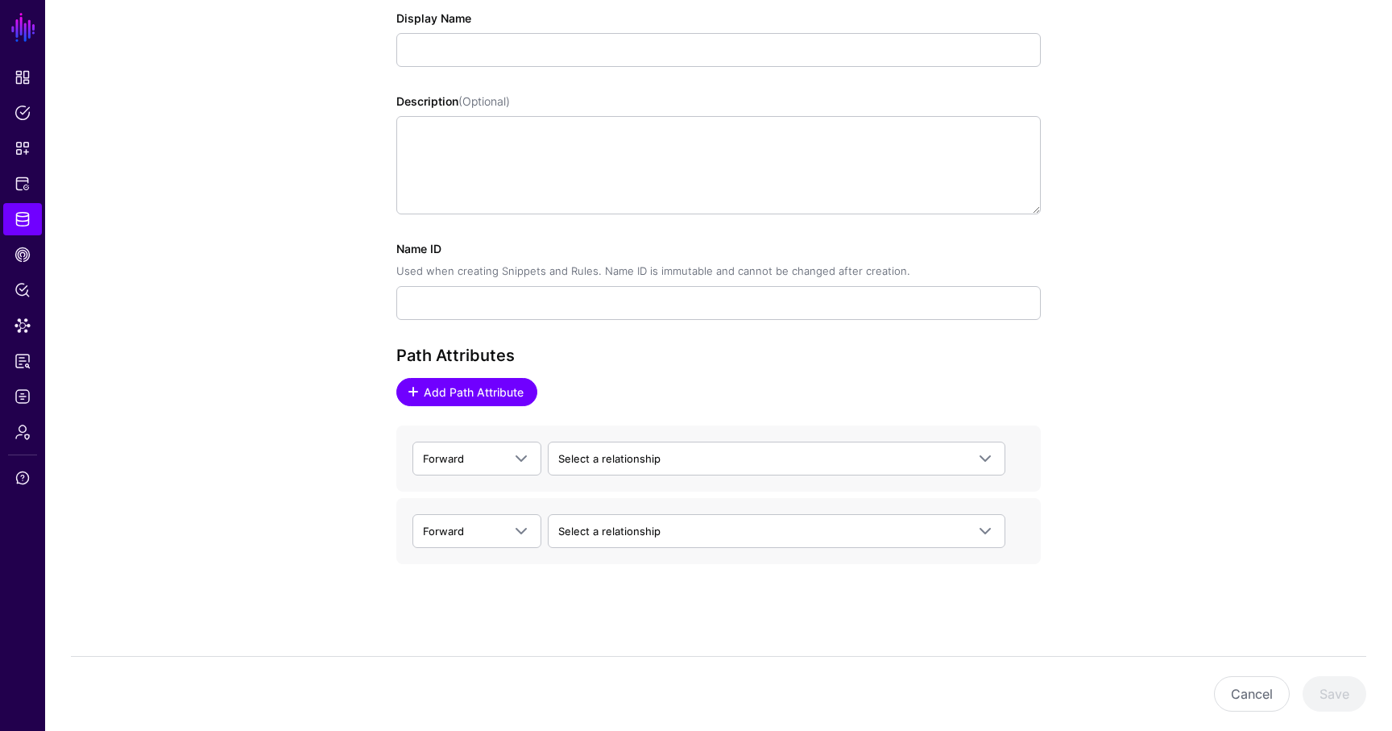
click at [503, 392] on span "Add Path Attribute" at bounding box center [474, 392] width 104 height 17
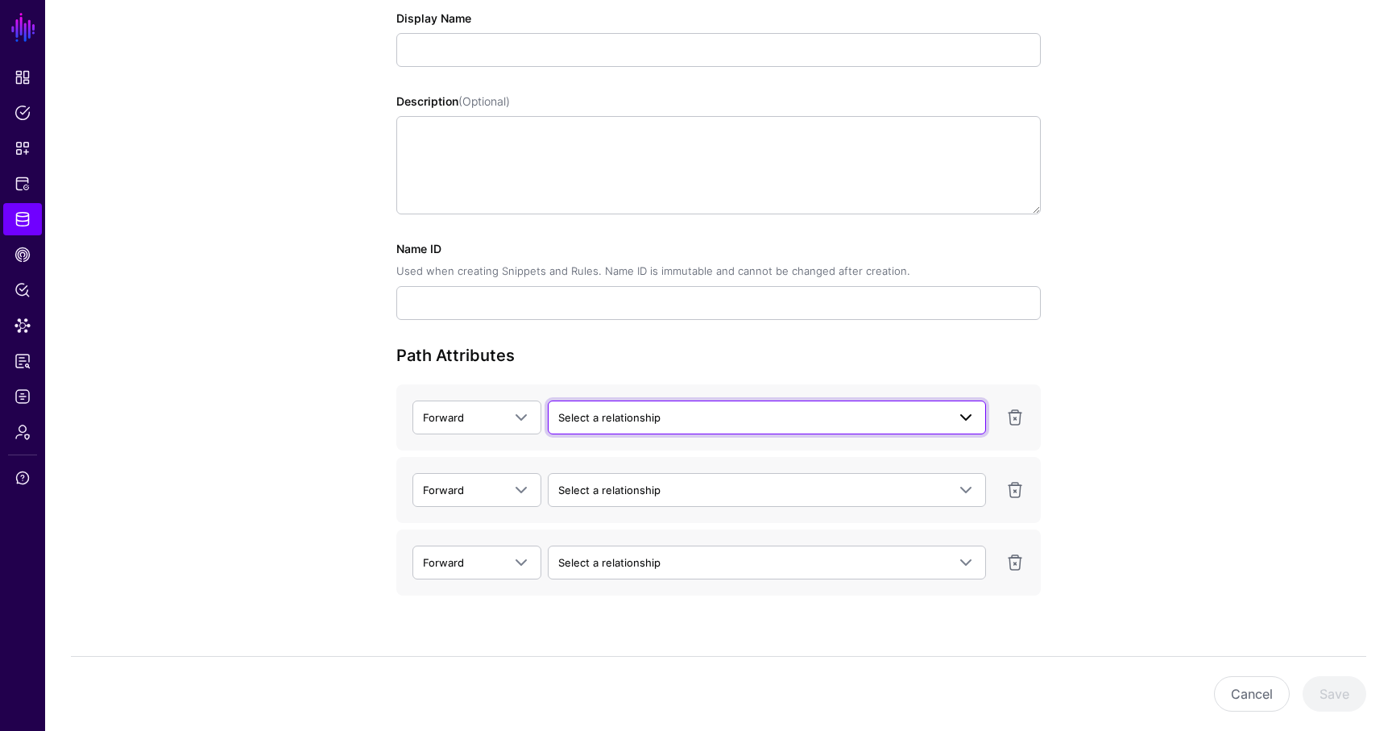
click at [734, 422] on span "Select a relationship" at bounding box center [752, 418] width 388 height 18
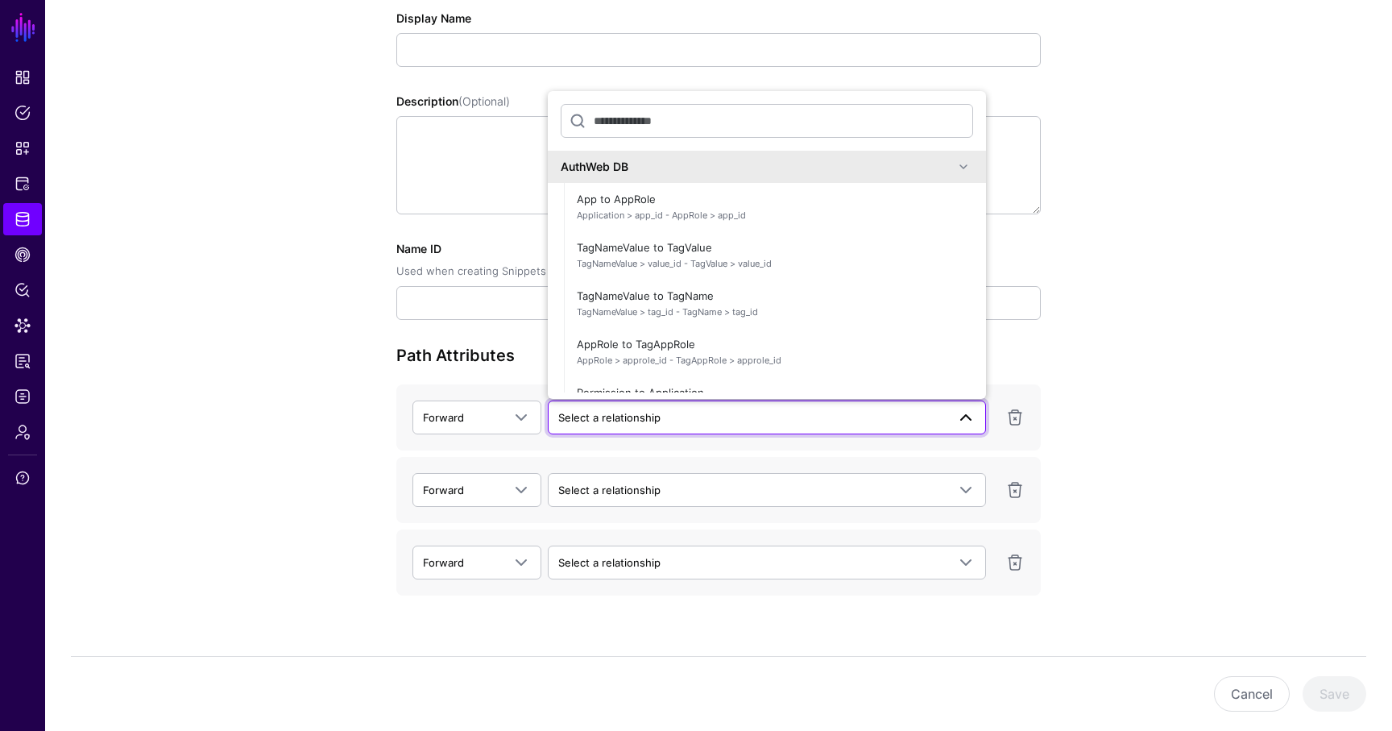
click at [1305, 133] on div "Path Relationship Configuration Learn more about configuring new relationships …" at bounding box center [718, 330] width 1347 height 865
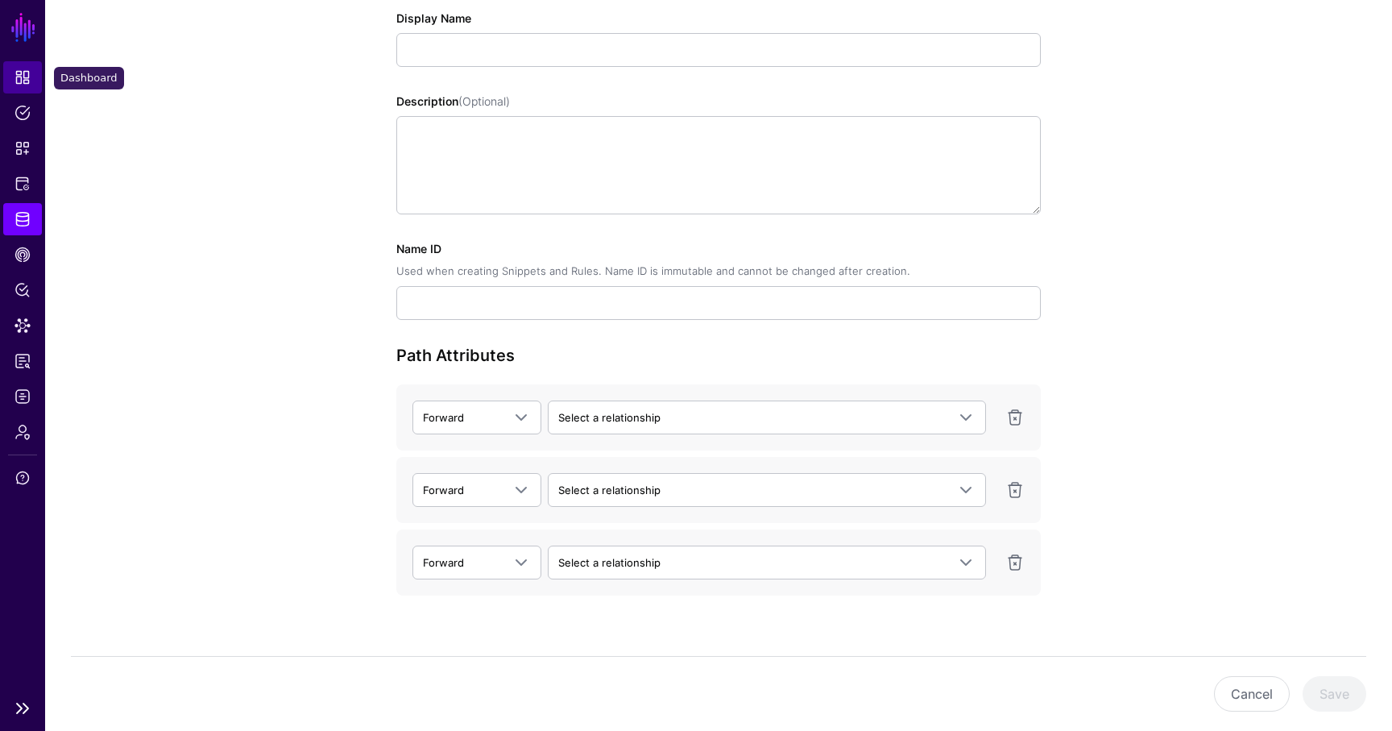
click at [20, 69] on span "Dashboard" at bounding box center [23, 77] width 16 height 16
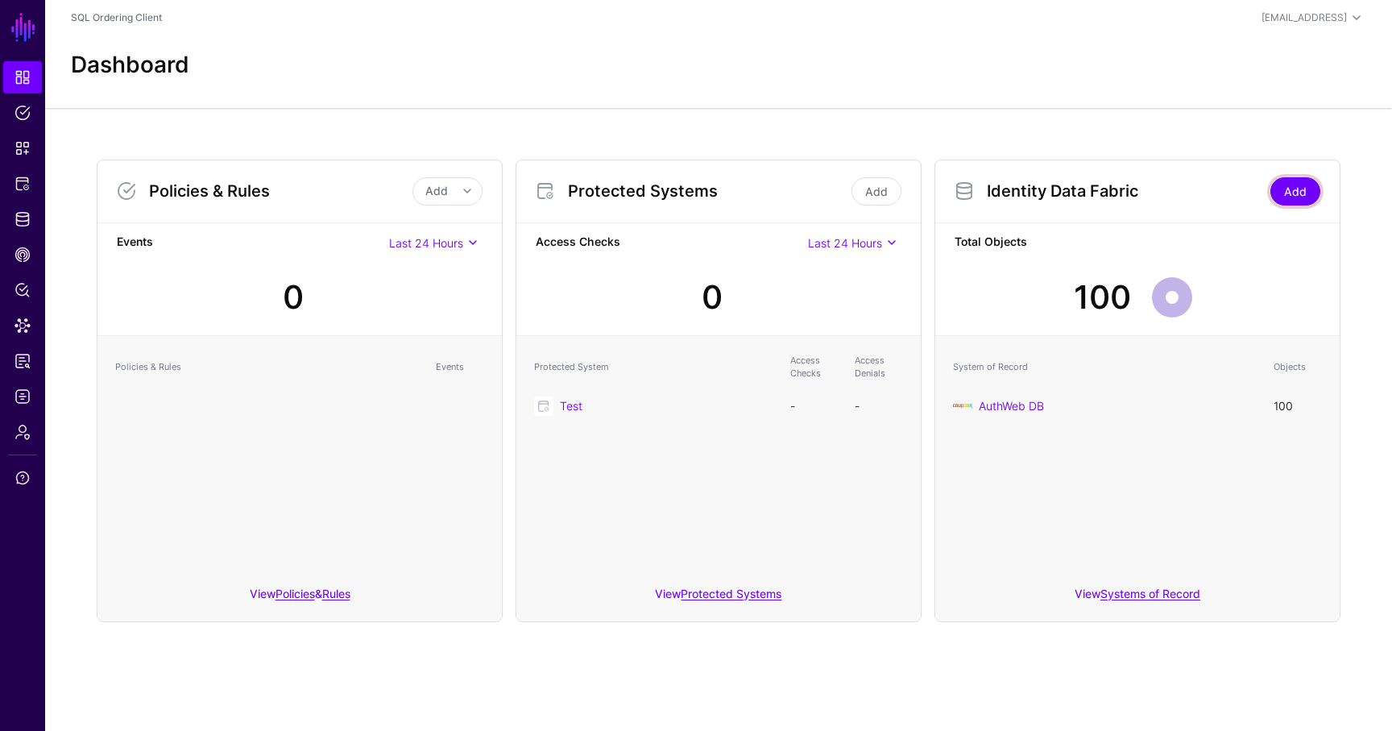
click at [1318, 194] on link "Add" at bounding box center [1296, 191] width 50 height 28
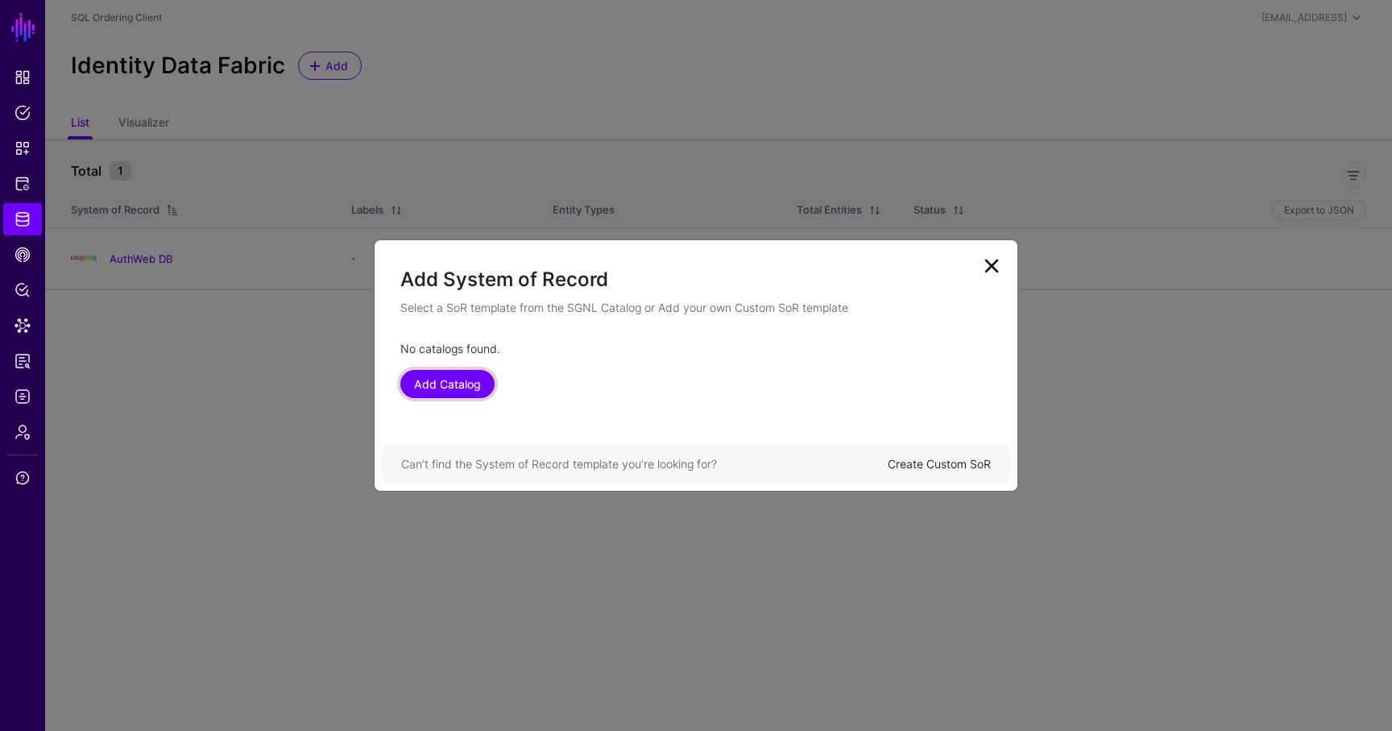
click at [448, 384] on link "Add Catalog" at bounding box center [448, 384] width 94 height 28
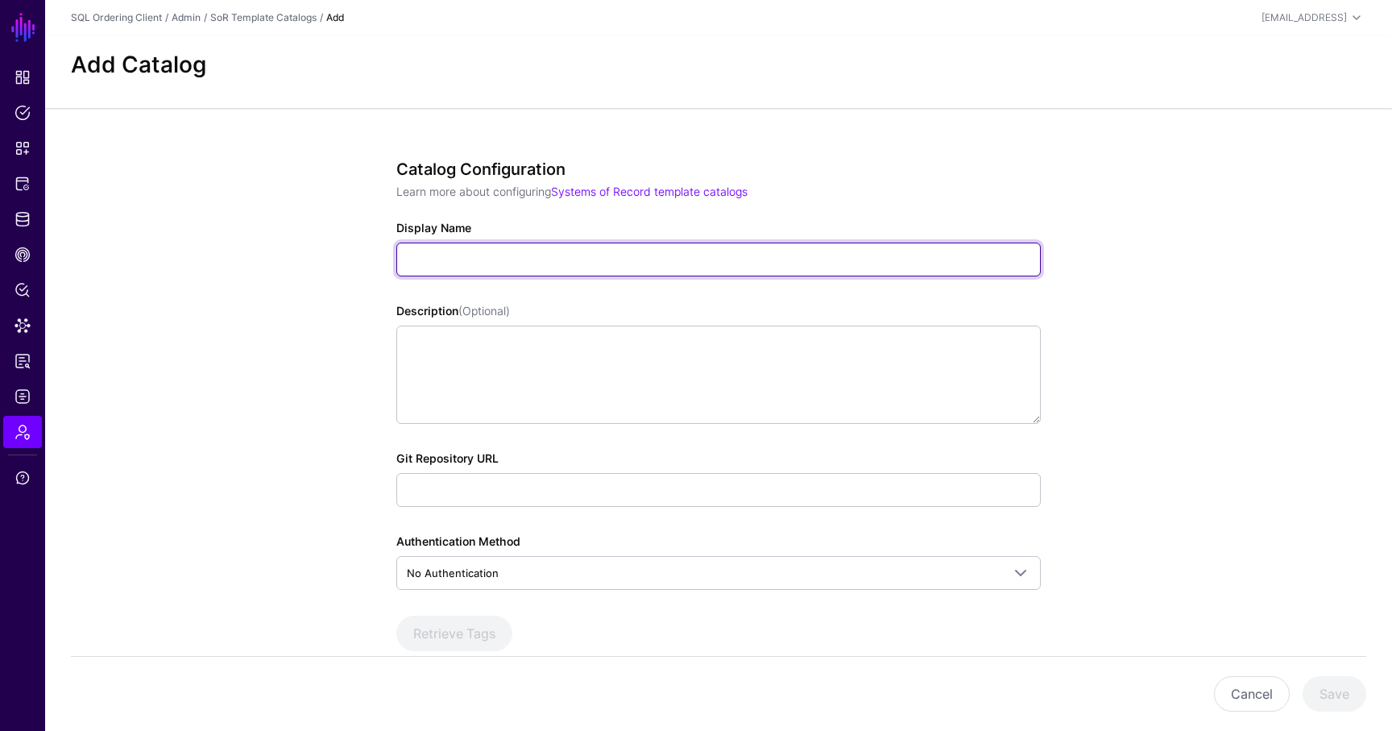
click at [461, 254] on input "Display Name" at bounding box center [718, 260] width 645 height 34
type input "**********"
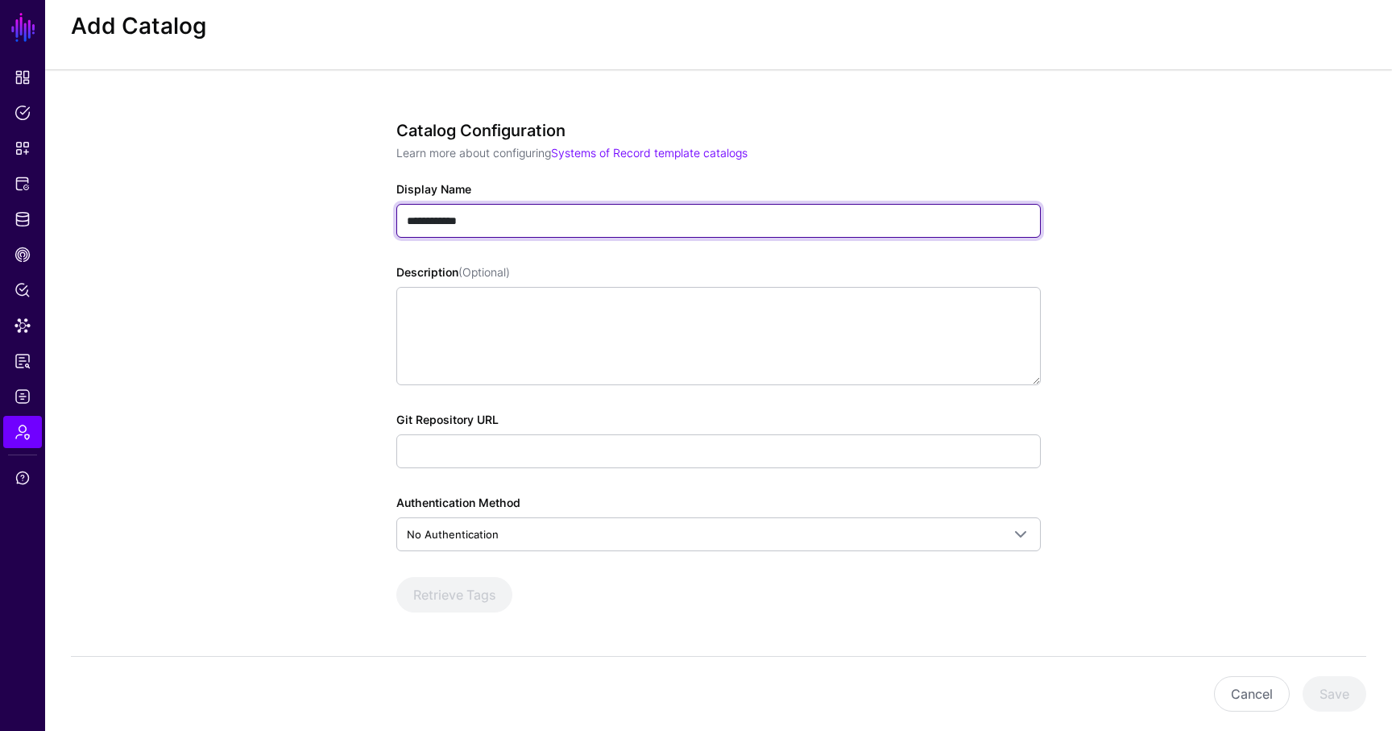
scroll to position [87, 0]
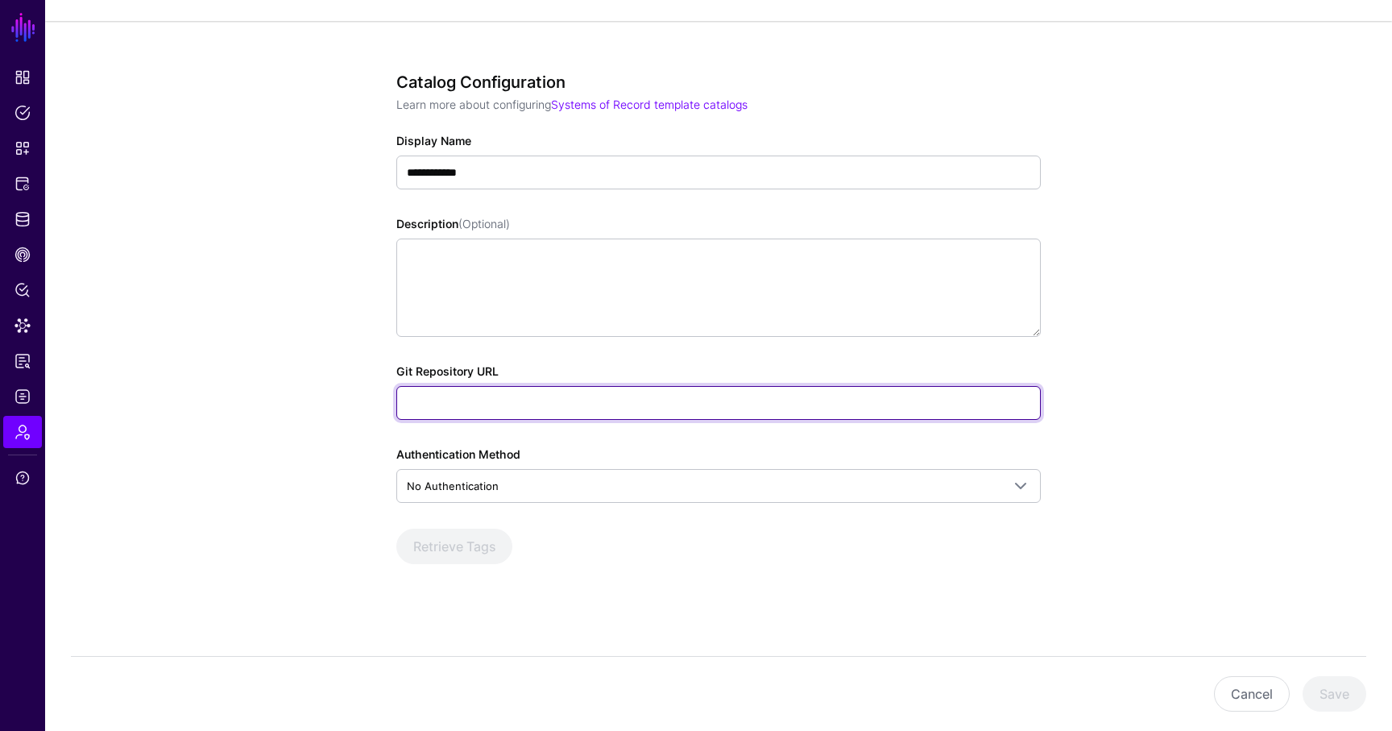
click at [484, 391] on input "Git Repository URL" at bounding box center [718, 403] width 645 height 34
type input "**********"
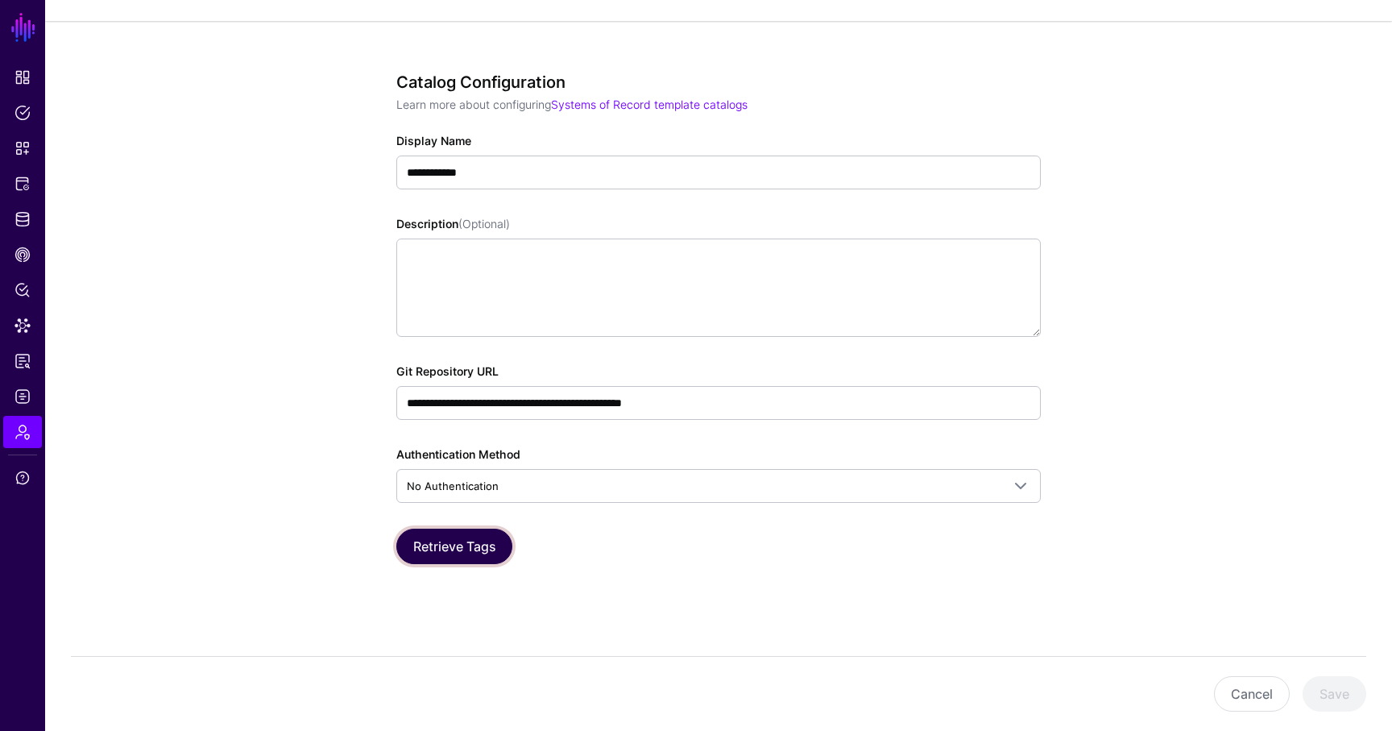
click at [448, 550] on button "Retrieve Tags" at bounding box center [454, 546] width 116 height 35
click at [1334, 699] on button "Save" at bounding box center [1335, 693] width 64 height 35
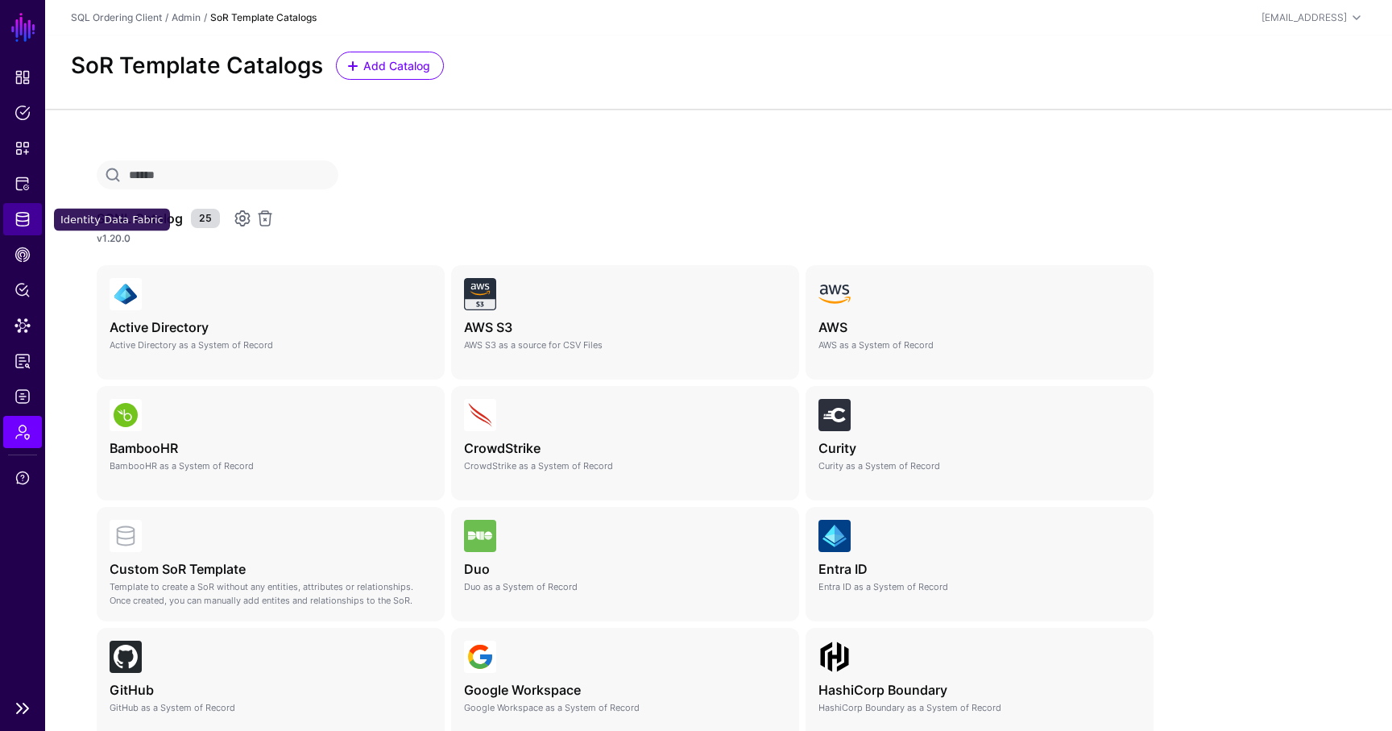
click at [20, 206] on link "Identity Data Fabric" at bounding box center [22, 219] width 39 height 32
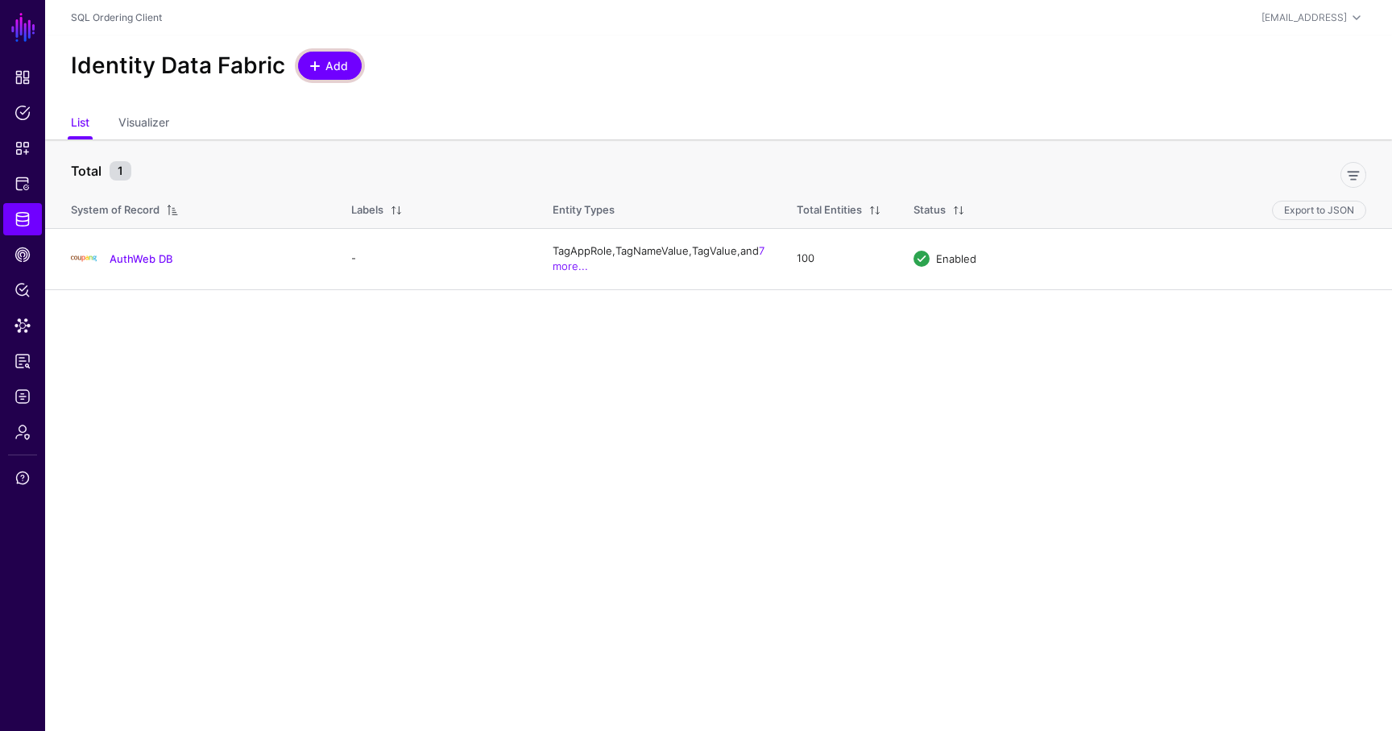
click at [309, 71] on span at bounding box center [315, 66] width 13 height 13
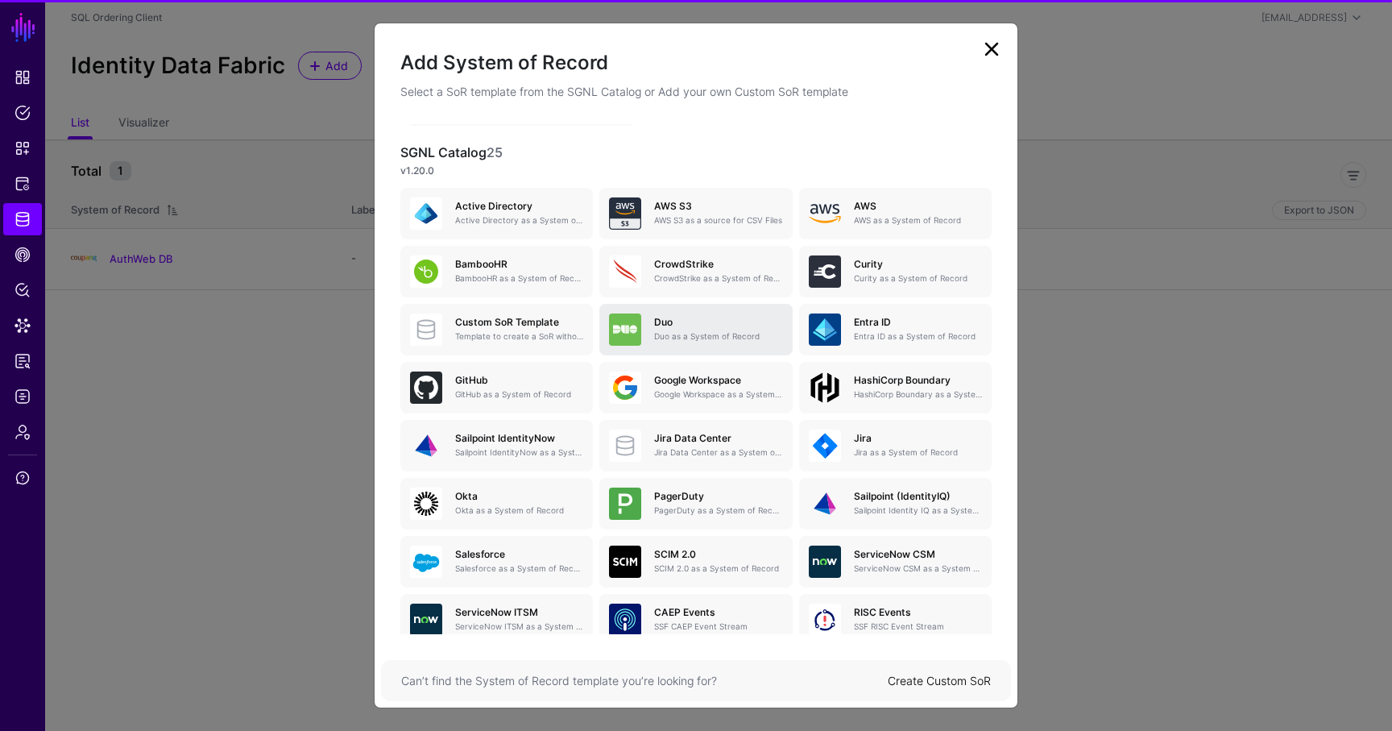
scroll to position [29, 0]
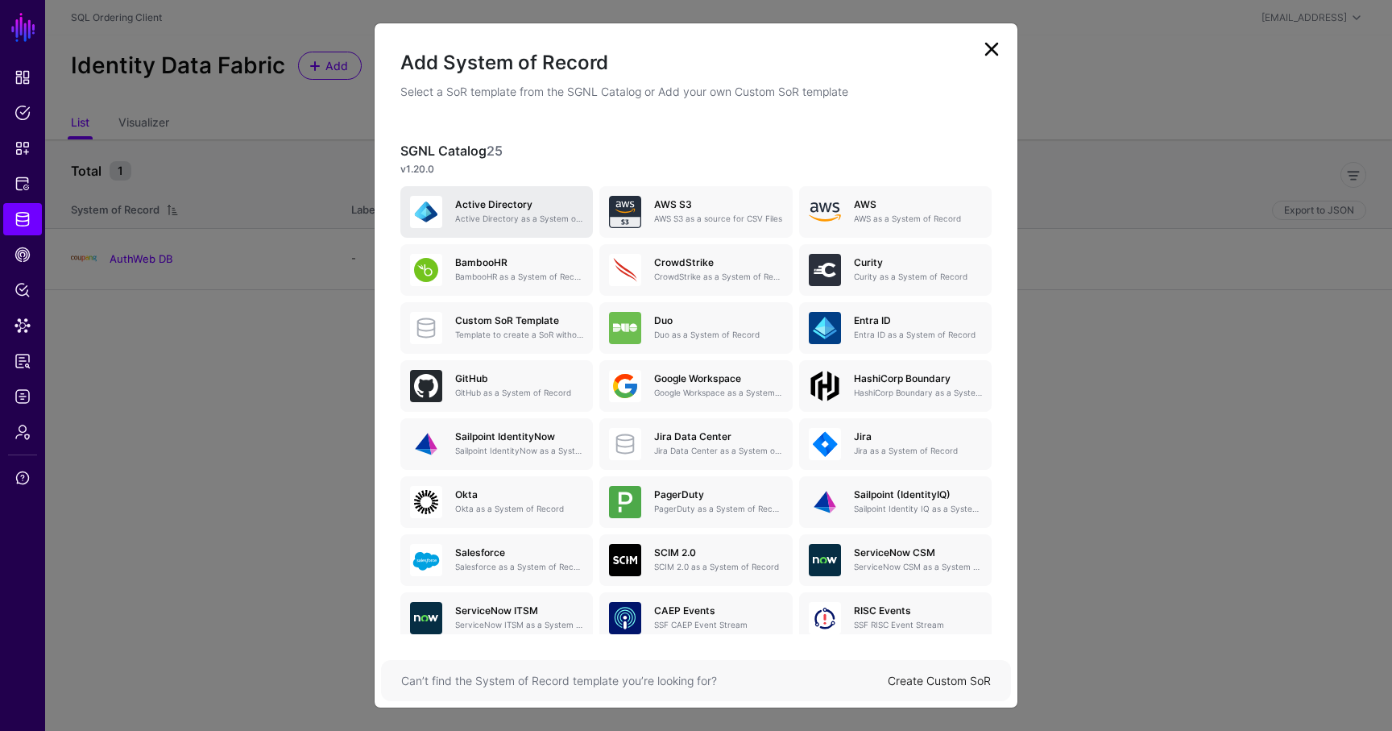
click at [538, 209] on h5 "Active Directory" at bounding box center [519, 204] width 128 height 11
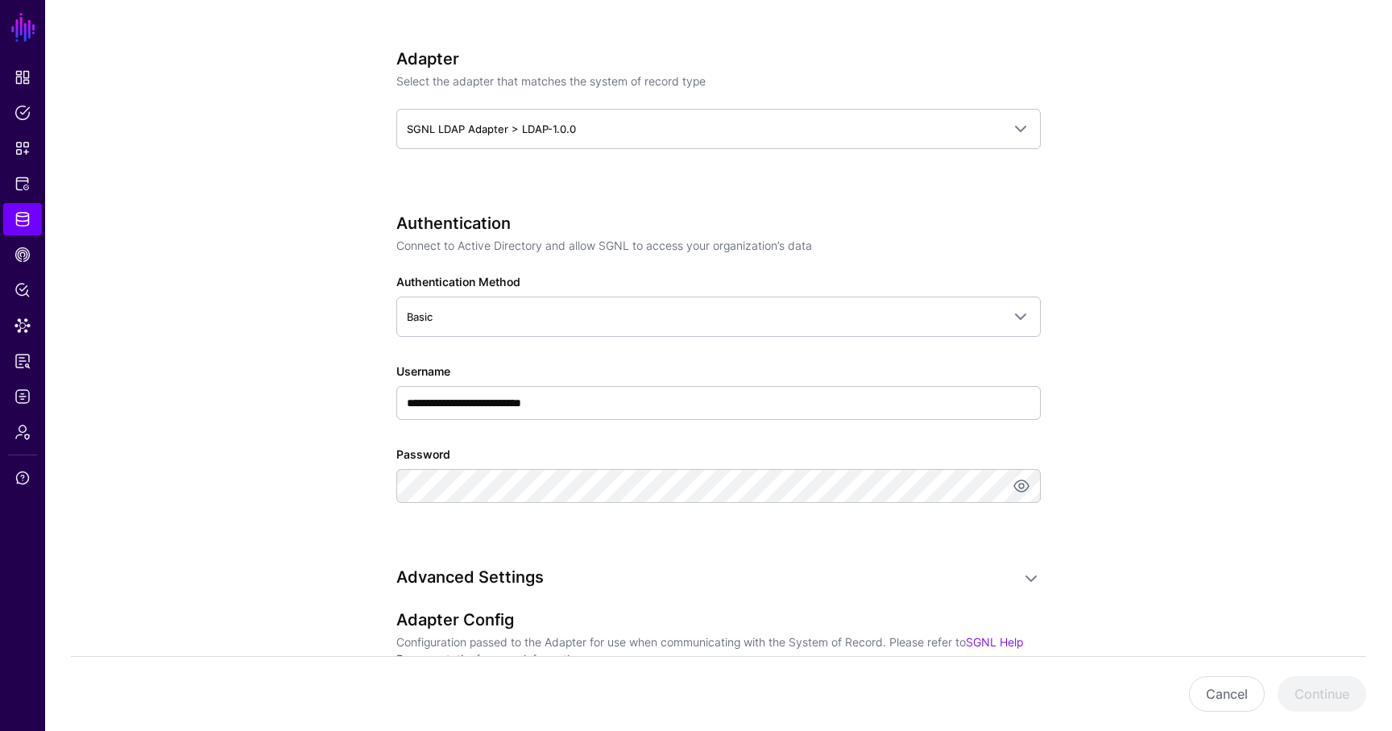
scroll to position [685, 0]
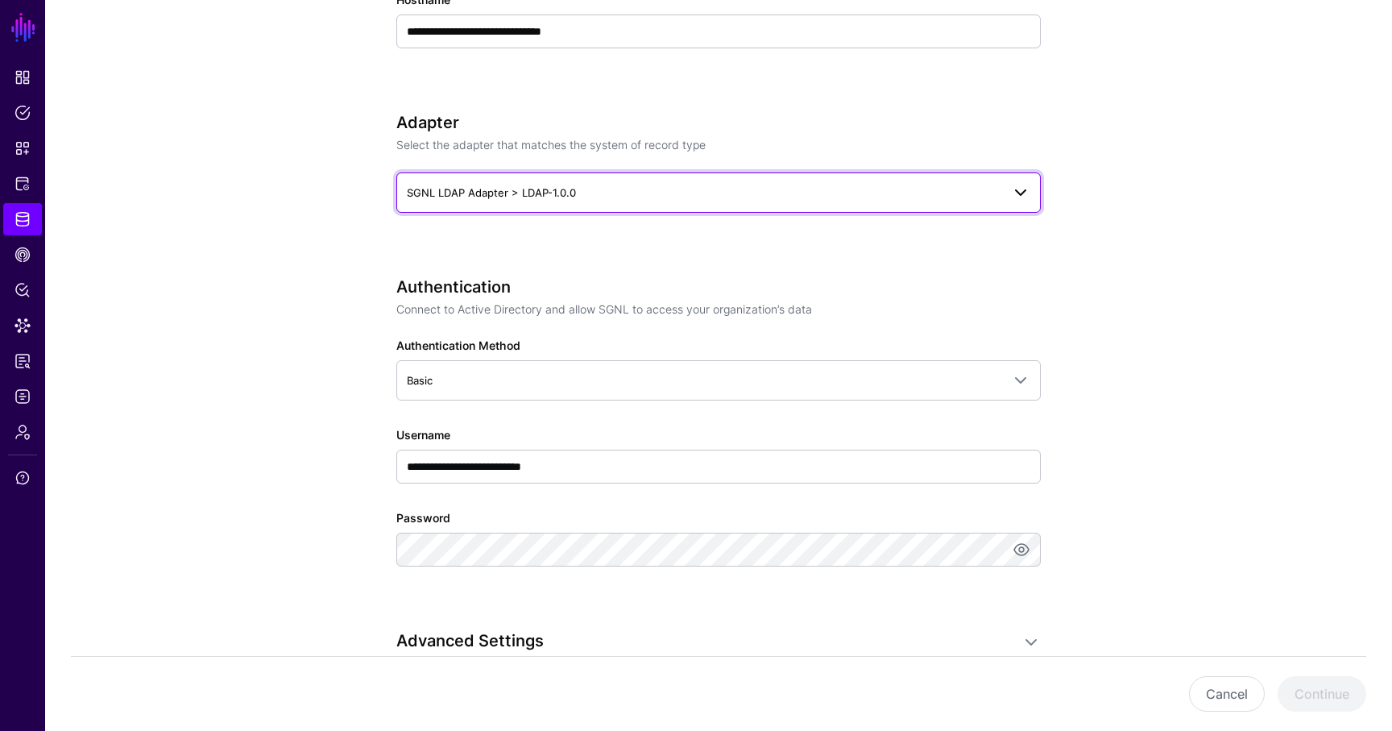
click at [554, 187] on span "SGNL LDAP Adapter > LDAP-1.0.0" at bounding box center [491, 192] width 169 height 13
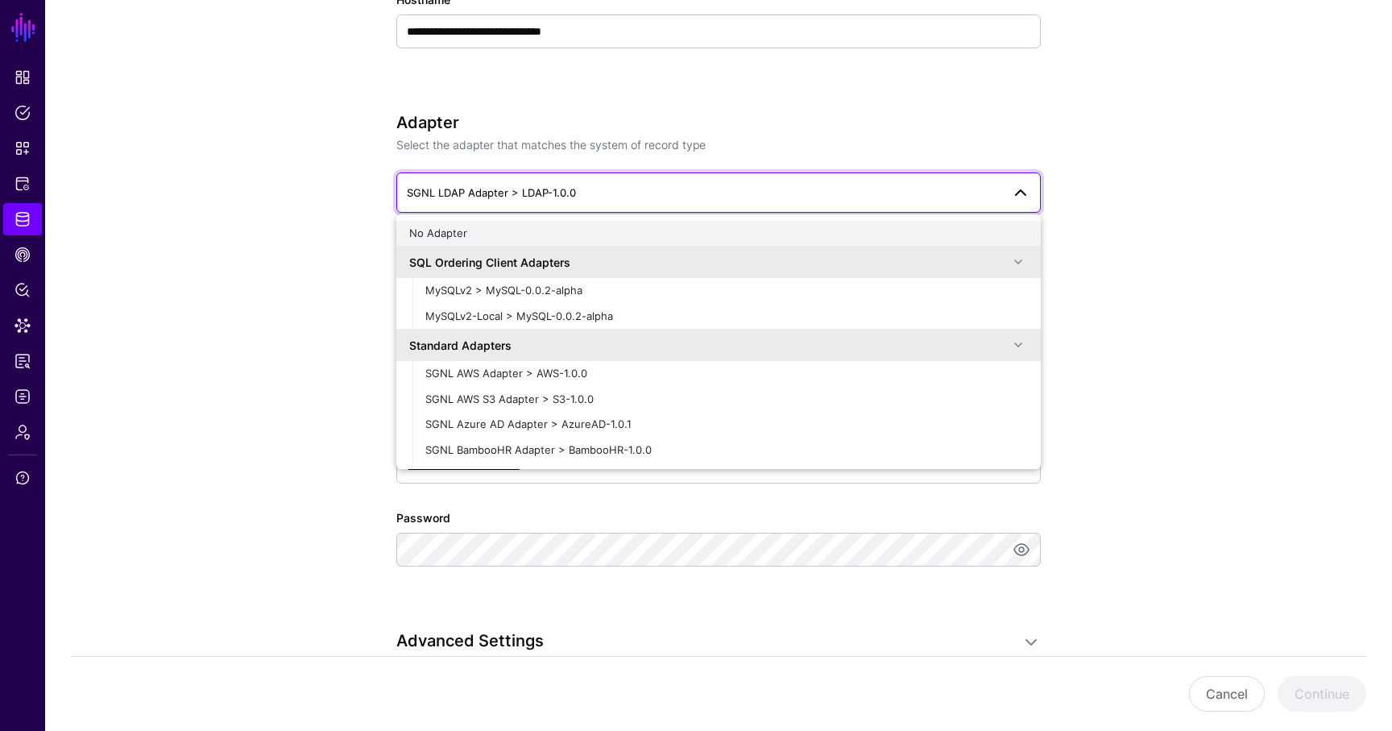
click at [490, 229] on div "No Adapter" at bounding box center [718, 234] width 619 height 16
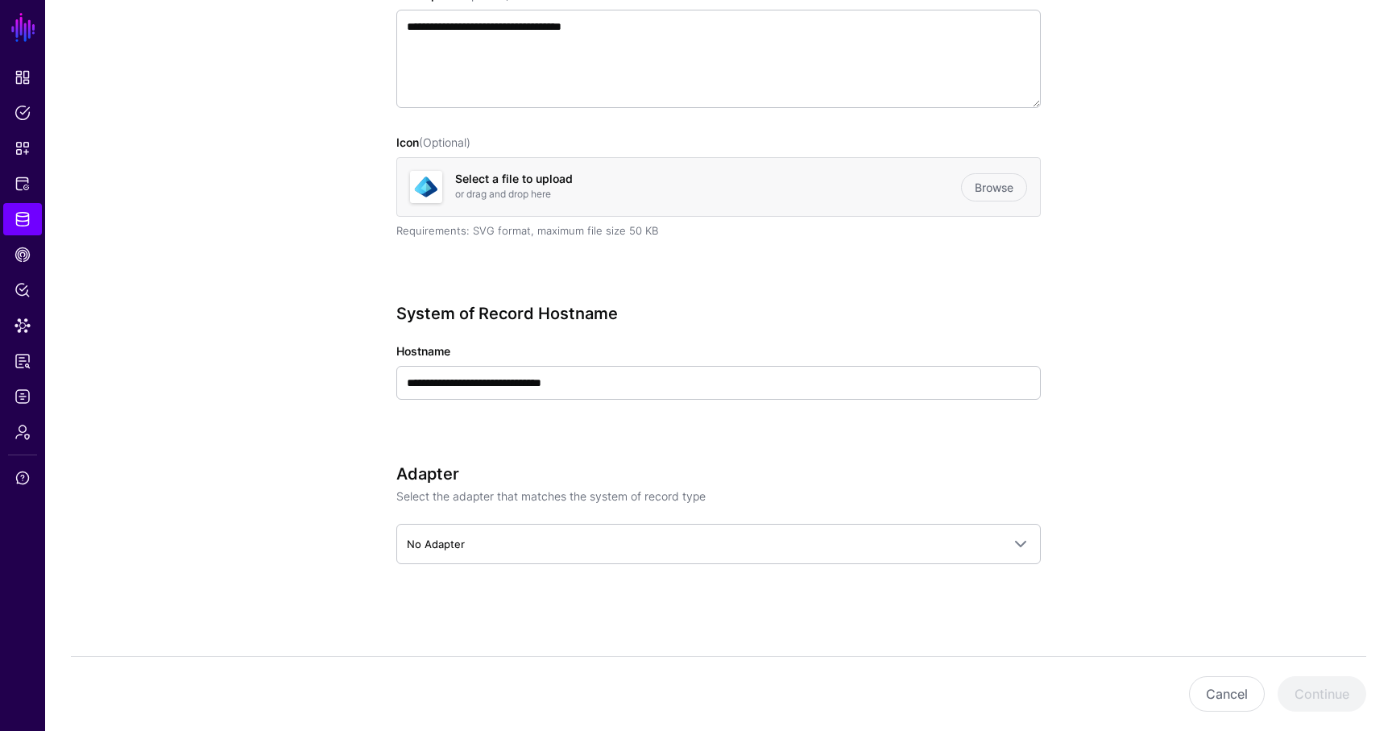
scroll to position [299, 0]
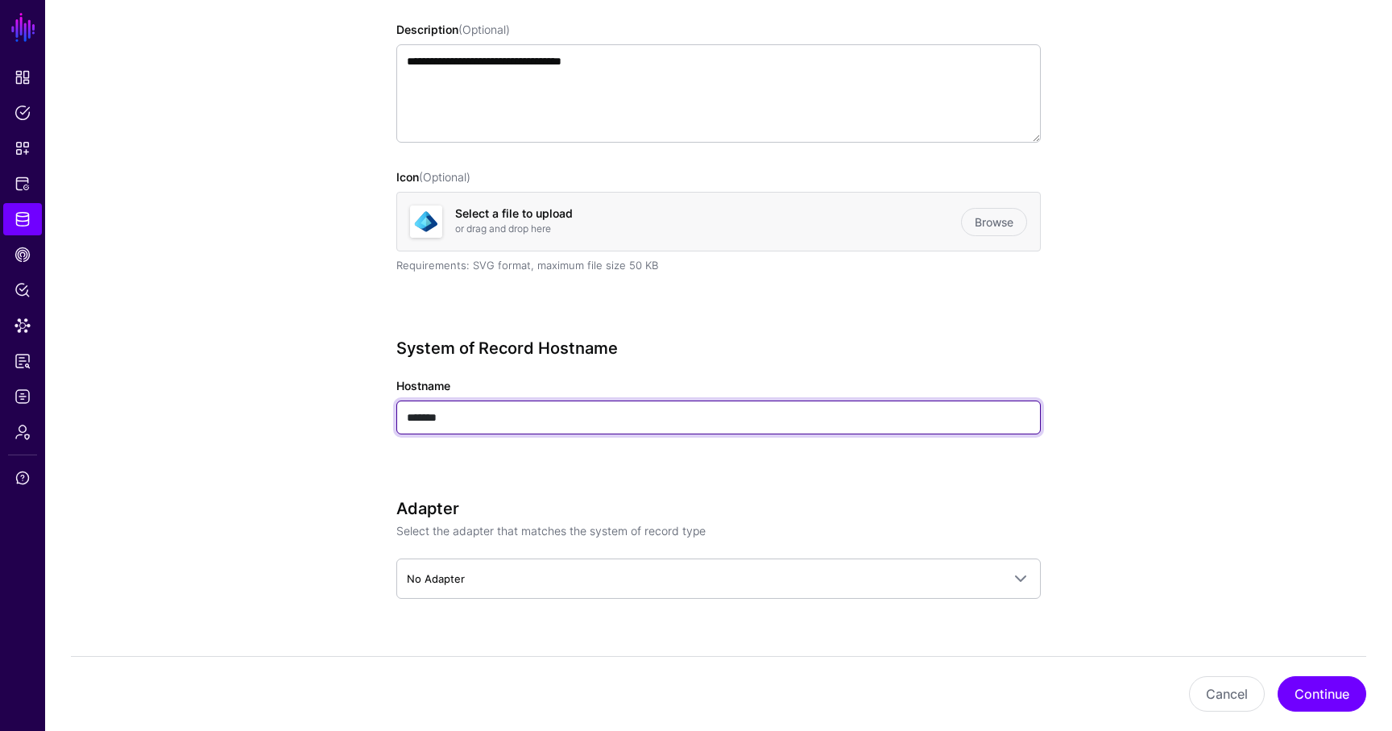
type input "*******"
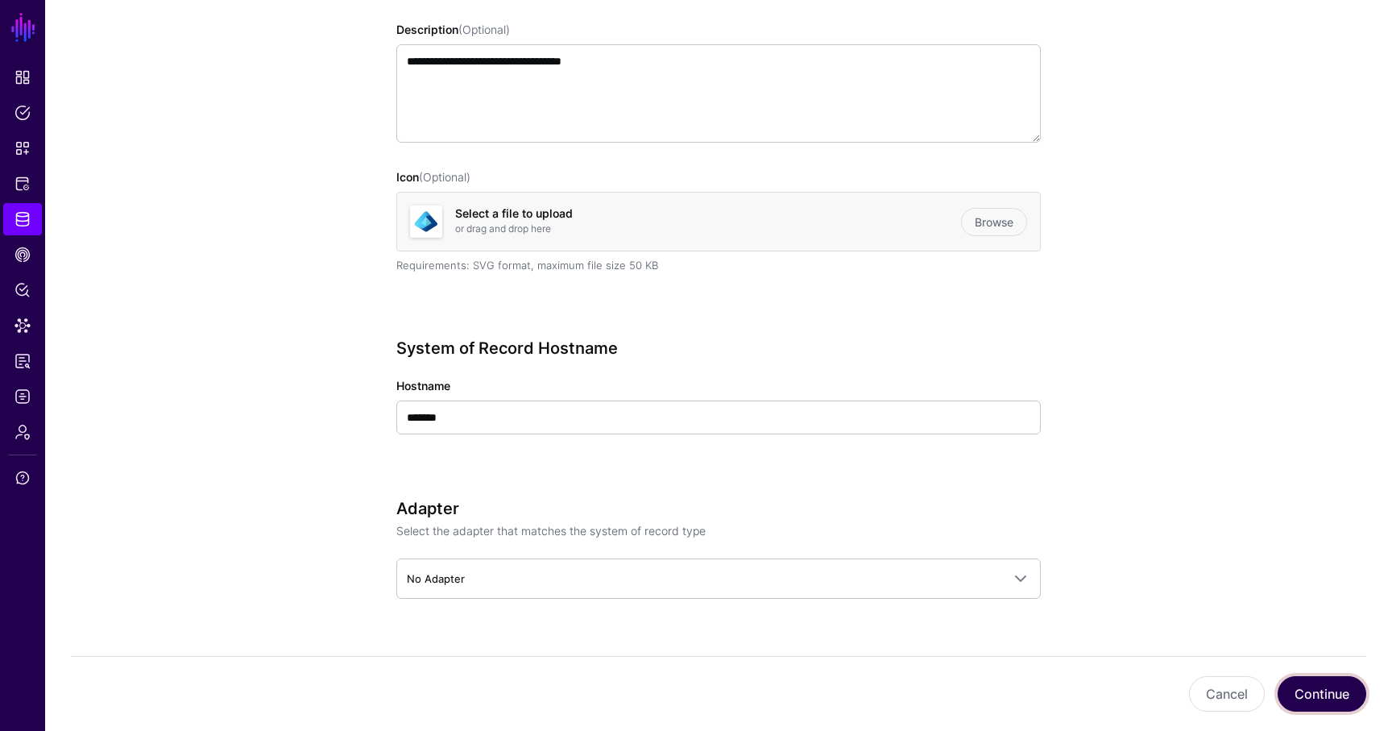
click at [1335, 695] on button "Continue" at bounding box center [1322, 693] width 89 height 35
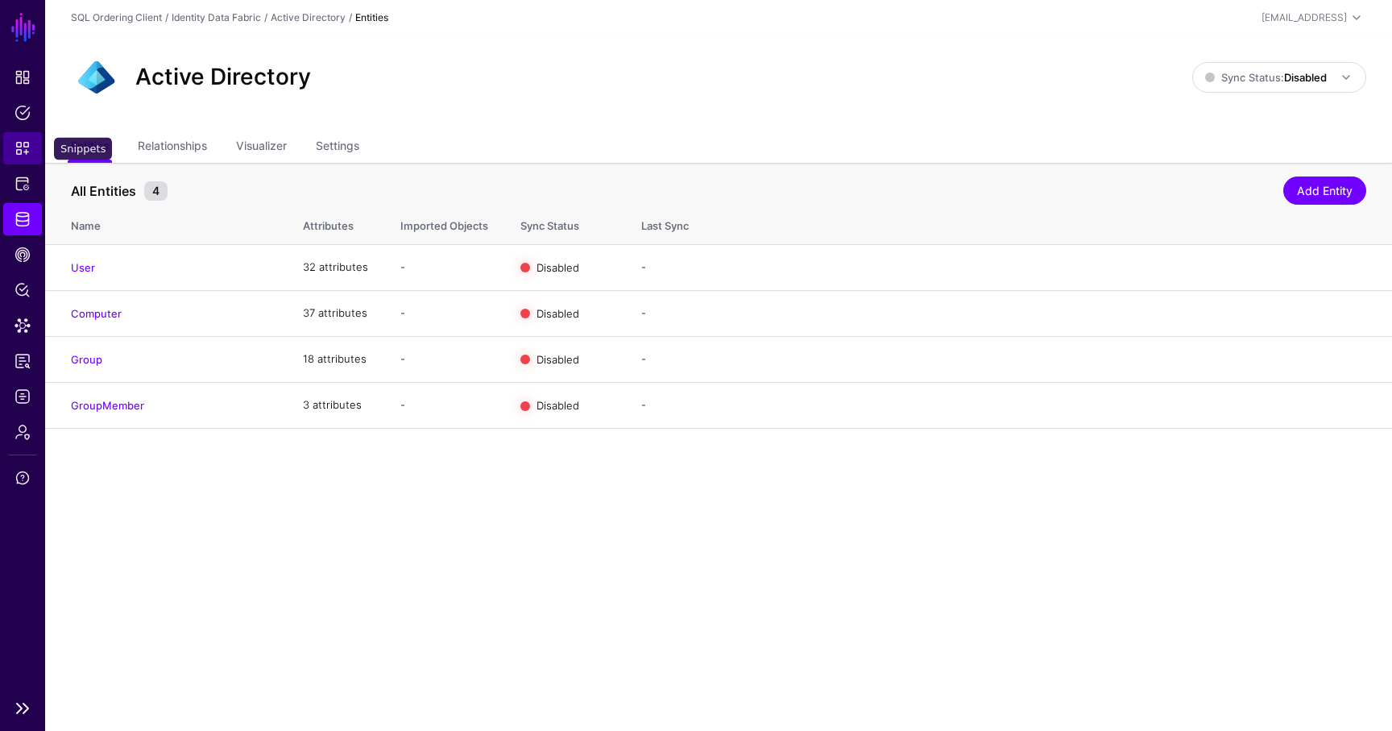
click at [33, 143] on link "Snippets" at bounding box center [22, 148] width 39 height 32
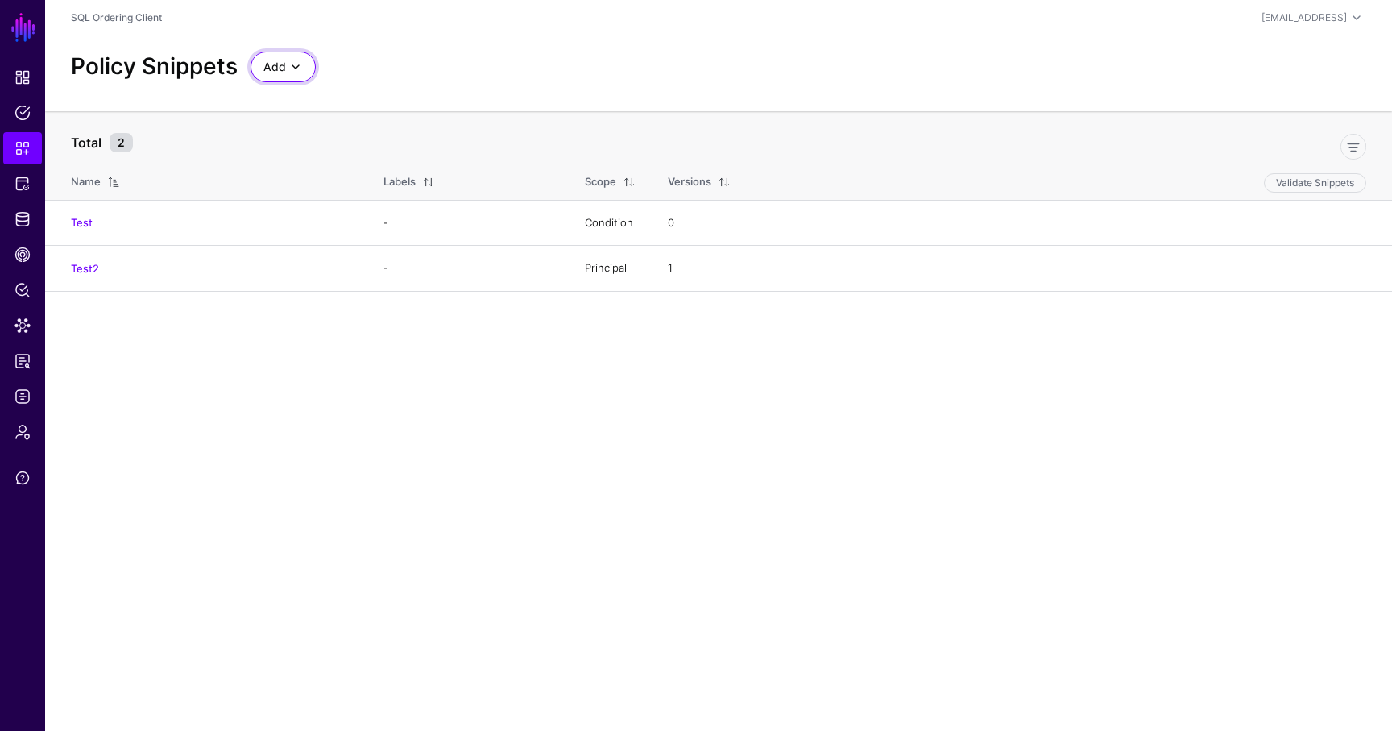
click at [275, 63] on span "Add" at bounding box center [275, 67] width 23 height 18
click at [349, 121] on div "Start from a Blank Snippet" at bounding box center [352, 129] width 176 height 16
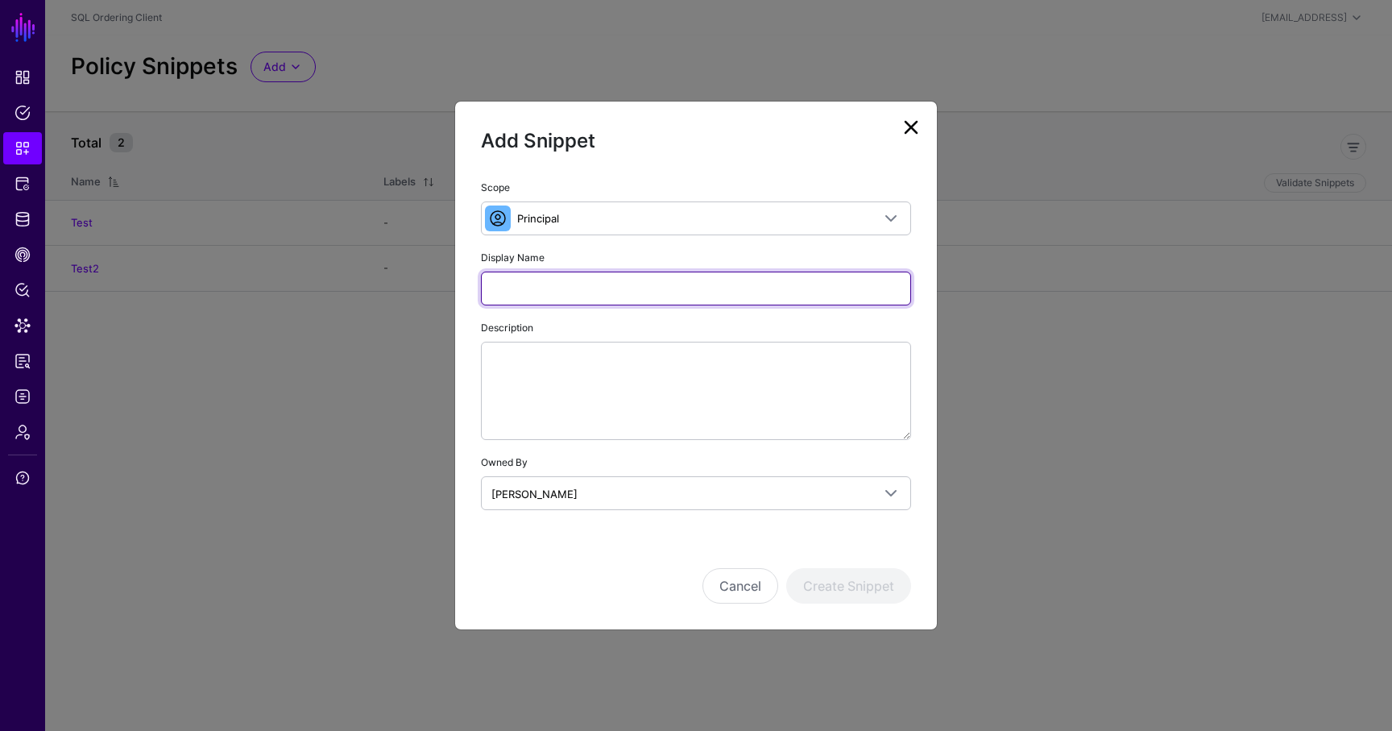
click at [552, 276] on input "Display Name" at bounding box center [696, 289] width 430 height 34
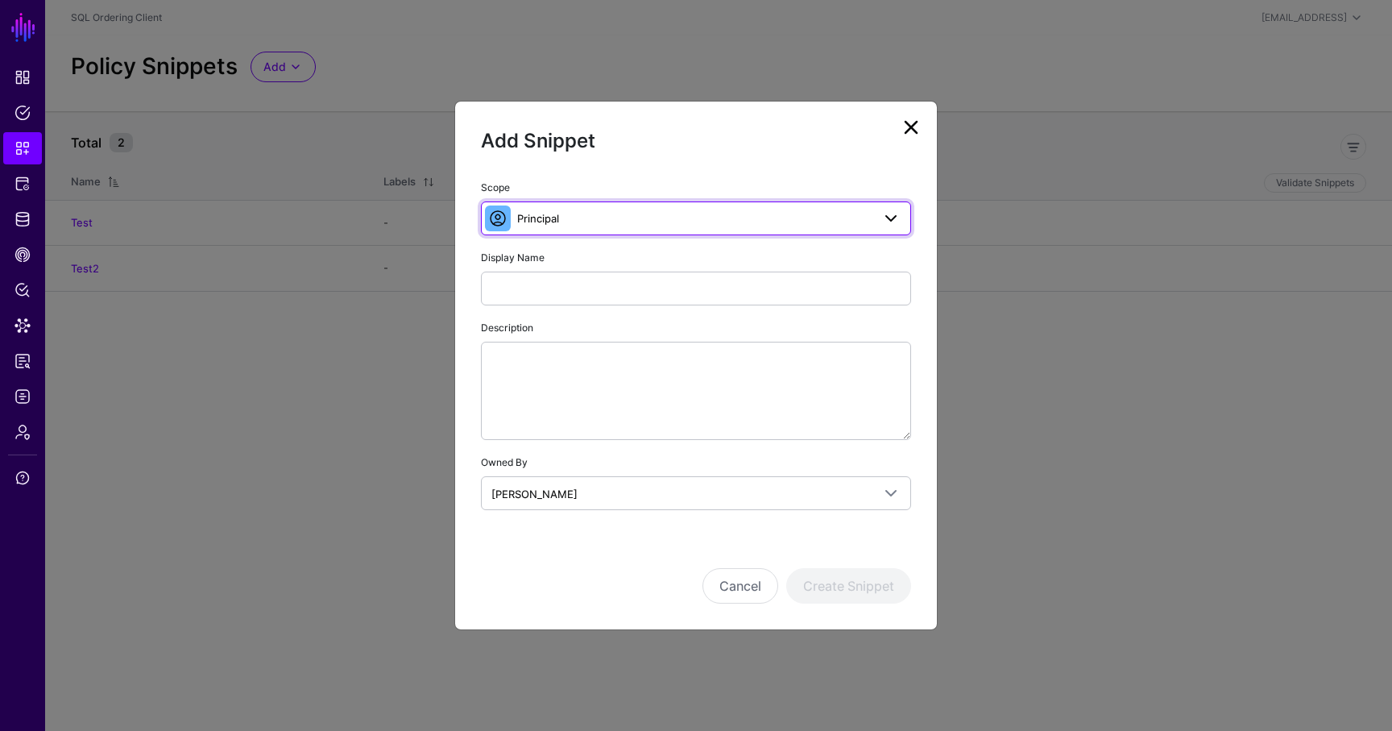
click at [529, 216] on span "Principal" at bounding box center [538, 218] width 42 height 13
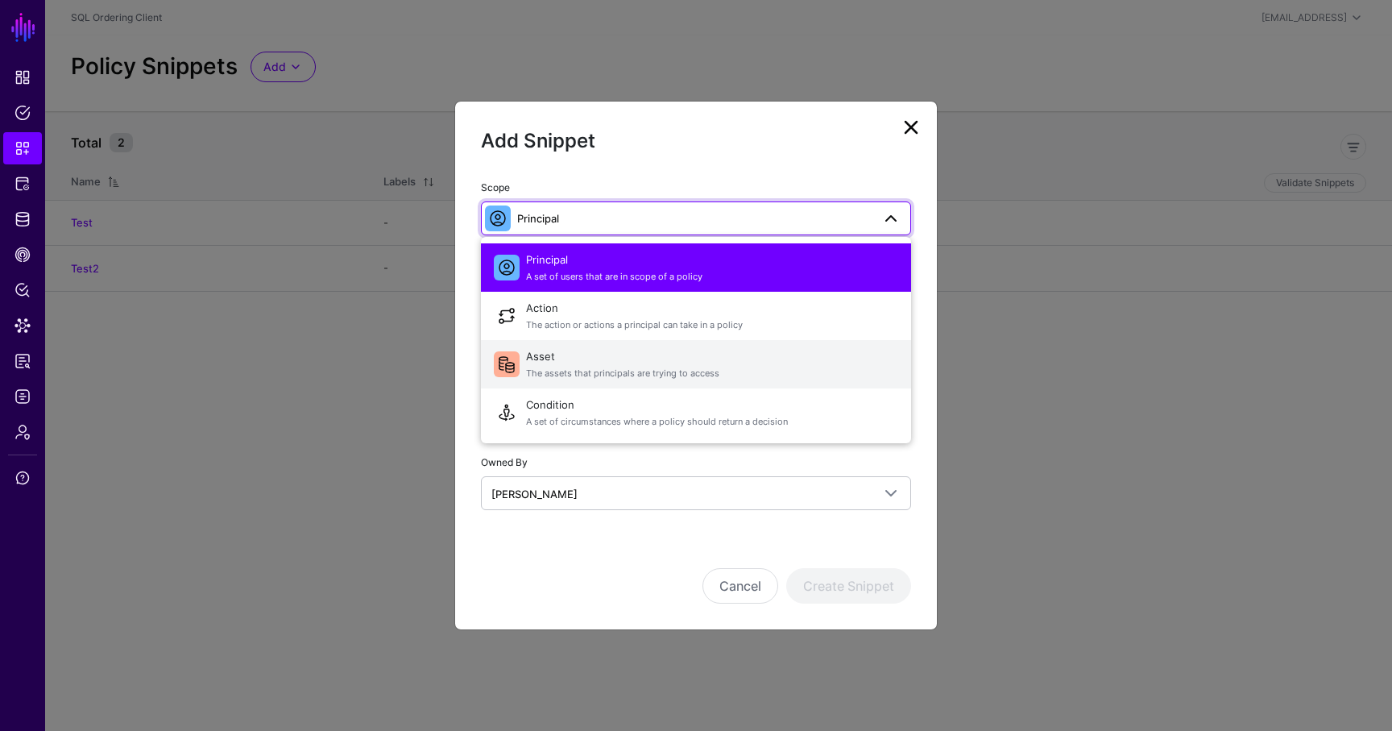
click at [555, 381] on span "Asset The assets that principals are trying to access" at bounding box center [712, 364] width 372 height 39
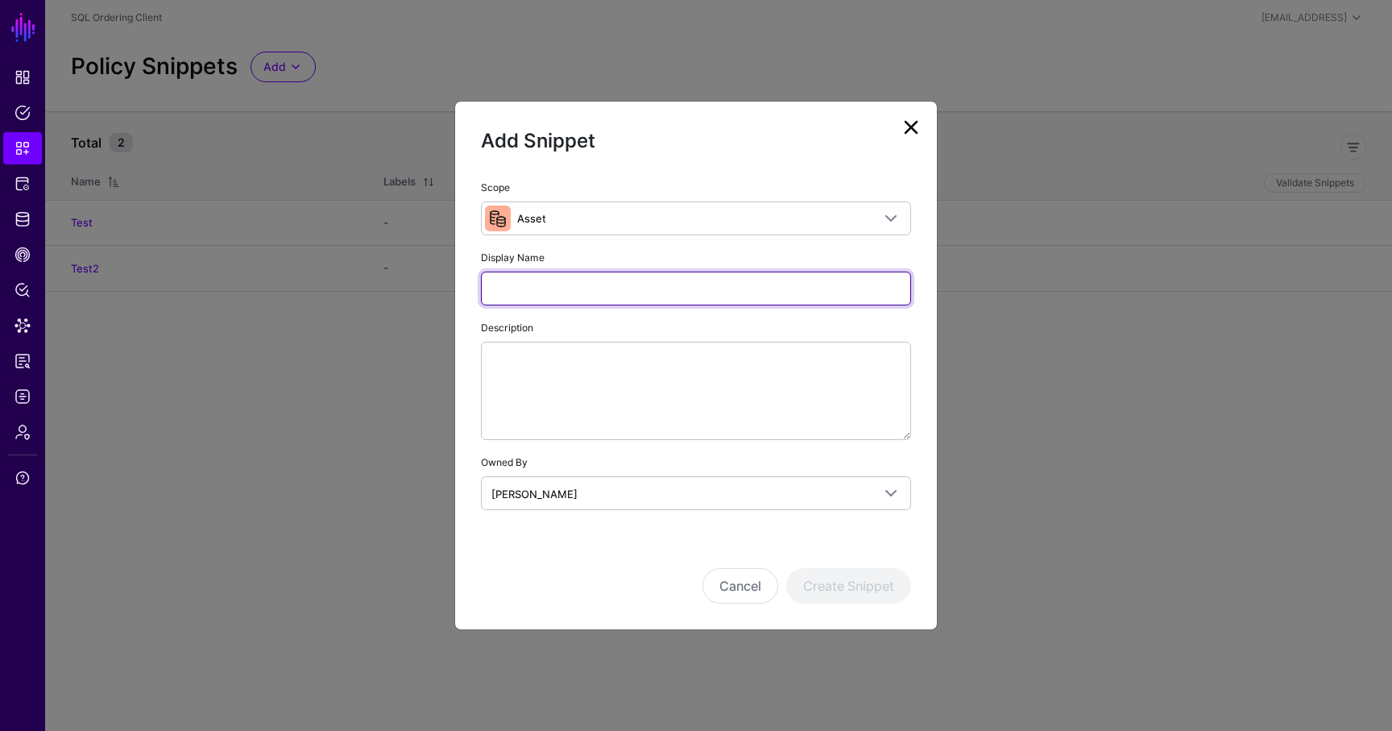
click at [527, 284] on input "Display Name" at bounding box center [696, 289] width 430 height 34
type input "*****"
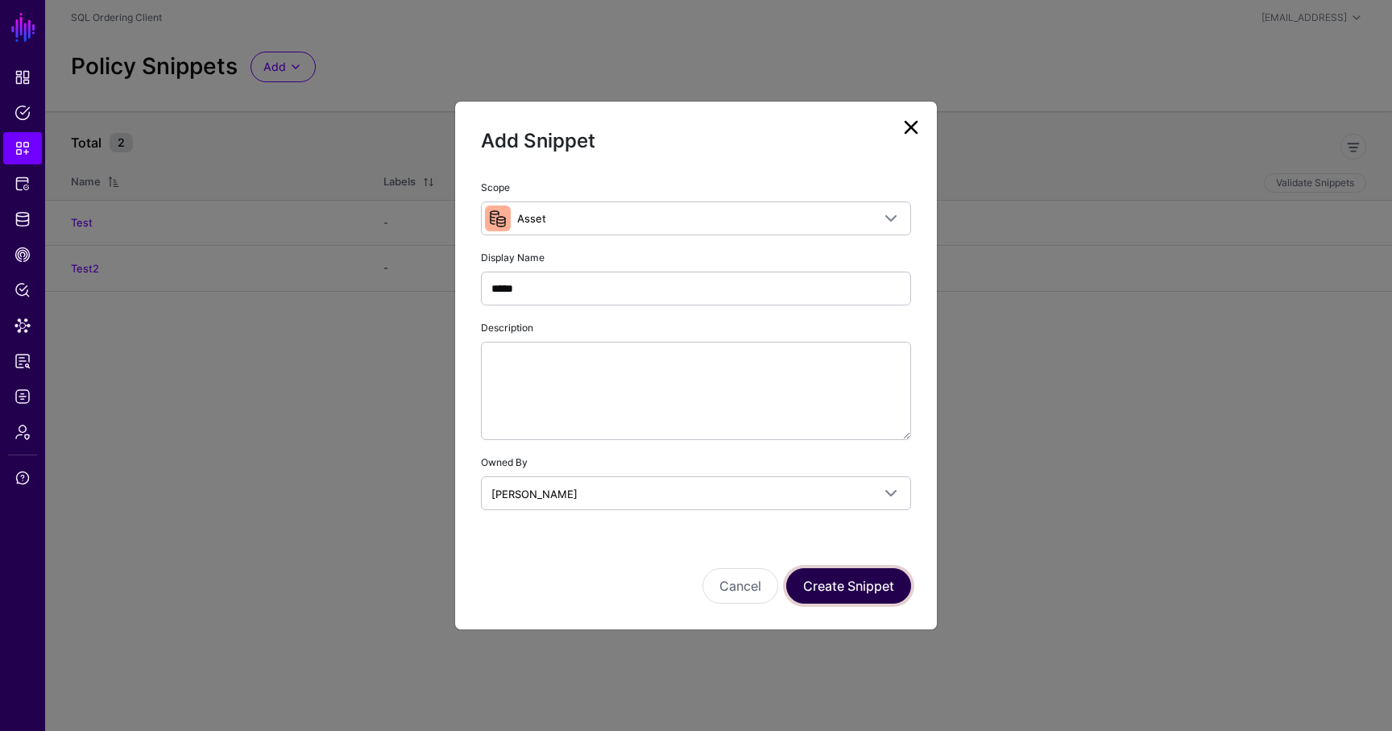
click at [835, 574] on button "Create Snippet" at bounding box center [849, 585] width 125 height 35
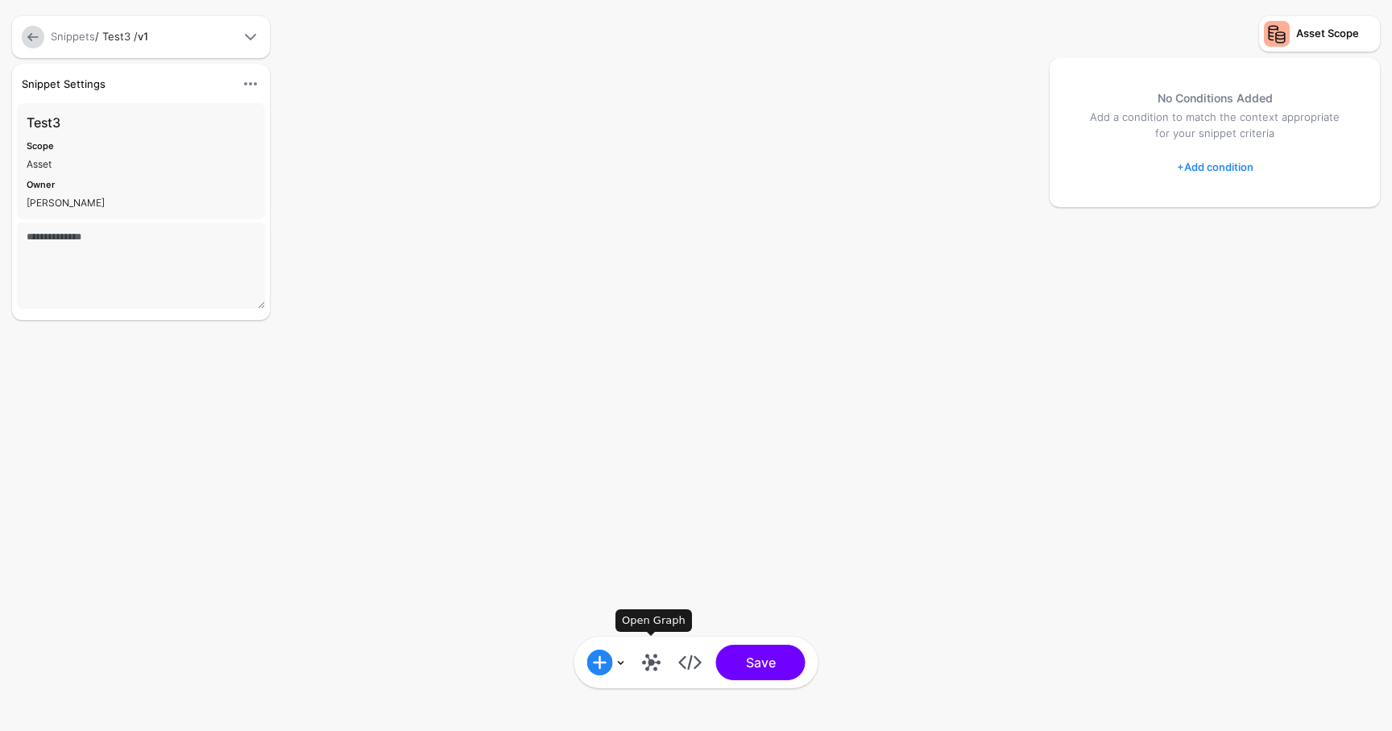
click at [639, 669] on link at bounding box center [652, 663] width 26 height 26
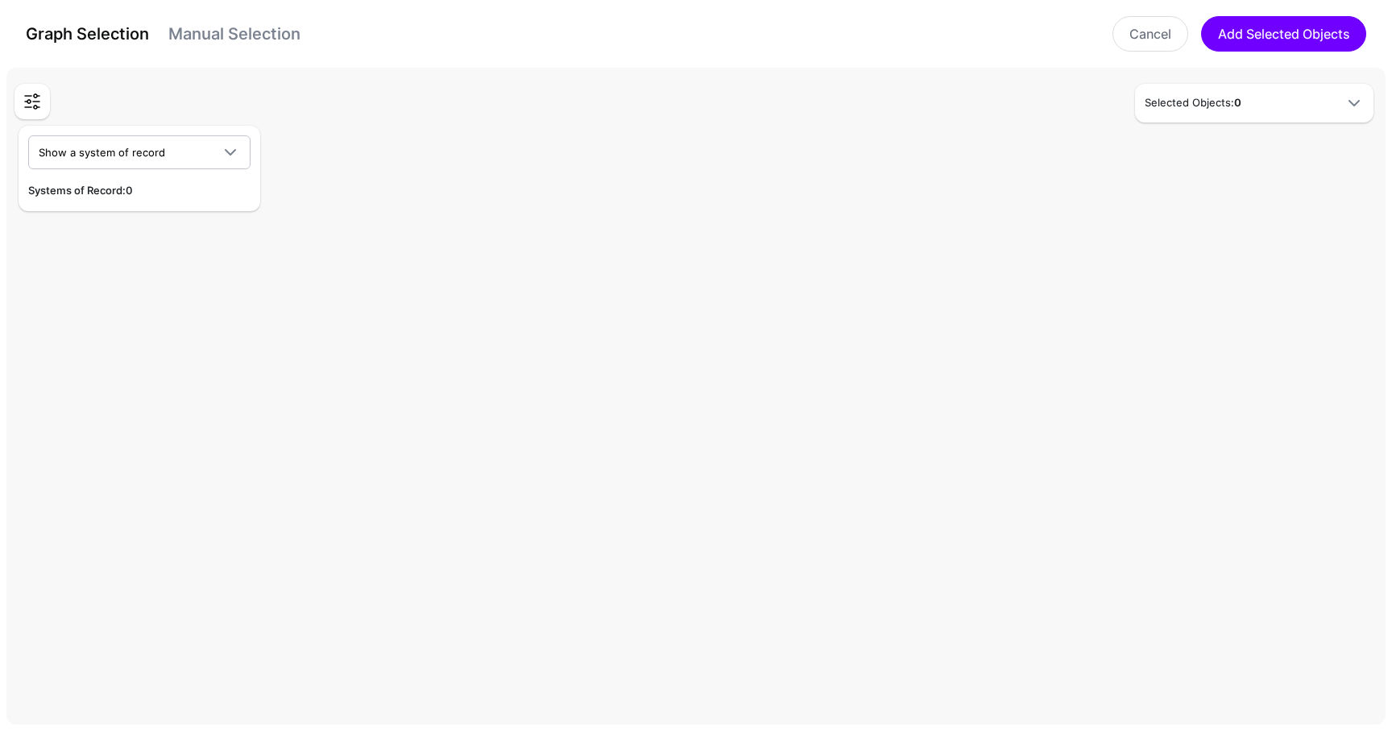
click at [182, 27] on link "Manual Selection" at bounding box center [234, 33] width 132 height 19
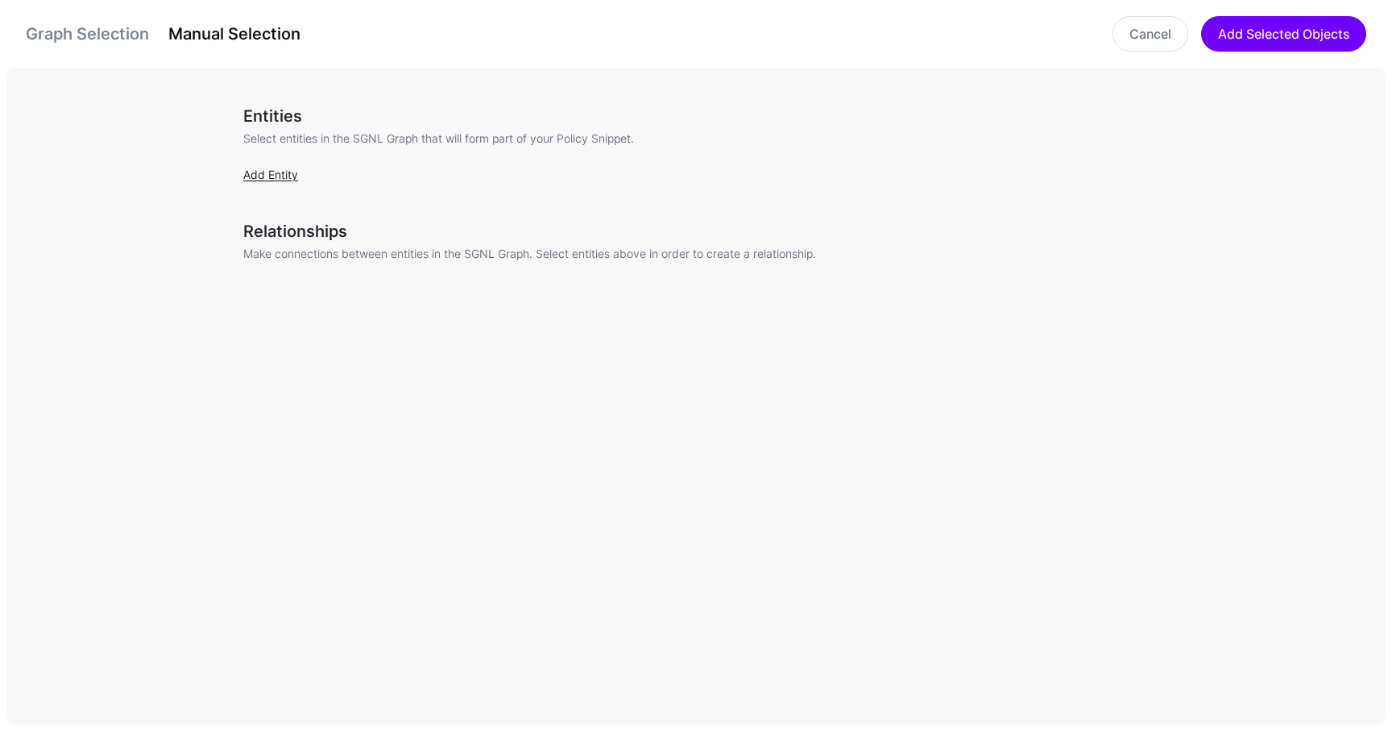
click at [297, 173] on link "Add Entity" at bounding box center [270, 175] width 55 height 14
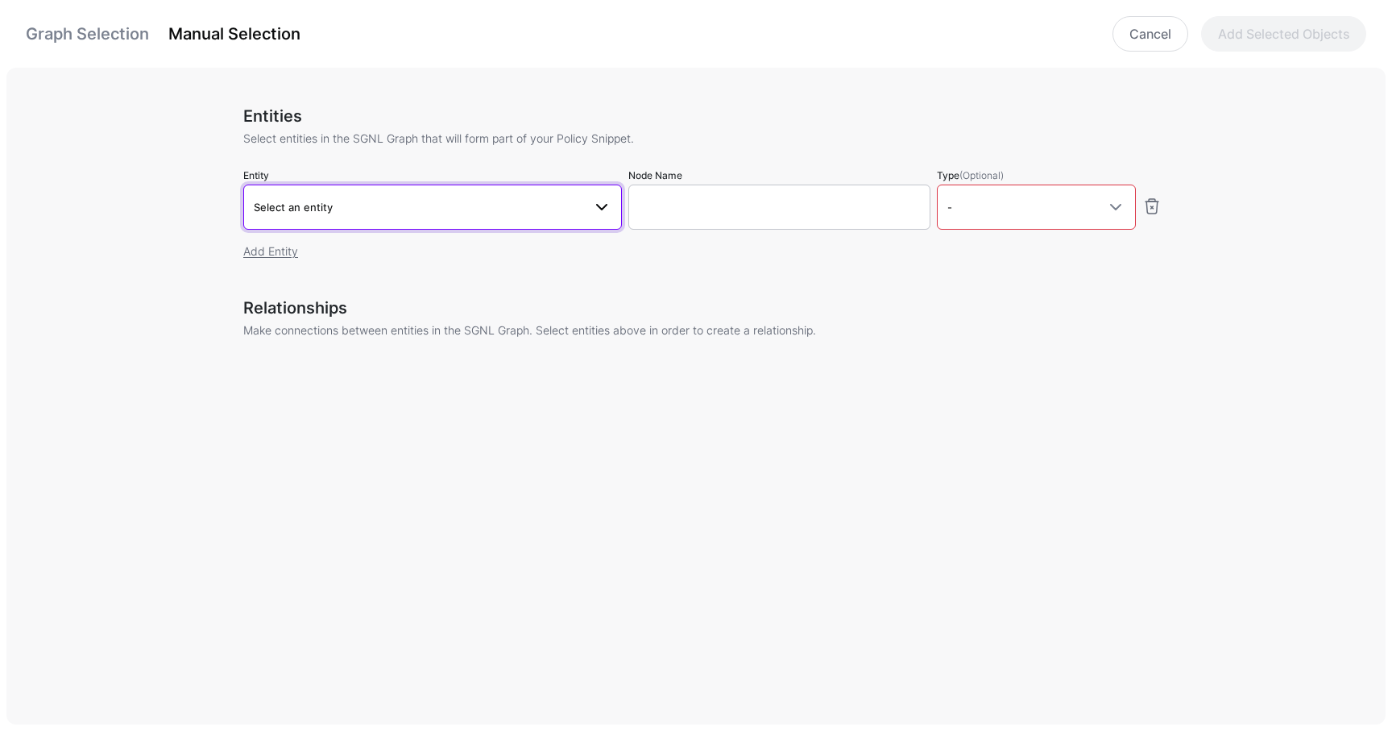
click at [392, 196] on link "Select an entity" at bounding box center [432, 207] width 379 height 45
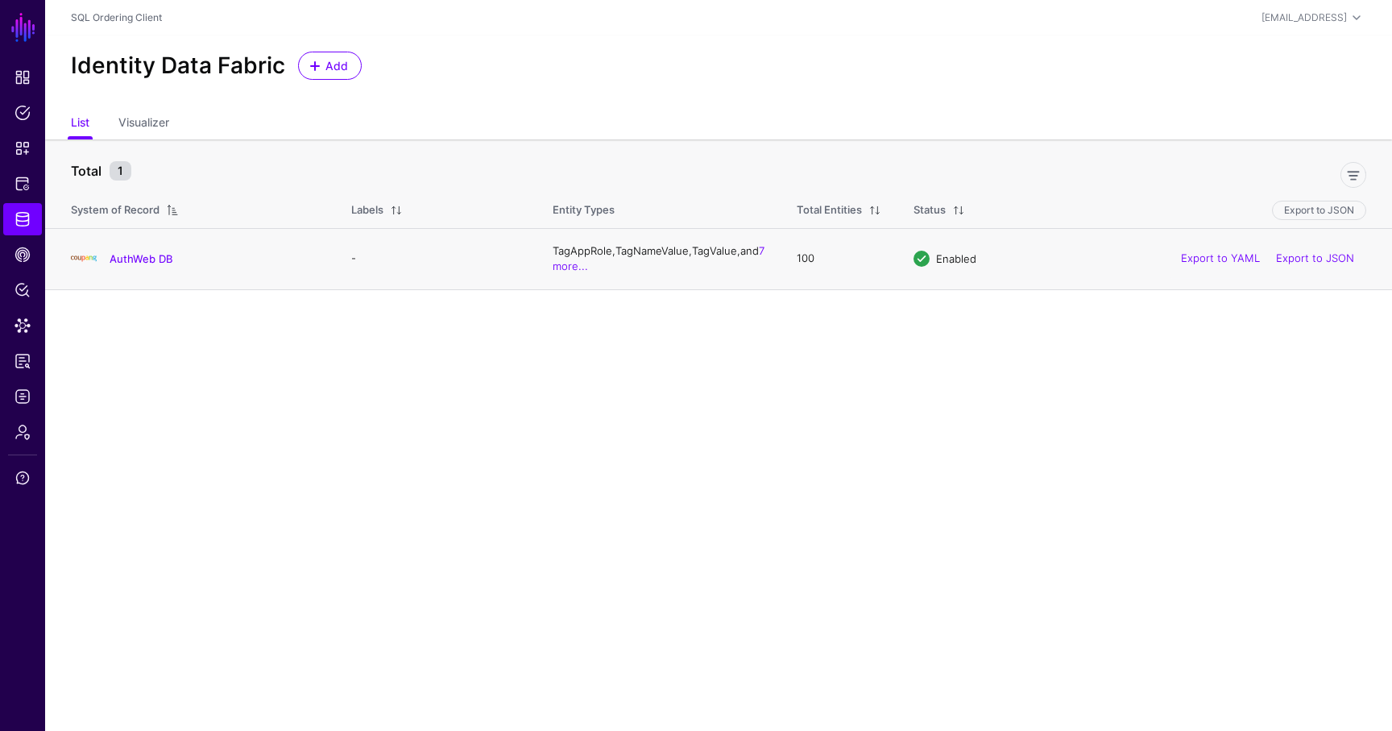
click at [127, 247] on div "AuthWeb DB" at bounding box center [194, 259] width 261 height 26
click at [127, 253] on link "AuthWeb DB" at bounding box center [141, 258] width 63 height 13
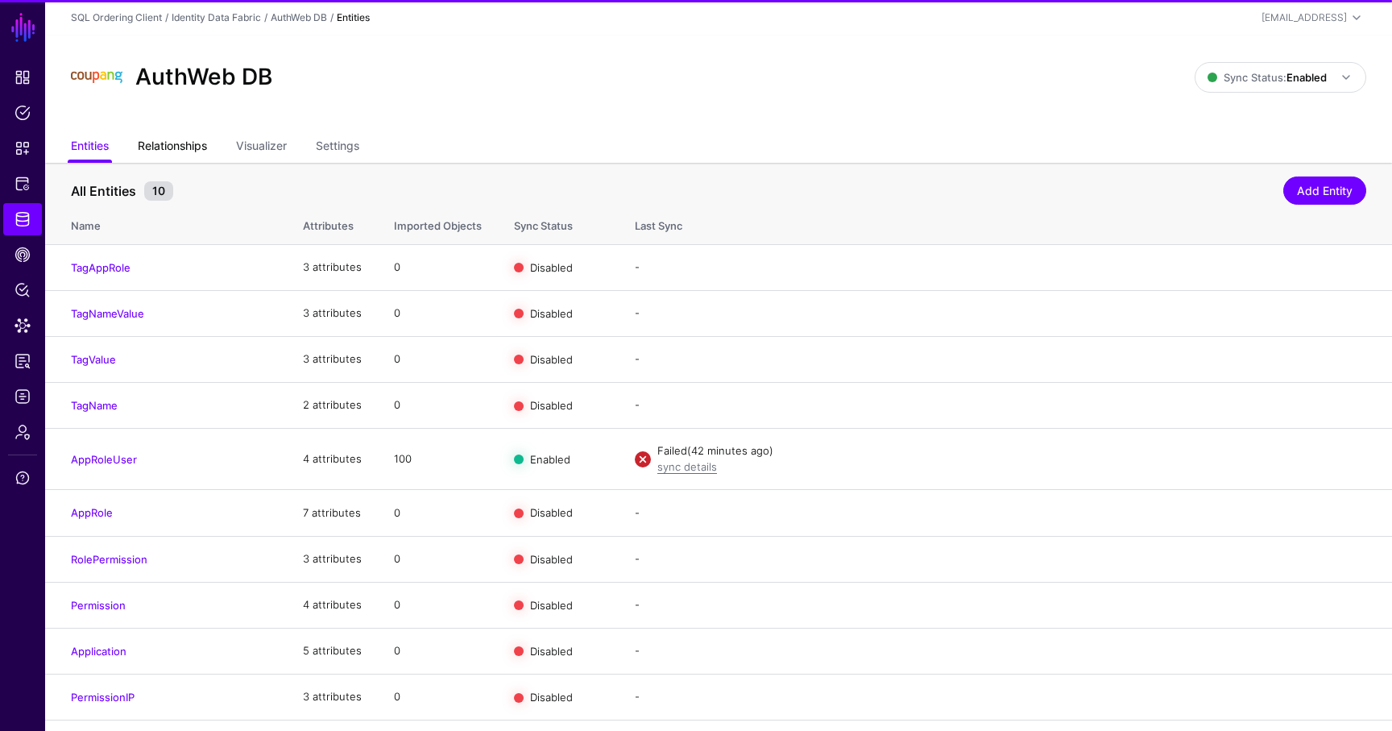
click at [178, 141] on link "Relationships" at bounding box center [172, 147] width 69 height 31
